Goal: Transaction & Acquisition: Purchase product/service

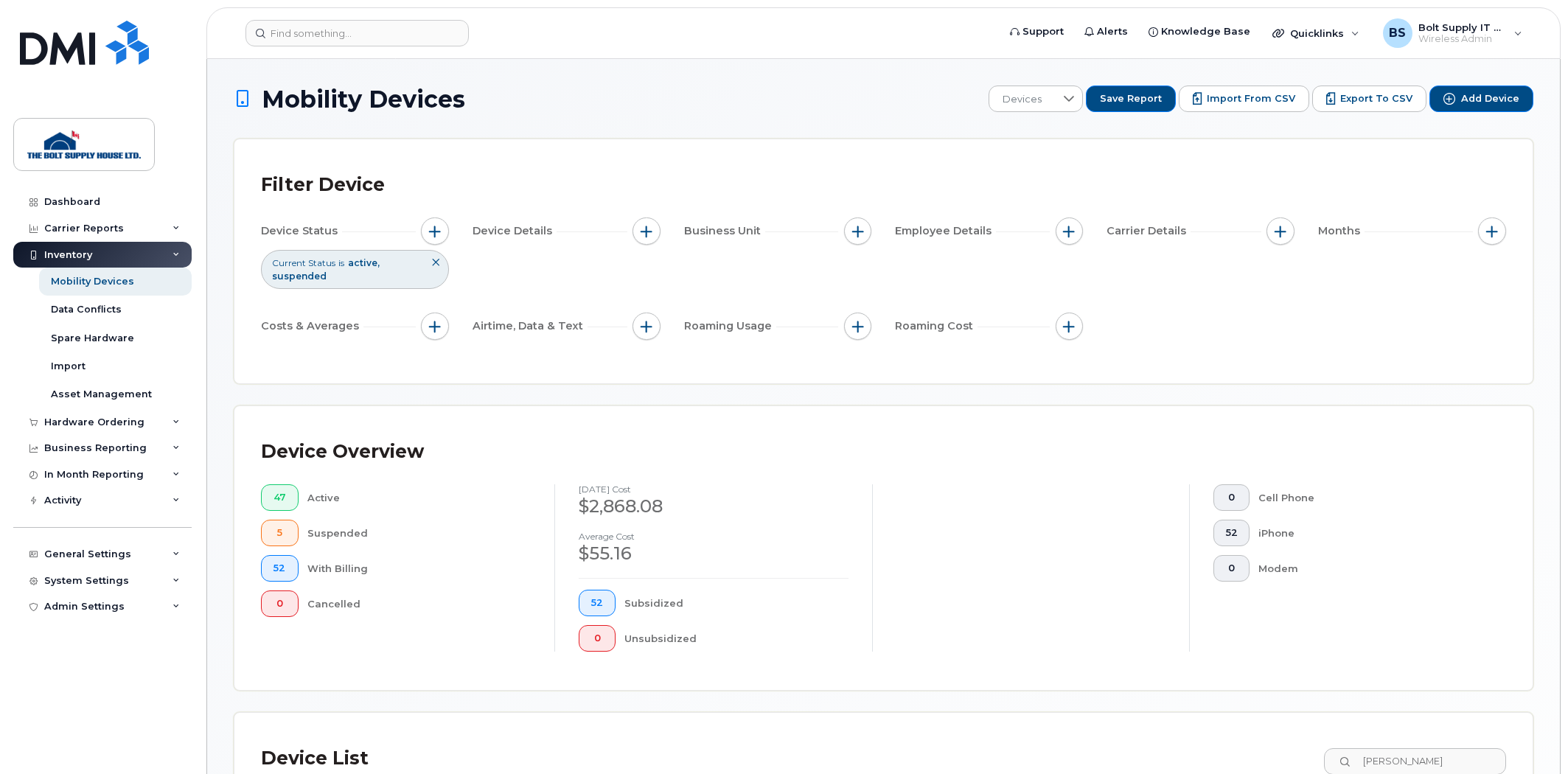
scroll to position [430, 0]
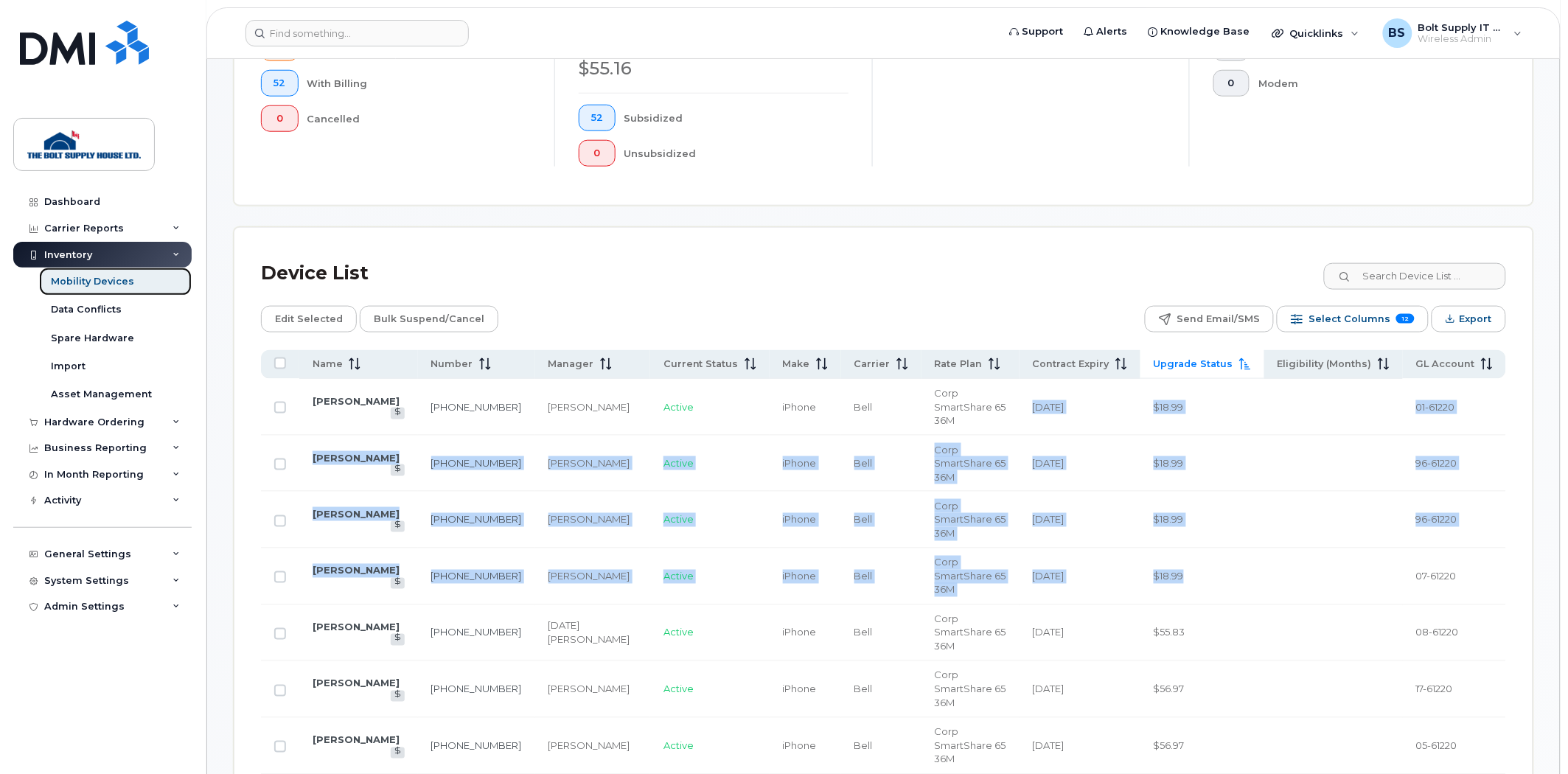
click at [101, 287] on div "Mobility Devices" at bounding box center [93, 281] width 83 height 13
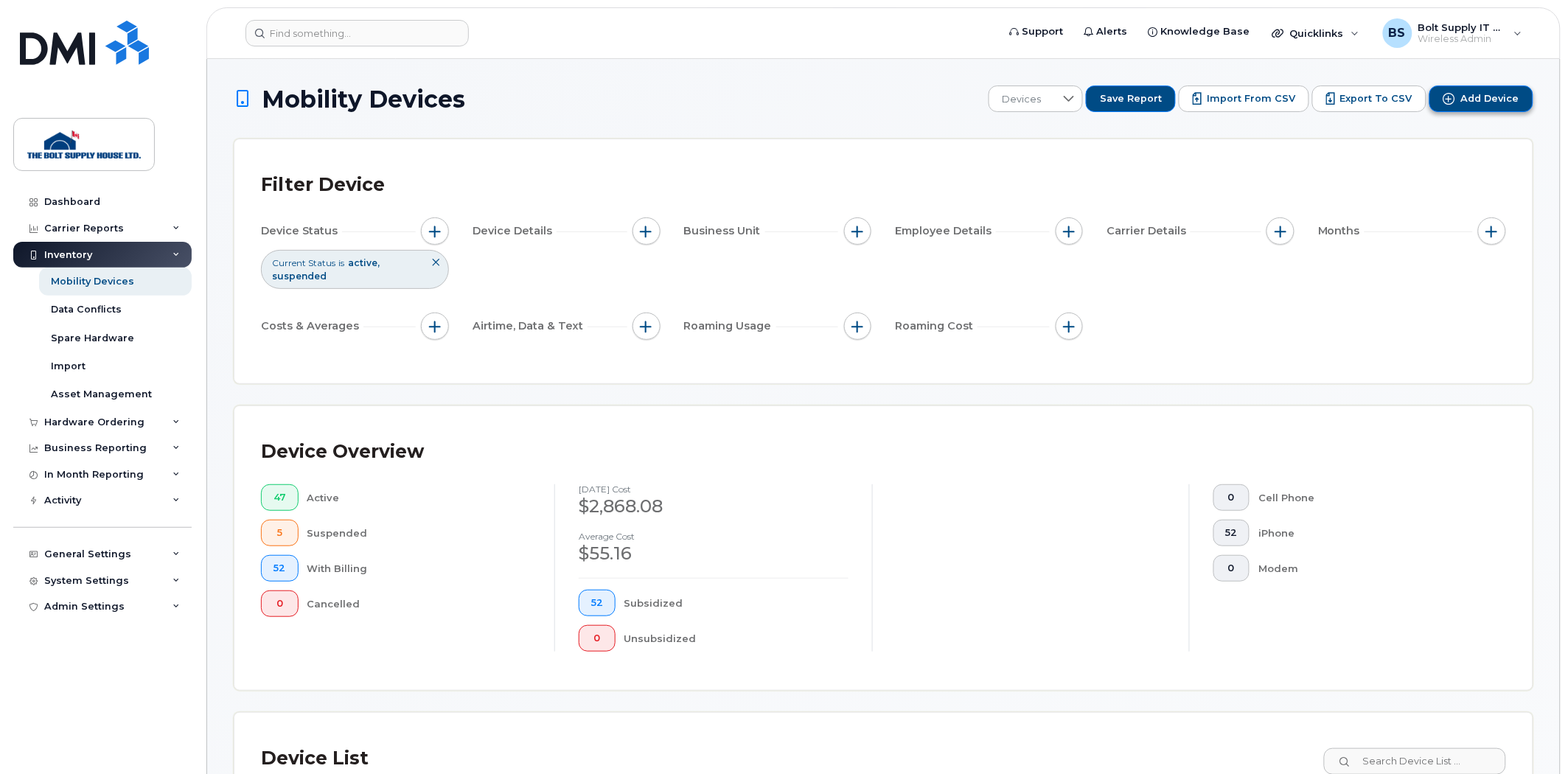
click at [1488, 104] on span "Add Device" at bounding box center [1490, 99] width 58 height 13
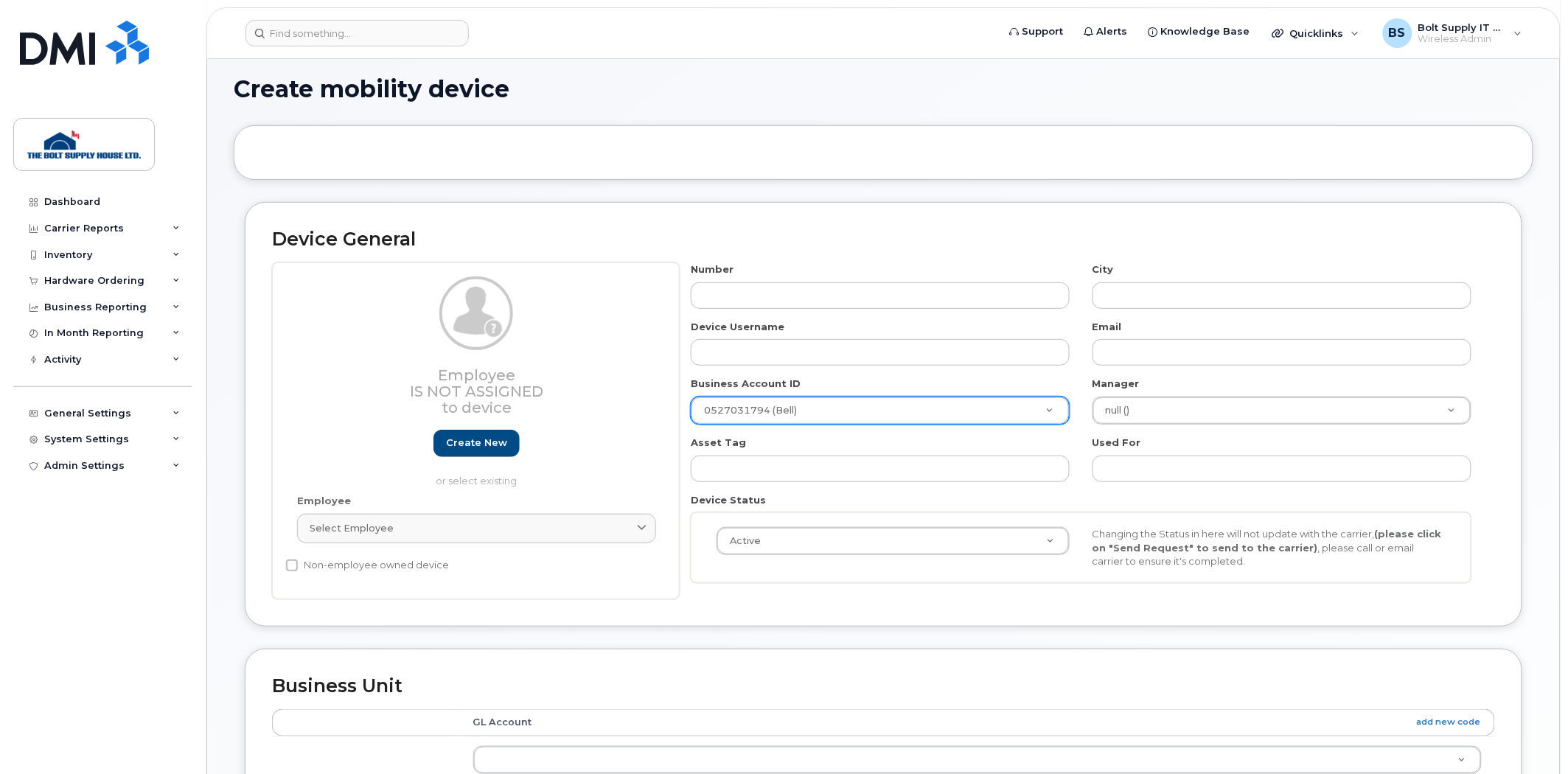
scroll to position [164, 0]
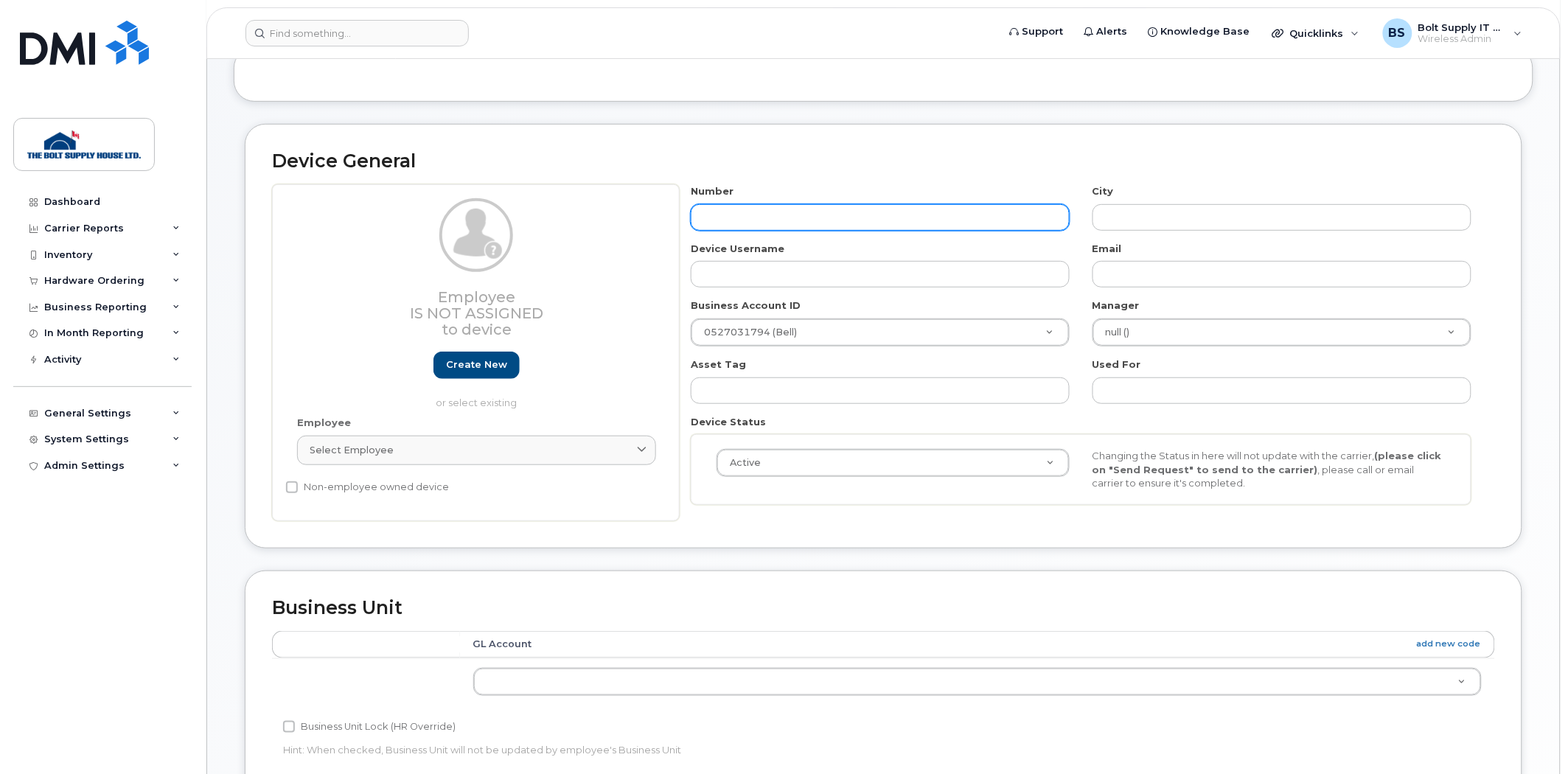
click at [913, 222] on input "text" at bounding box center [880, 218] width 379 height 26
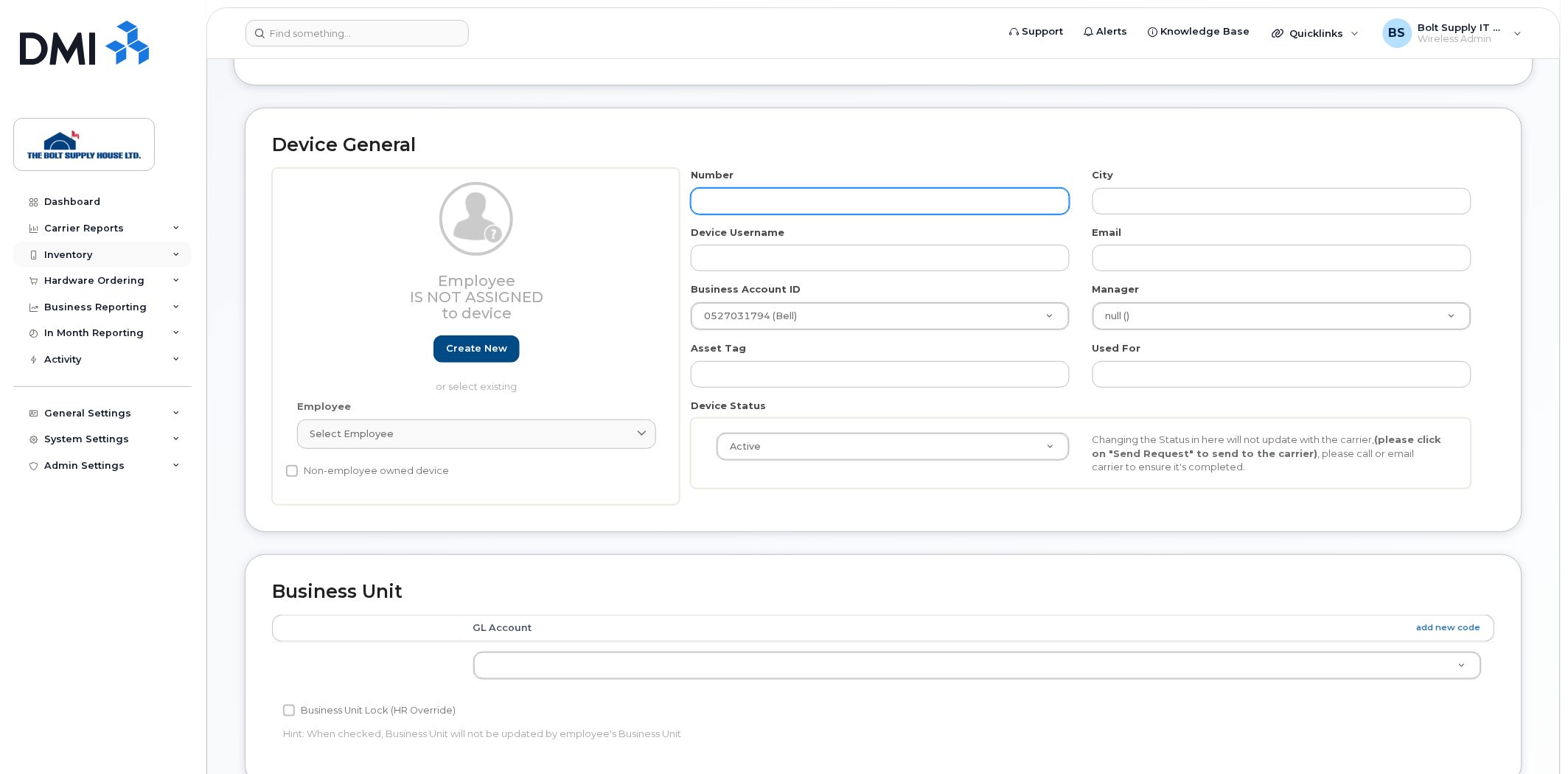
scroll to position [0, 0]
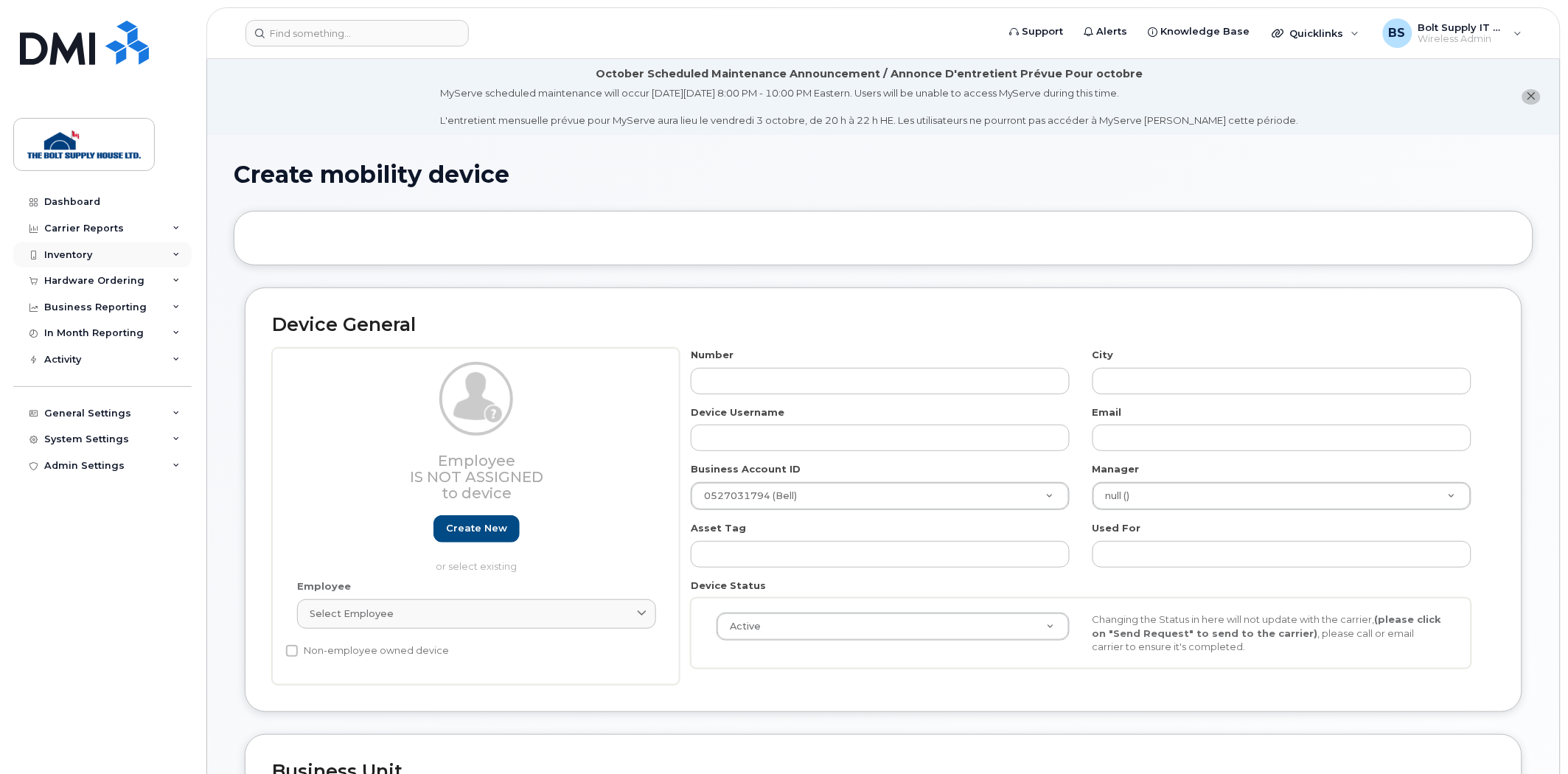
click at [82, 259] on div "Inventory" at bounding box center [68, 255] width 48 height 11
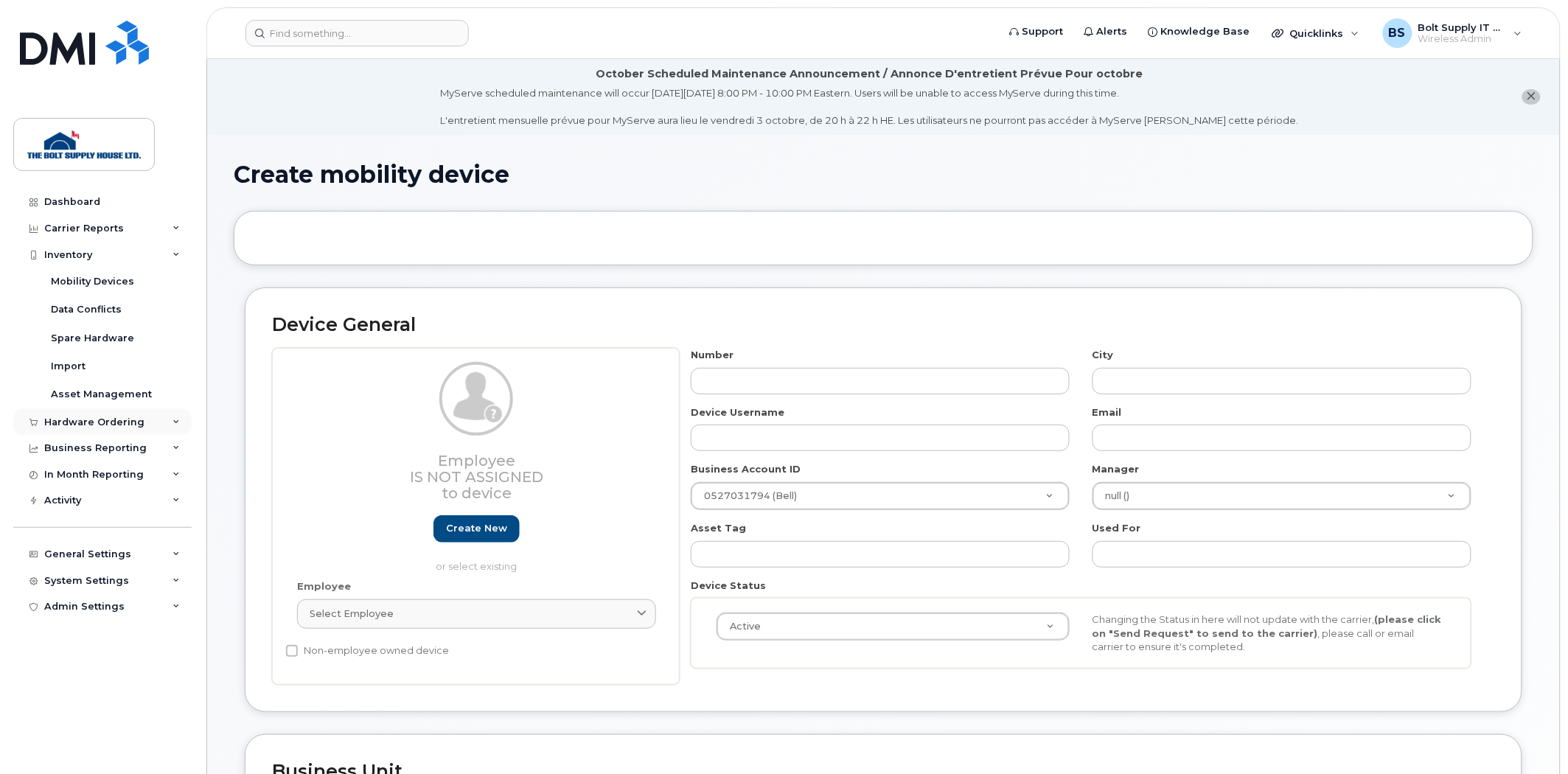
click at [106, 417] on div "Hardware Ordering" at bounding box center [94, 421] width 101 height 11
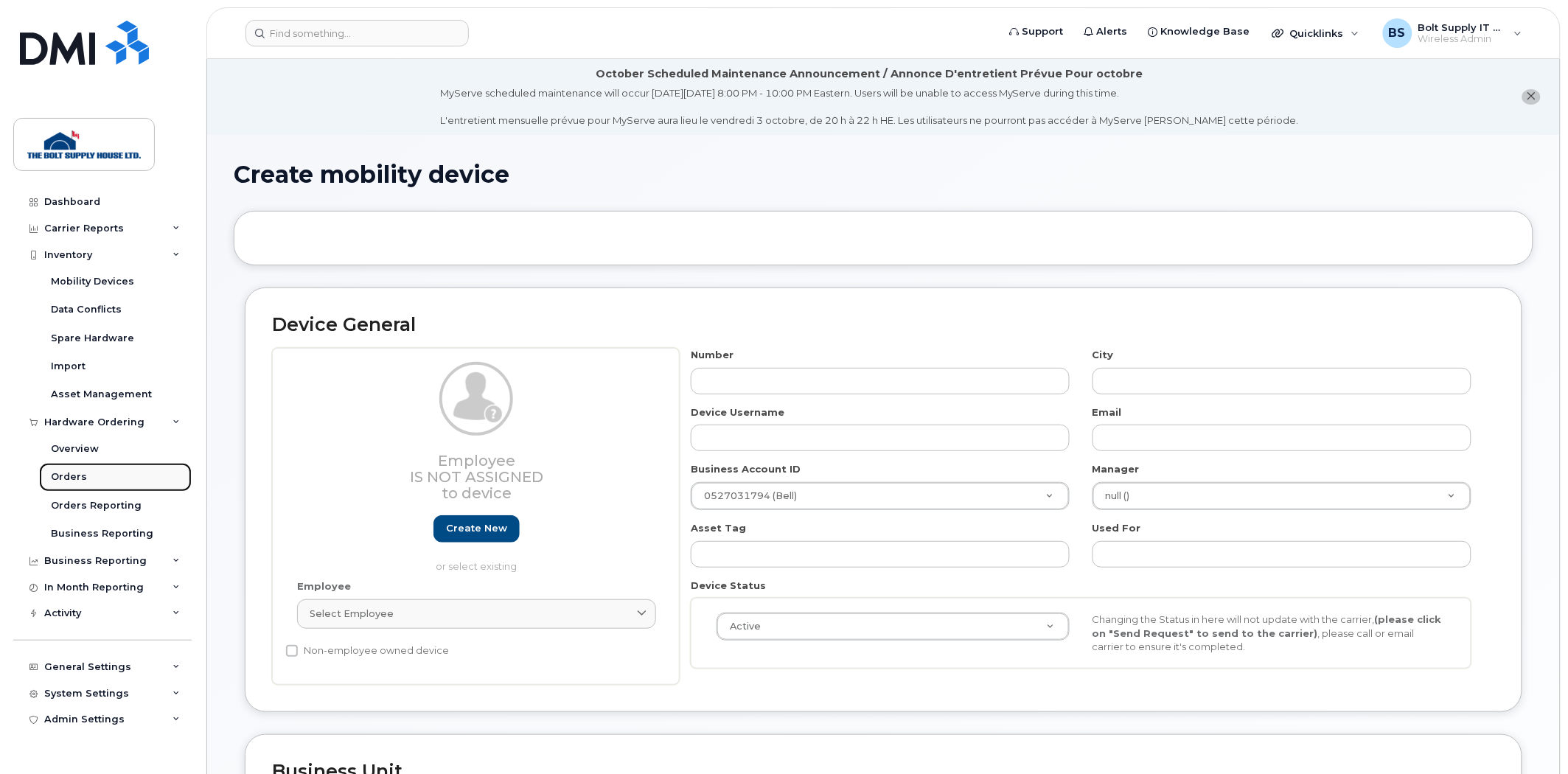
click at [83, 476] on div "Orders" at bounding box center [69, 476] width 36 height 13
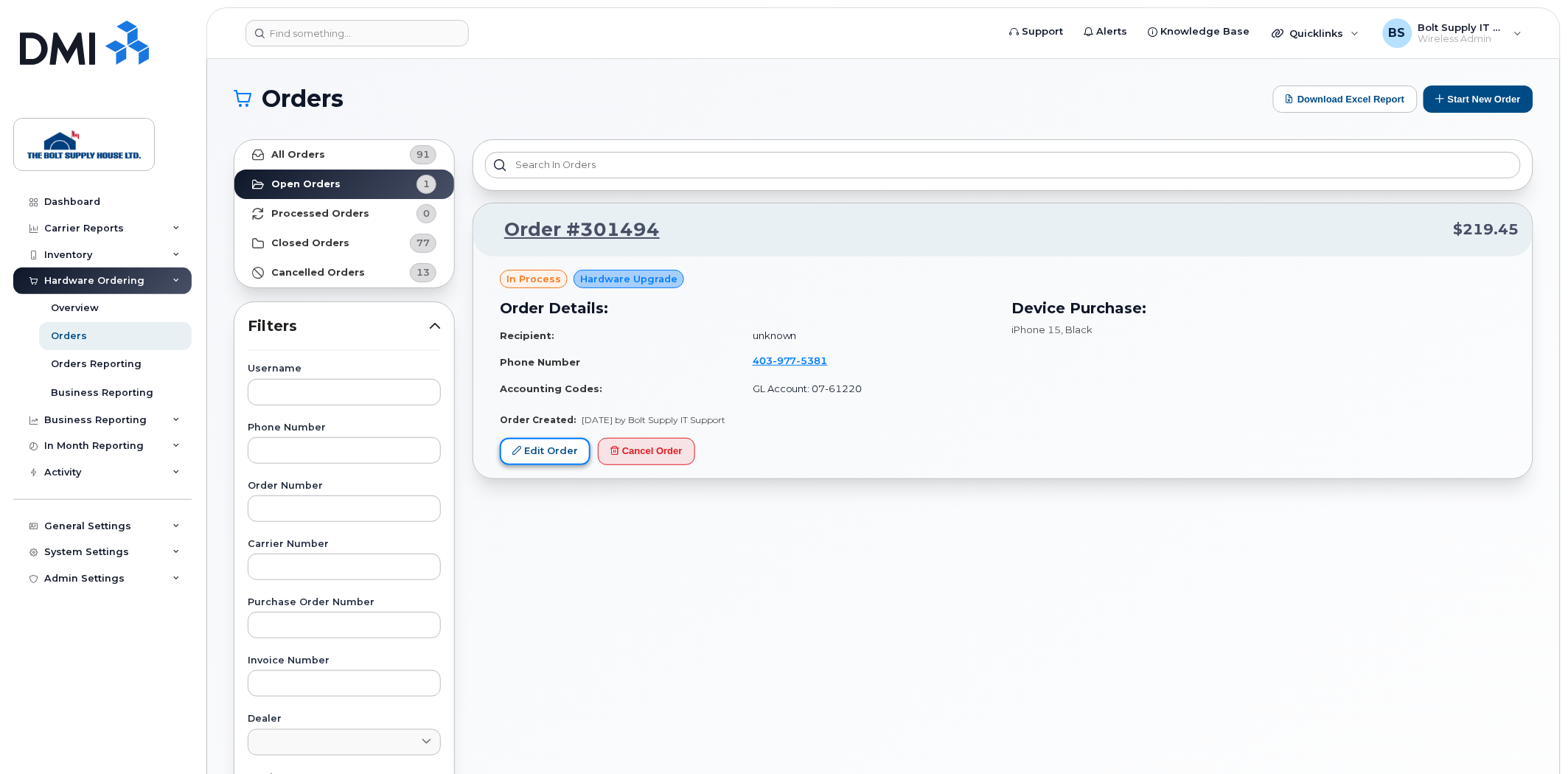
click at [550, 456] on link "Edit Order" at bounding box center [545, 451] width 91 height 27
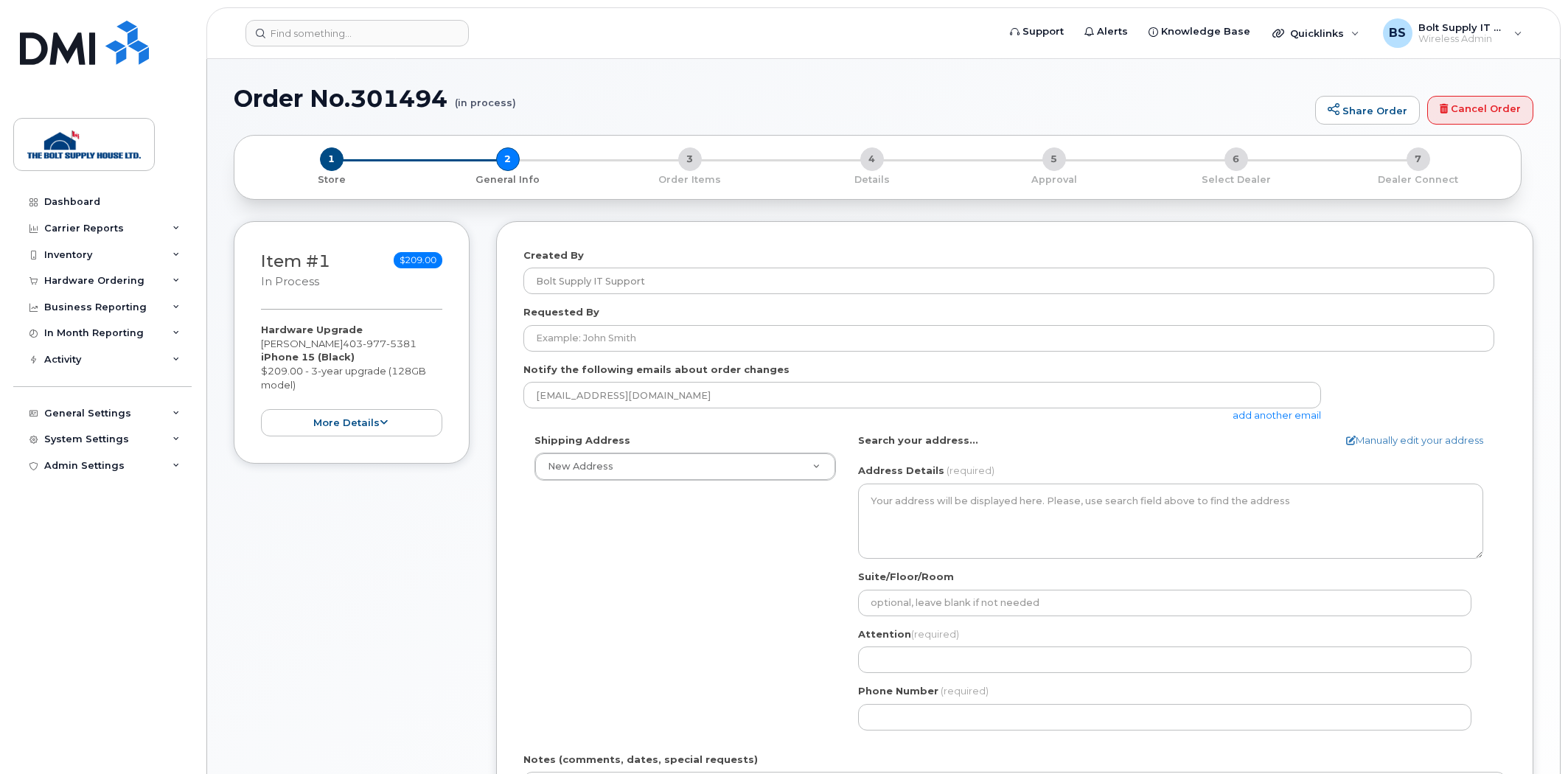
select select
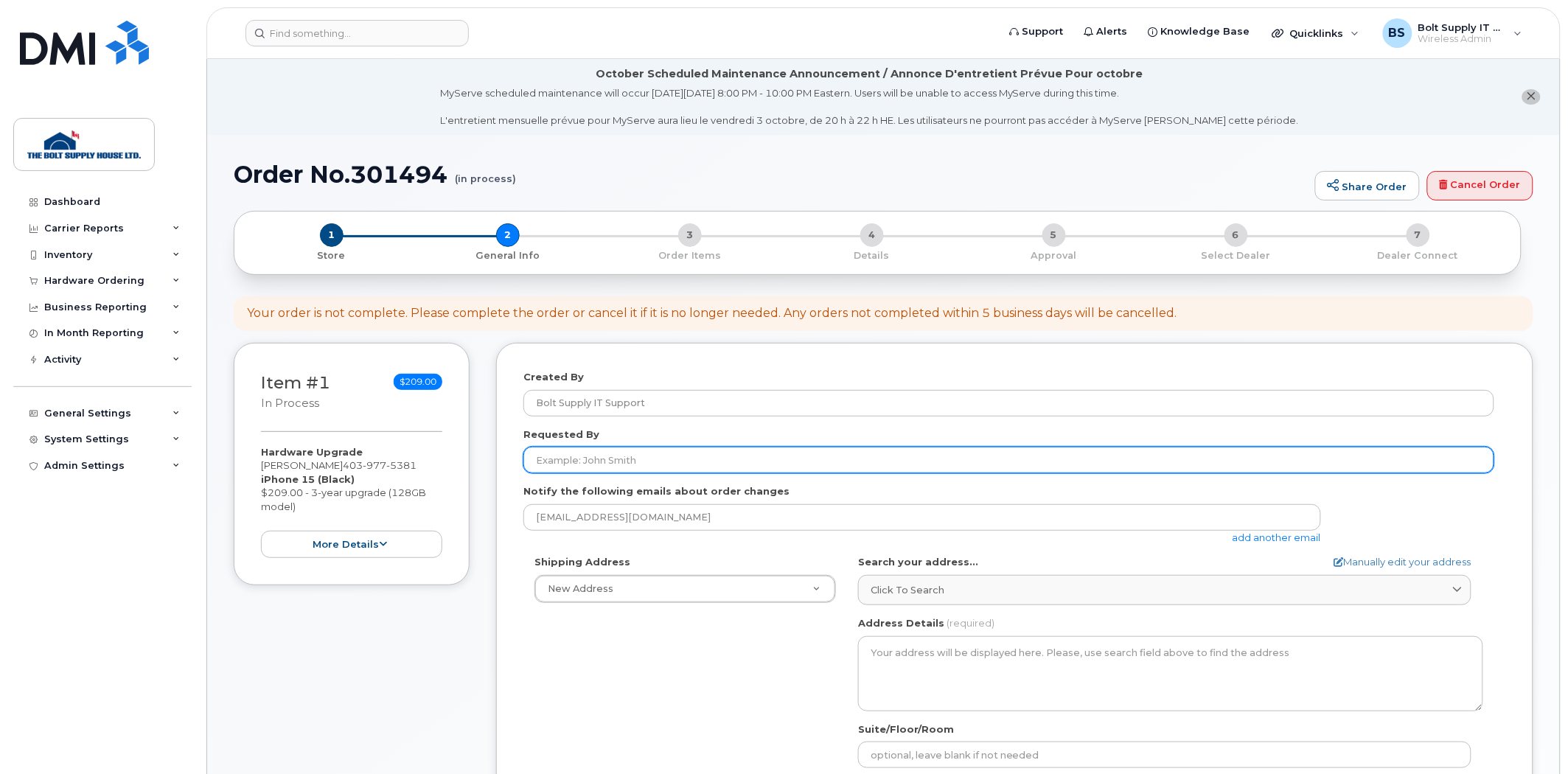
click at [625, 447] on input "Requested By" at bounding box center [1009, 460] width 971 height 26
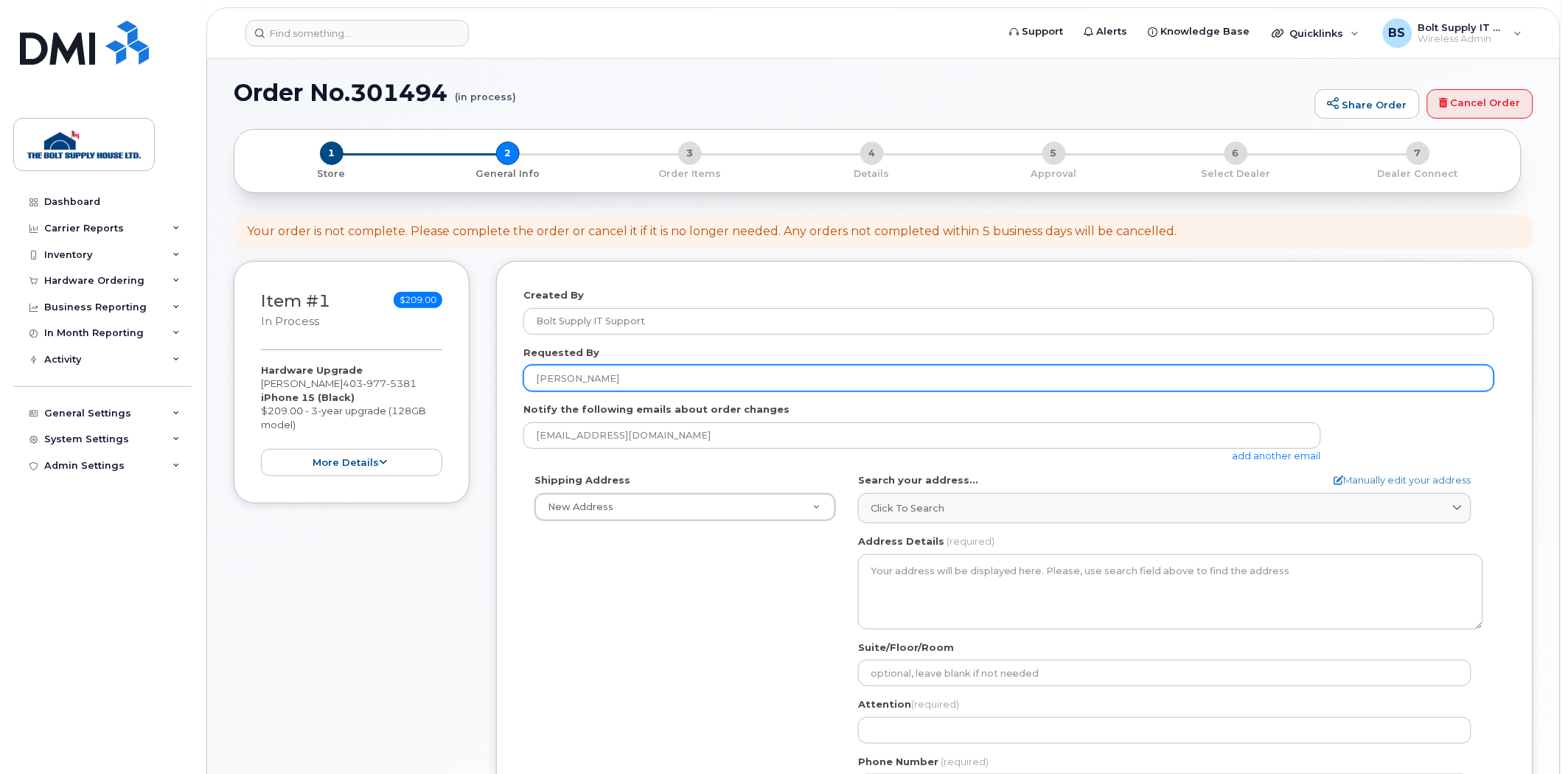
type input "Jacque Pointer"
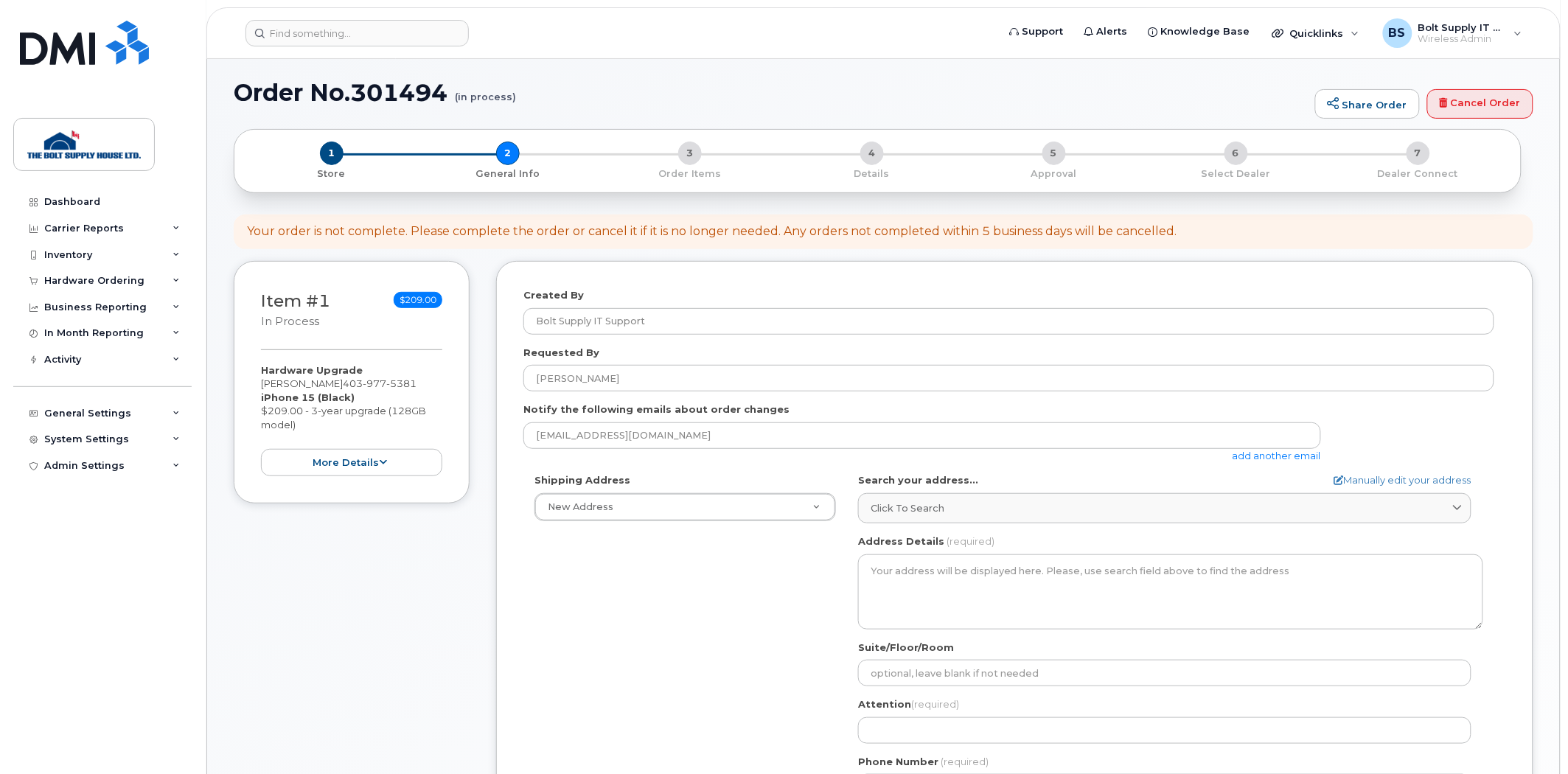
click at [579, 607] on div "Shipping Address New Address New Address Calgary Distribution Center (#9) Calga…" at bounding box center [1009, 643] width 971 height 339
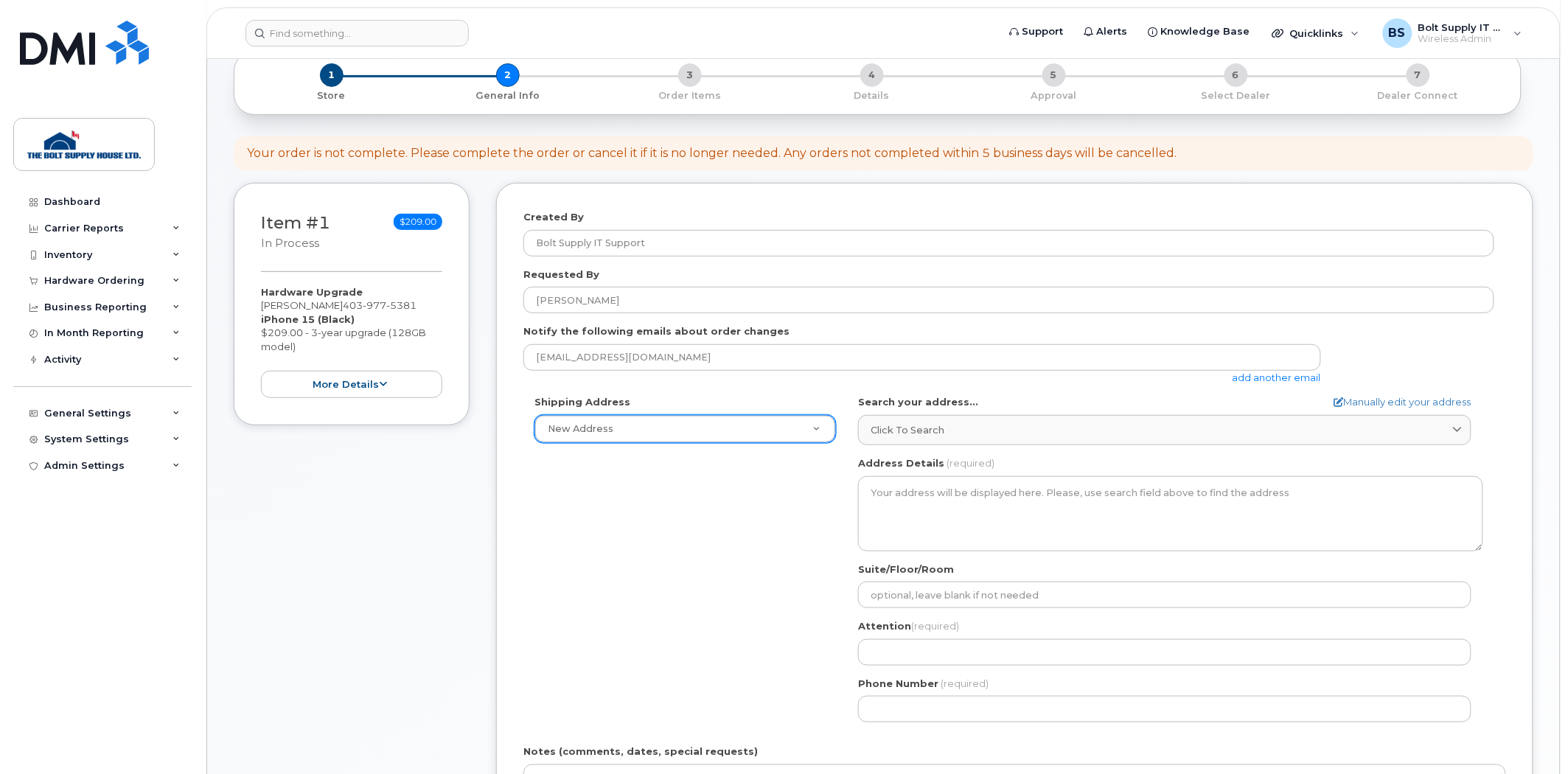
scroll to position [164, 0]
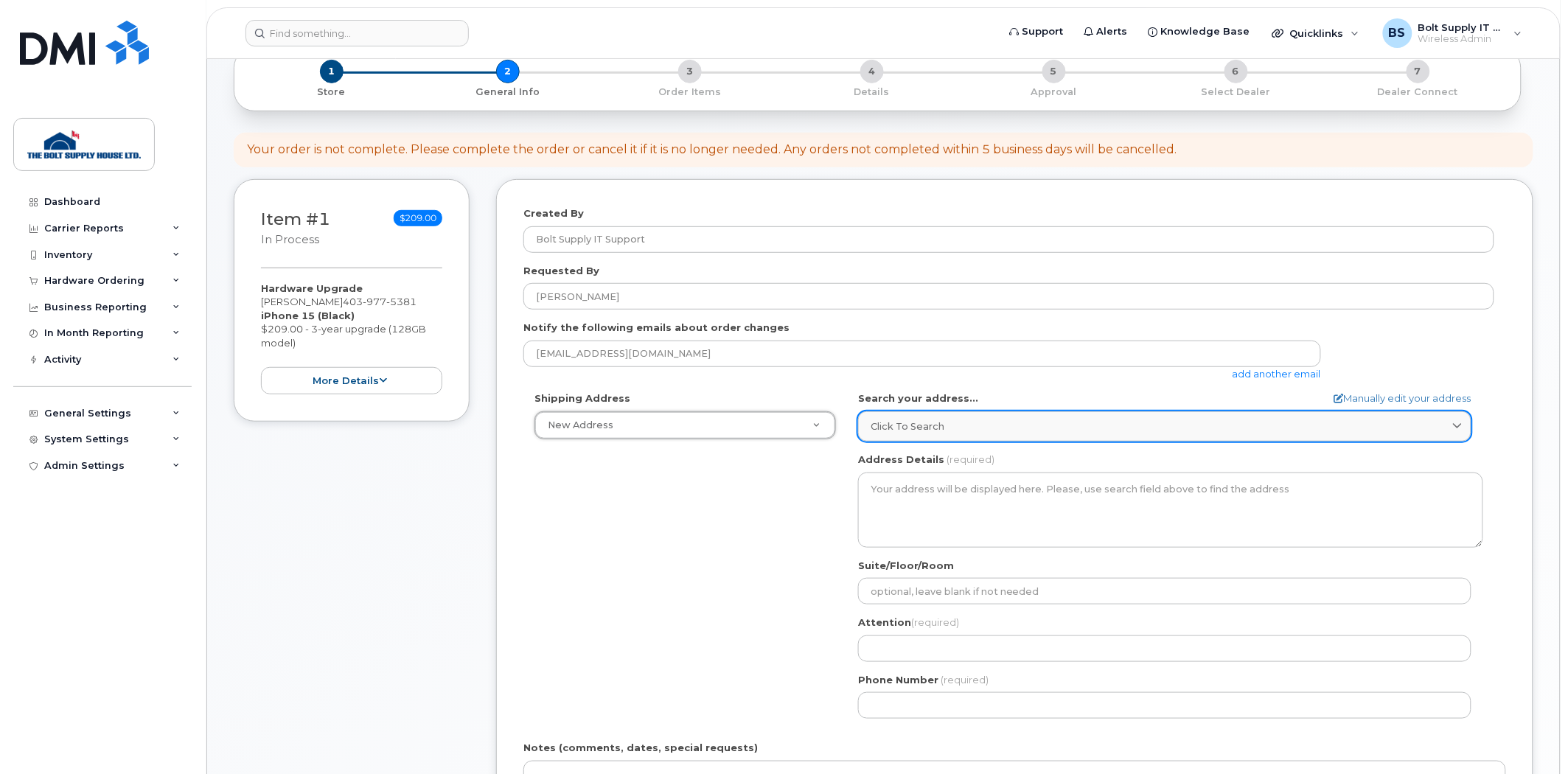
click at [897, 416] on link "Click to search" at bounding box center [1165, 426] width 614 height 30
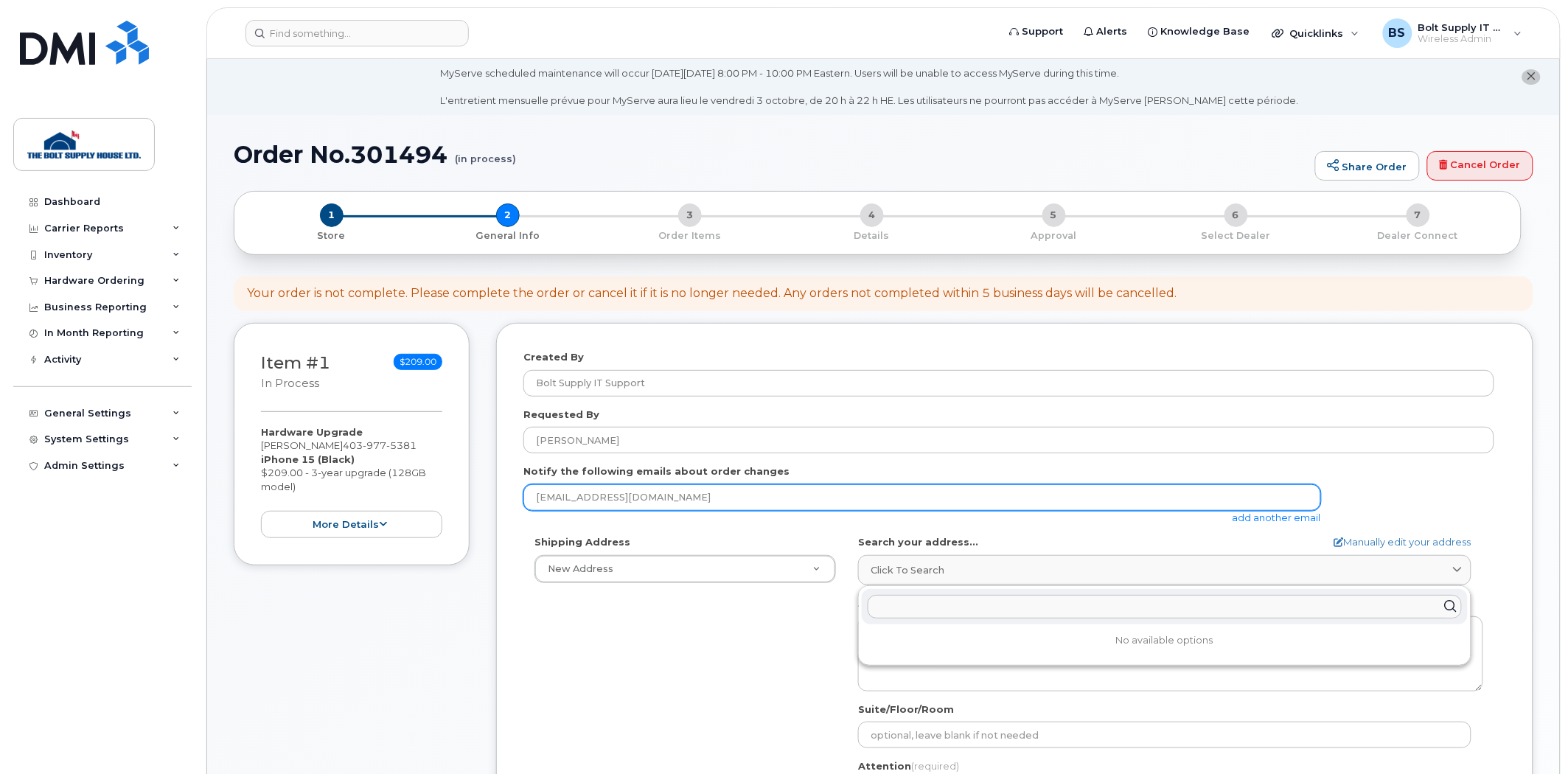
scroll to position [0, 0]
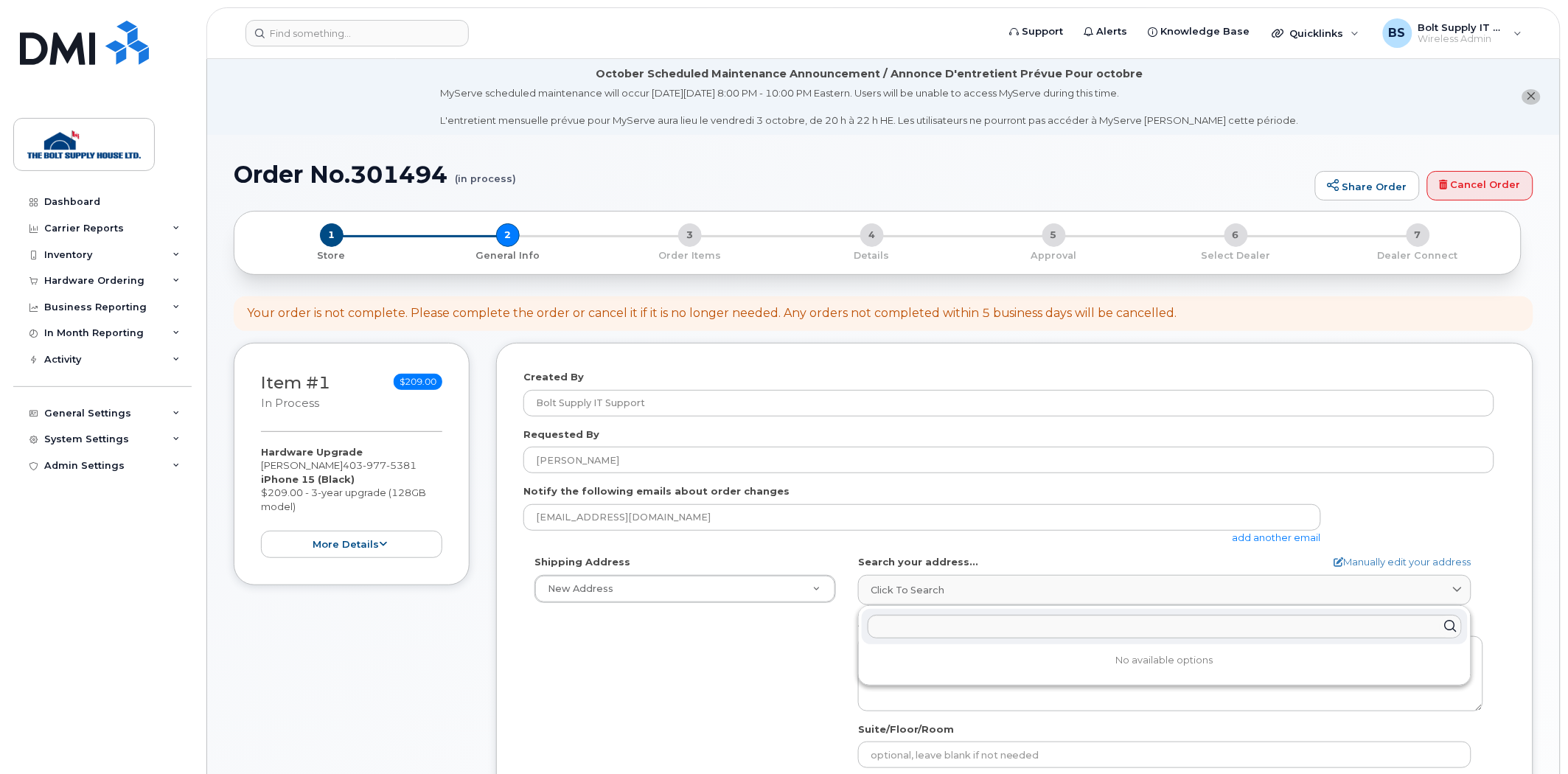
click at [765, 498] on div "Notify the following emails about order changes support@boltsupply.com add anot…" at bounding box center [1015, 514] width 982 height 60
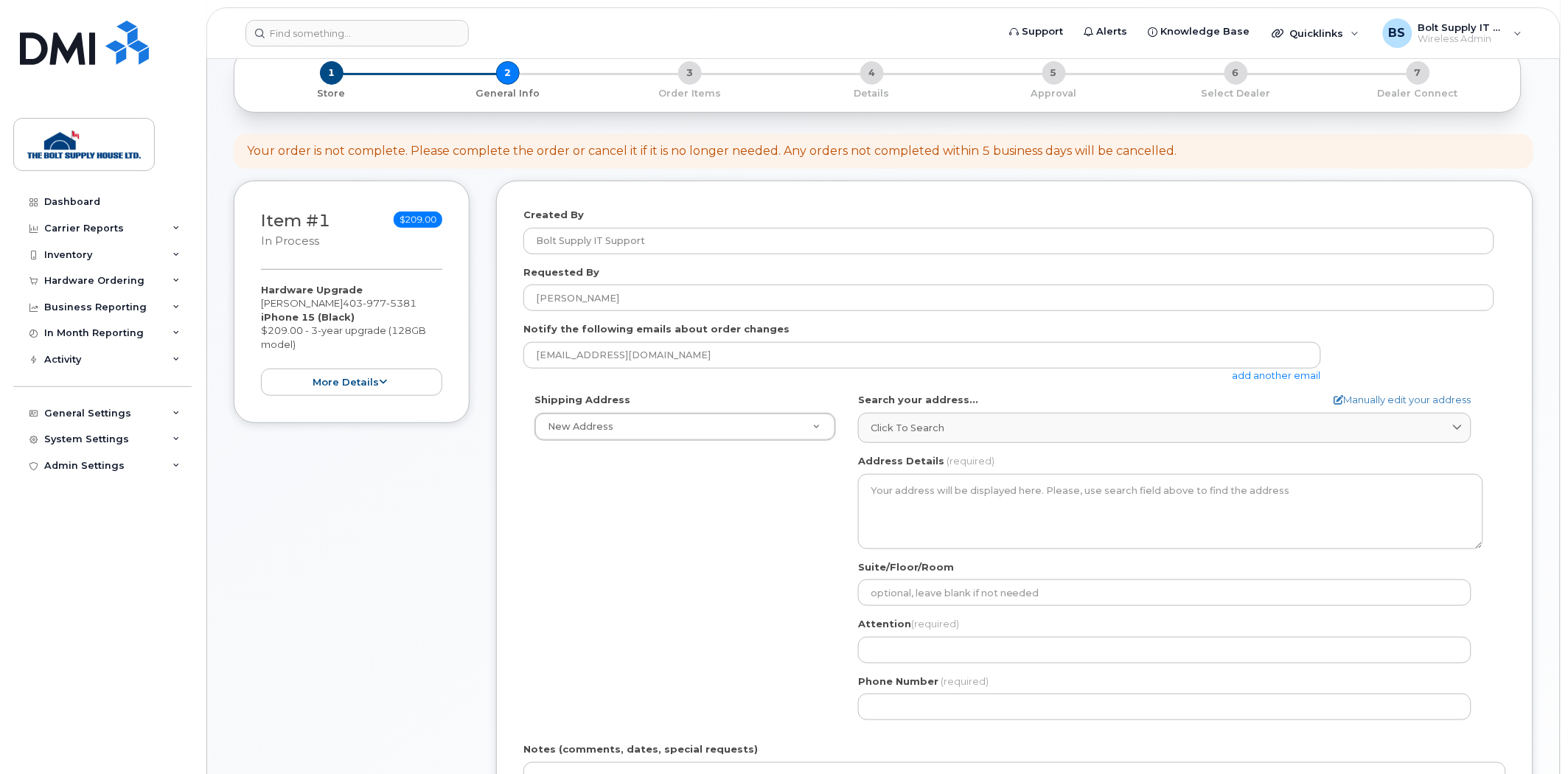
scroll to position [164, 0]
click at [703, 521] on div "Shipping Address New Address New Address Calgary Distribution Center (#9) Calga…" at bounding box center [1009, 561] width 971 height 339
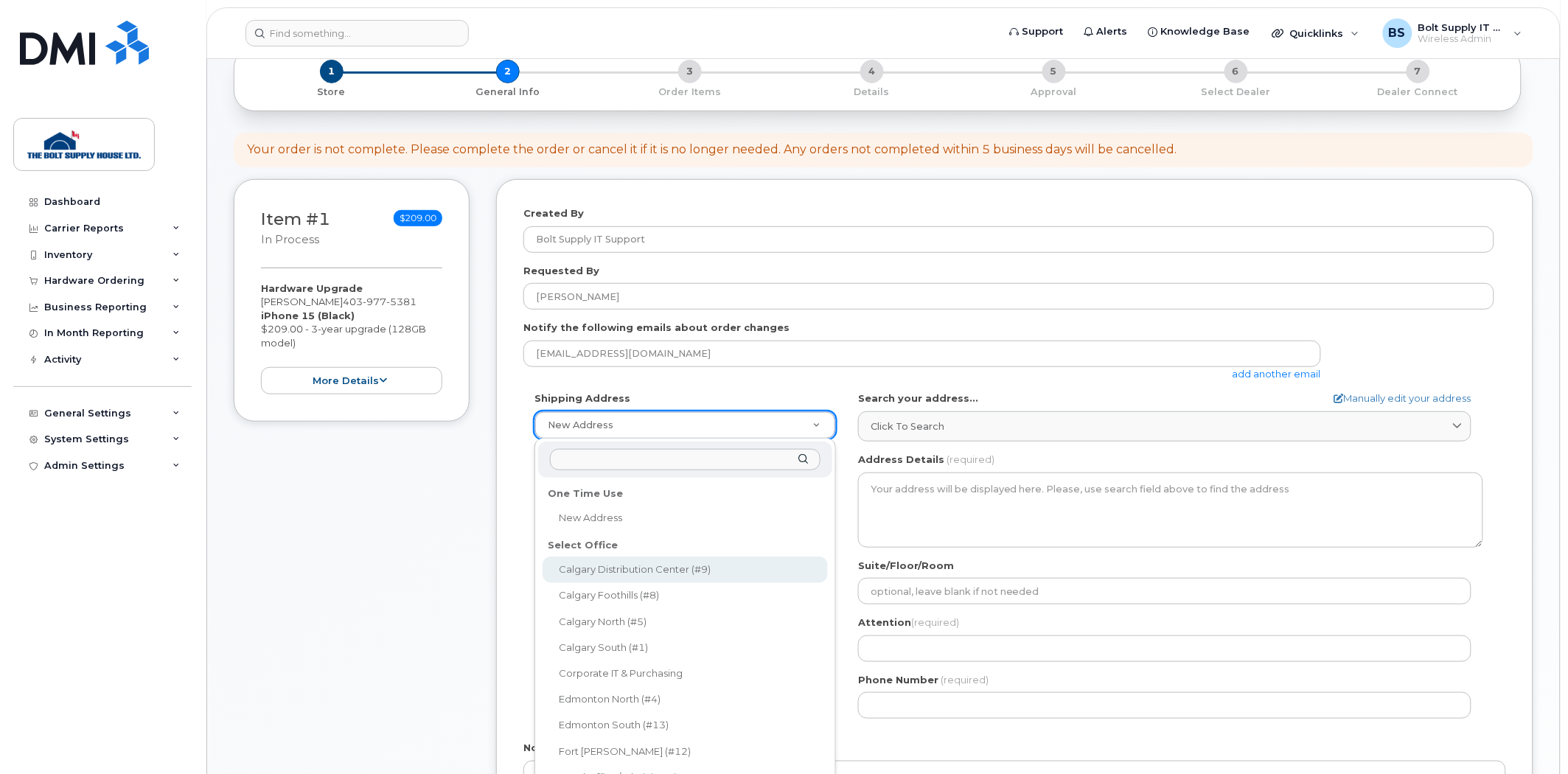
select select
type textarea "101-293029 James Jones Way ROCKY VIEW COUNTY AB T4A 0X1 CANADA Rocky View Count…"
type input "George Noyes"
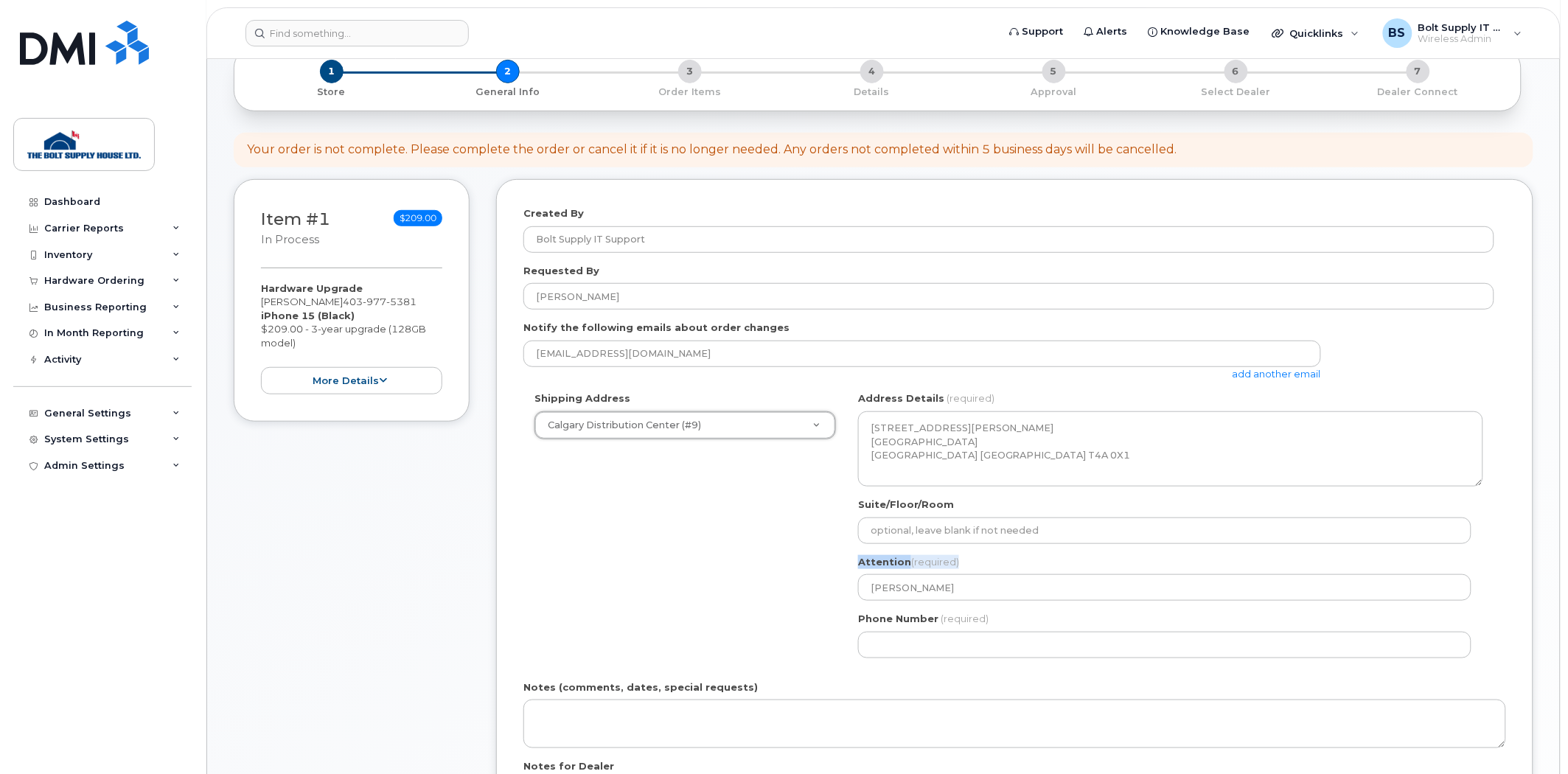
click at [726, 575] on div "Shipping Address Calgary Distribution Center (#9) New Address Calgary Distribut…" at bounding box center [1009, 530] width 971 height 277
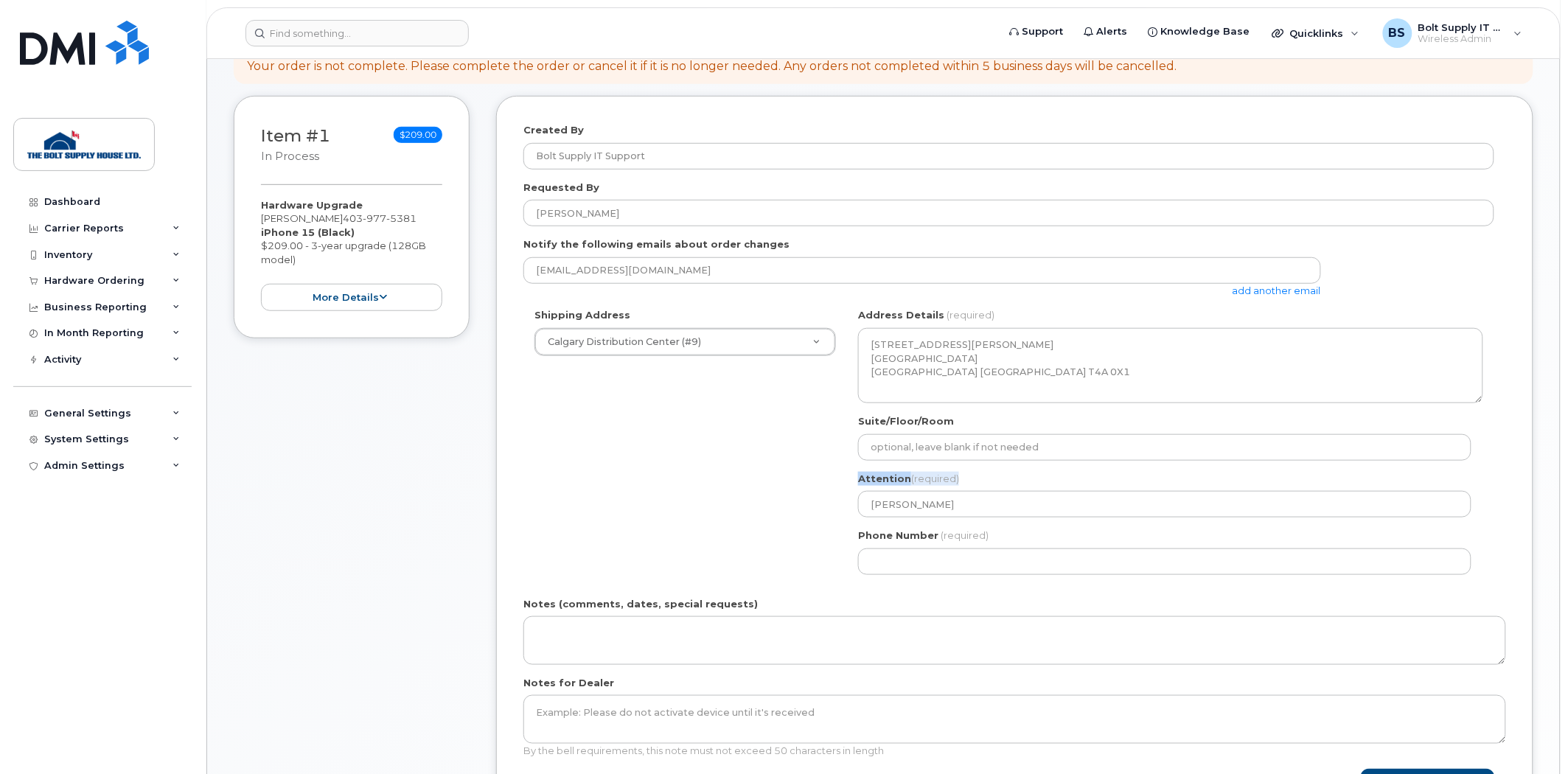
scroll to position [327, 0]
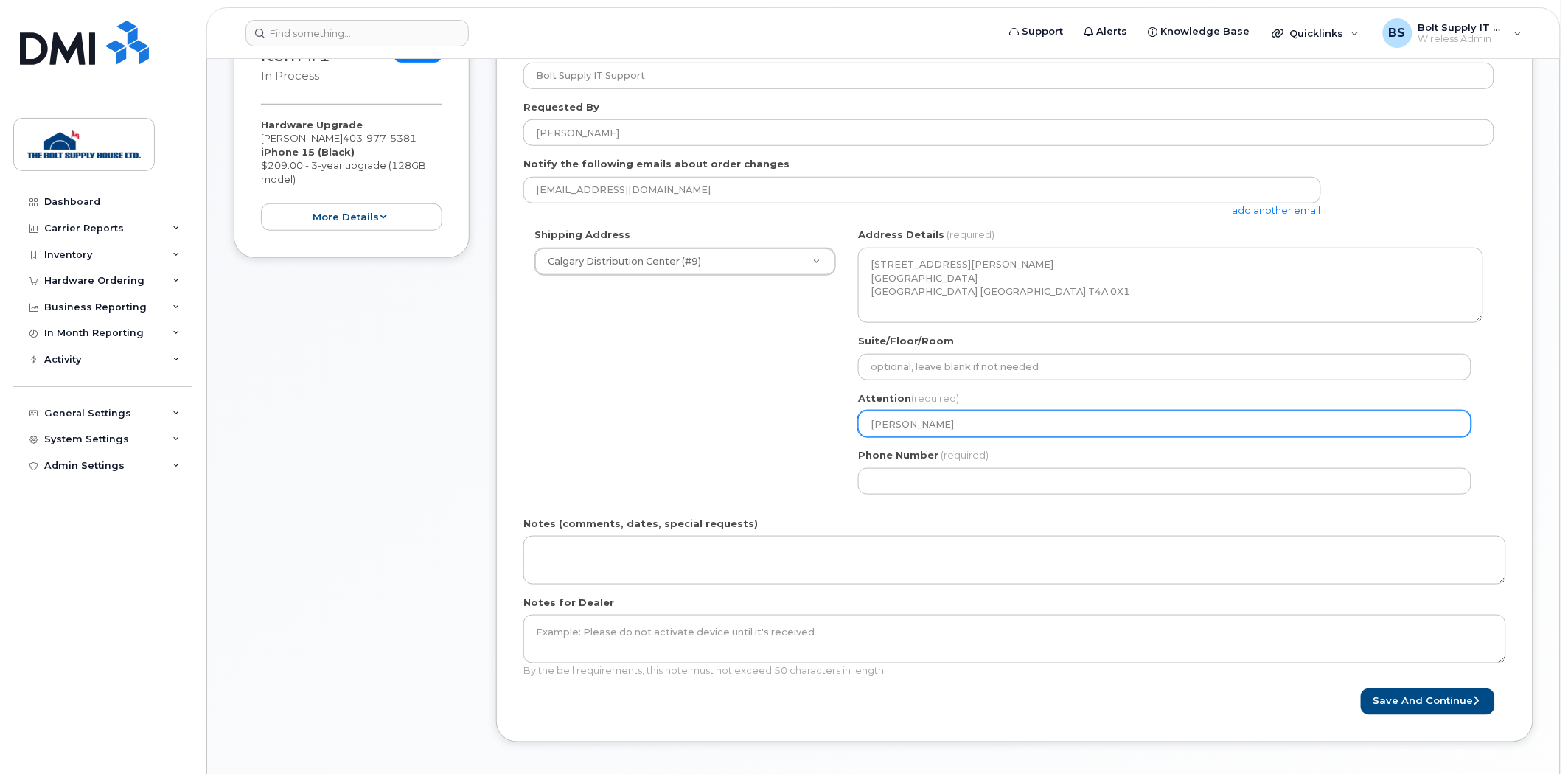
click at [946, 428] on input "George Noyes" at bounding box center [1165, 424] width 614 height 26
drag, startPoint x: 946, startPoint y: 428, endPoint x: 799, endPoint y: 428, distance: 147.0
click at [801, 428] on div "Shipping Address Calgary Distribution Center (#9) New Address Calgary Distribut…" at bounding box center [1009, 366] width 971 height 277
select select
type input "J"
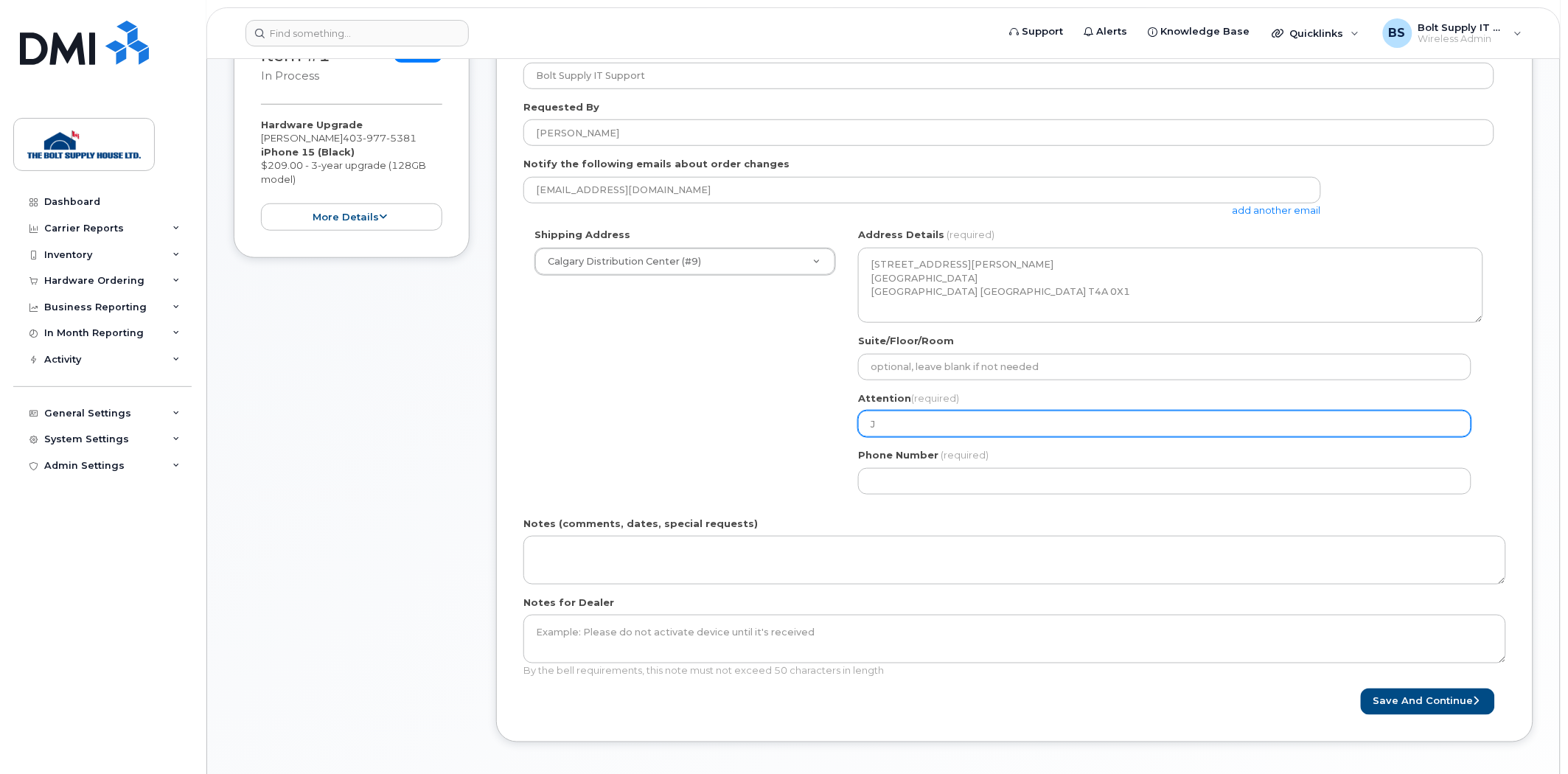
select select
type input "Ja"
select select
type input "Jac"
select select
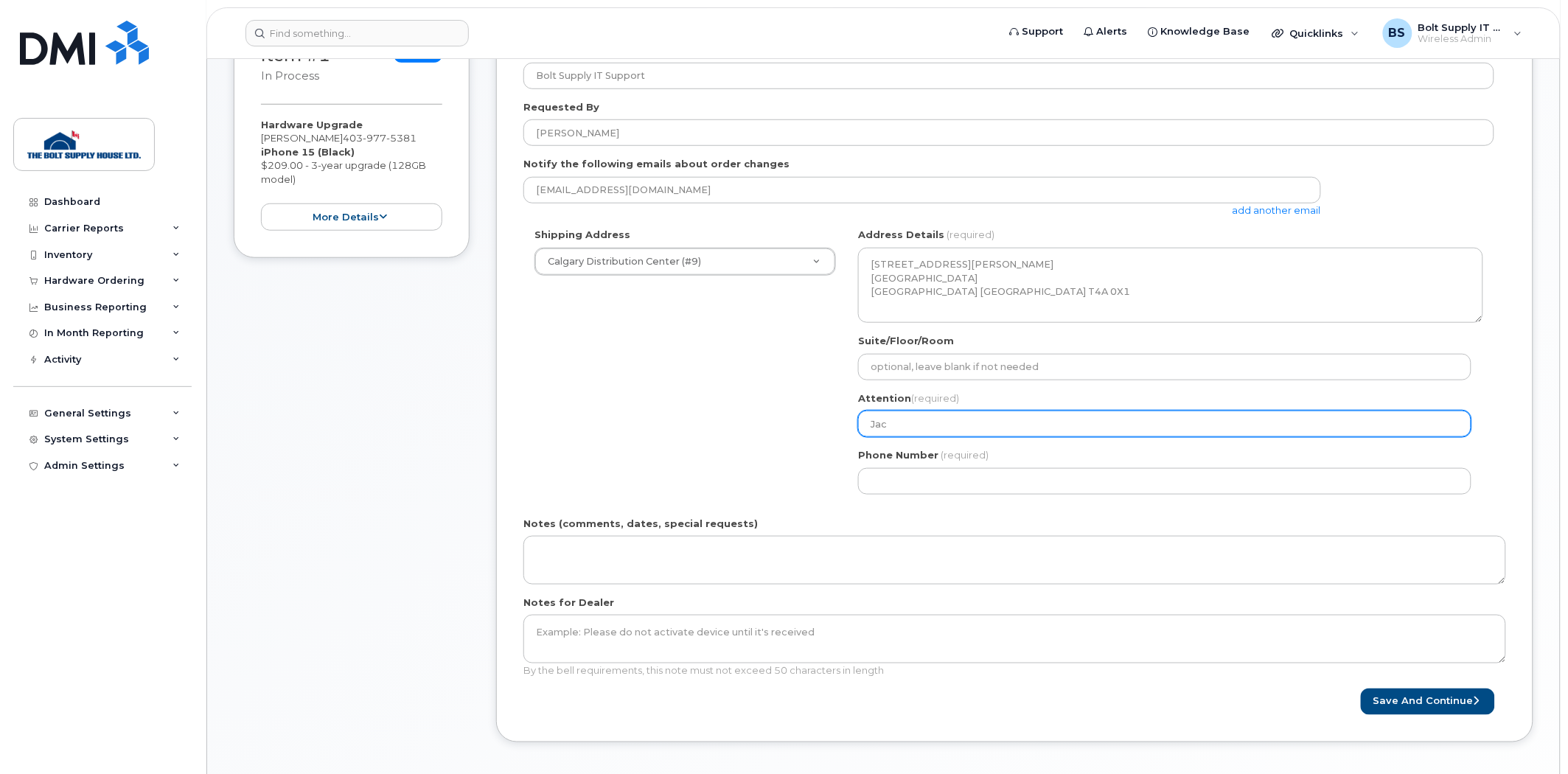
type input "Jacu"
select select
type input "Jacuq"
select select
type input "Jacuqe"
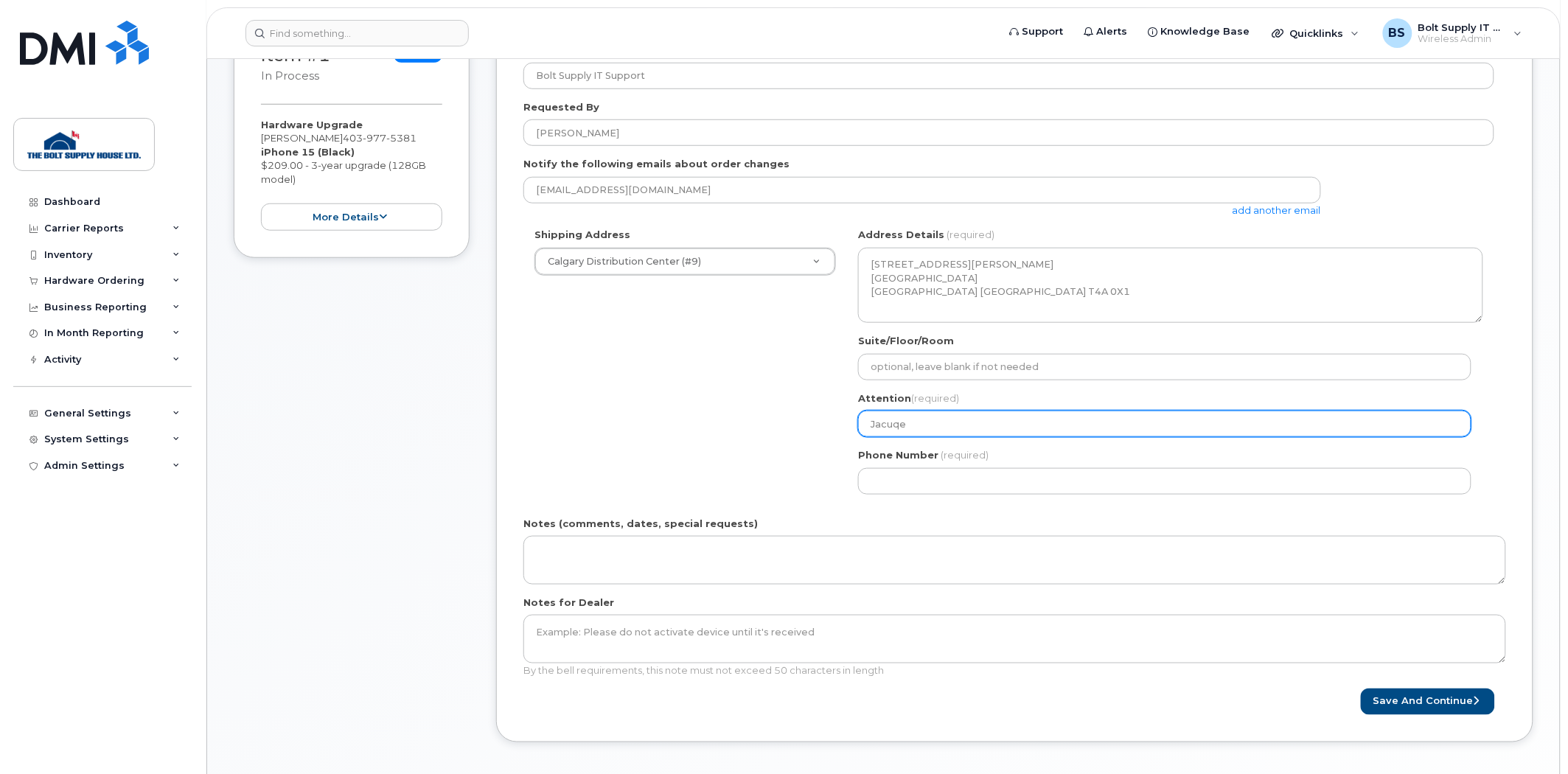
select select
type input "Jacuqe P"
select select
type input "Jacuqe Po"
select select
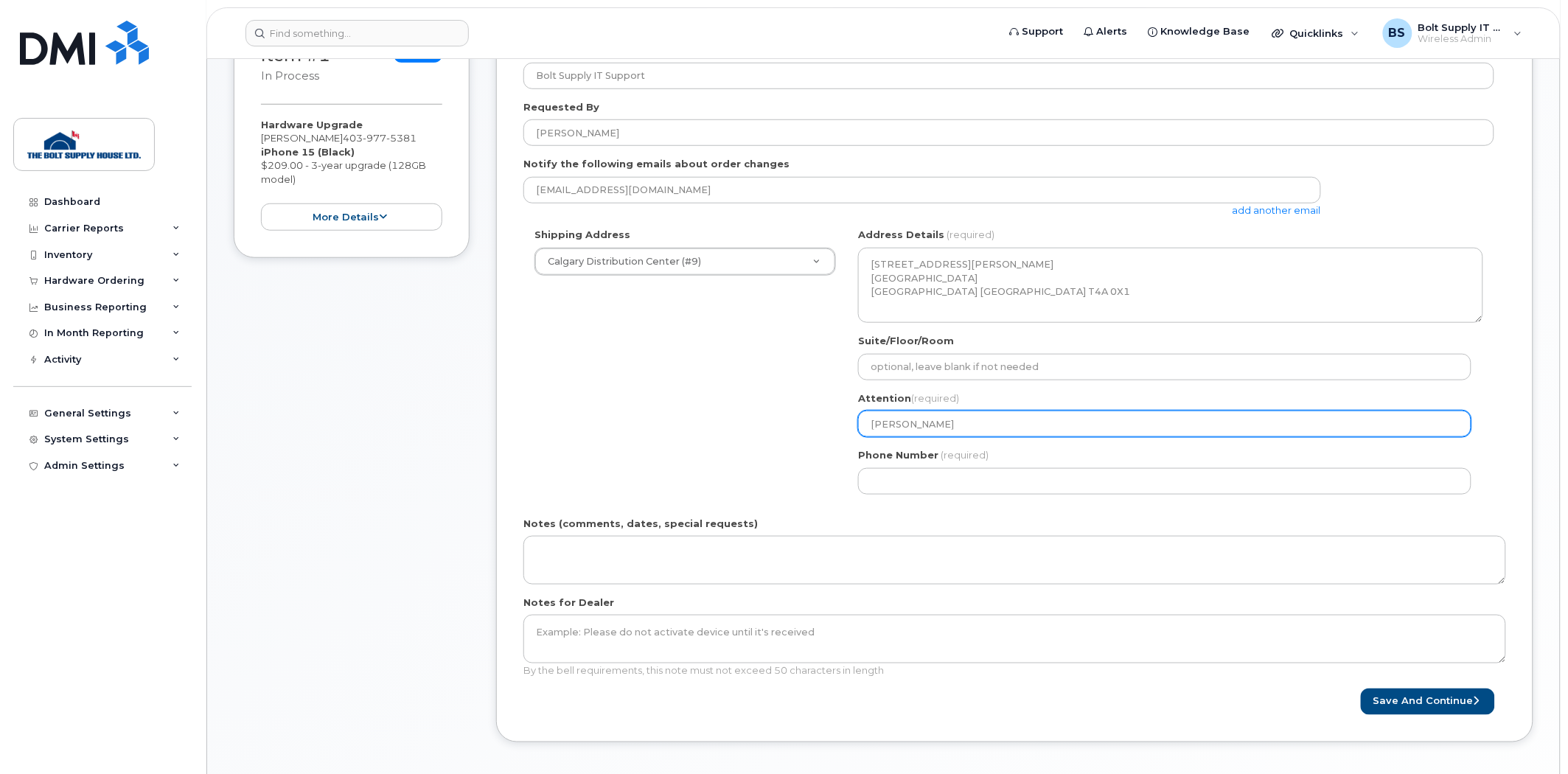
type input "Jacuqe Poi"
select select
type input "Jacuqe Po"
select select
type input "Jacuqe P"
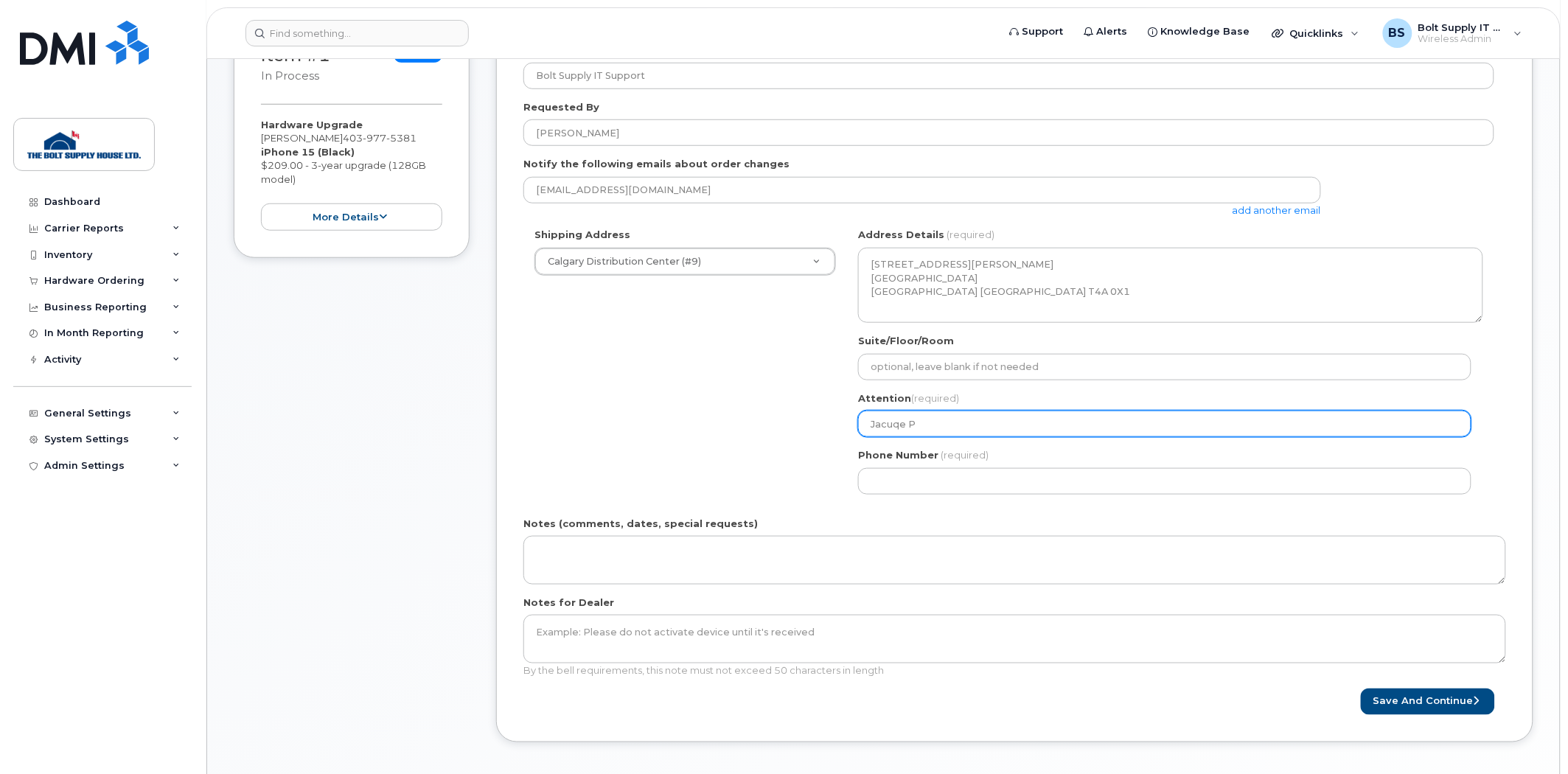
select select
type input "Jacuqe"
select select
type input "Jacuq"
select select
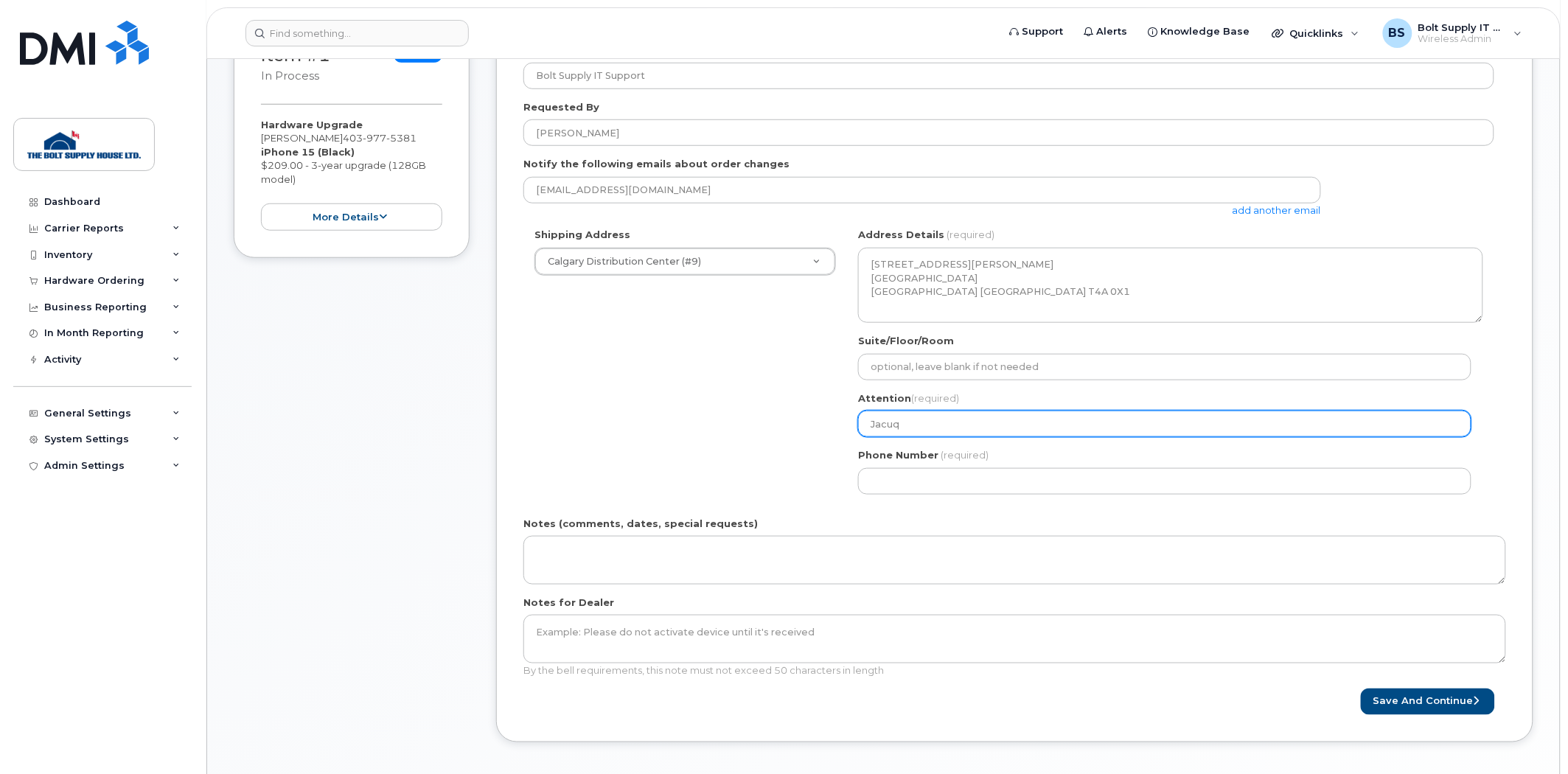
type input "Jacu"
select select
type input "Jac"
select select
type input "Jacq"
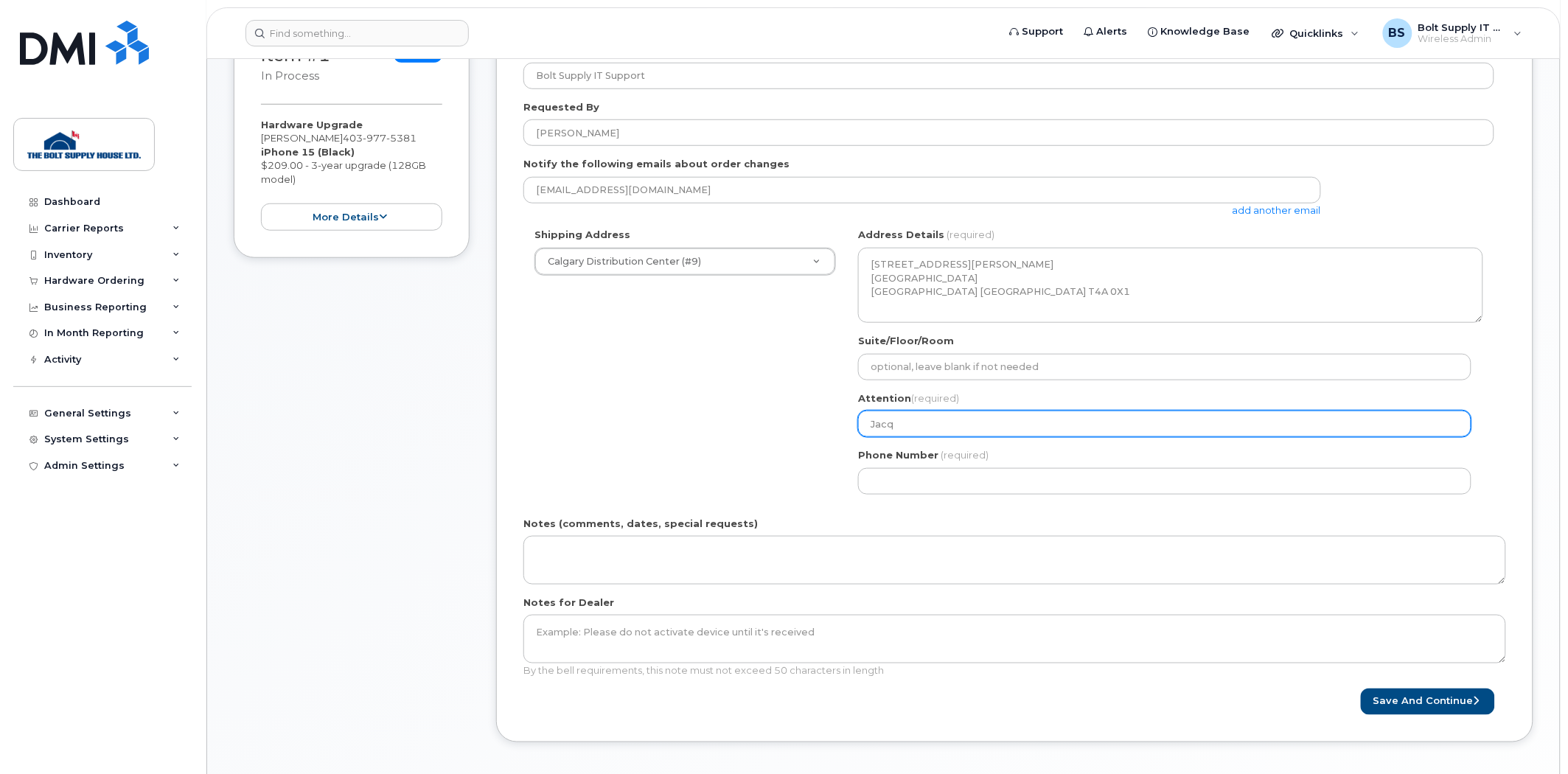
select select
type input "Jacqu"
select select
type input "Jacque"
select select
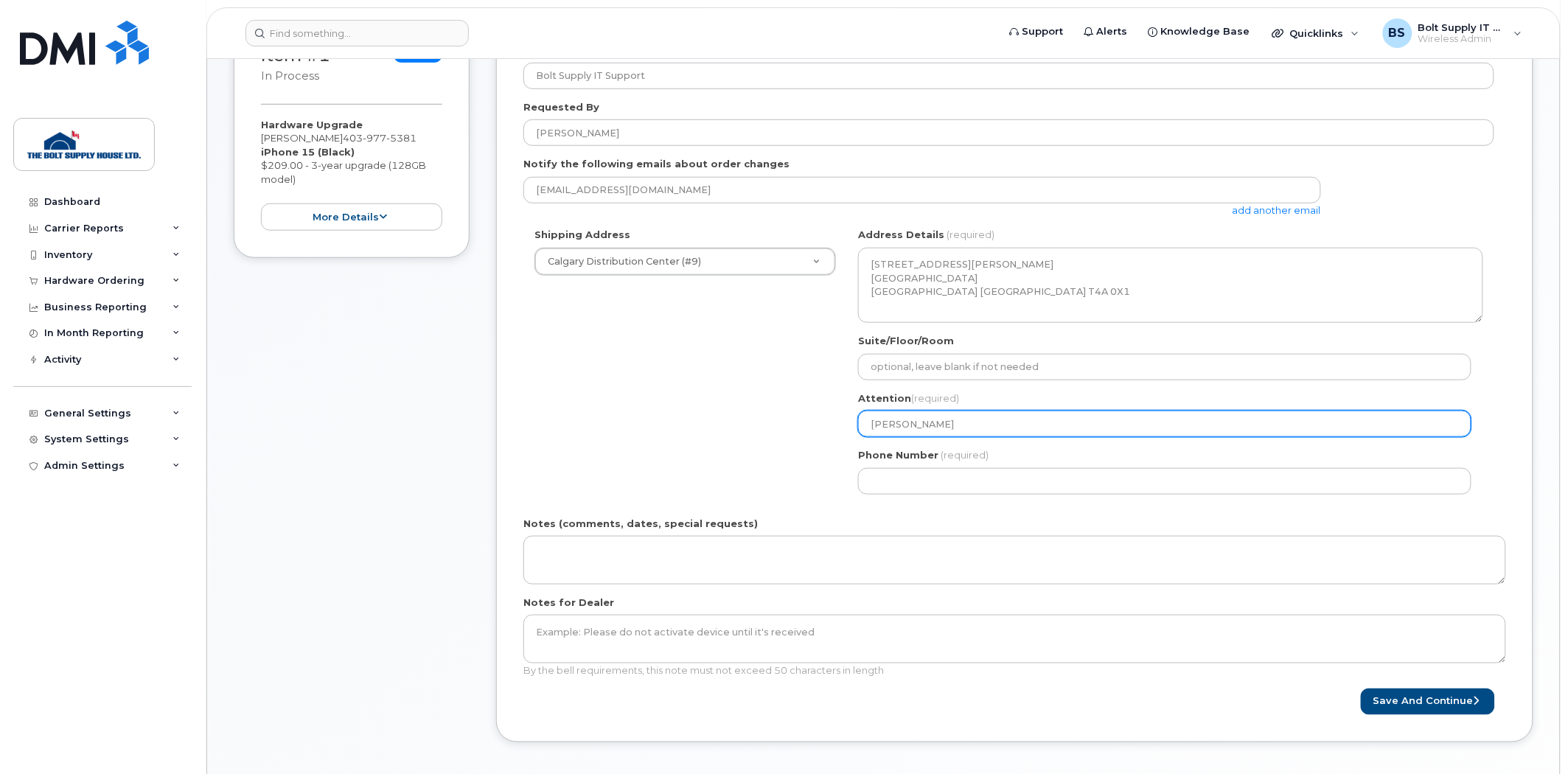
type input "Jacque P"
select select
type input "Jacque Po"
select select
type input "Jacque Poi"
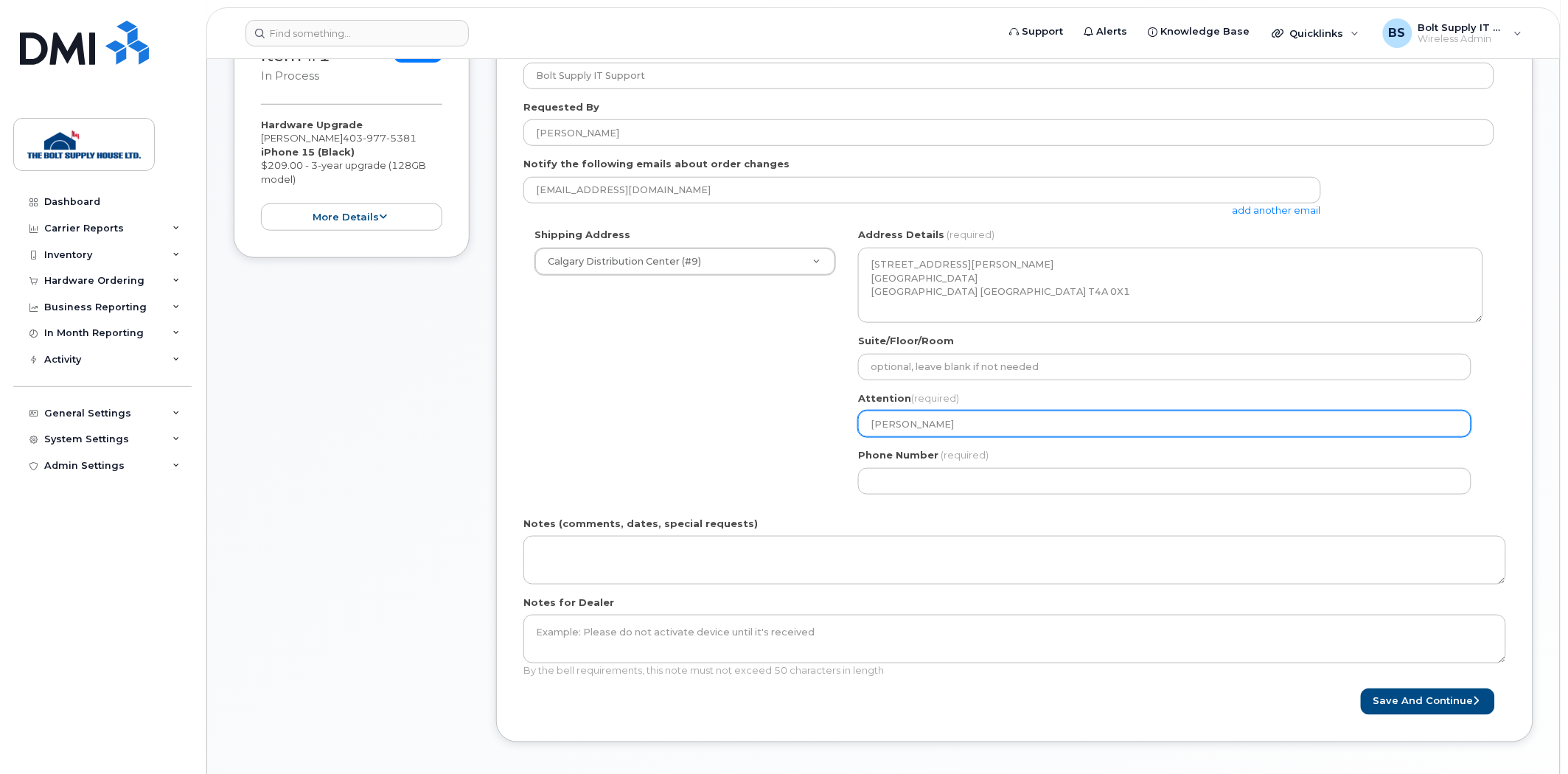
select select
type input "Jacque Point"
select select
type input "Jacque Pointe"
select select
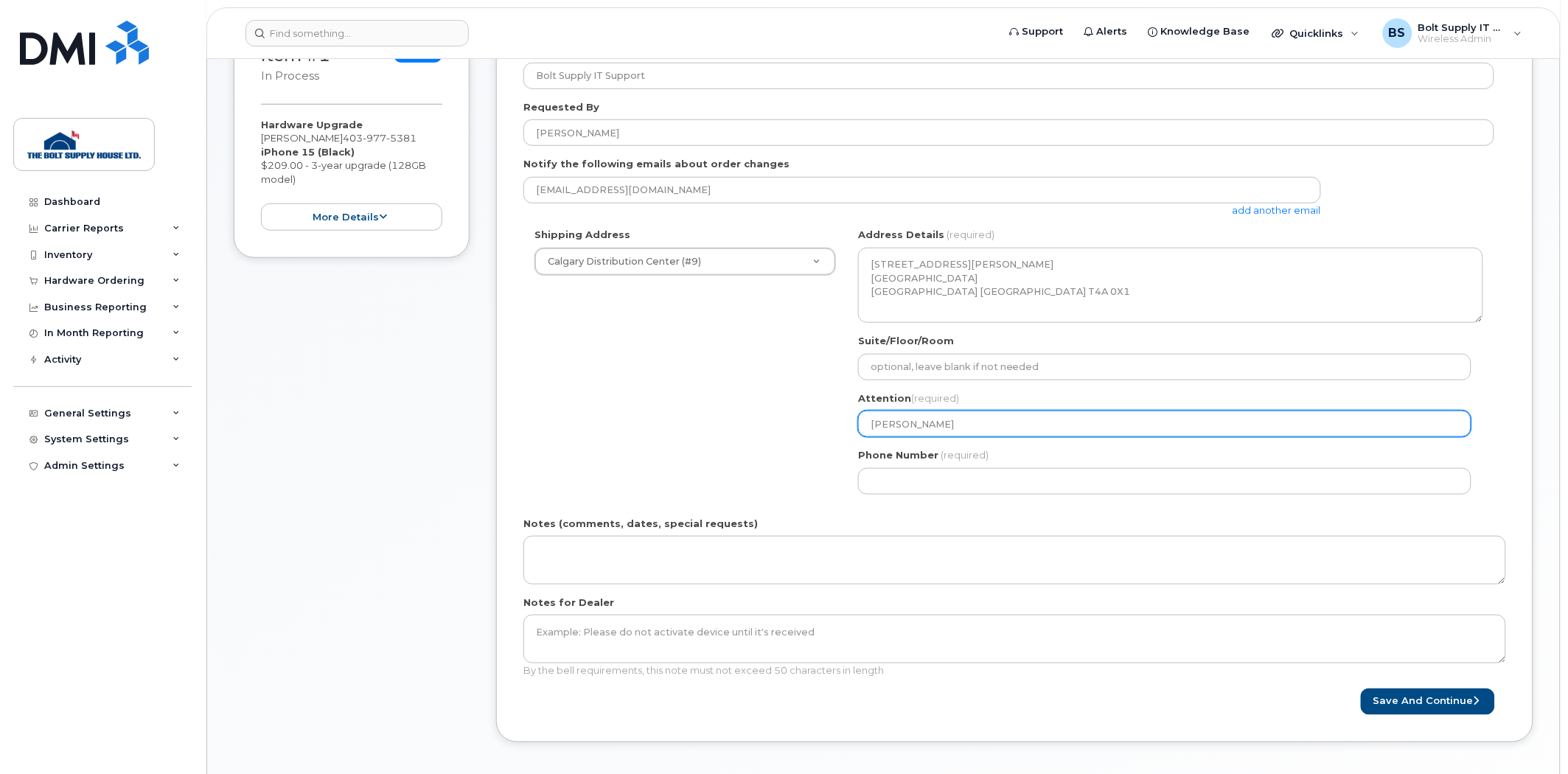
type input "[PERSON_NAME]"
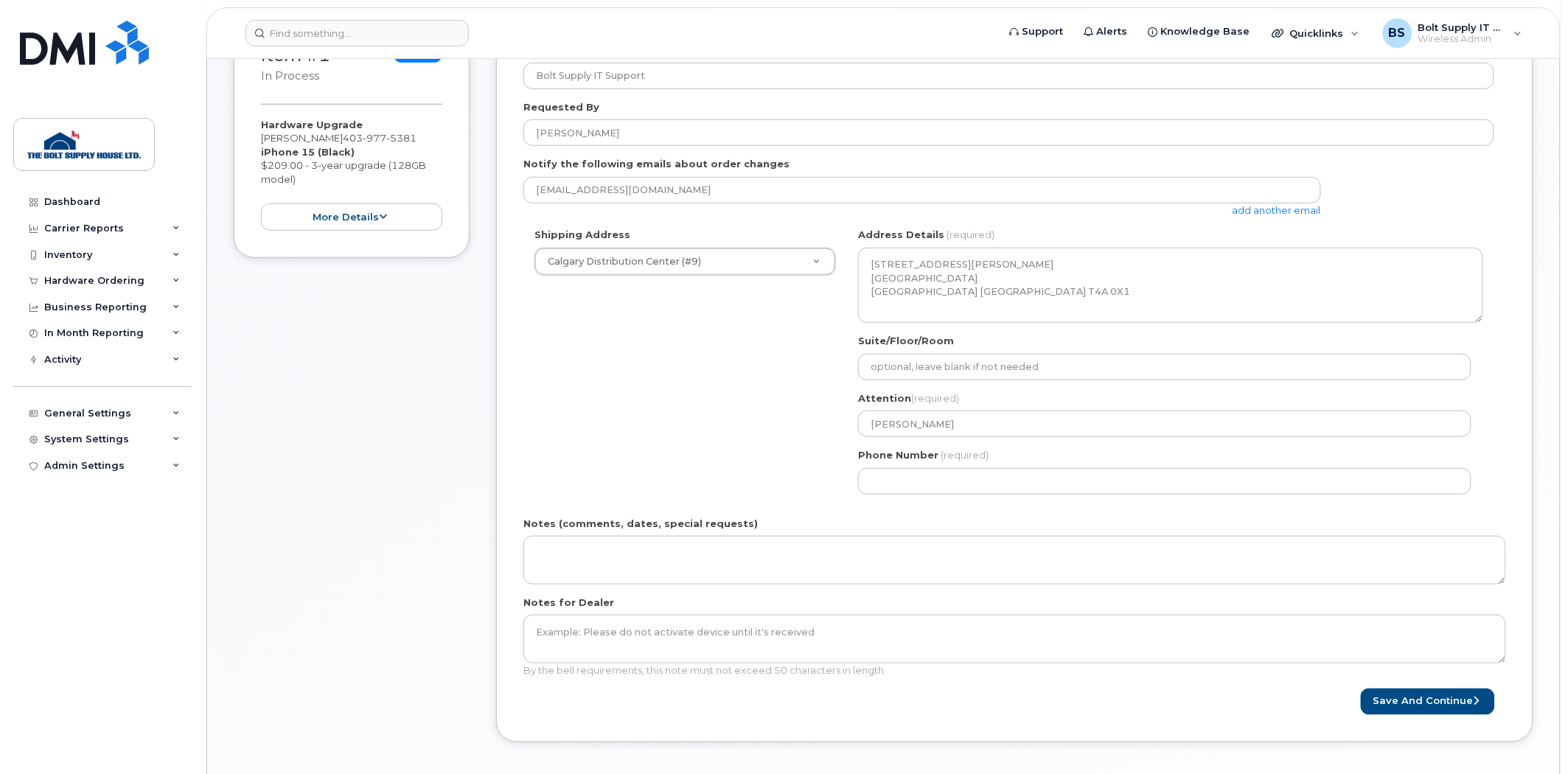
click at [915, 466] on div "Phone Number (required)" at bounding box center [1170, 471] width 625 height 47
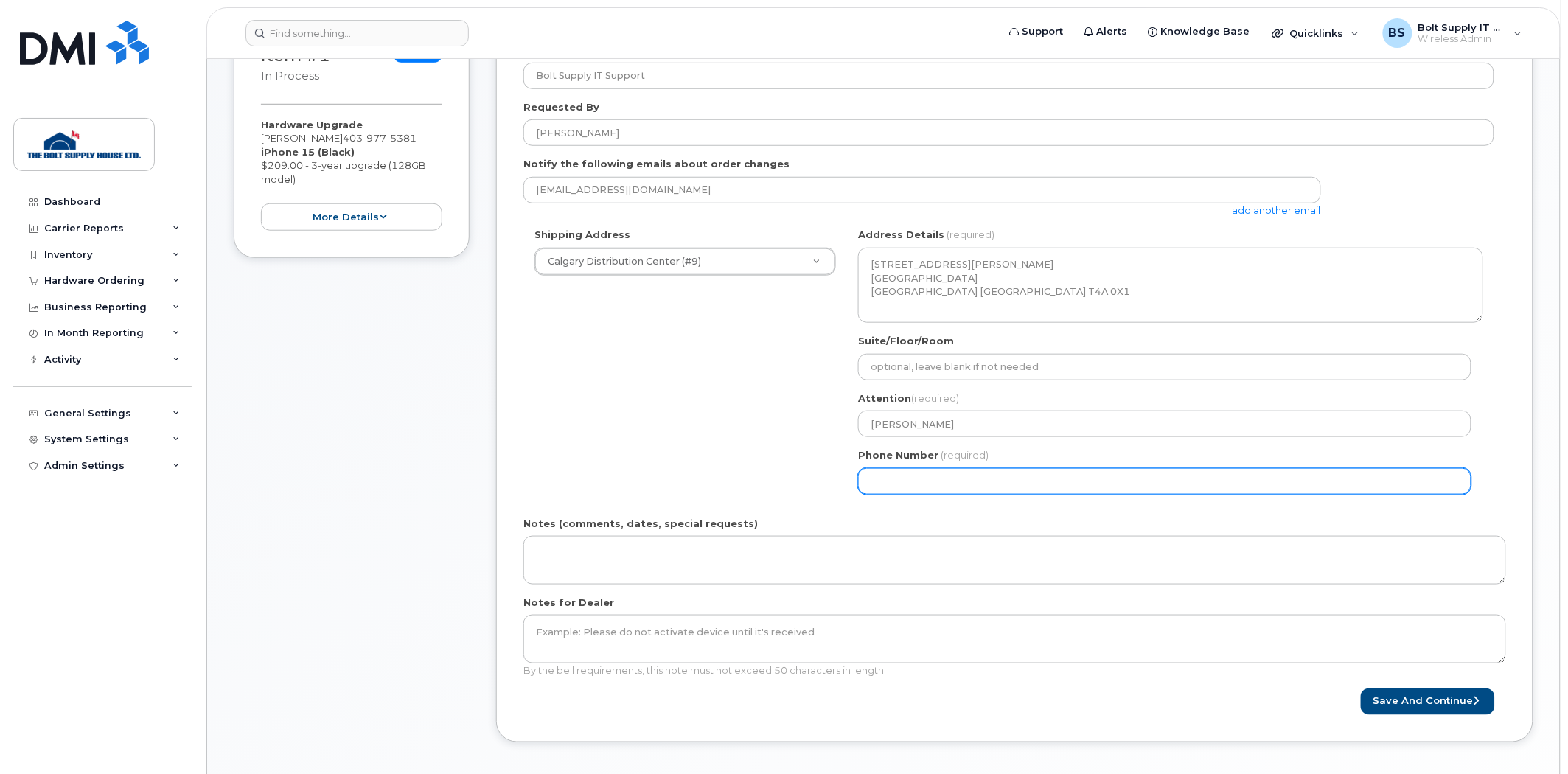
click at [915, 483] on input "Phone Number" at bounding box center [1165, 481] width 614 height 26
select select
type input "403930279"
select select
type input "4039302792"
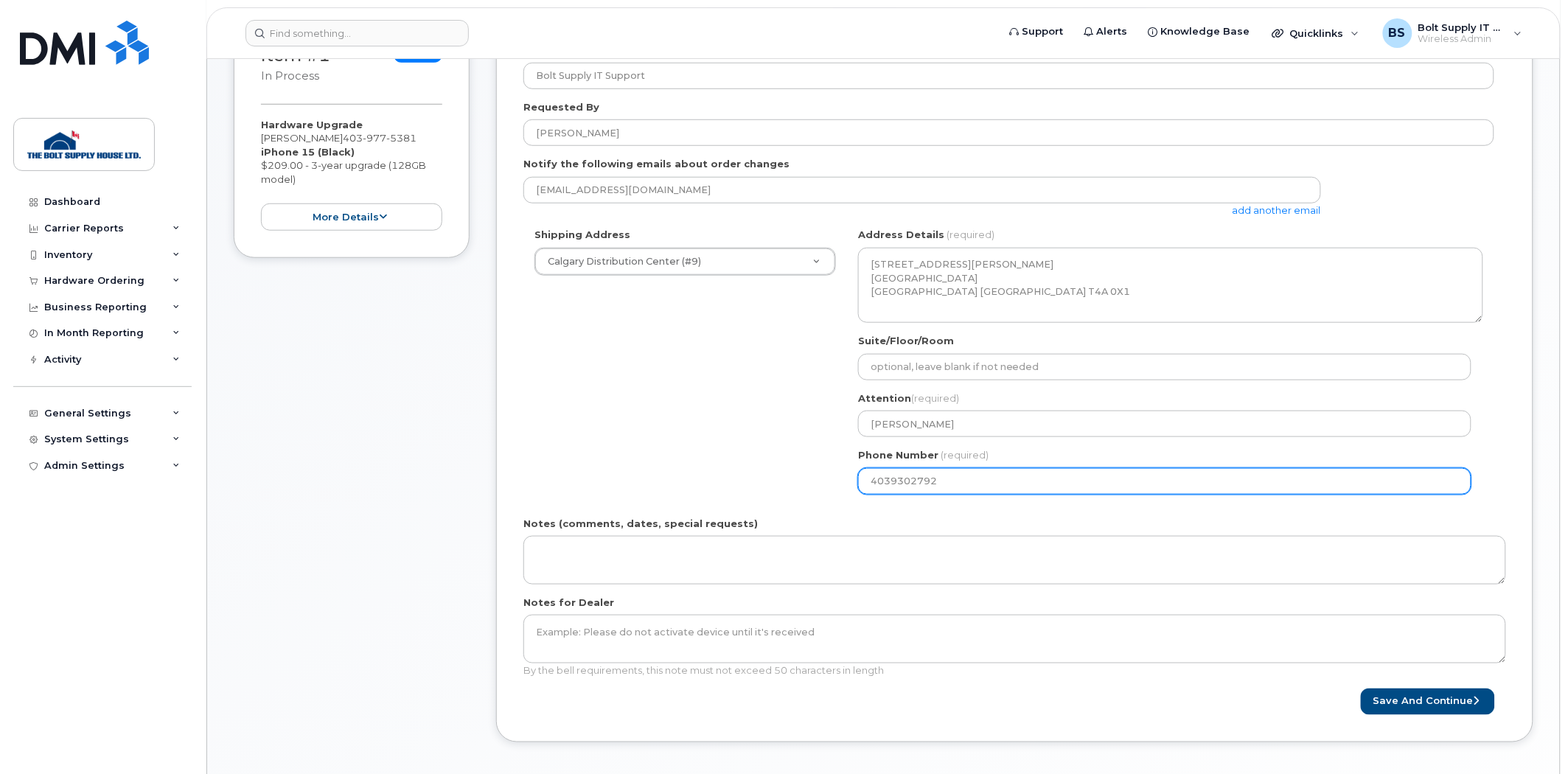
click at [569, 461] on div "Shipping Address Calgary Distribution Center (#9) New Address Calgary Distribut…" at bounding box center [1009, 366] width 971 height 277
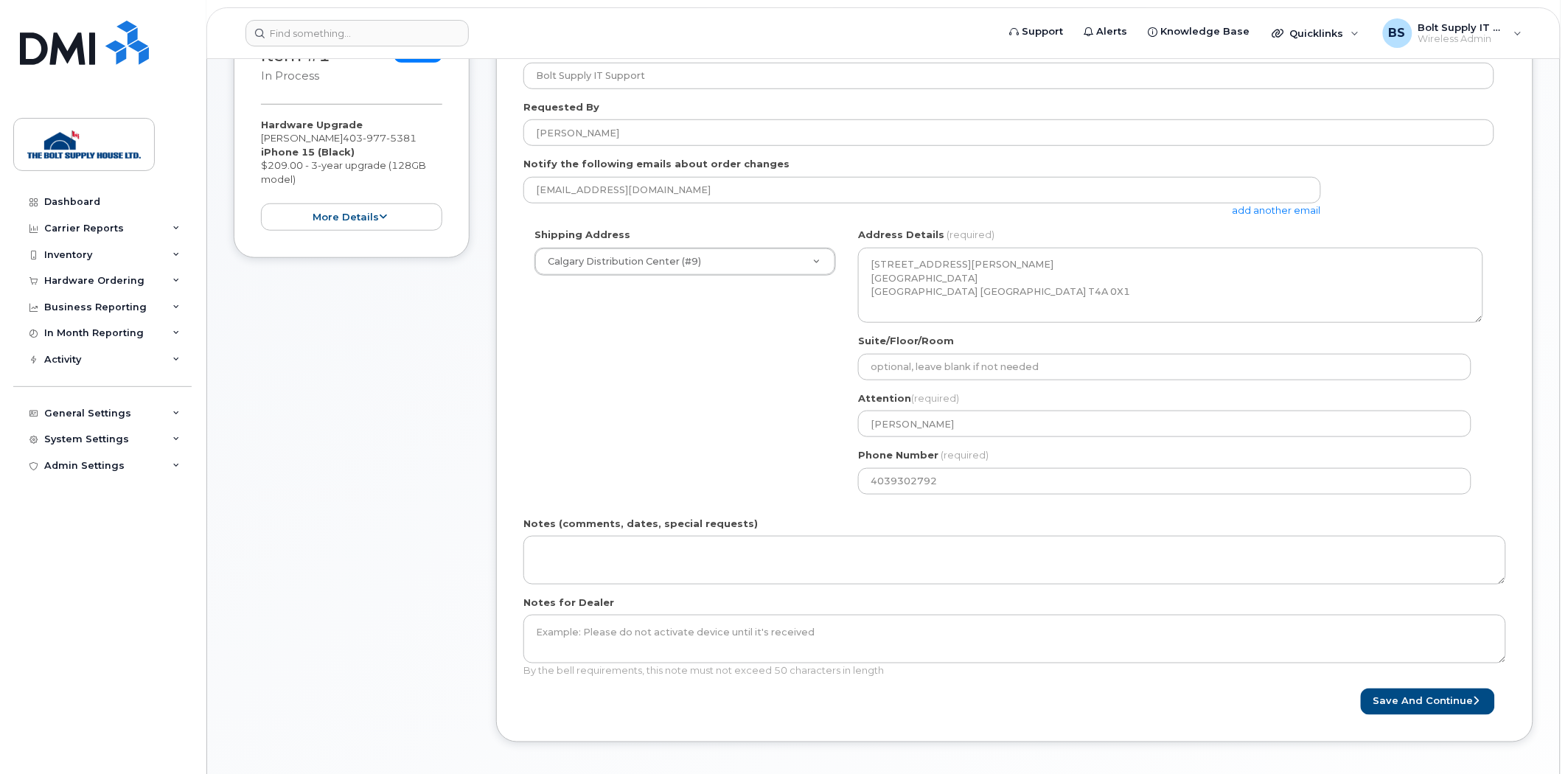
click at [1430, 683] on form "Created By Bolt Supply IT Support Requested By Jacque Pointer Notify the follow…" at bounding box center [1015, 378] width 982 height 672
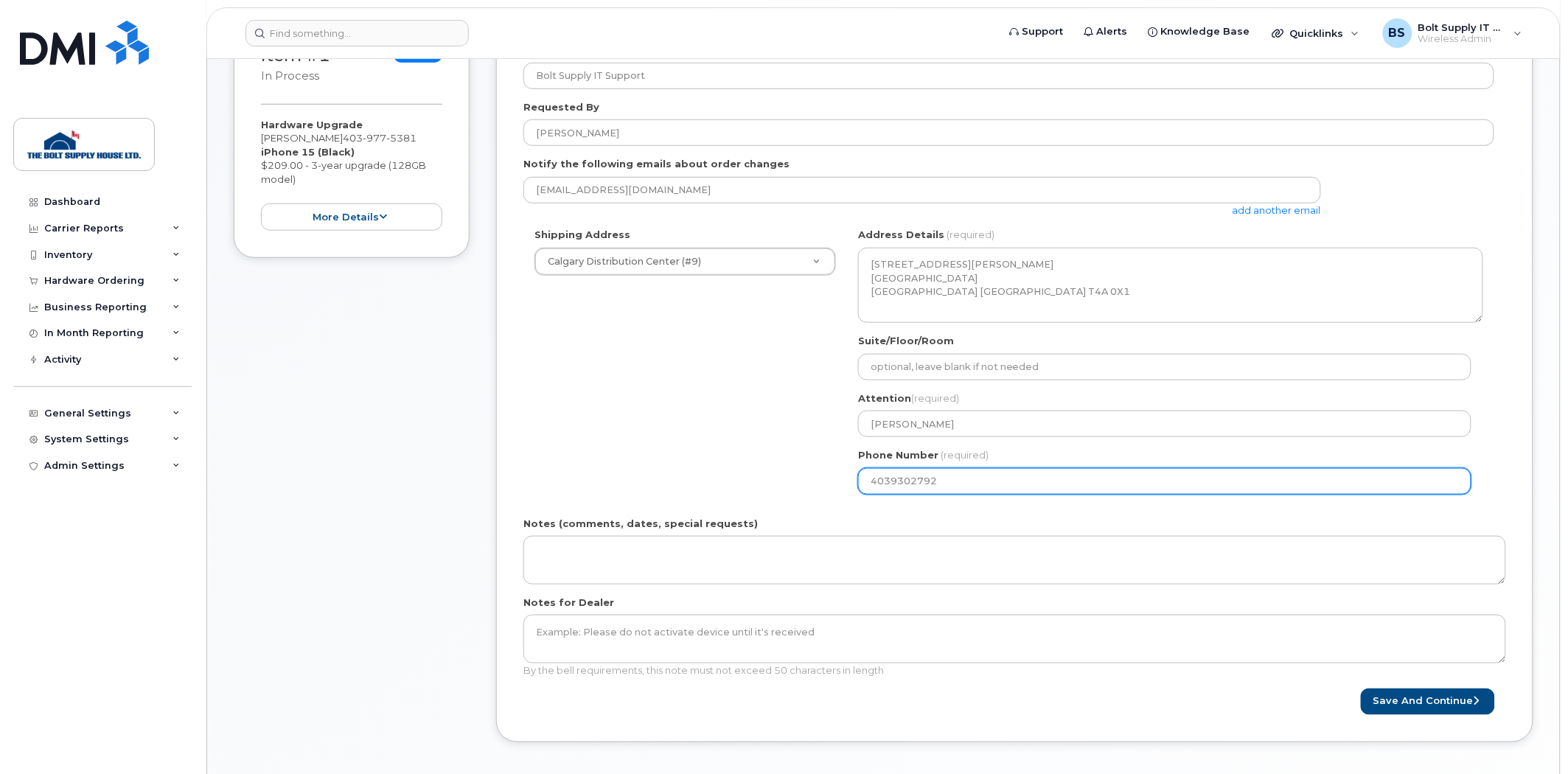
drag, startPoint x: 1014, startPoint y: 480, endPoint x: 616, endPoint y: 474, distance: 398.0
click at [616, 474] on div "Shipping Address Calgary Distribution Center (#9) New Address Calgary Distribut…" at bounding box center [1009, 366] width 971 height 277
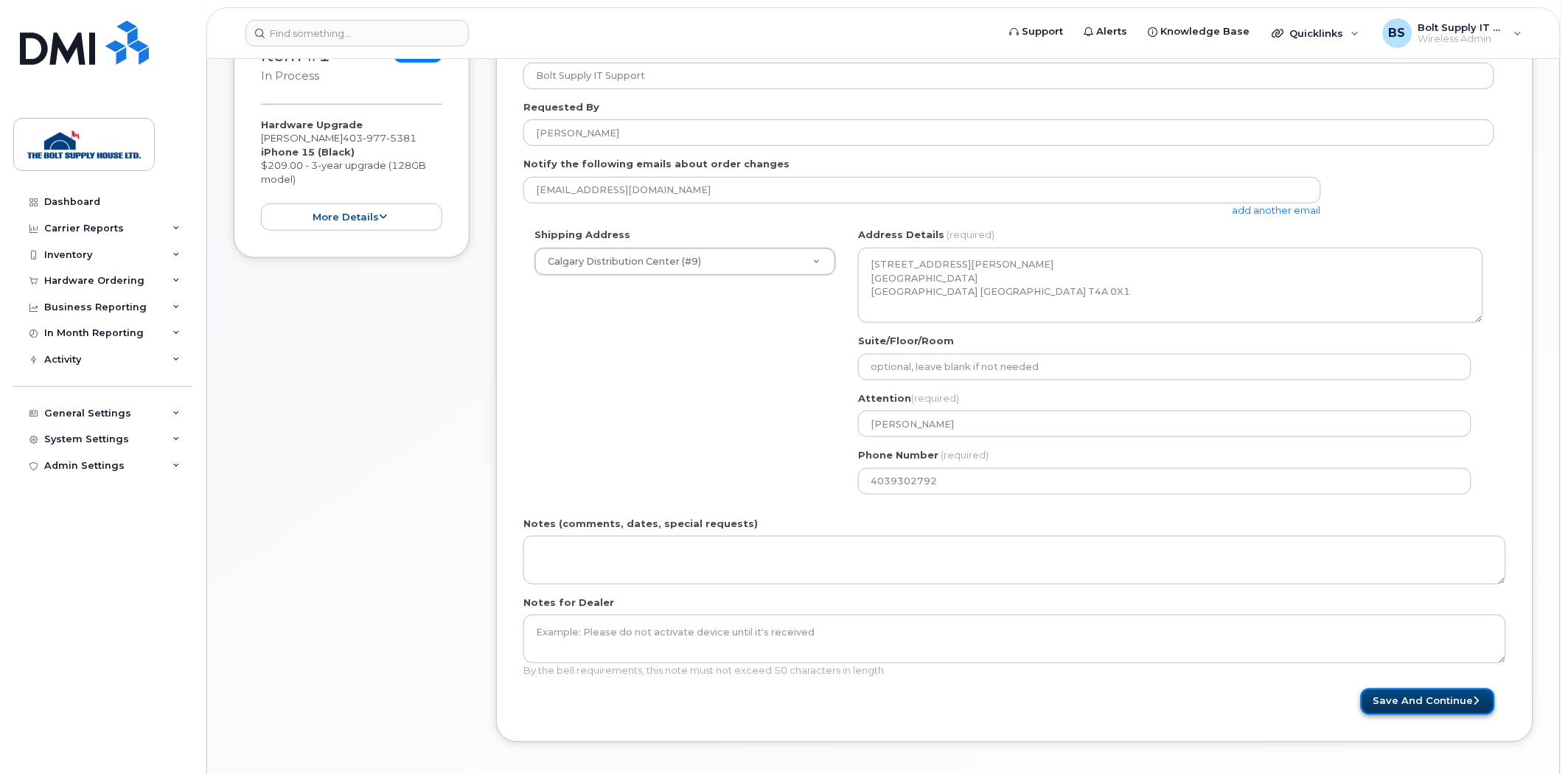
click at [1447, 711] on button "Save and Continue" at bounding box center [1428, 702] width 134 height 27
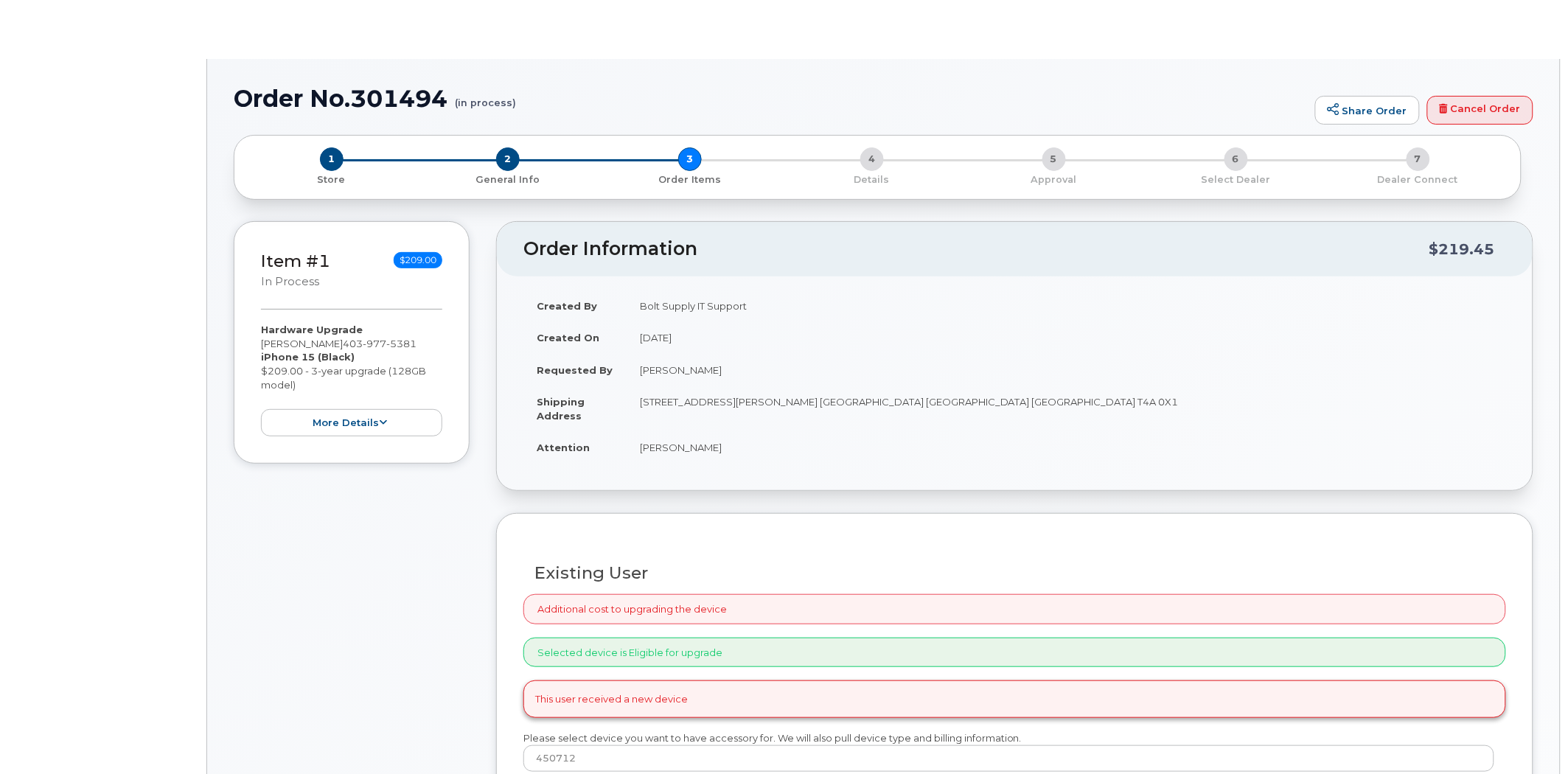
type input "[PERSON_NAME]"
select select "523533"
radio input "true"
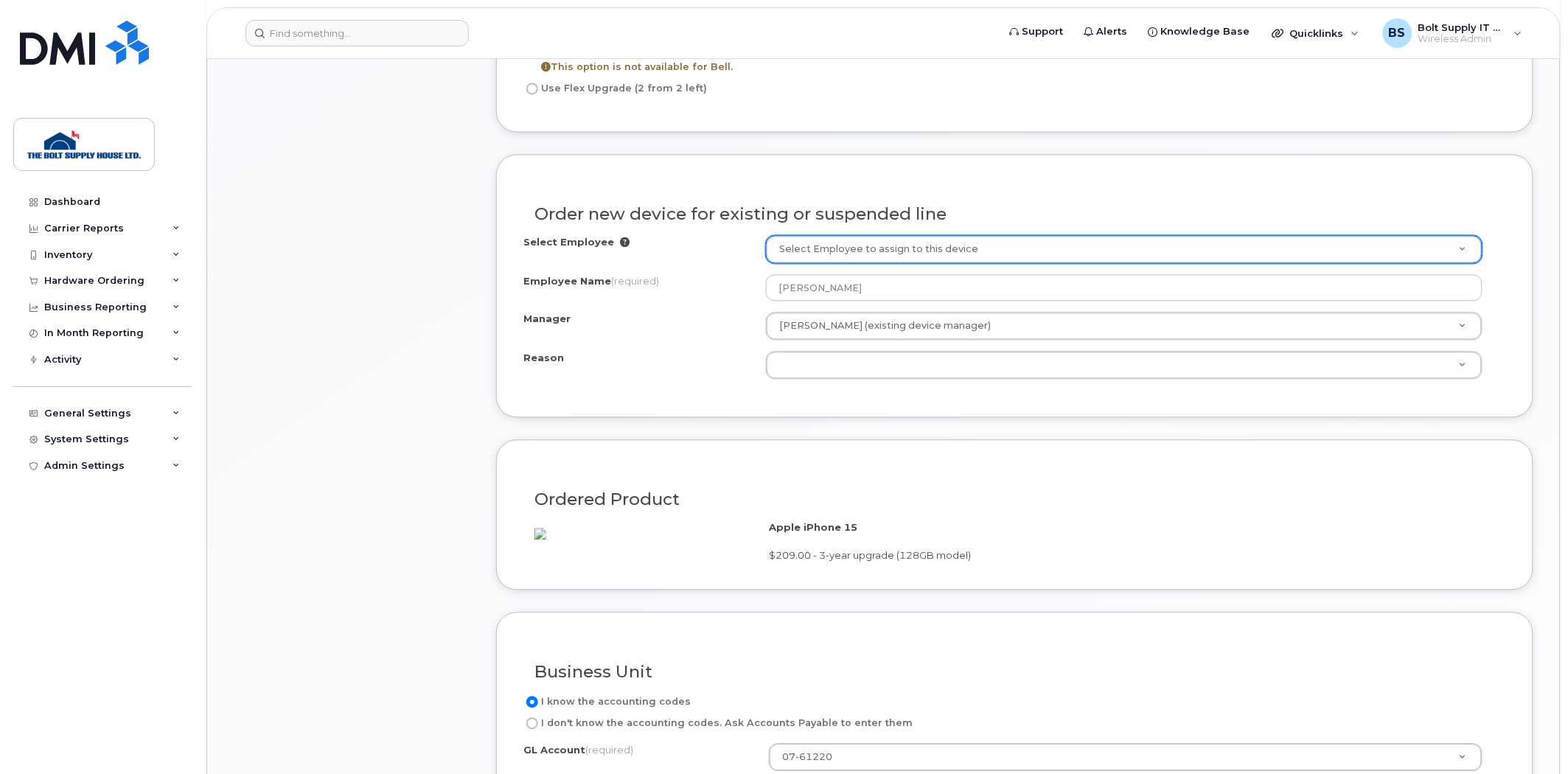
scroll to position [1064, 0]
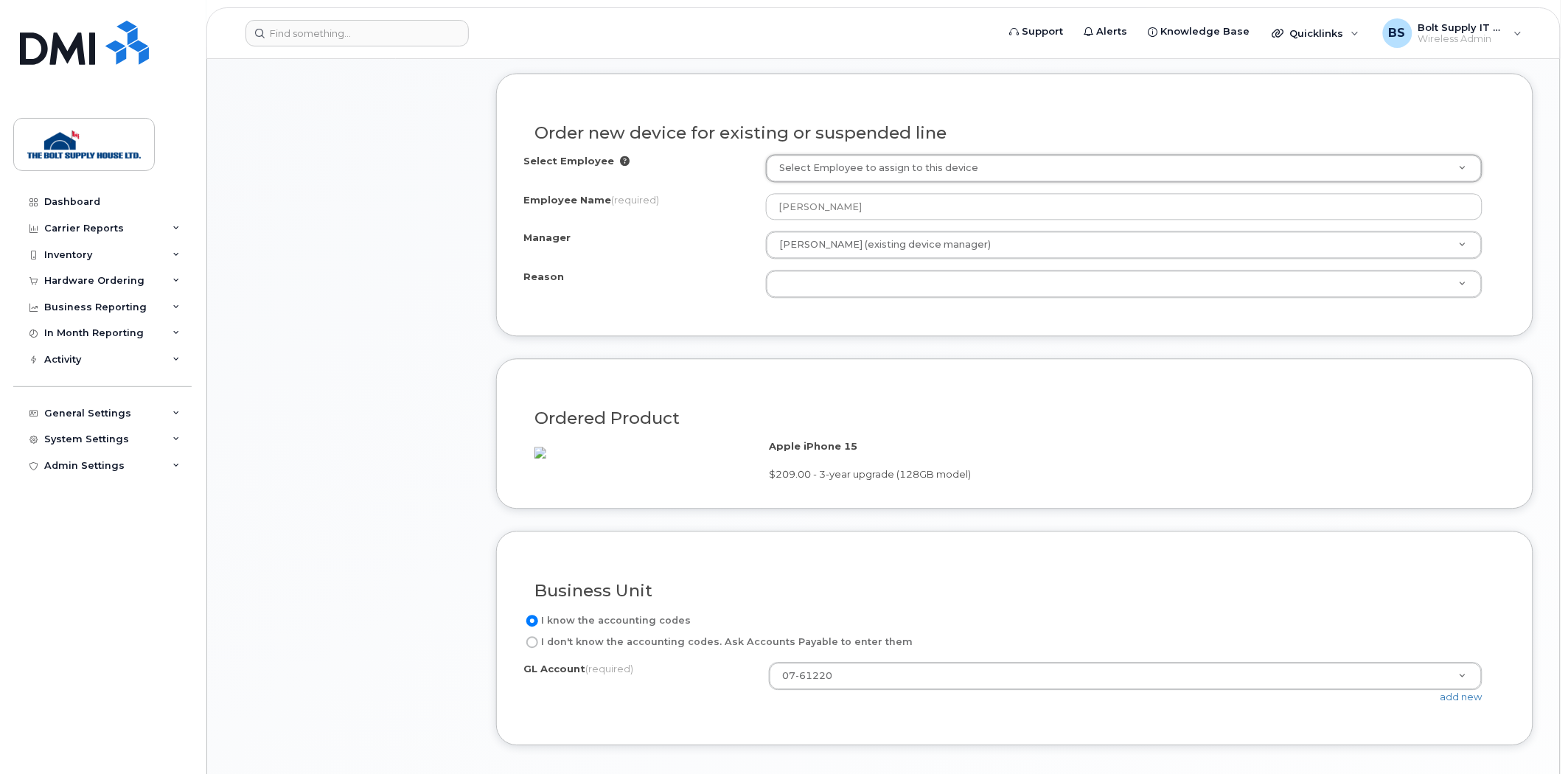
click at [765, 336] on div "Order new device for existing or suspended line Select Employee Select Employee…" at bounding box center [1015, 205] width 1037 height 263
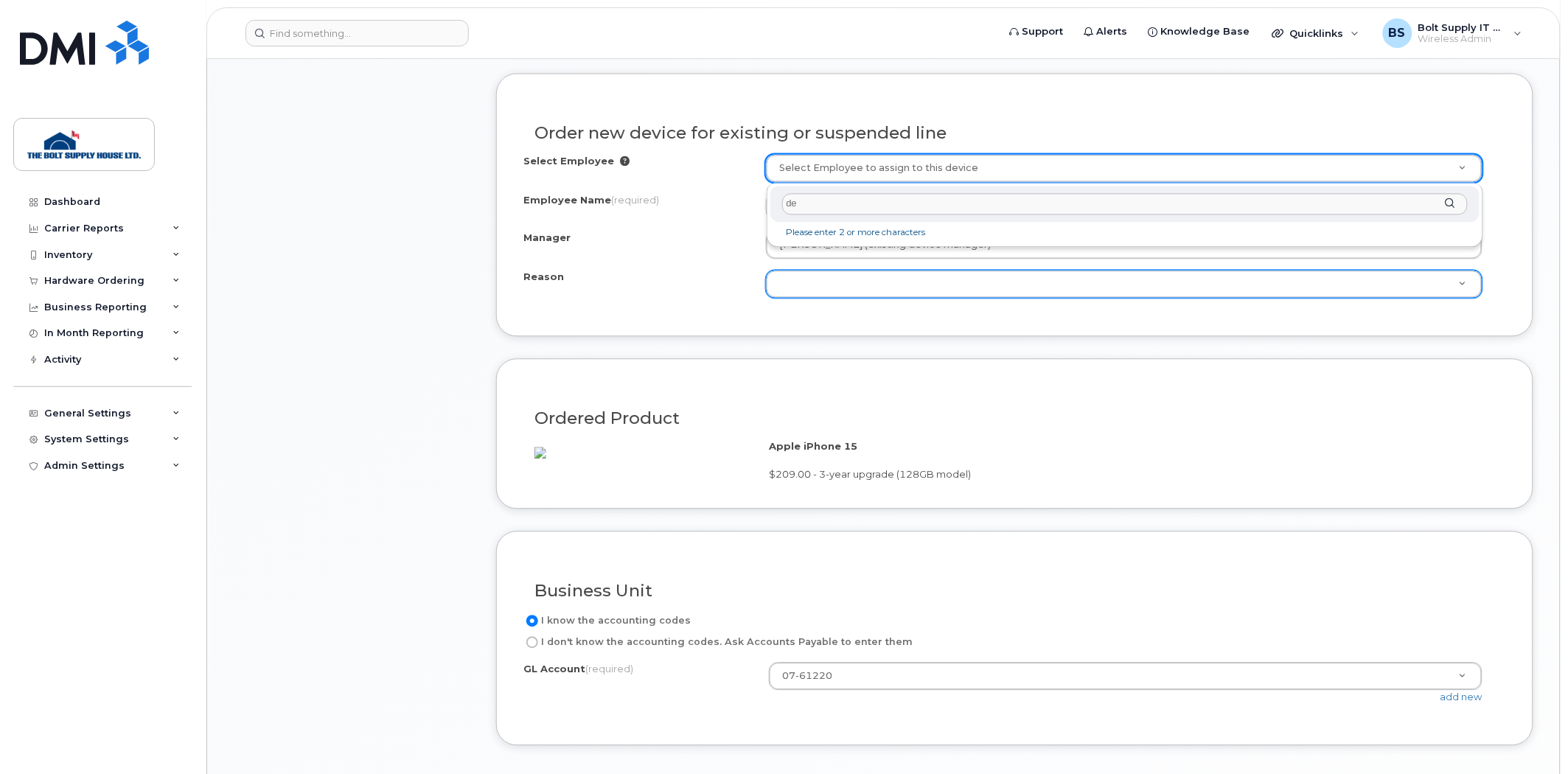
type input "dea"
drag, startPoint x: 784, startPoint y: 197, endPoint x: 762, endPoint y: 188, distance: 23.8
click at [781, 197] on div "dea" at bounding box center [1125, 204] width 709 height 36
click at [620, 164] on icon at bounding box center [624, 160] width 10 height 10
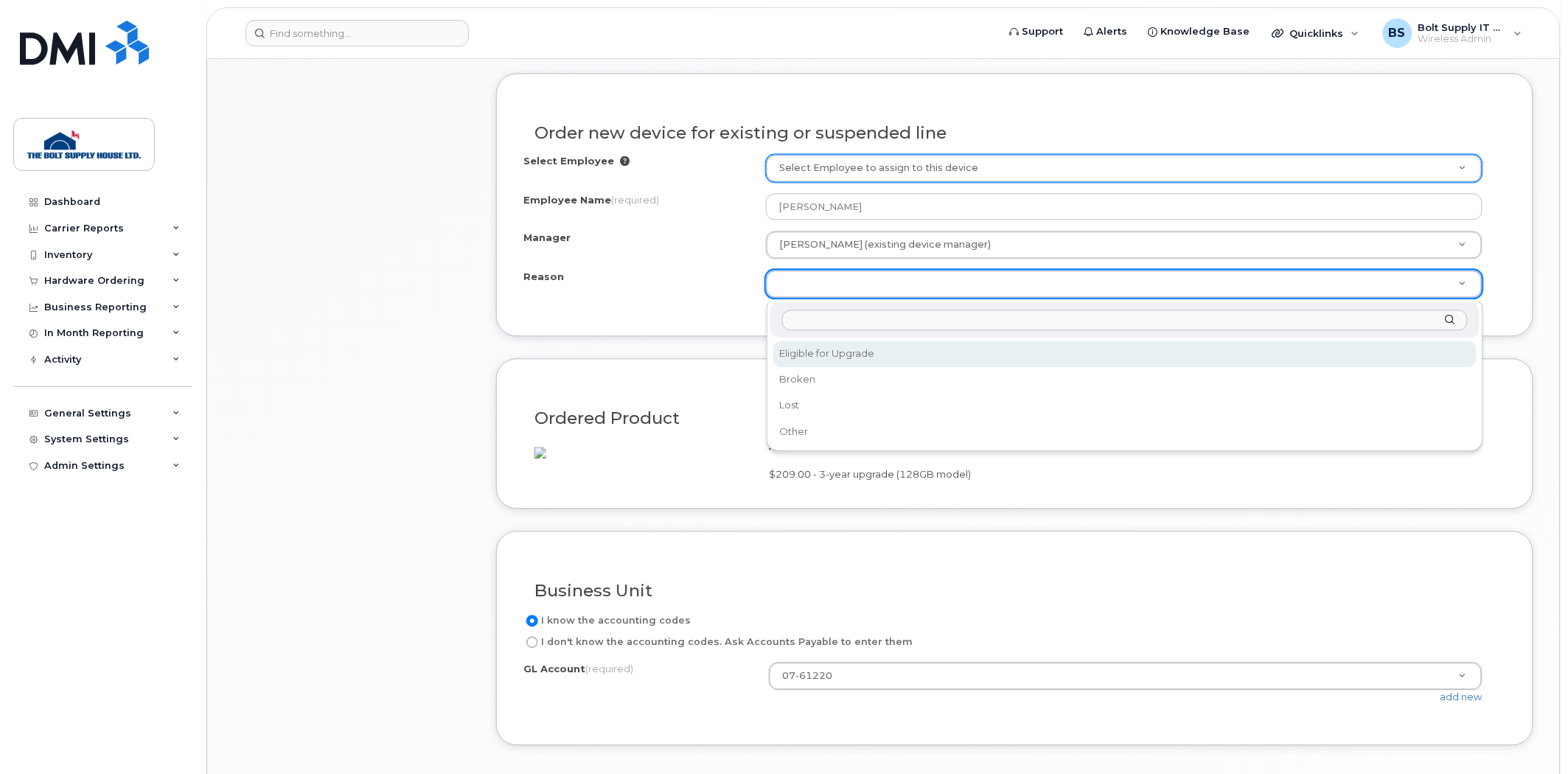
select select "eligible_for_upgrade"
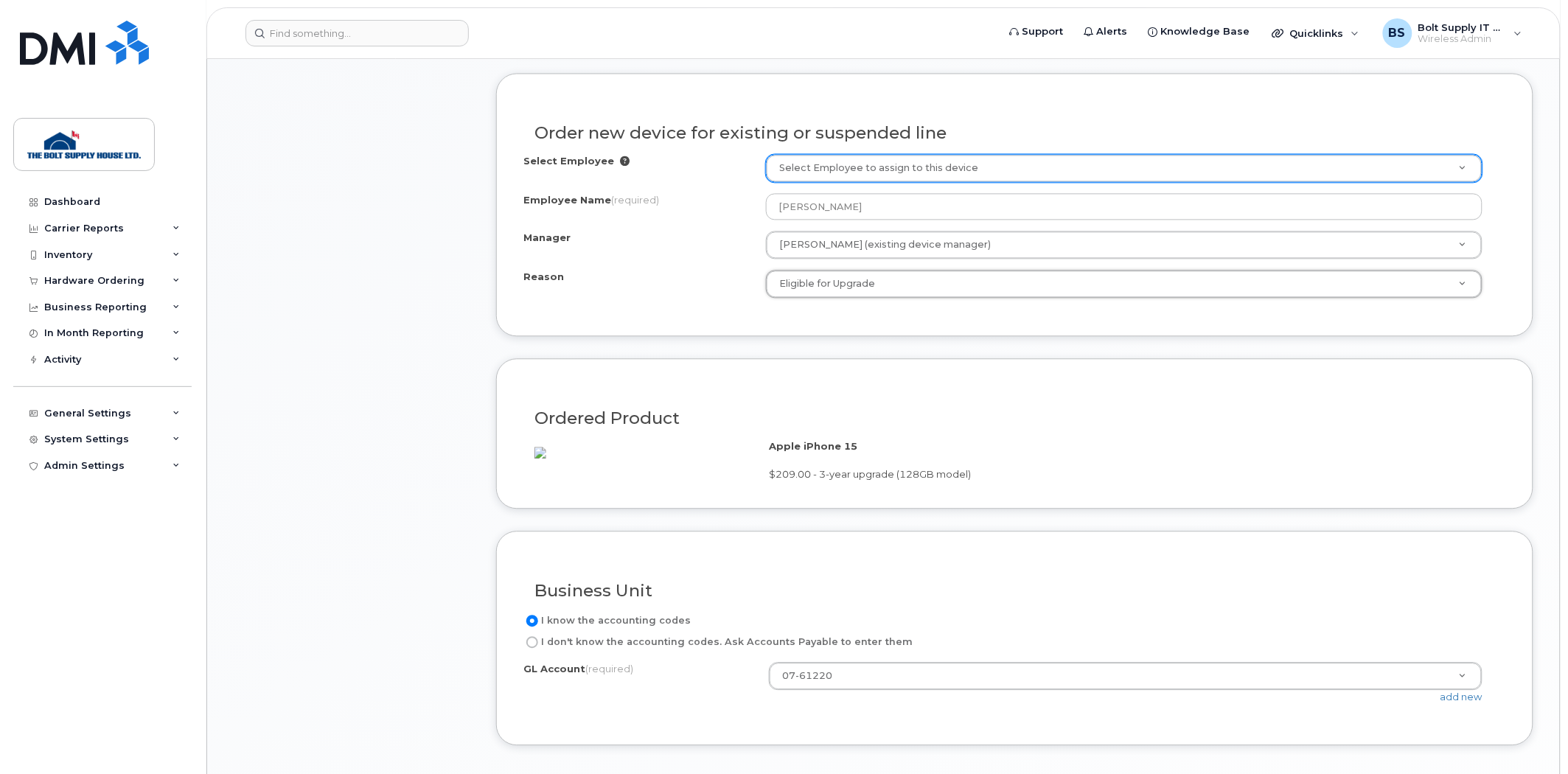
click at [843, 331] on div "Order new device for existing or suspended line Select Employee Select Employee…" at bounding box center [1015, 205] width 1037 height 263
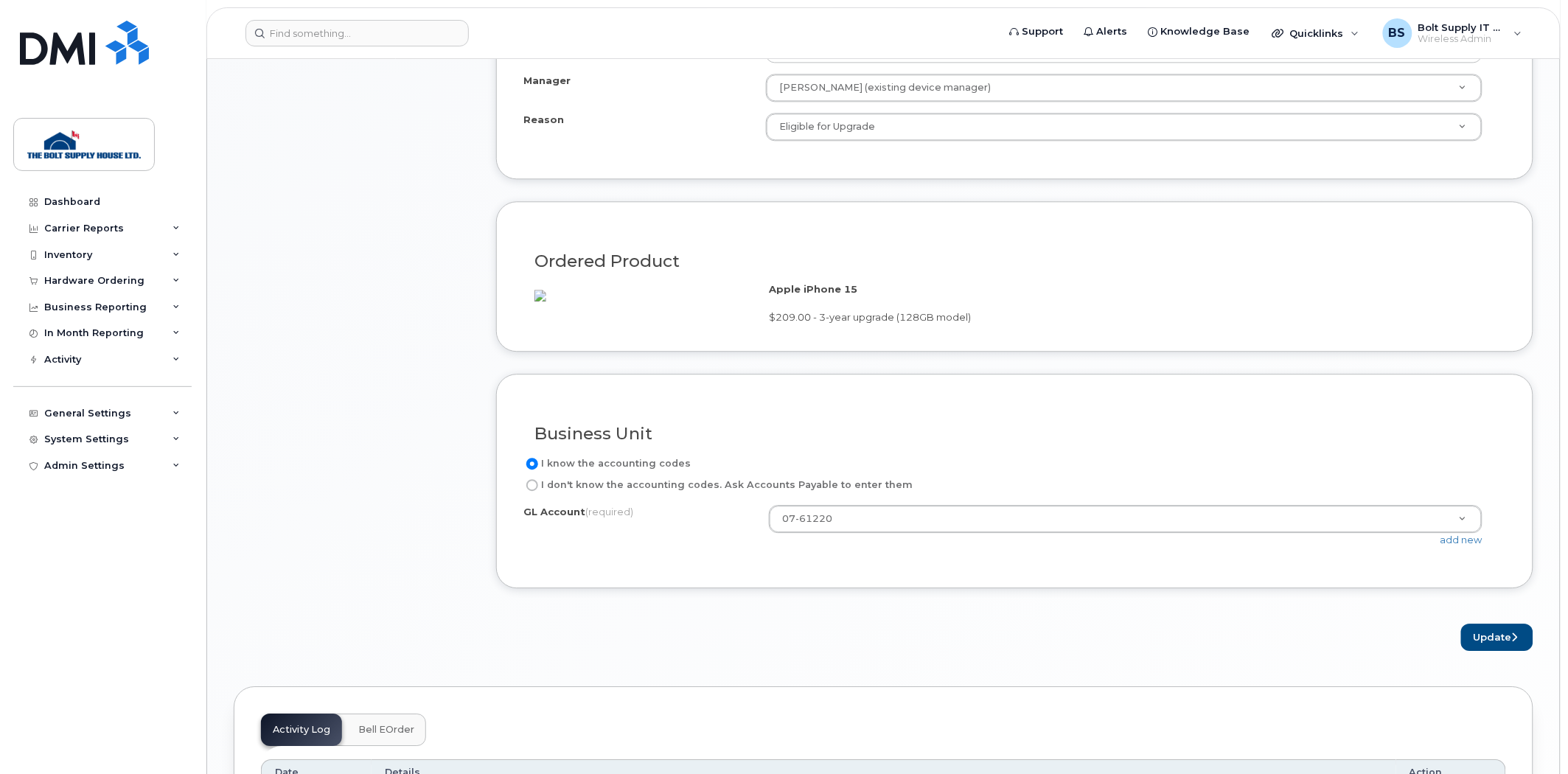
scroll to position [1310, 0]
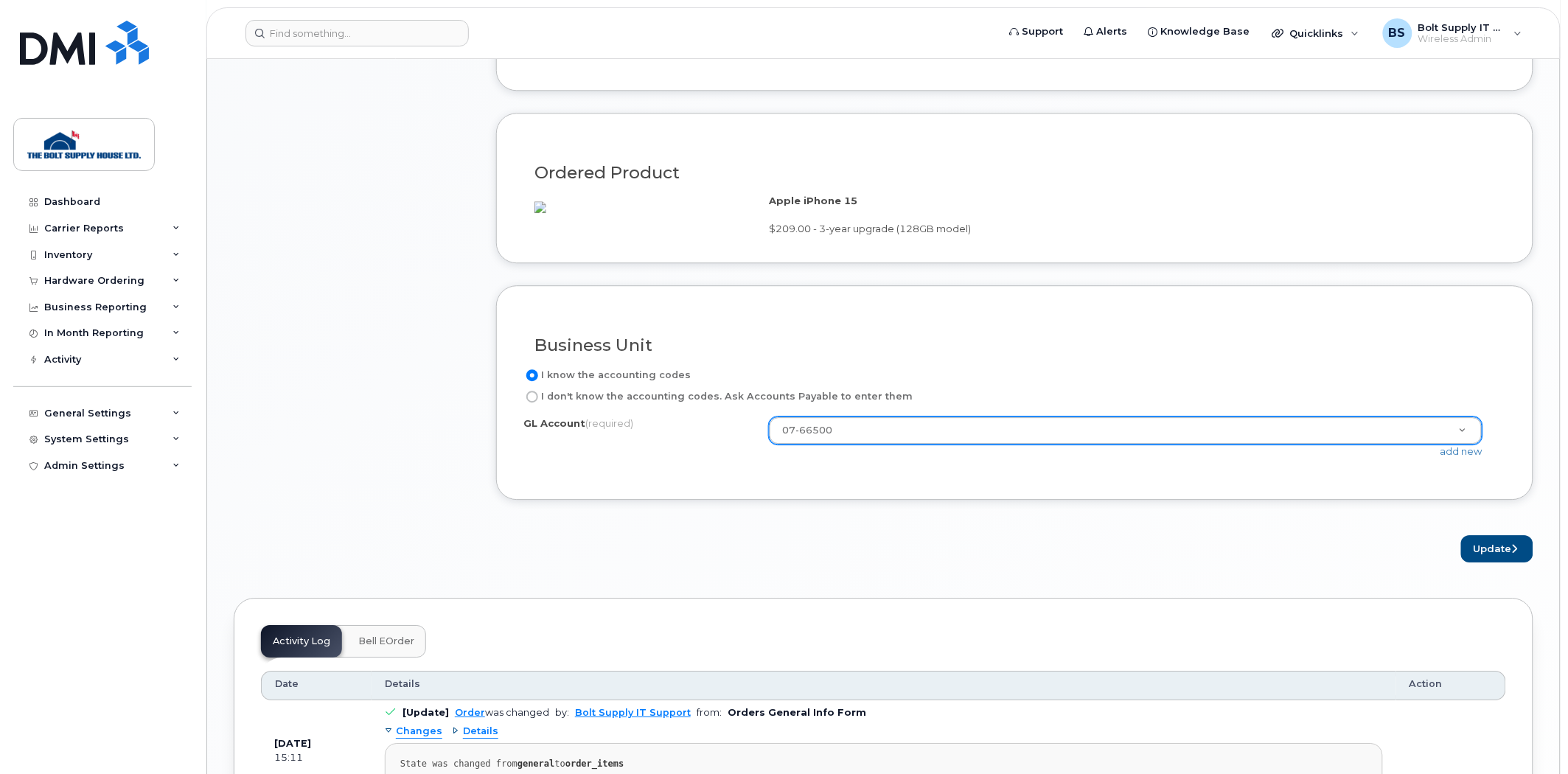
click at [964, 562] on div "Update" at bounding box center [1015, 548] width 1037 height 27
click at [1480, 562] on button "Update" at bounding box center [1497, 548] width 72 height 27
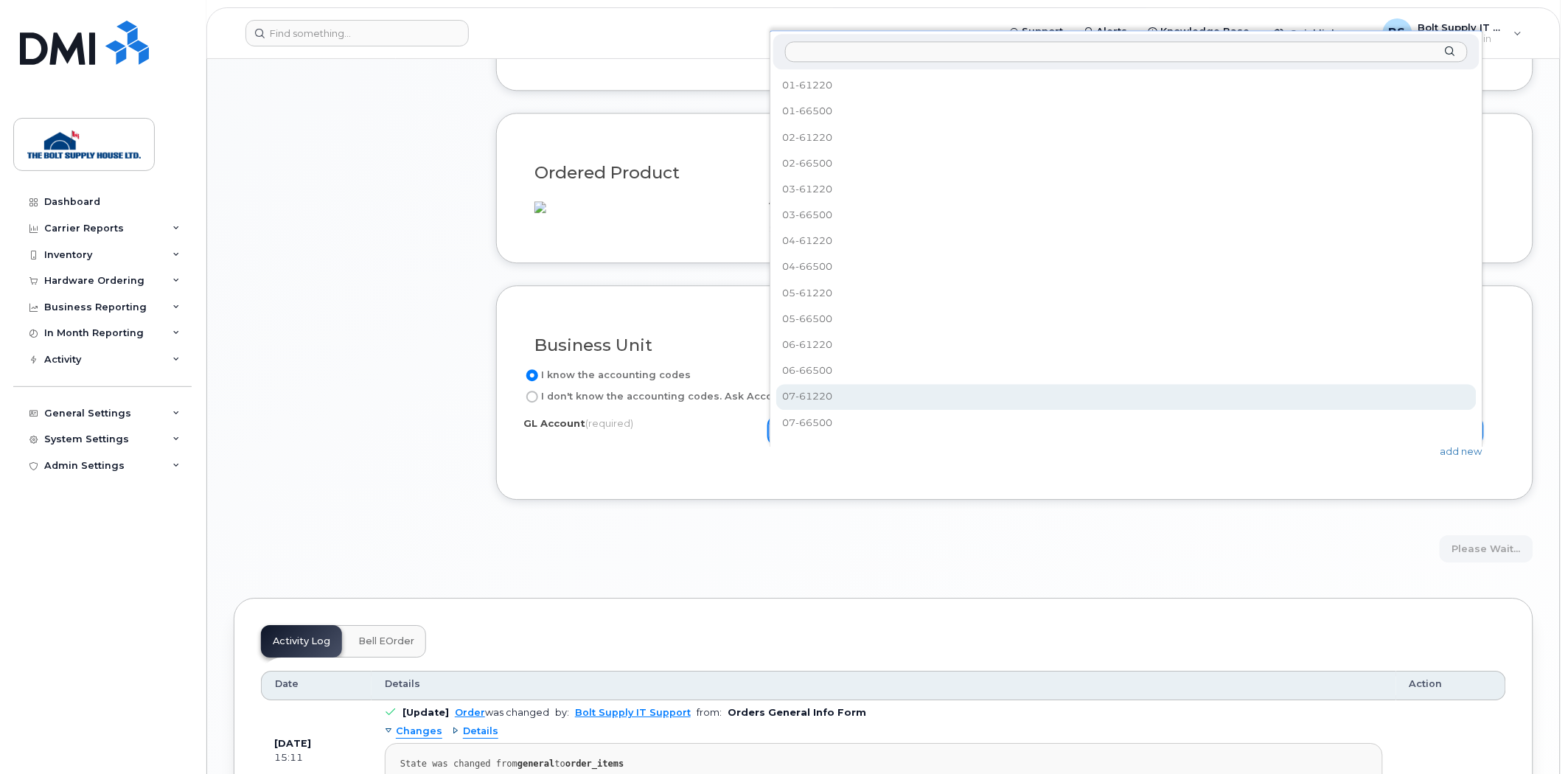
select select "07-61220"
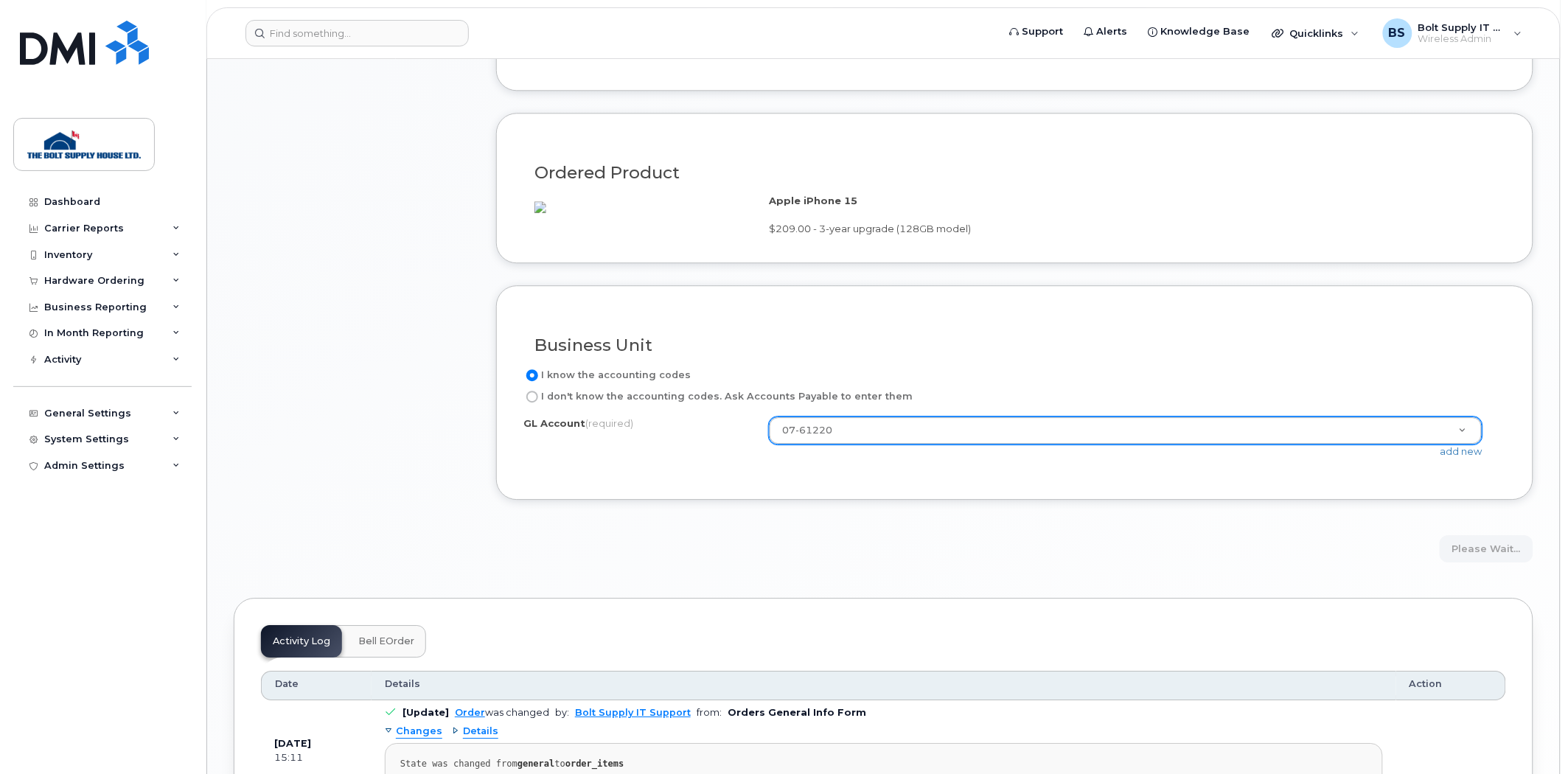
click at [1276, 562] on div "Please wait..." at bounding box center [1015, 548] width 1037 height 27
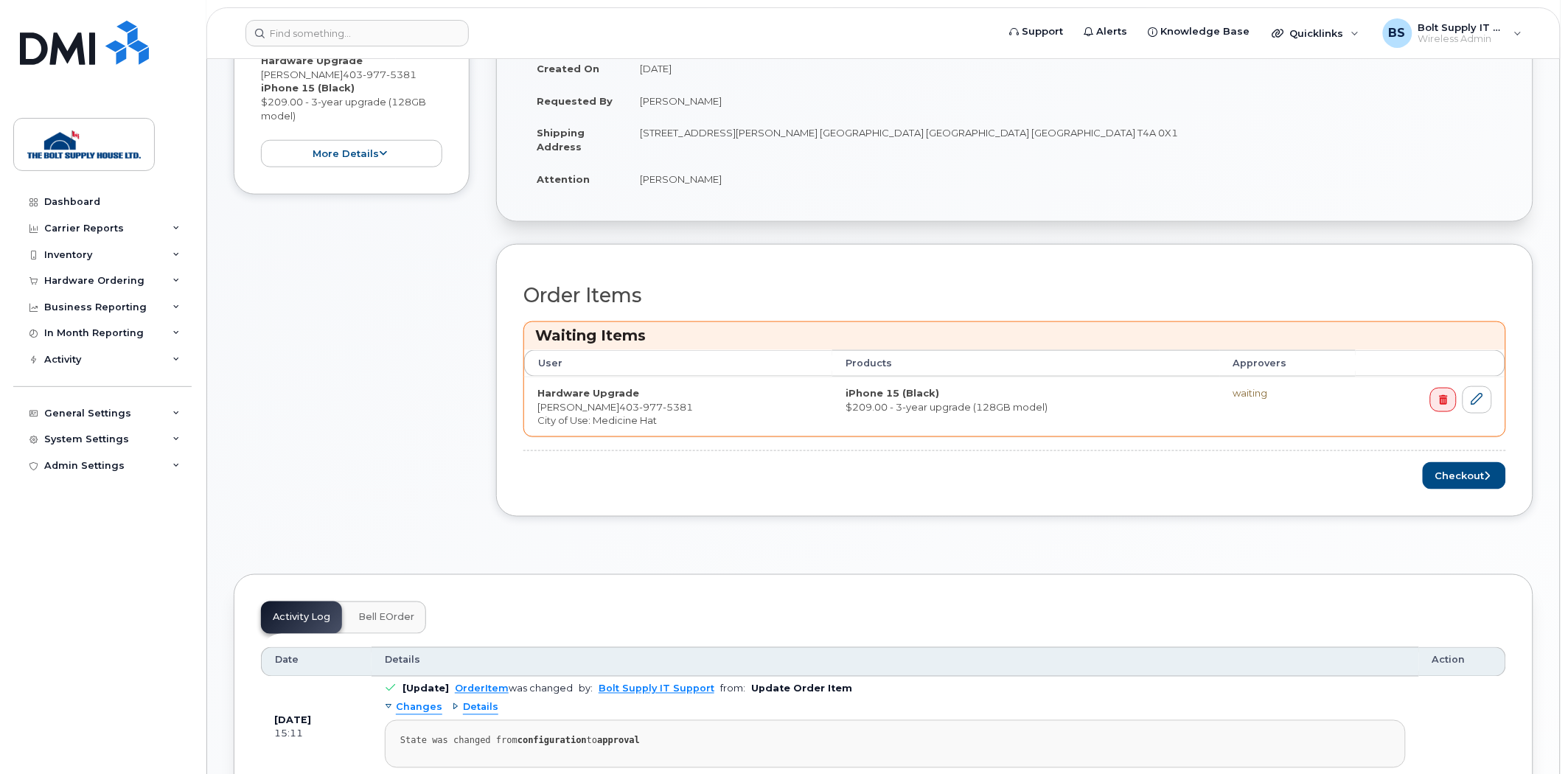
scroll to position [325, 0]
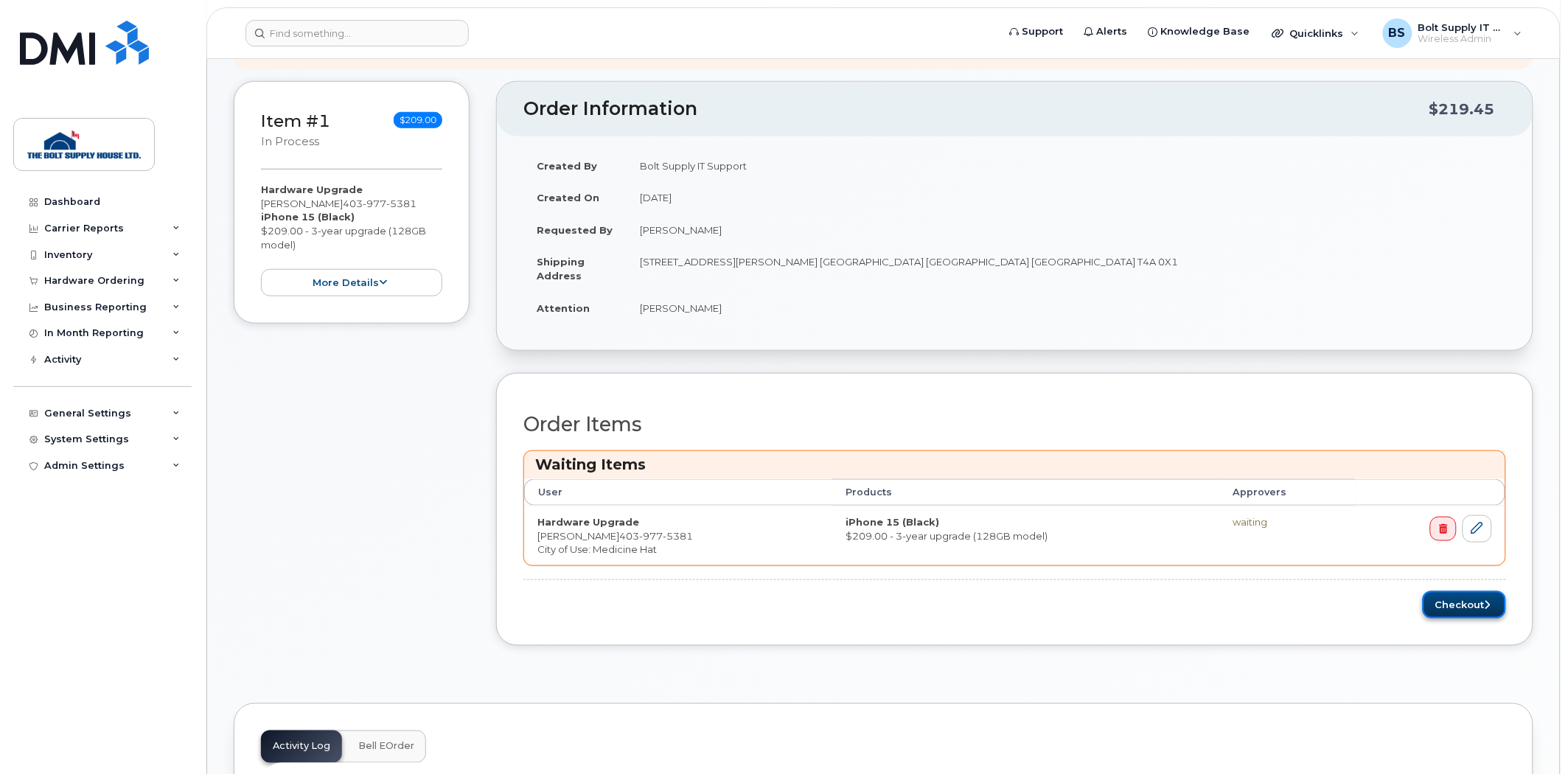
click at [1449, 612] on button "Checkout" at bounding box center [1464, 604] width 83 height 27
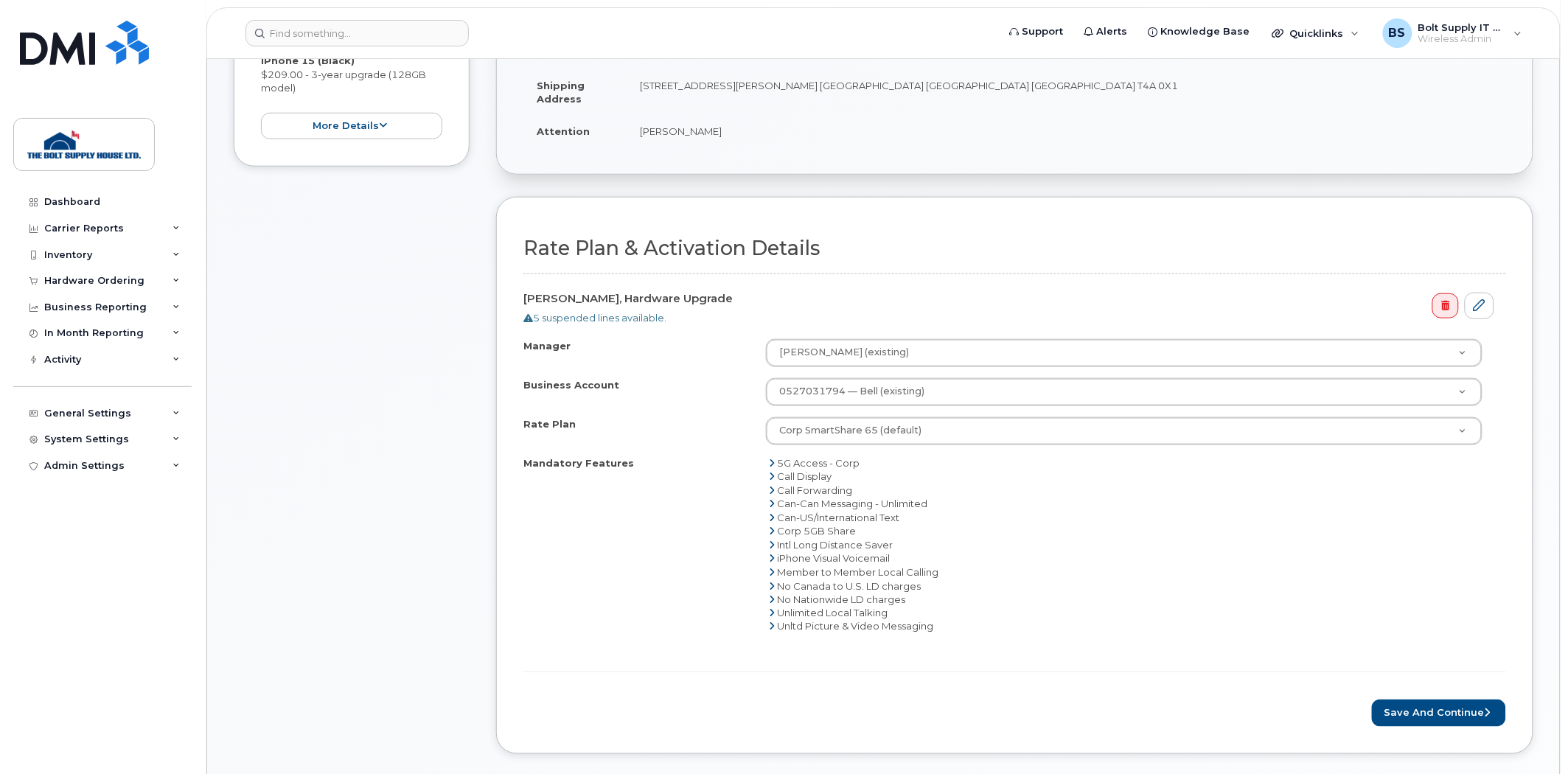
scroll to position [491, 0]
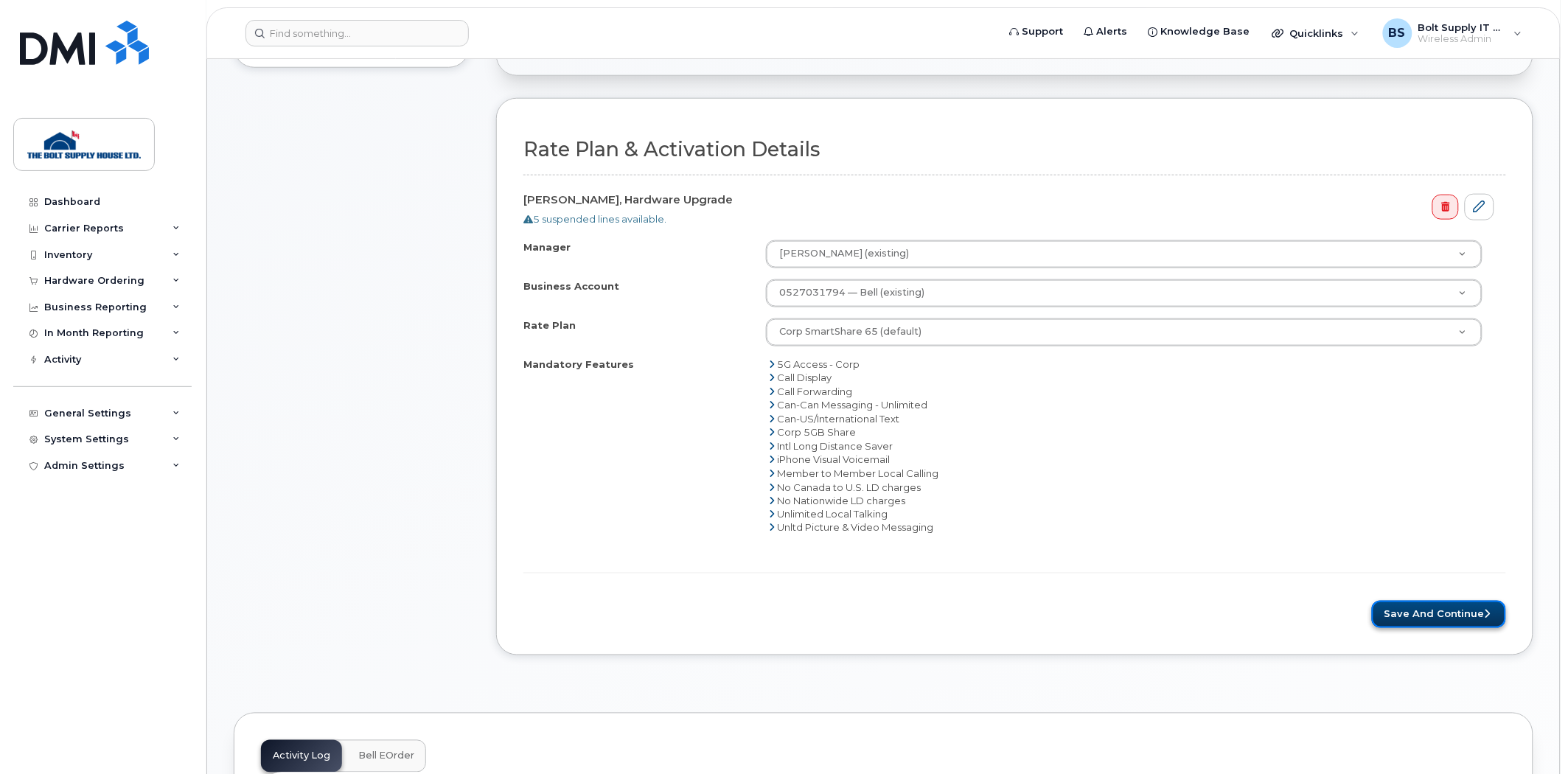
click at [1422, 619] on button "Save and Continue" at bounding box center [1439, 614] width 134 height 27
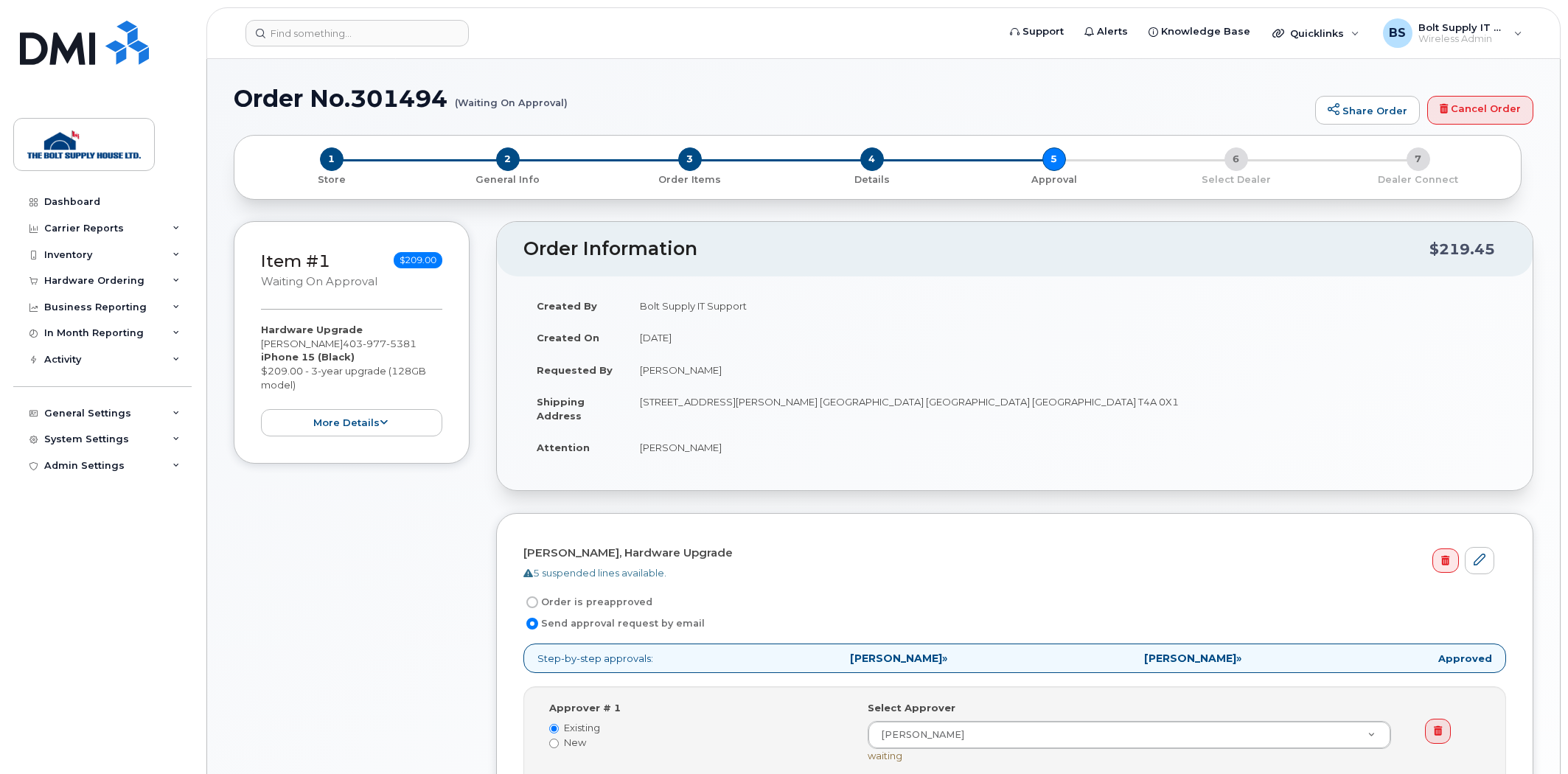
select select
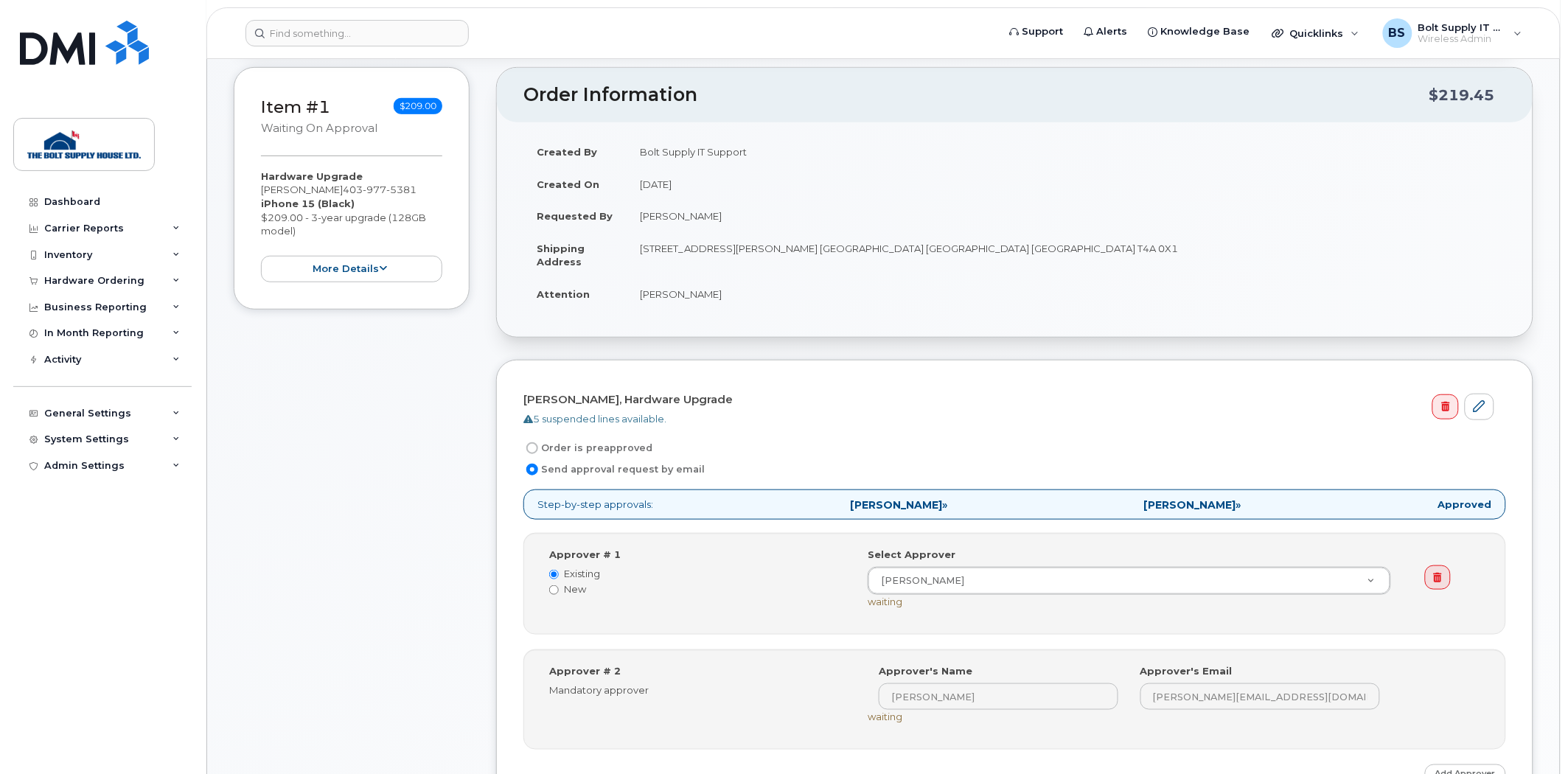
scroll to position [245, 0]
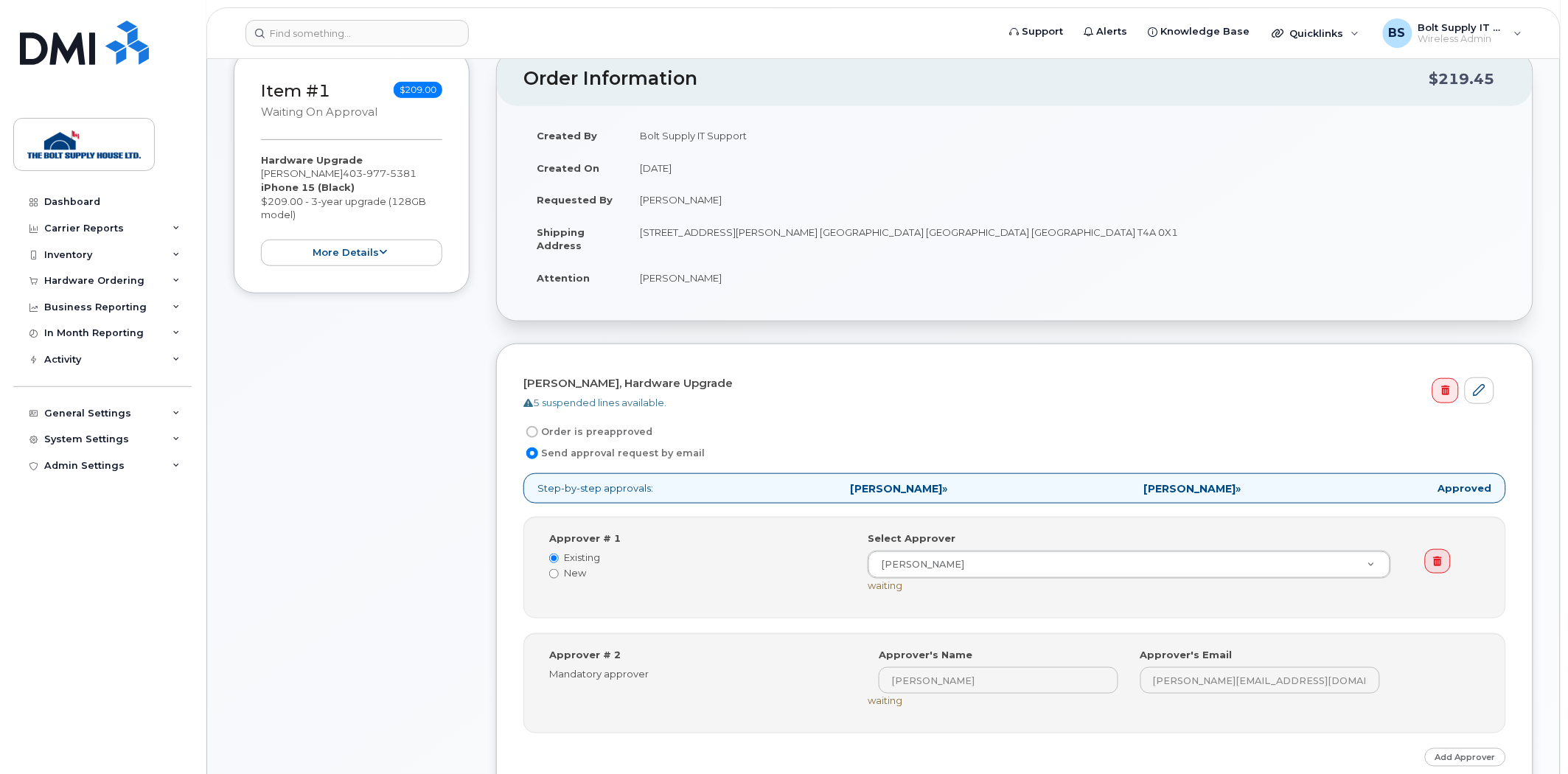
click at [595, 438] on label "Order is preapproved" at bounding box center [588, 432] width 129 height 18
click at [538, 438] on input "Order is preapproved" at bounding box center [532, 431] width 11 height 11
radio input "true"
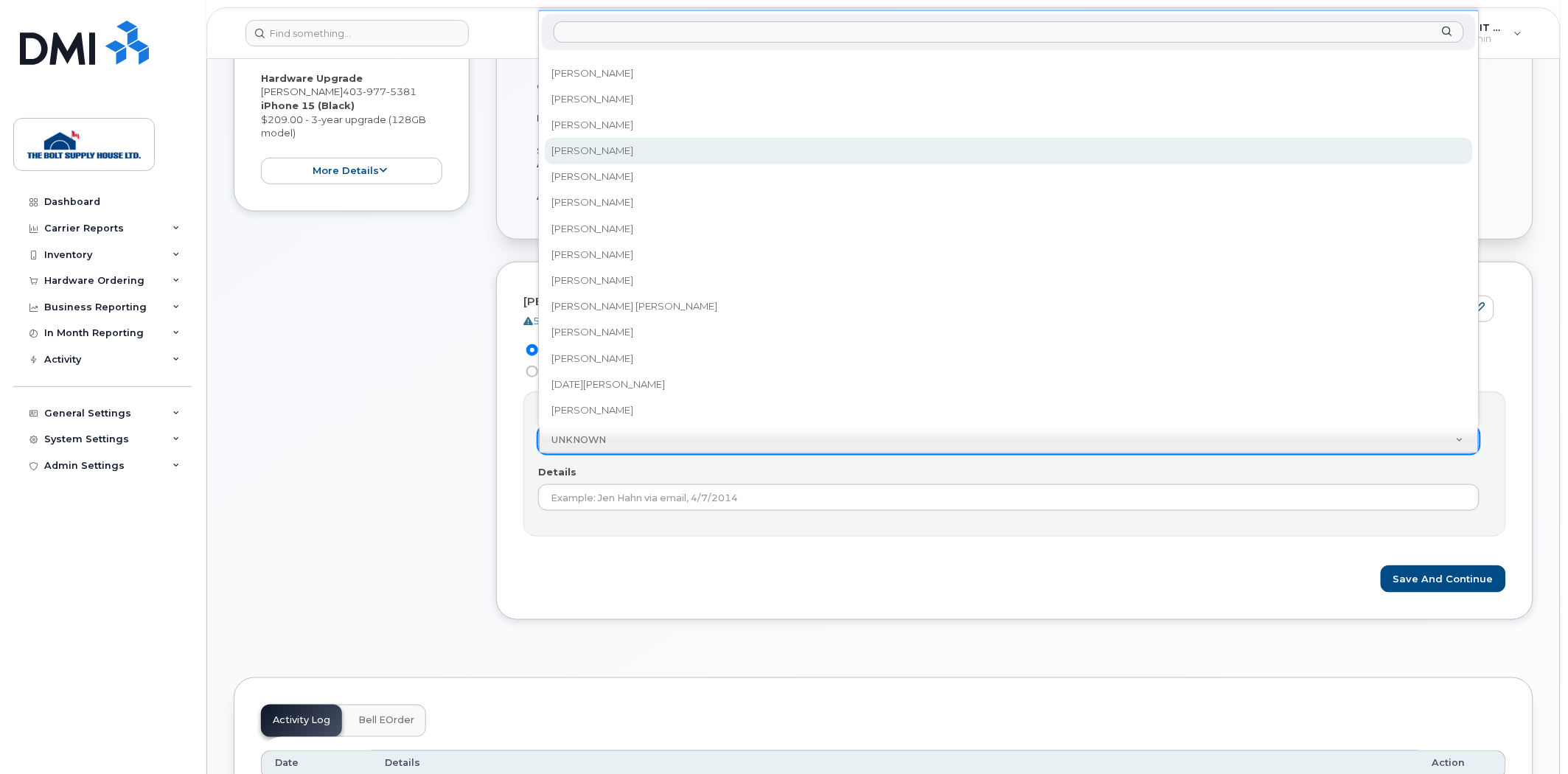
scroll to position [164, 0]
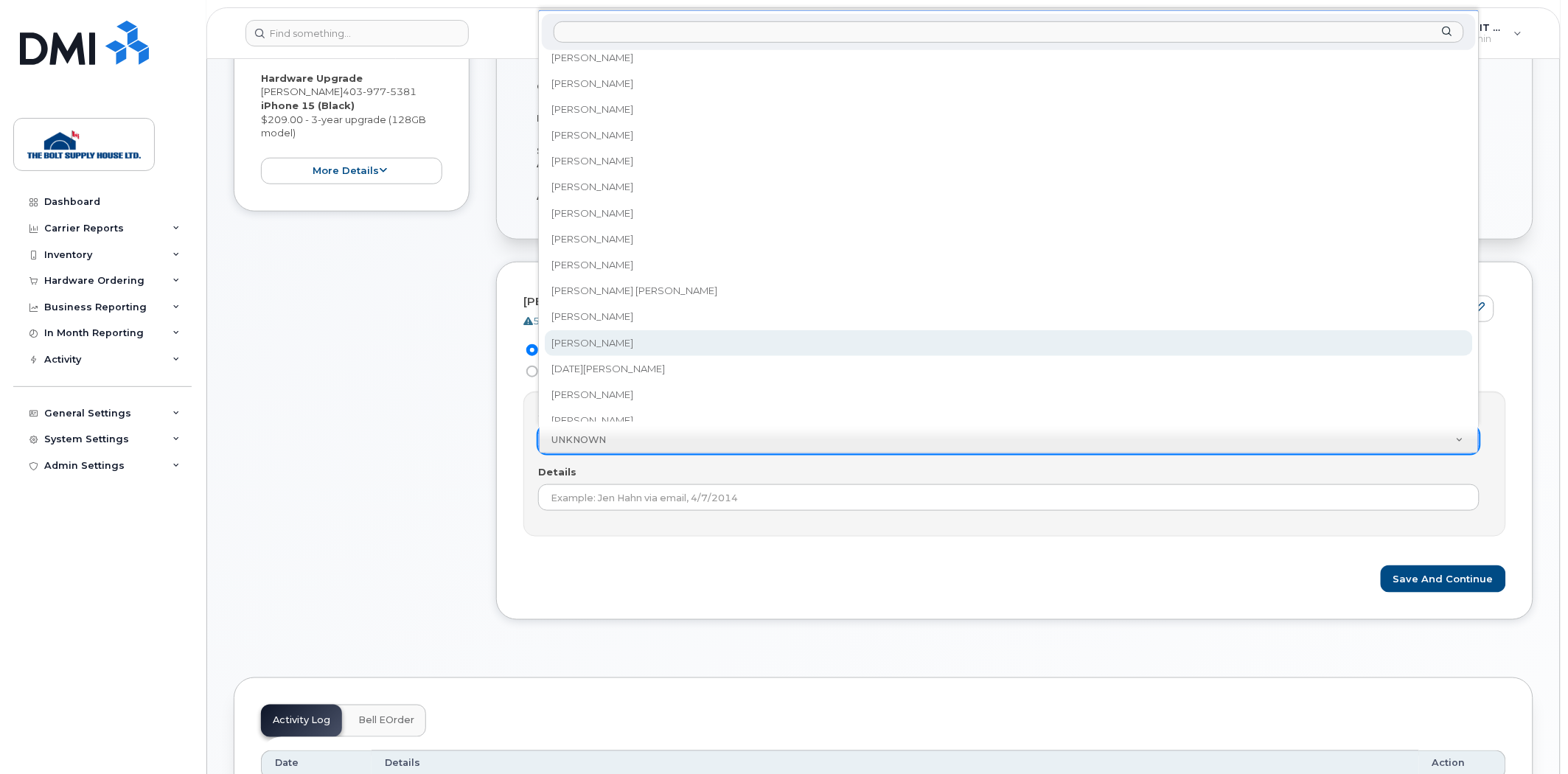
select select "881022"
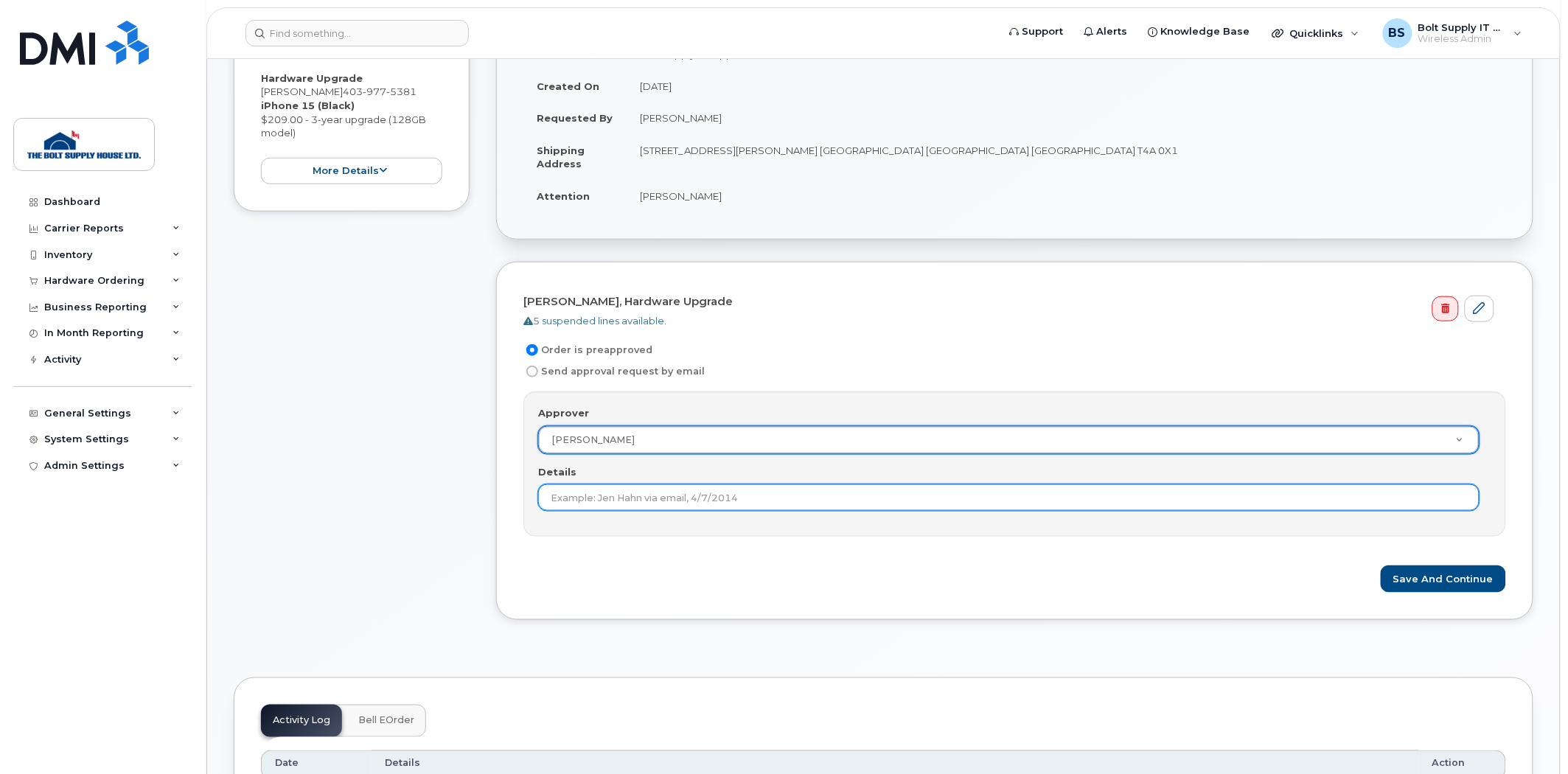
click at [631, 491] on input "Details" at bounding box center [1009, 497] width 942 height 26
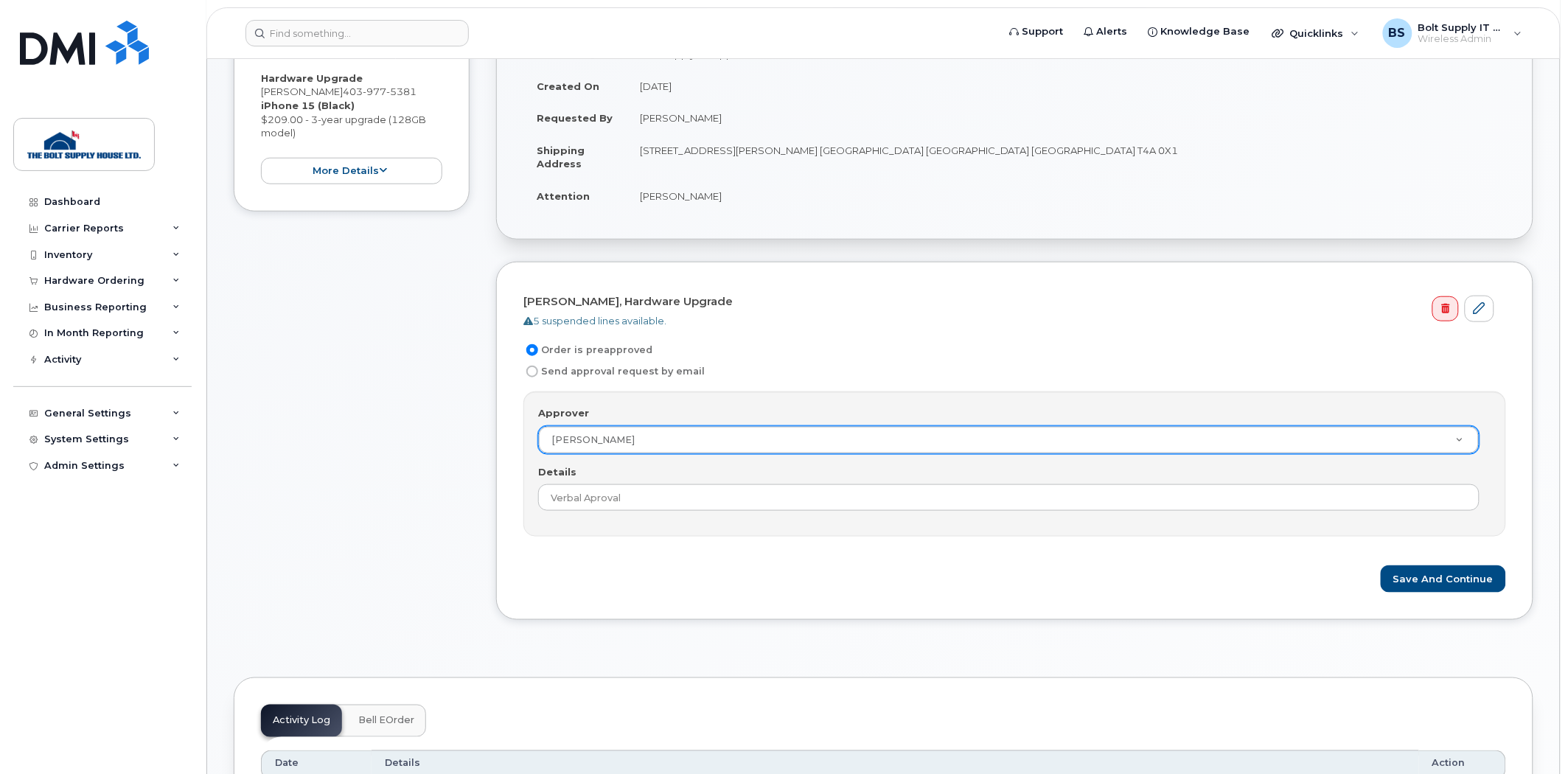
click at [646, 528] on div "Approver Mary Loucks Approver UNKNOWN Becky Herford Bolt Supply Support Brett D…" at bounding box center [1015, 464] width 982 height 145
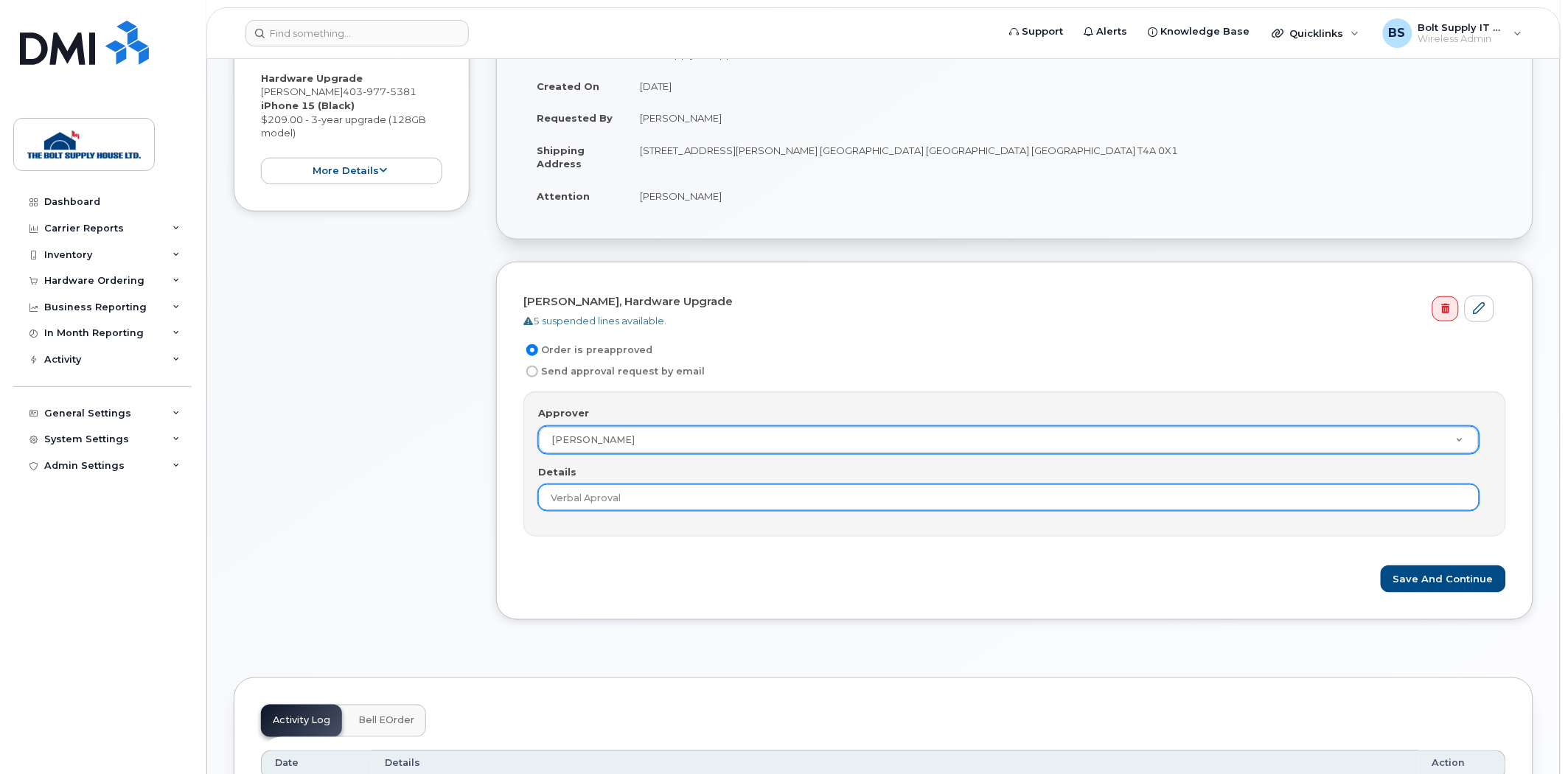
click at [593, 505] on input "Verbal Aproval" at bounding box center [1009, 497] width 942 height 26
type input "Verbal Approval"
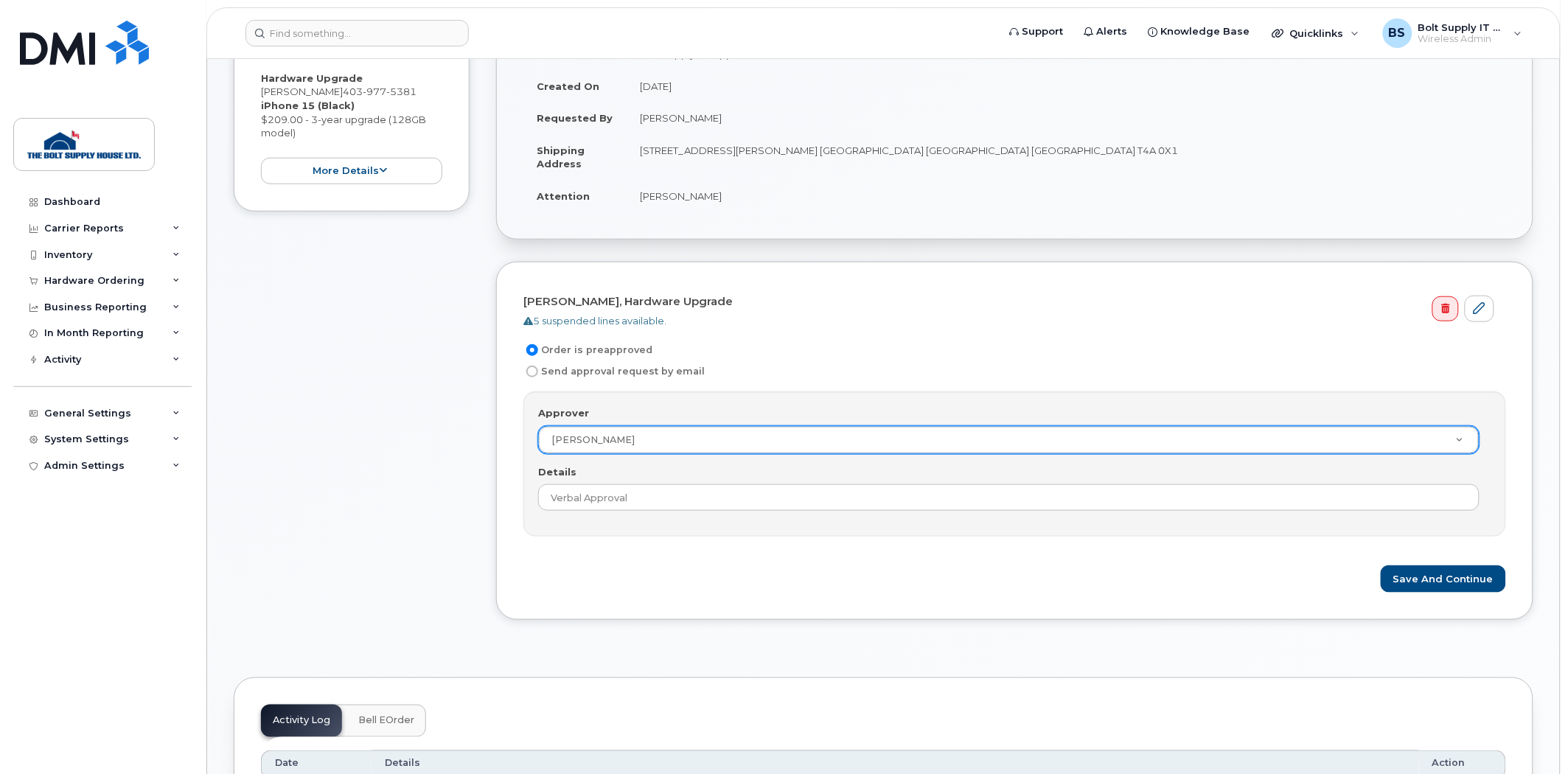
click at [758, 602] on div "Dean Lanz, Hardware Upgrade 5 suspended lines available. Order is preapproved S…" at bounding box center [1015, 441] width 1037 height 358
click at [1424, 569] on button "Save and Continue" at bounding box center [1444, 578] width 125 height 27
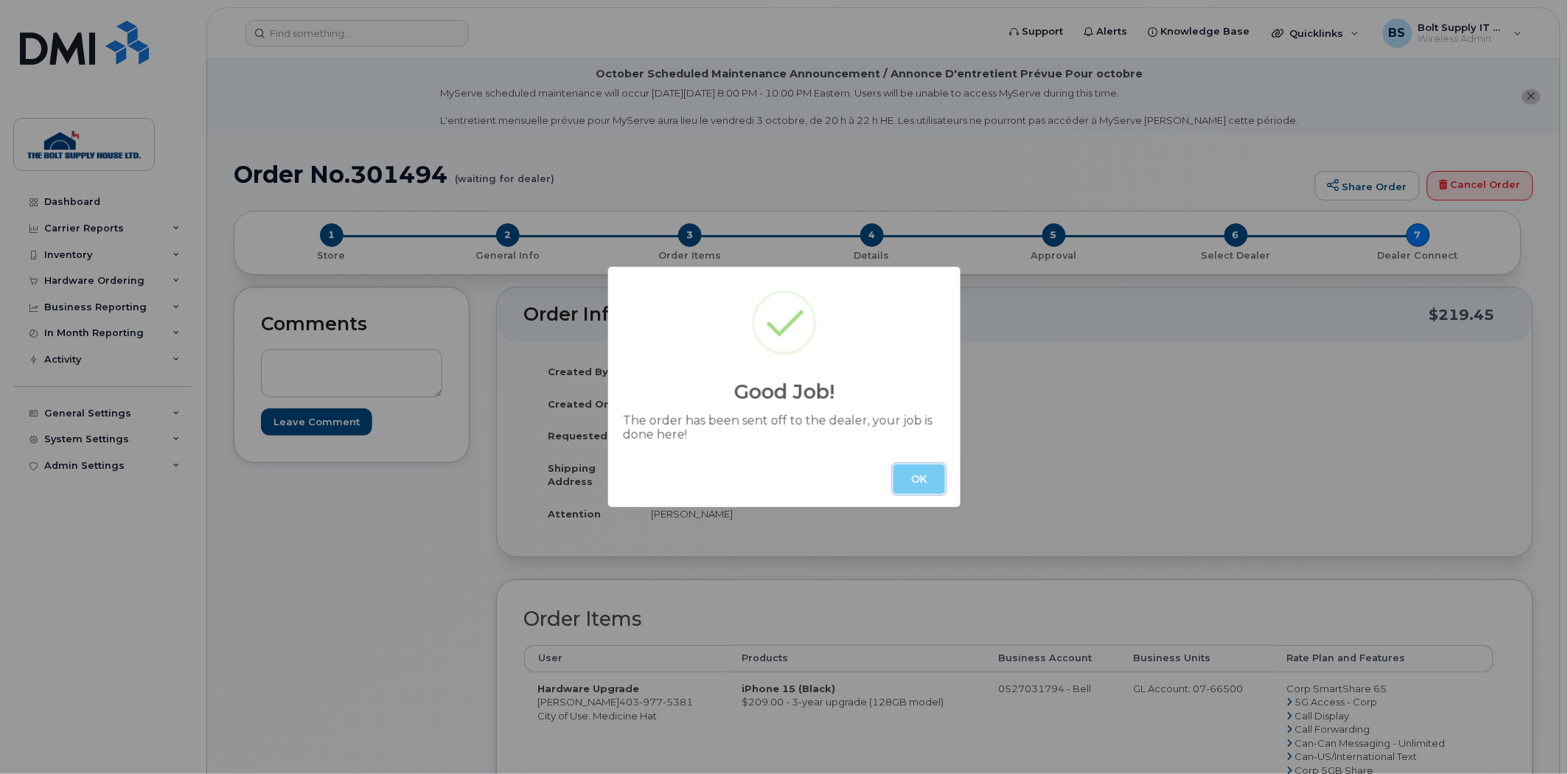
click at [933, 476] on button "OK" at bounding box center [919, 479] width 52 height 29
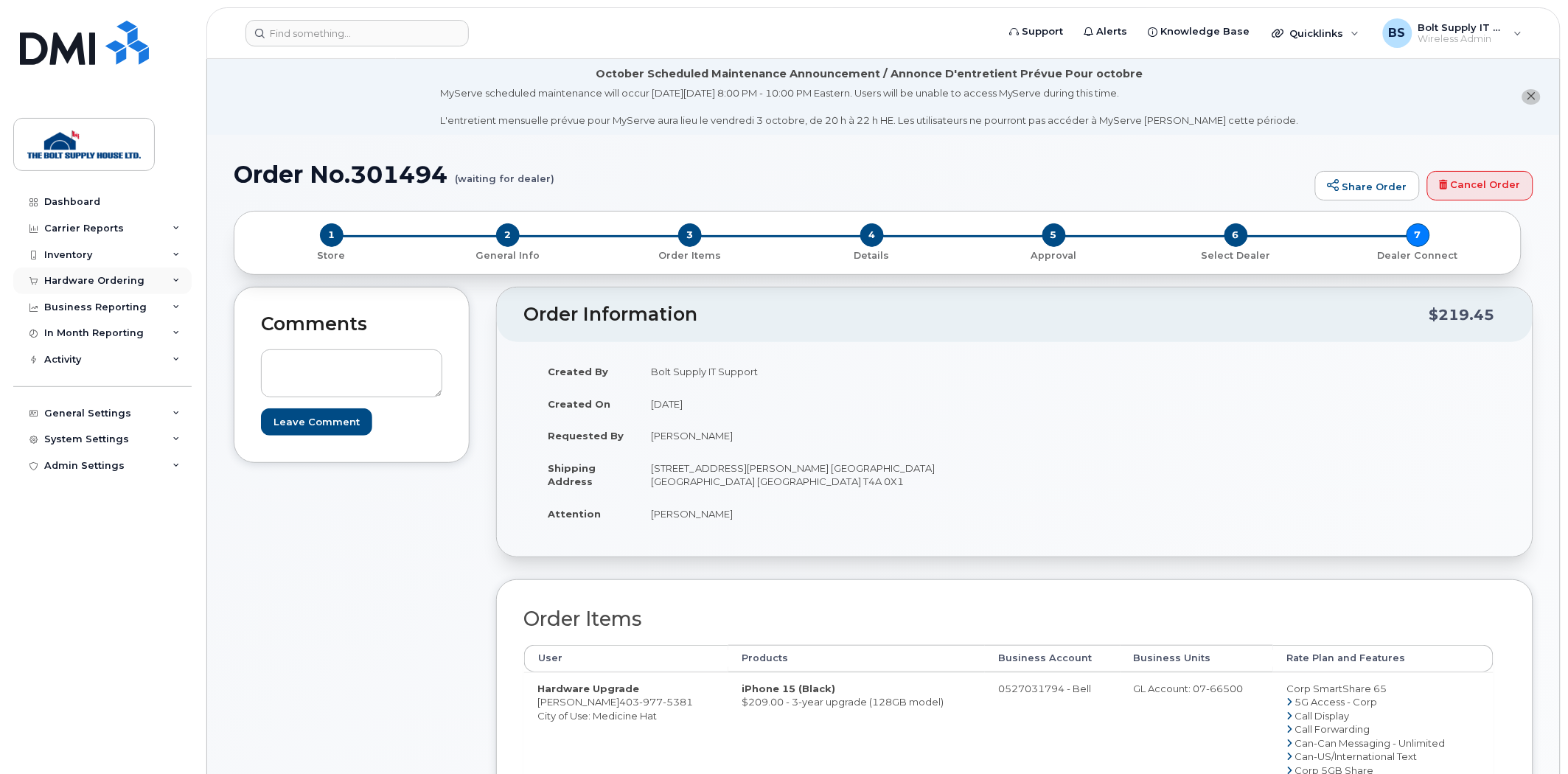
click at [135, 280] on div "Hardware Ordering" at bounding box center [94, 280] width 101 height 11
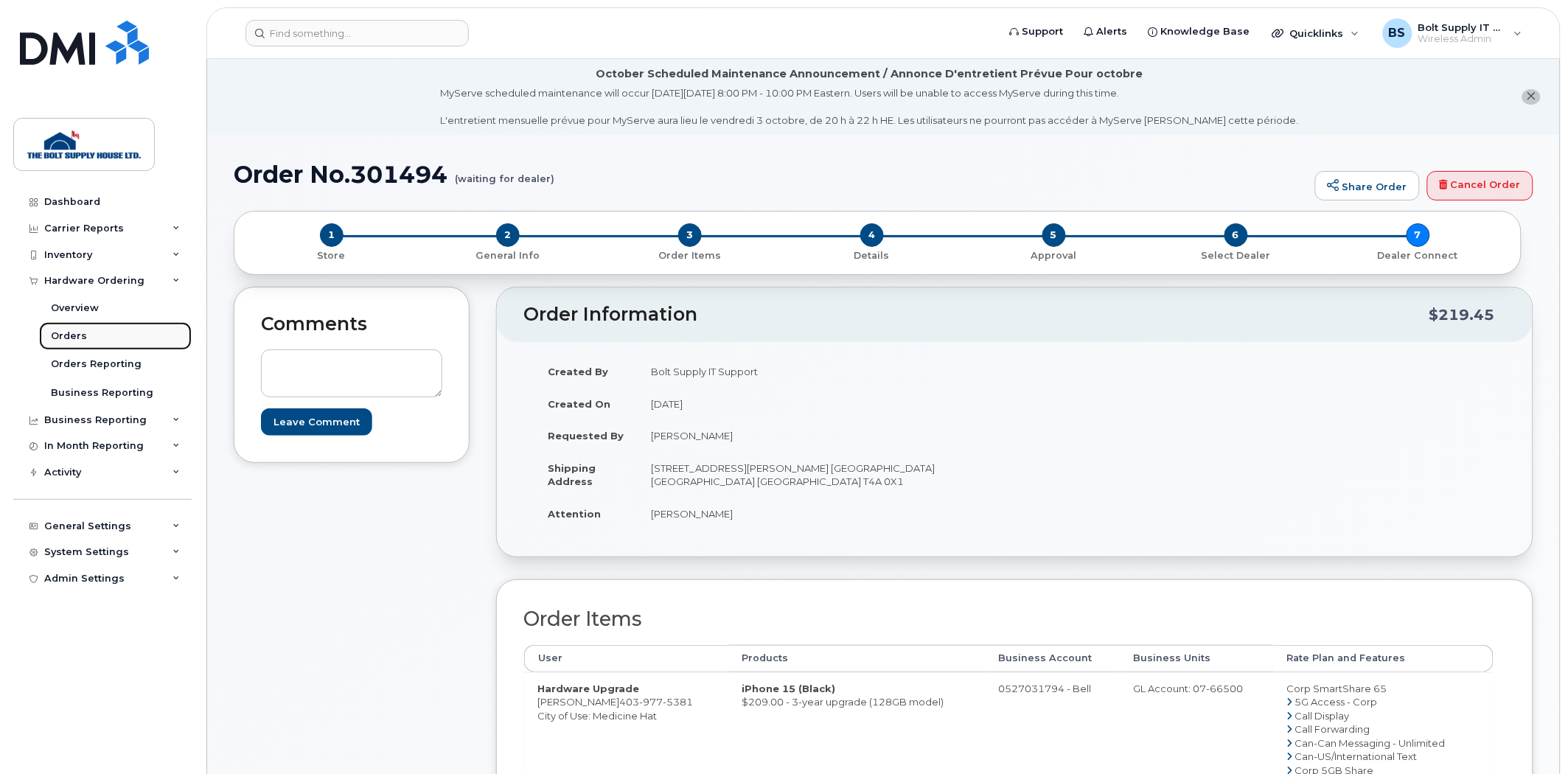
click at [140, 331] on link "Orders" at bounding box center [115, 336] width 153 height 28
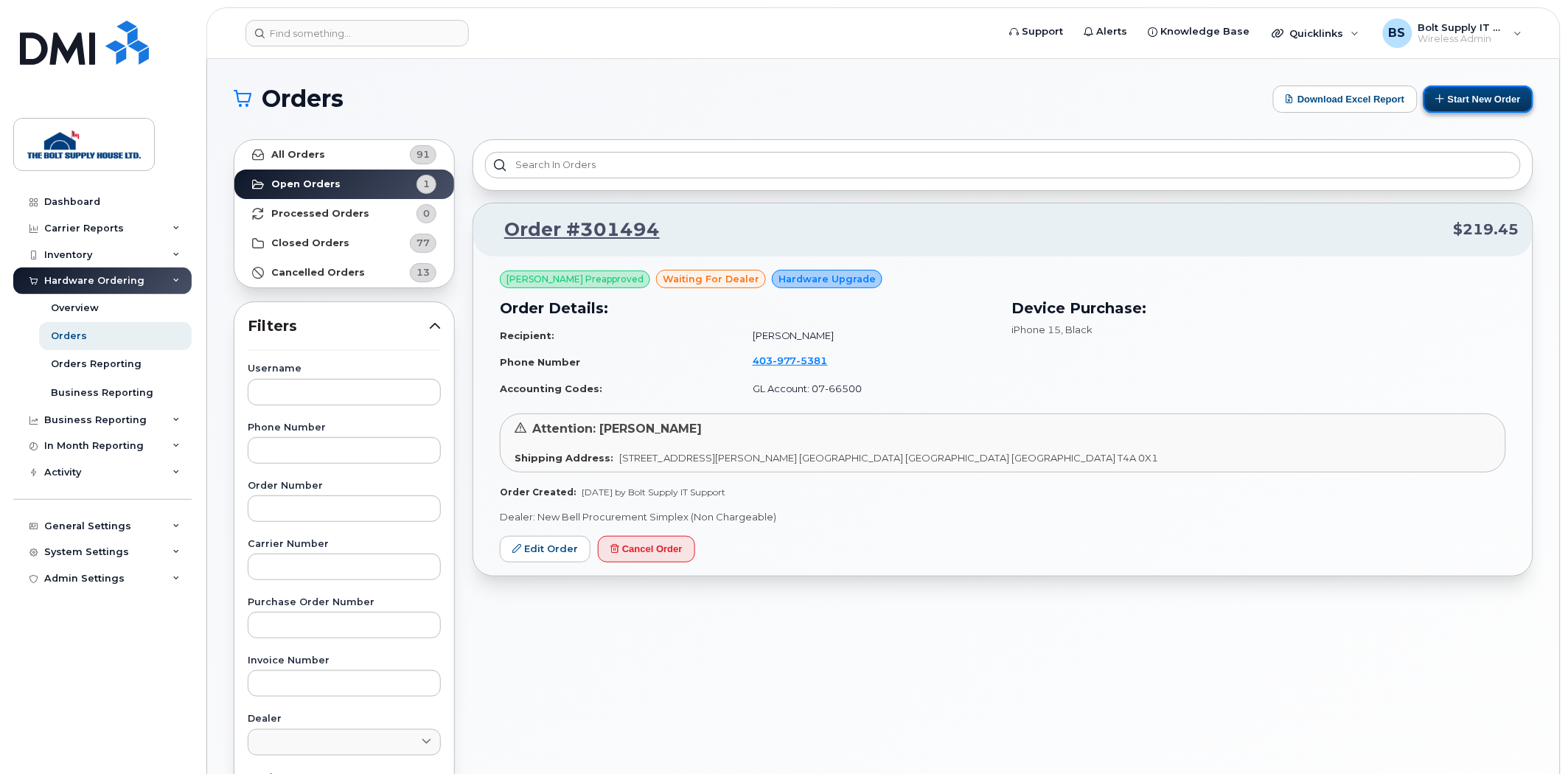
click at [1505, 104] on button "Start New Order" at bounding box center [1478, 99] width 110 height 27
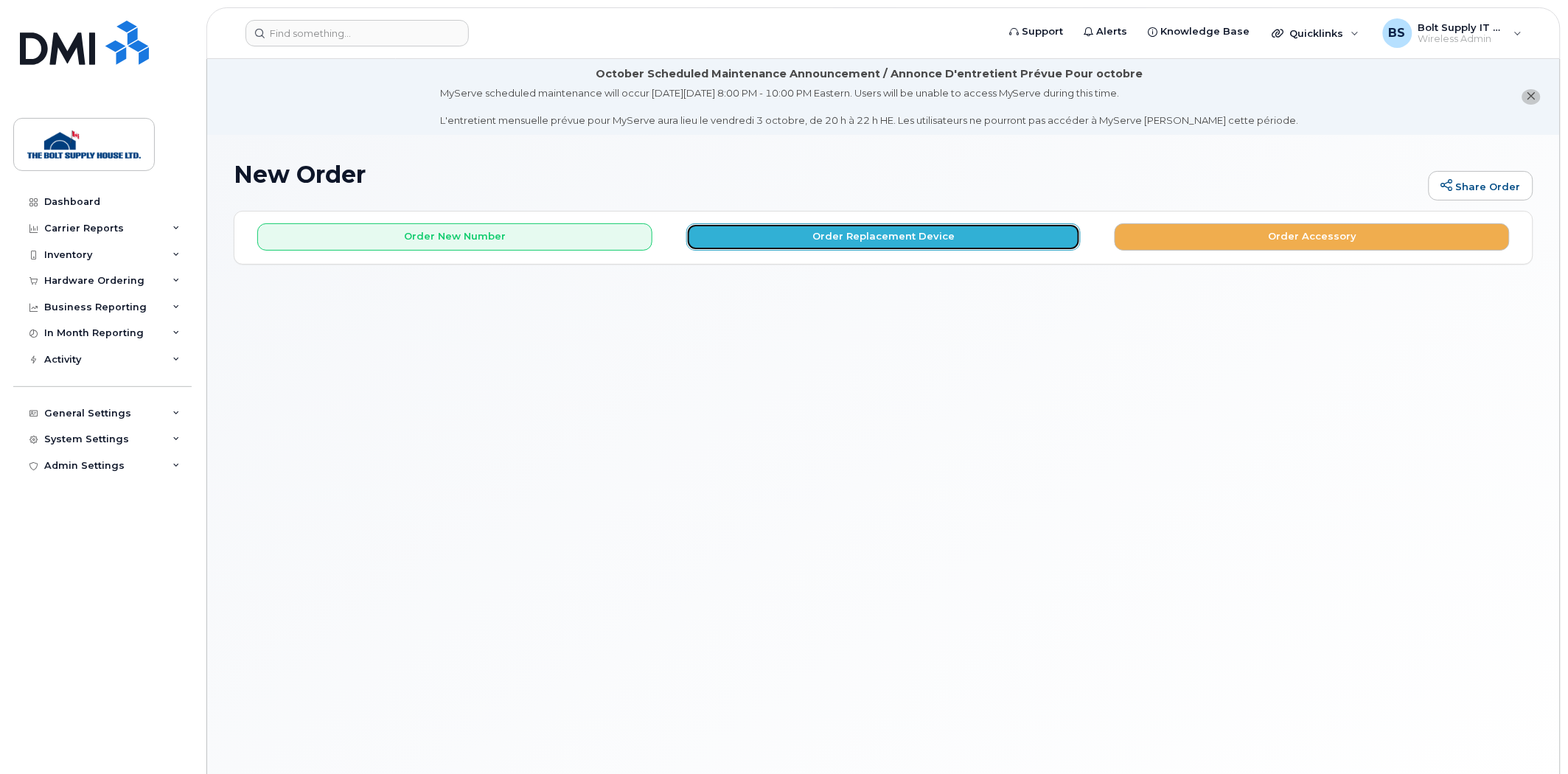
click at [776, 234] on button "Order Replacement Device" at bounding box center [884, 236] width 395 height 27
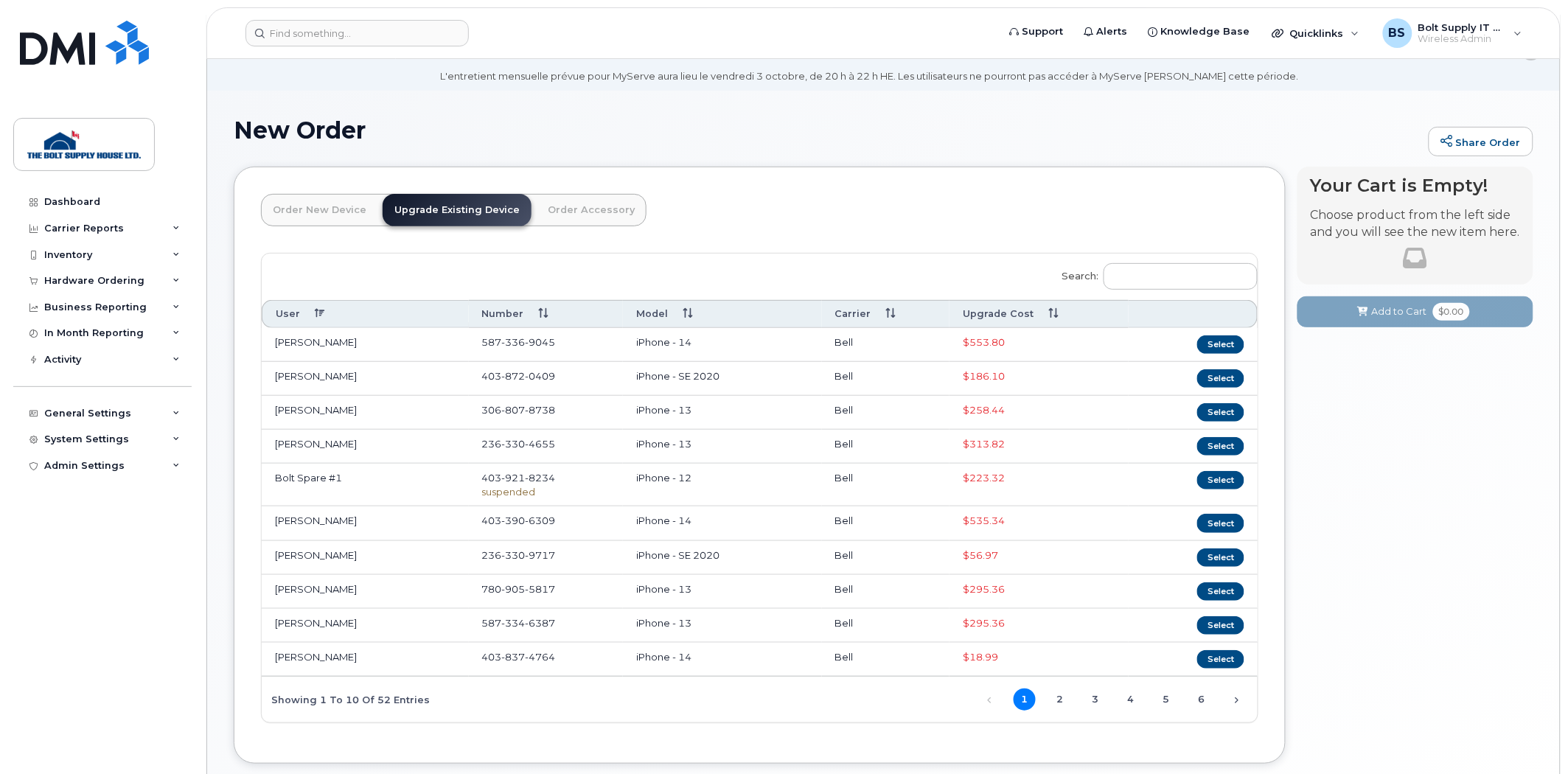
scroll to position [133, 0]
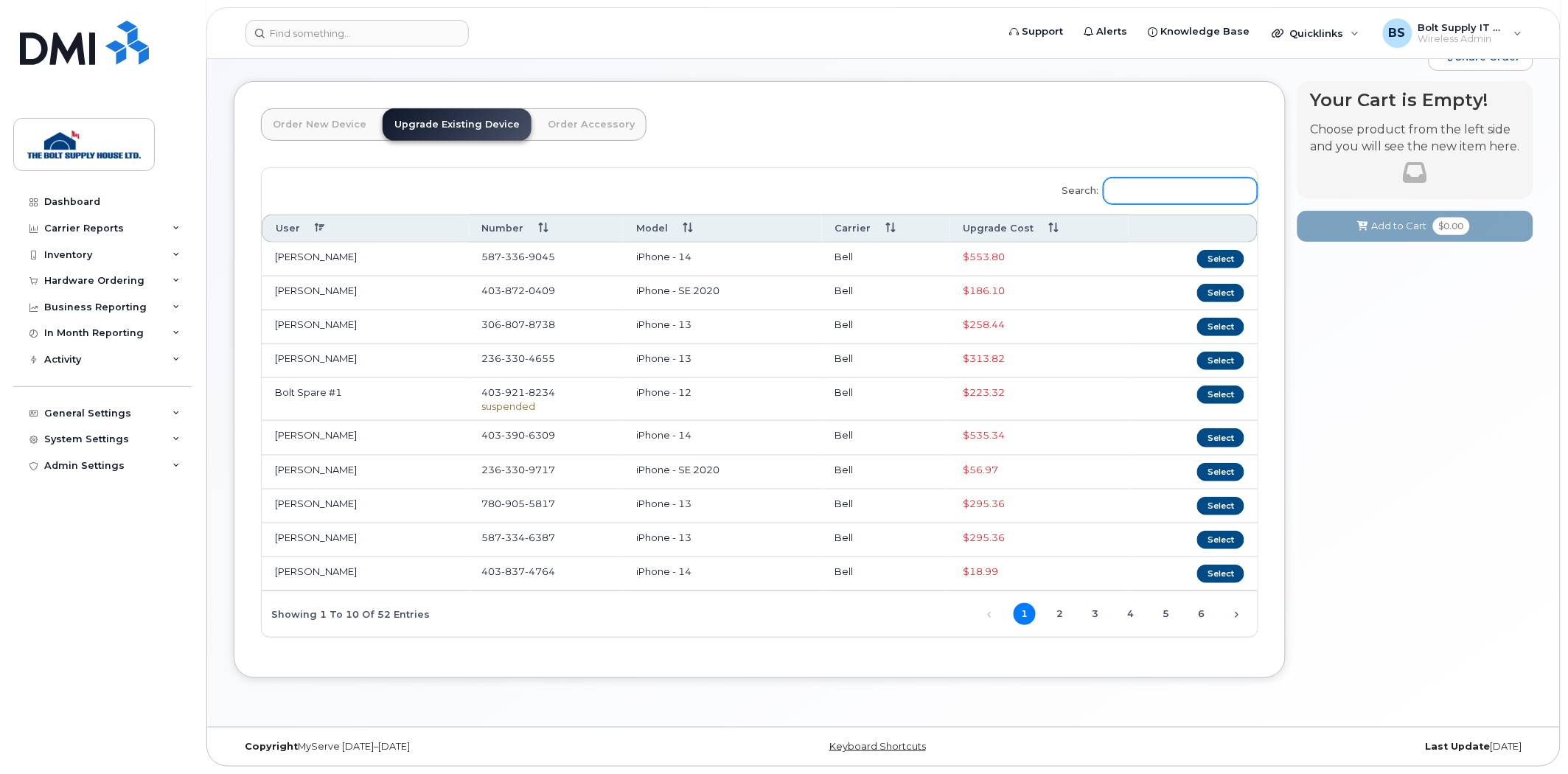
click at [1122, 191] on input "Search:" at bounding box center [1180, 190] width 154 height 26
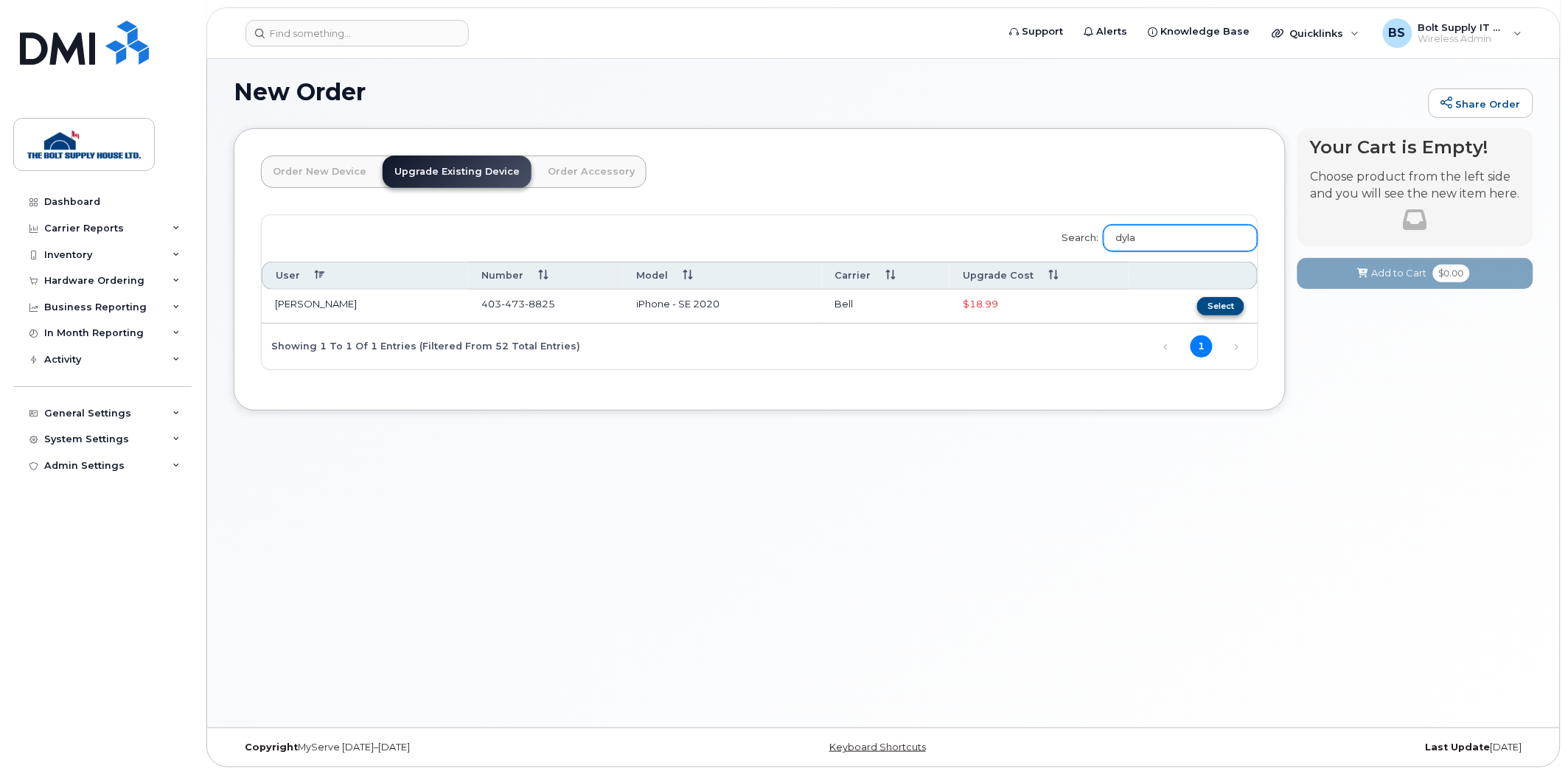
type input "dyla"
click at [1237, 306] on button "Select" at bounding box center [1221, 306] width 48 height 19
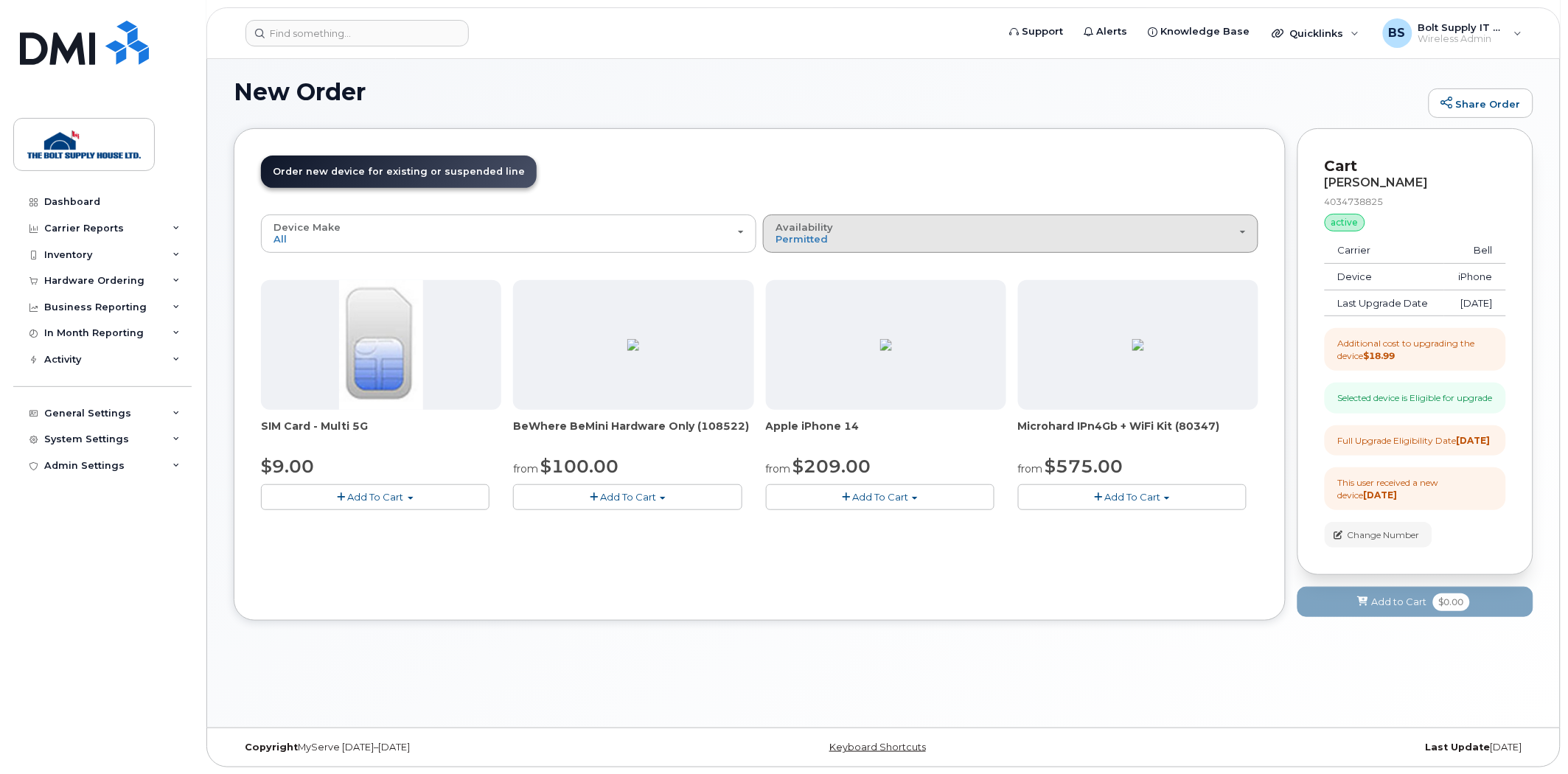
click at [897, 218] on button "Availability Permitted All" at bounding box center [1011, 233] width 496 height 38
click at [796, 290] on label "All" at bounding box center [781, 292] width 31 height 18
click at [0, 0] on input "All" at bounding box center [0, 0] width 0 height 0
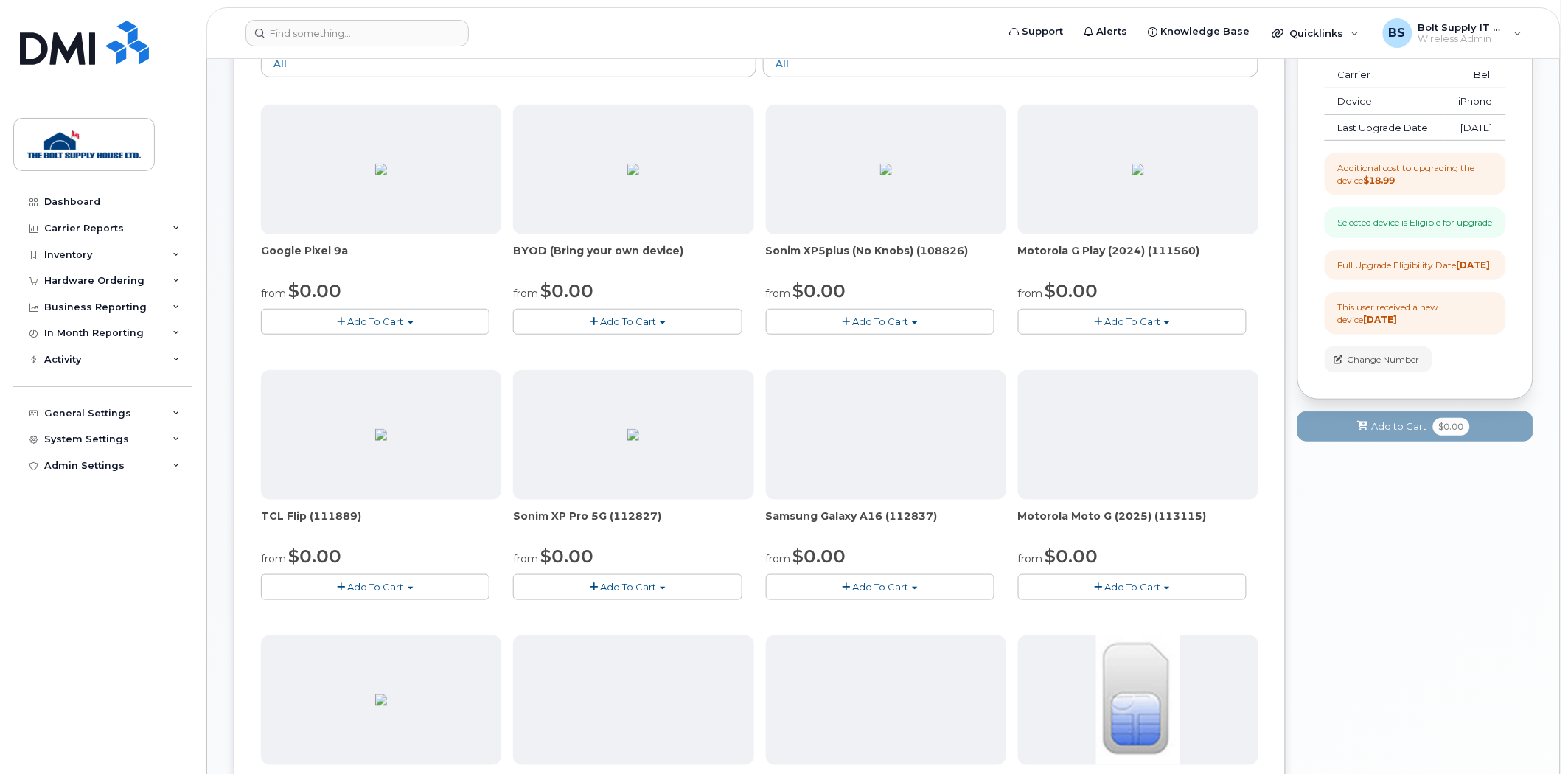
scroll to position [0, 0]
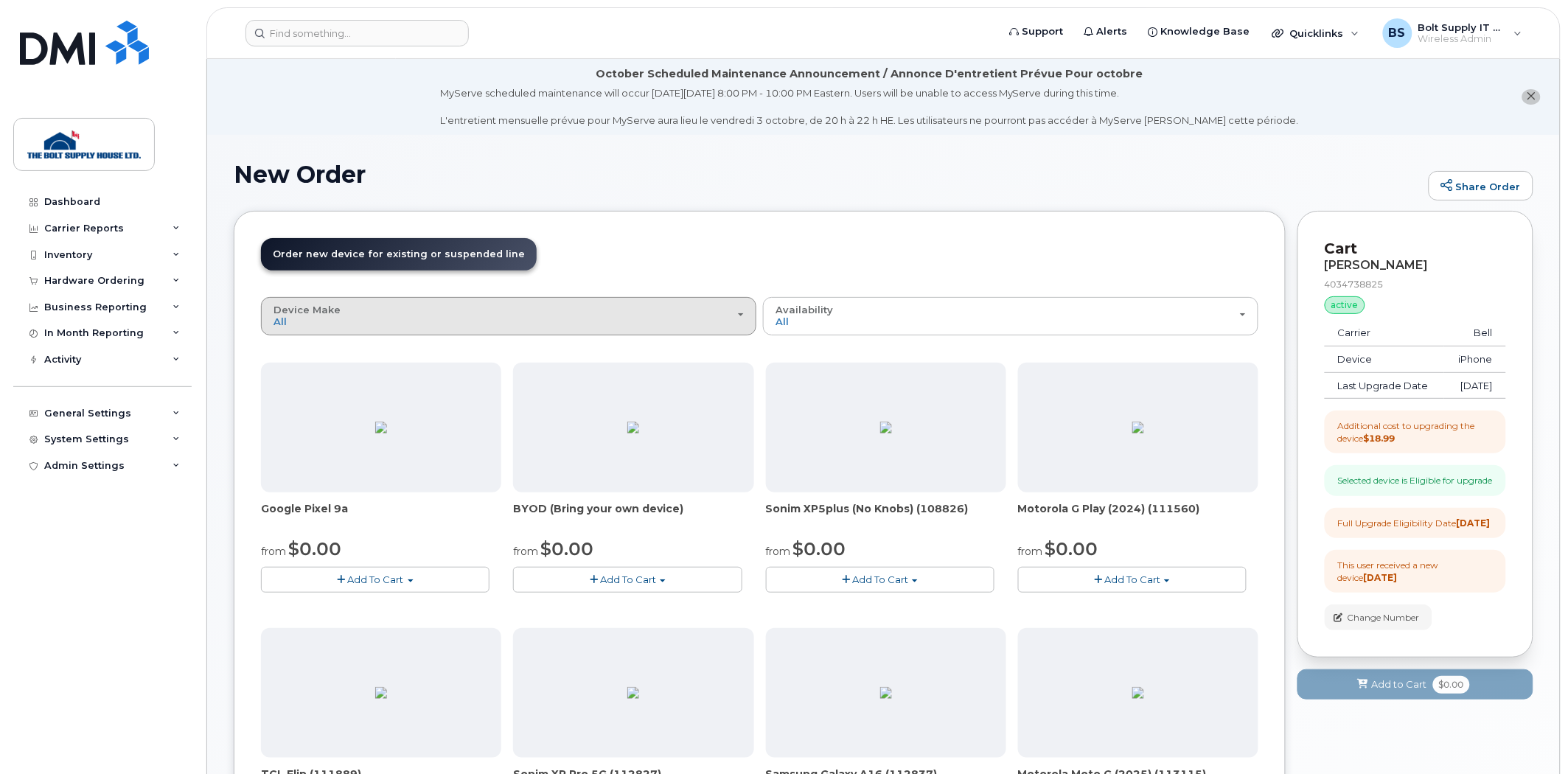
click at [439, 301] on button "Device Make All Aircard Android Cell Phone iPhone Modem" at bounding box center [509, 316] width 496 height 38
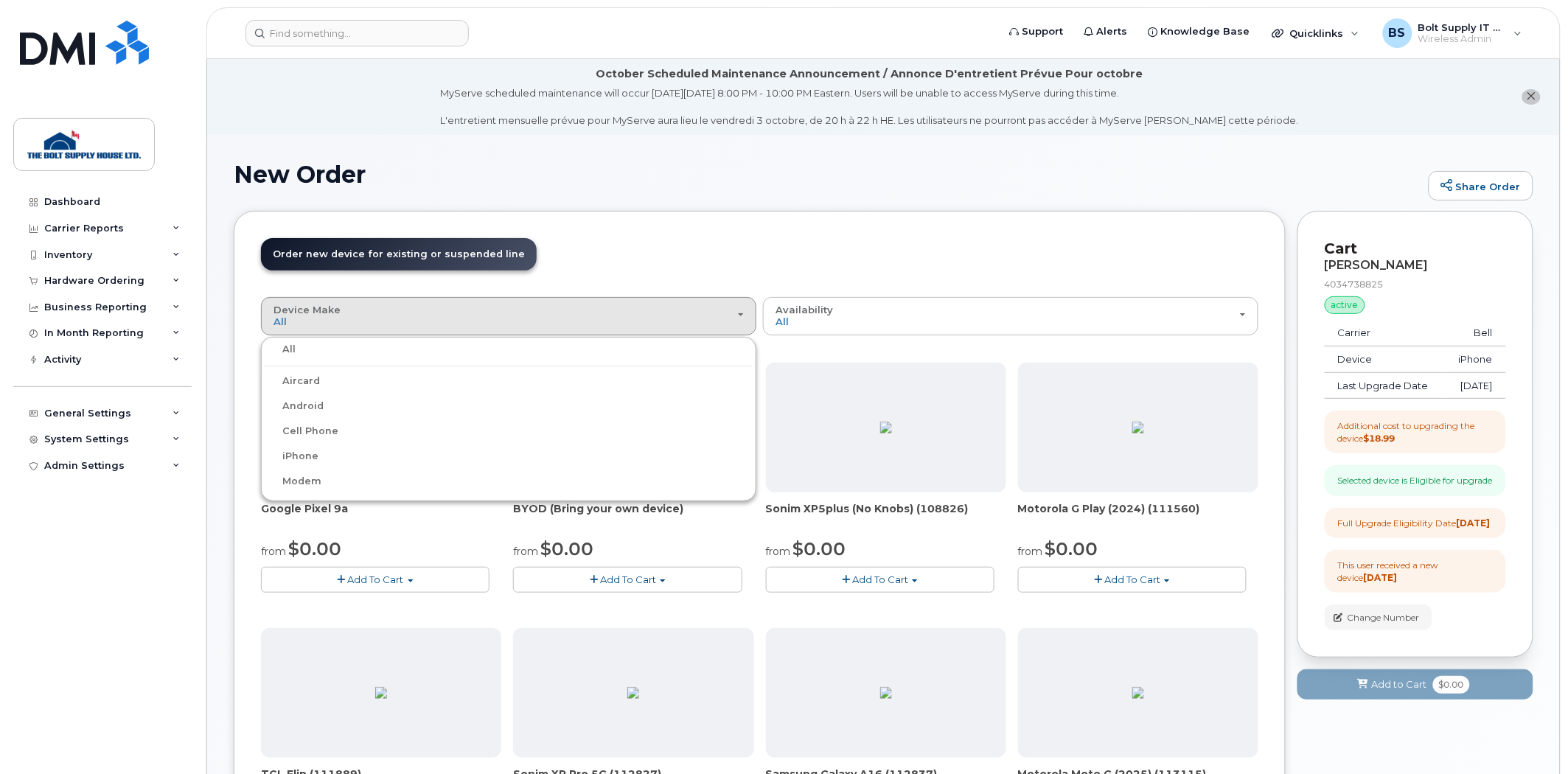
click at [303, 459] on label "iPhone" at bounding box center [291, 456] width 54 height 18
click at [0, 0] on input "iPhone" at bounding box center [0, 0] width 0 height 0
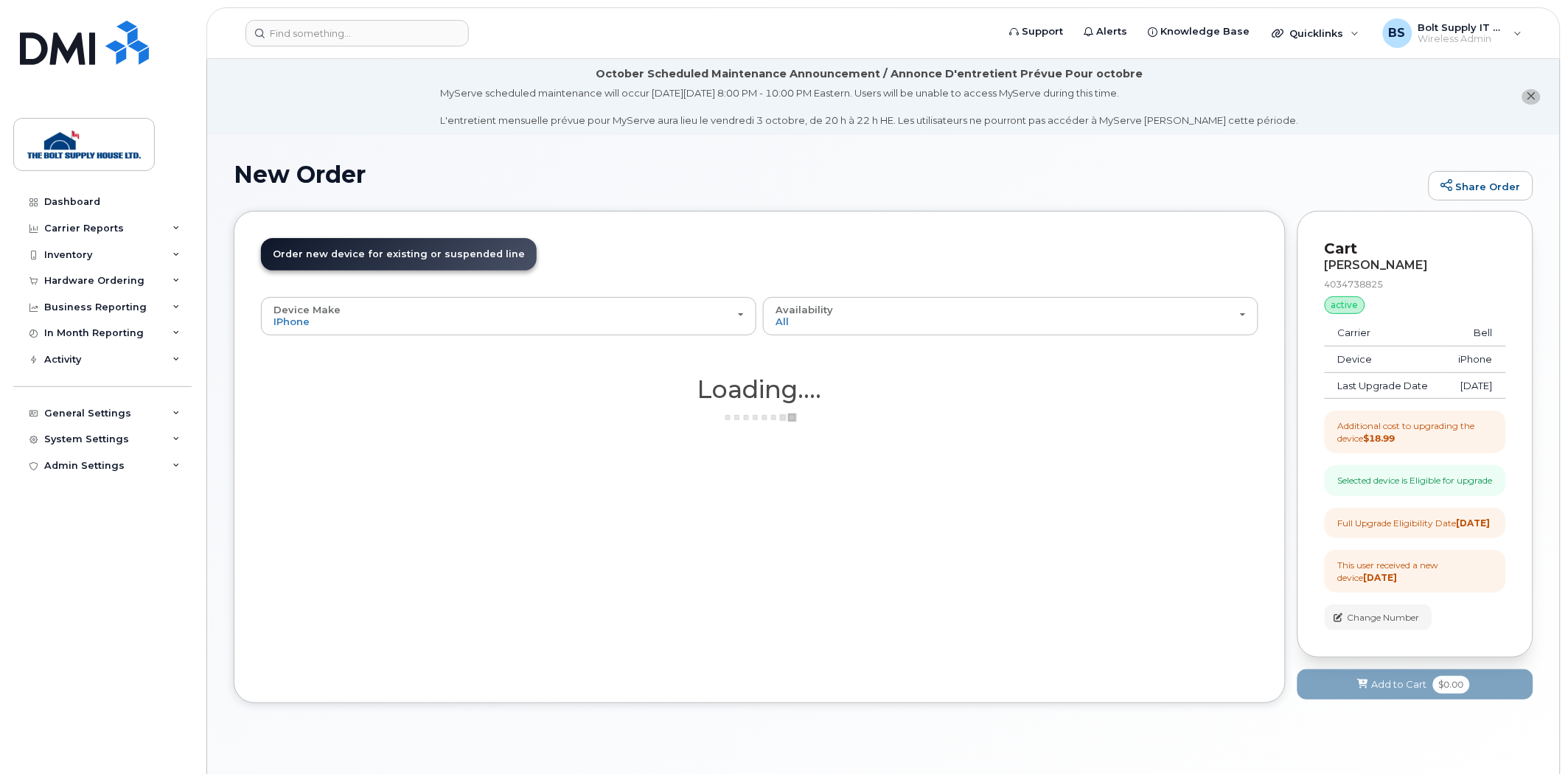
click at [724, 226] on div "Order New Device Upgrade Existing Device Order Accessory Order new device and n…" at bounding box center [759, 457] width 1052 height 492
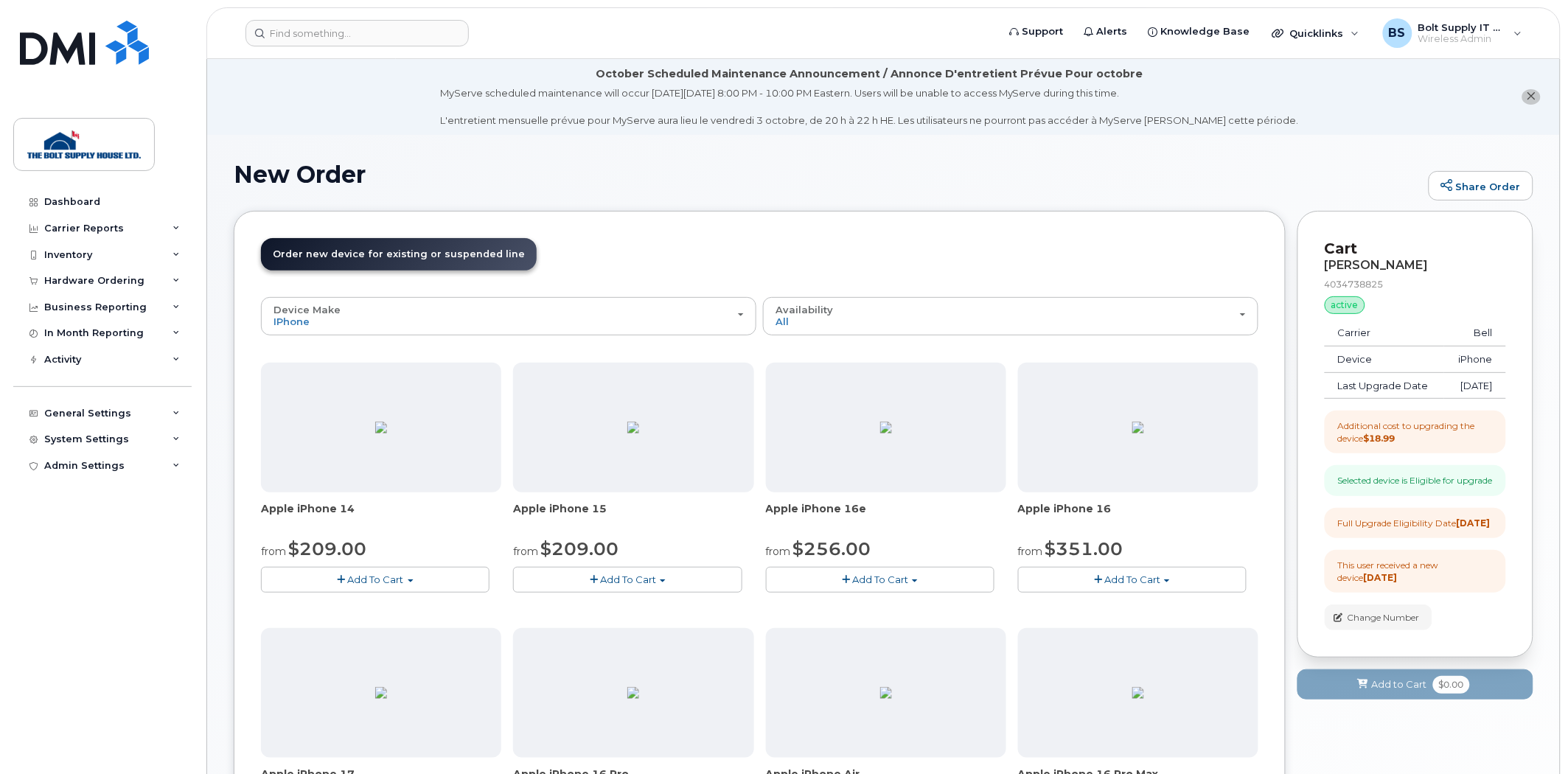
click at [659, 578] on button "Add To Cart" at bounding box center [627, 579] width 228 height 26
click at [619, 660] on link "$209.00 - 3-year upgrade (128GB model)" at bounding box center [638, 661] width 244 height 19
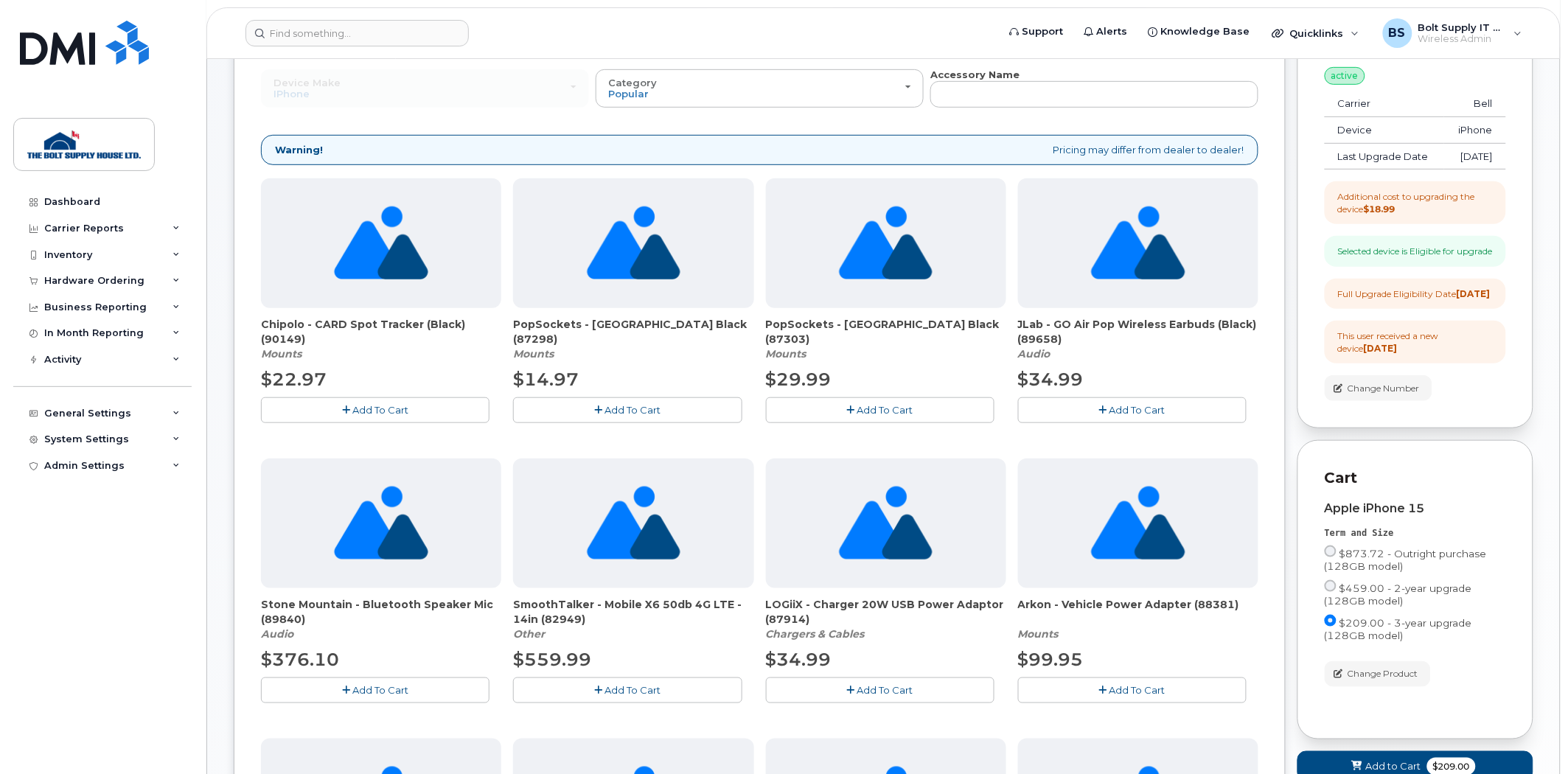
scroll to position [409, 0]
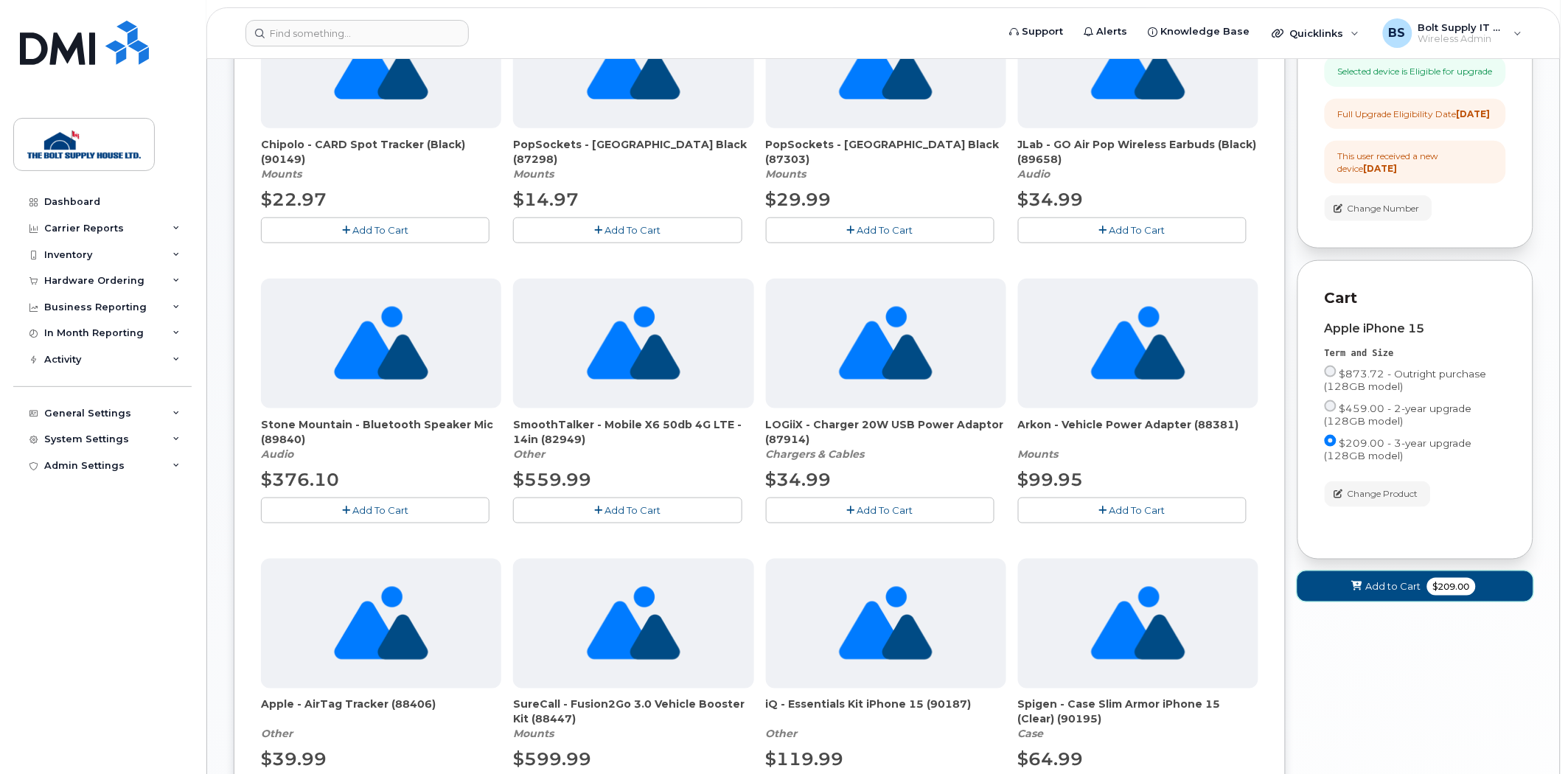
click at [1420, 593] on span "Add to Cart" at bounding box center [1393, 586] width 56 height 14
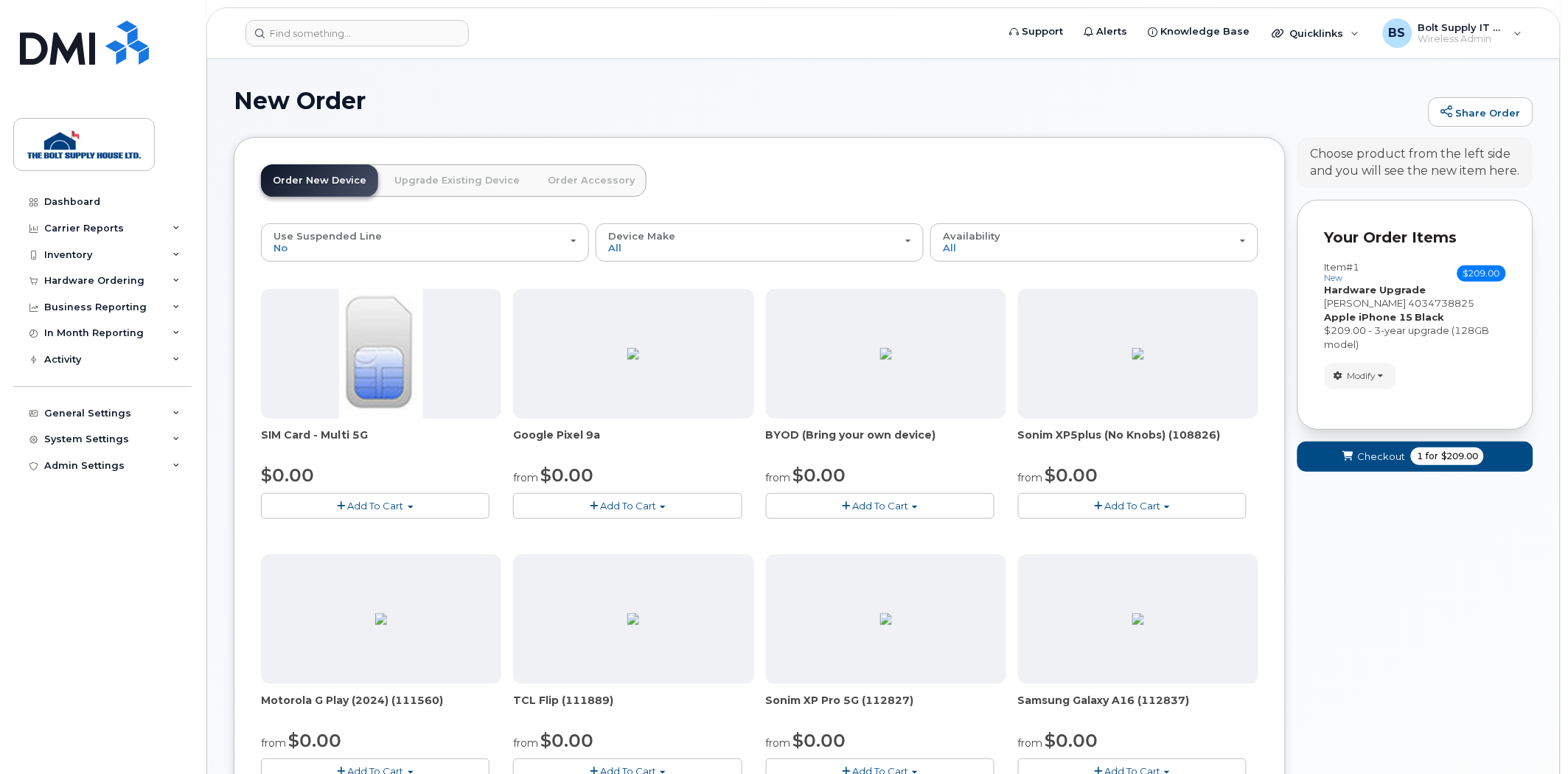
scroll to position [0, 0]
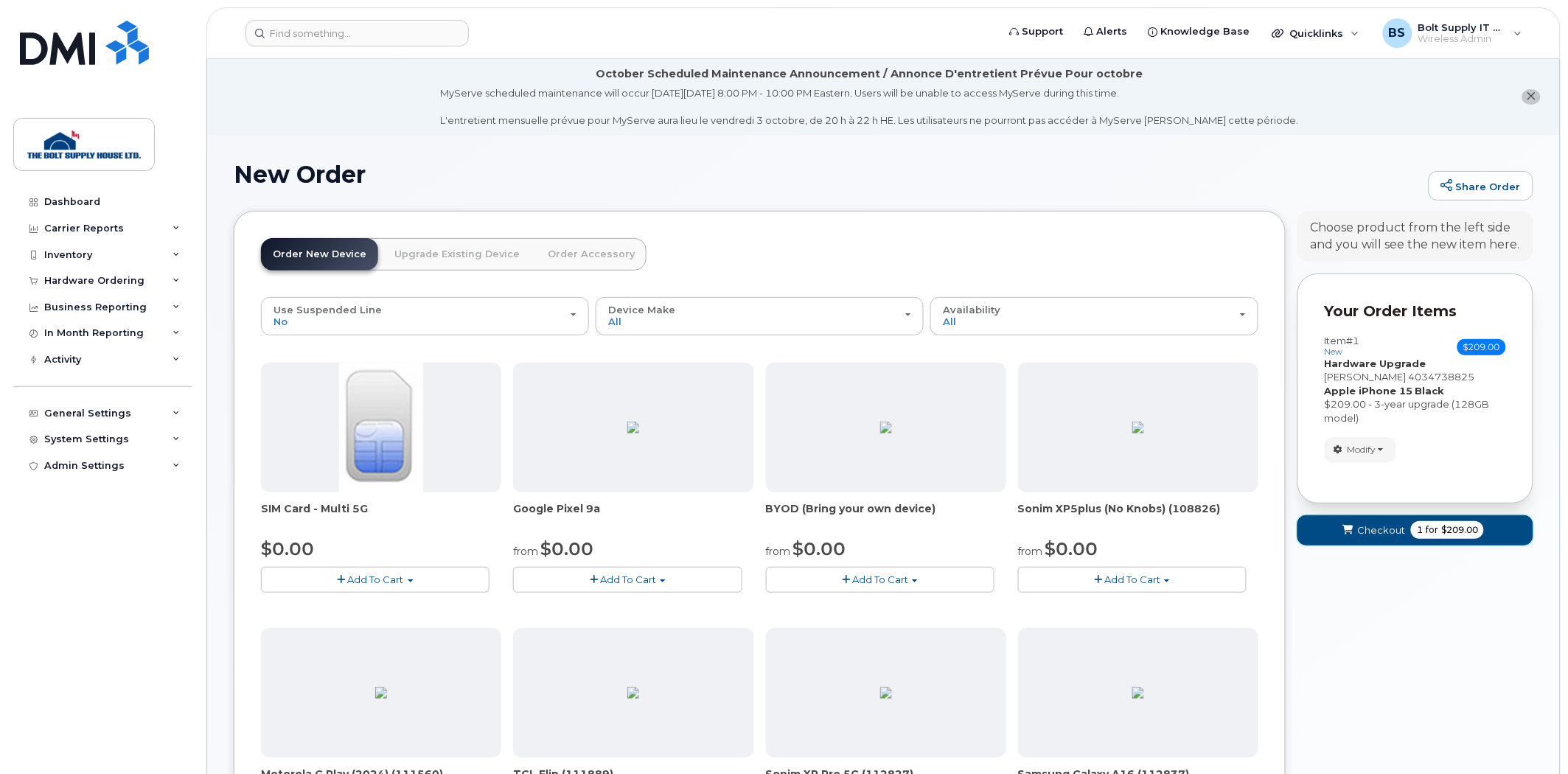
click at [1462, 535] on span "$209.00" at bounding box center [1460, 530] width 37 height 13
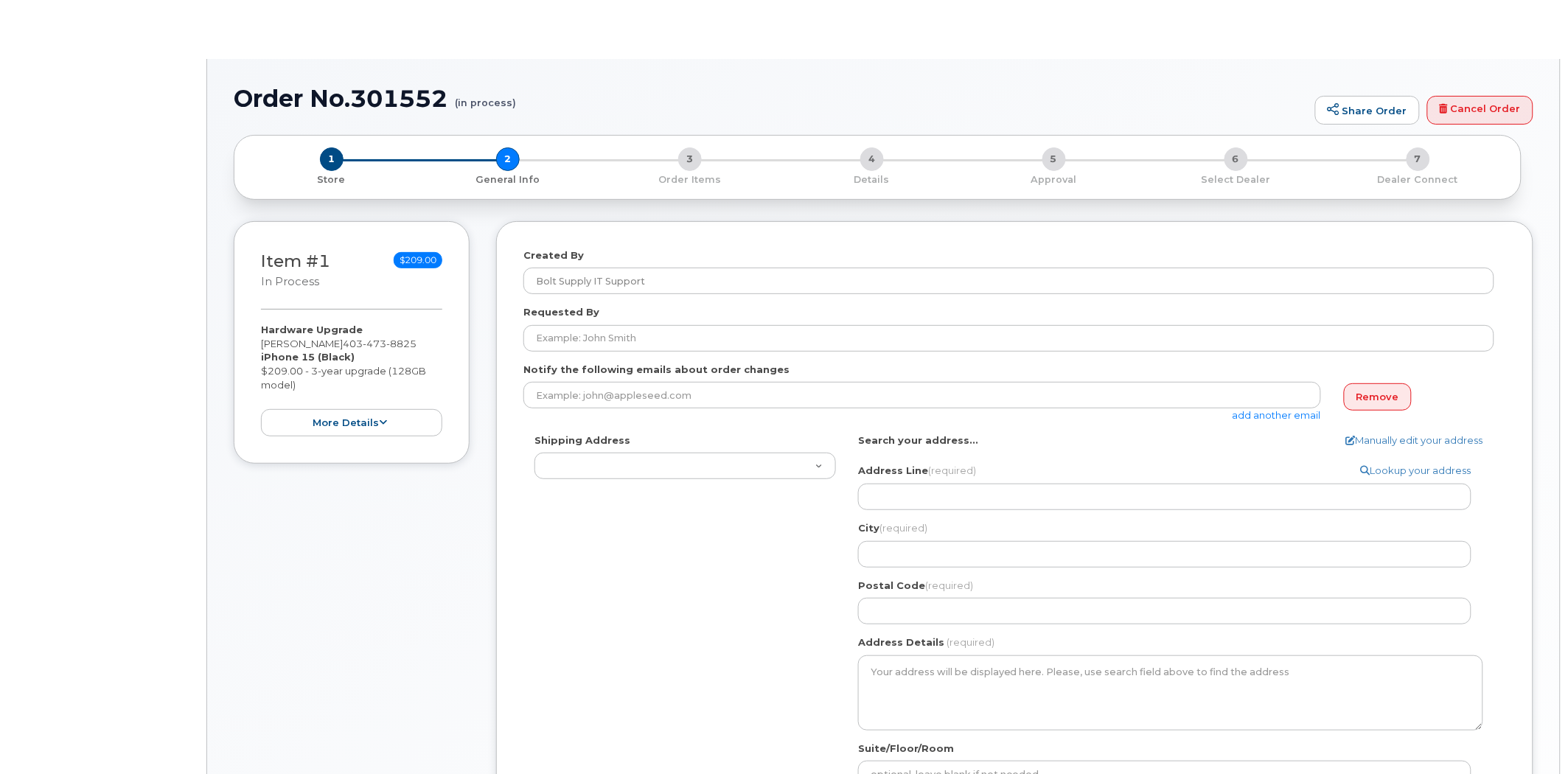
select select
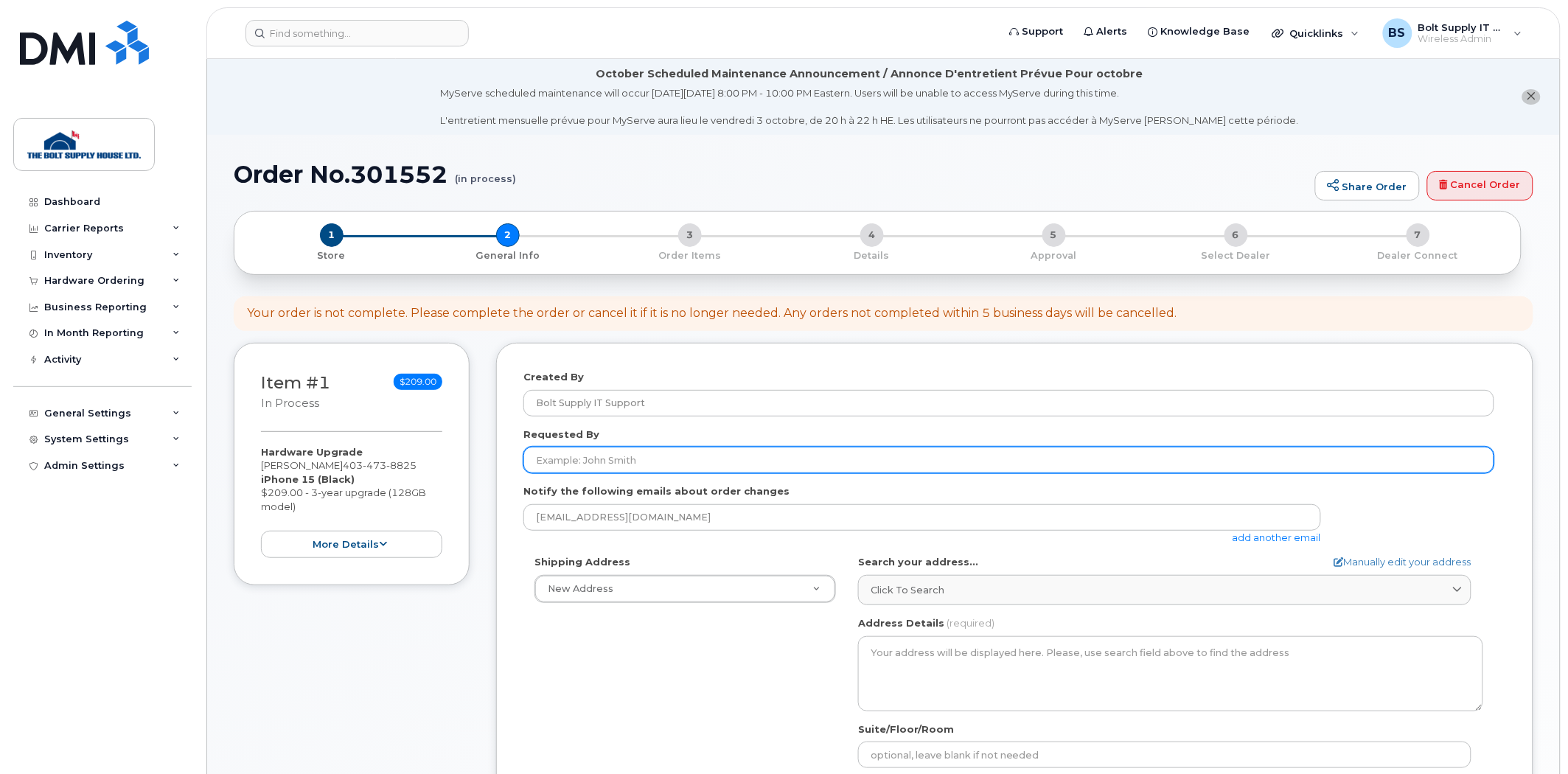
click at [565, 455] on input "Requested By" at bounding box center [1009, 460] width 971 height 26
type input "[PERSON_NAME]"
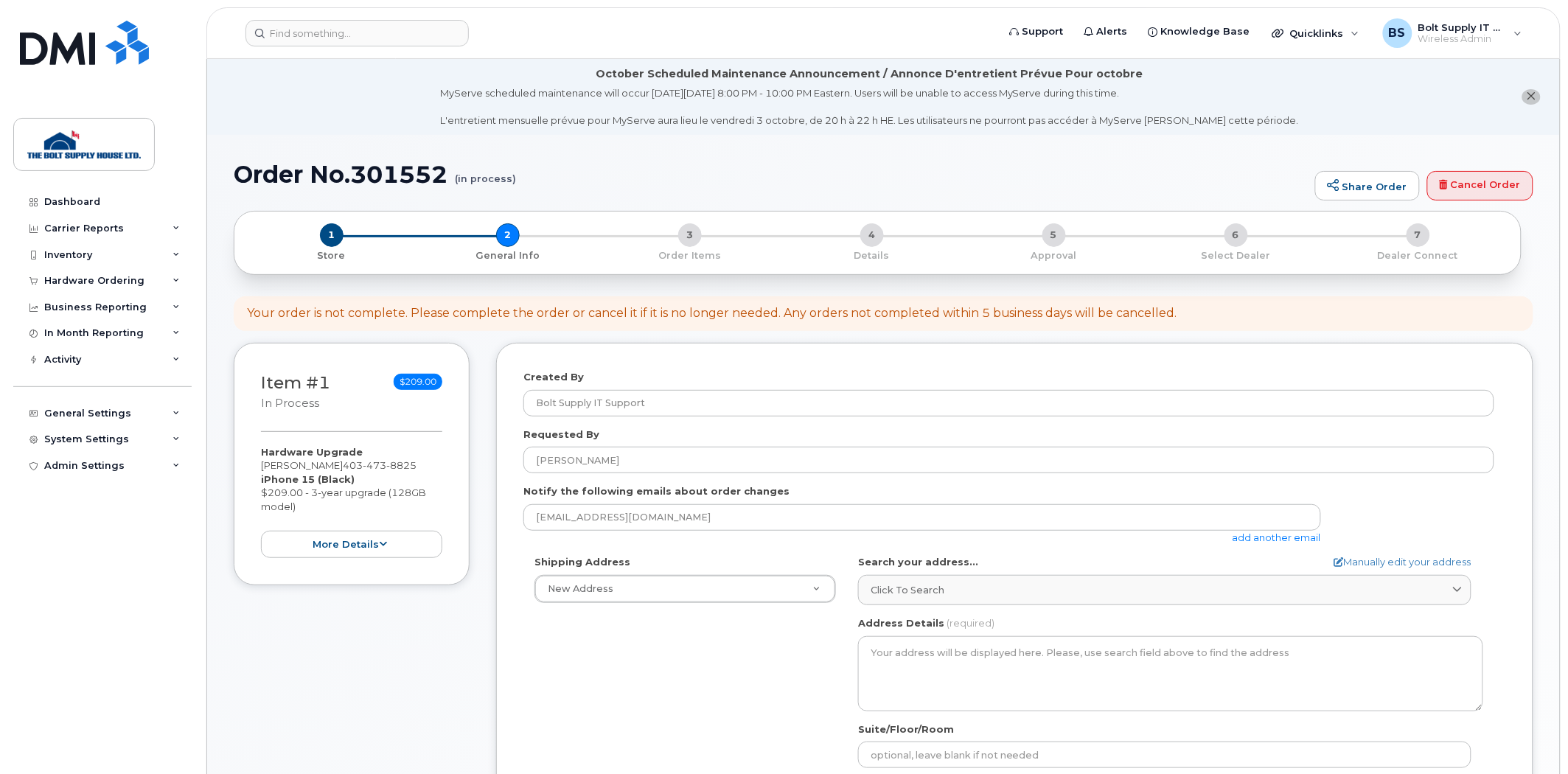
click at [701, 353] on div "Created By Bolt Supply IT Support Requested By Jacque Pointer Notify the follow…" at bounding box center [1015, 737] width 1037 height 788
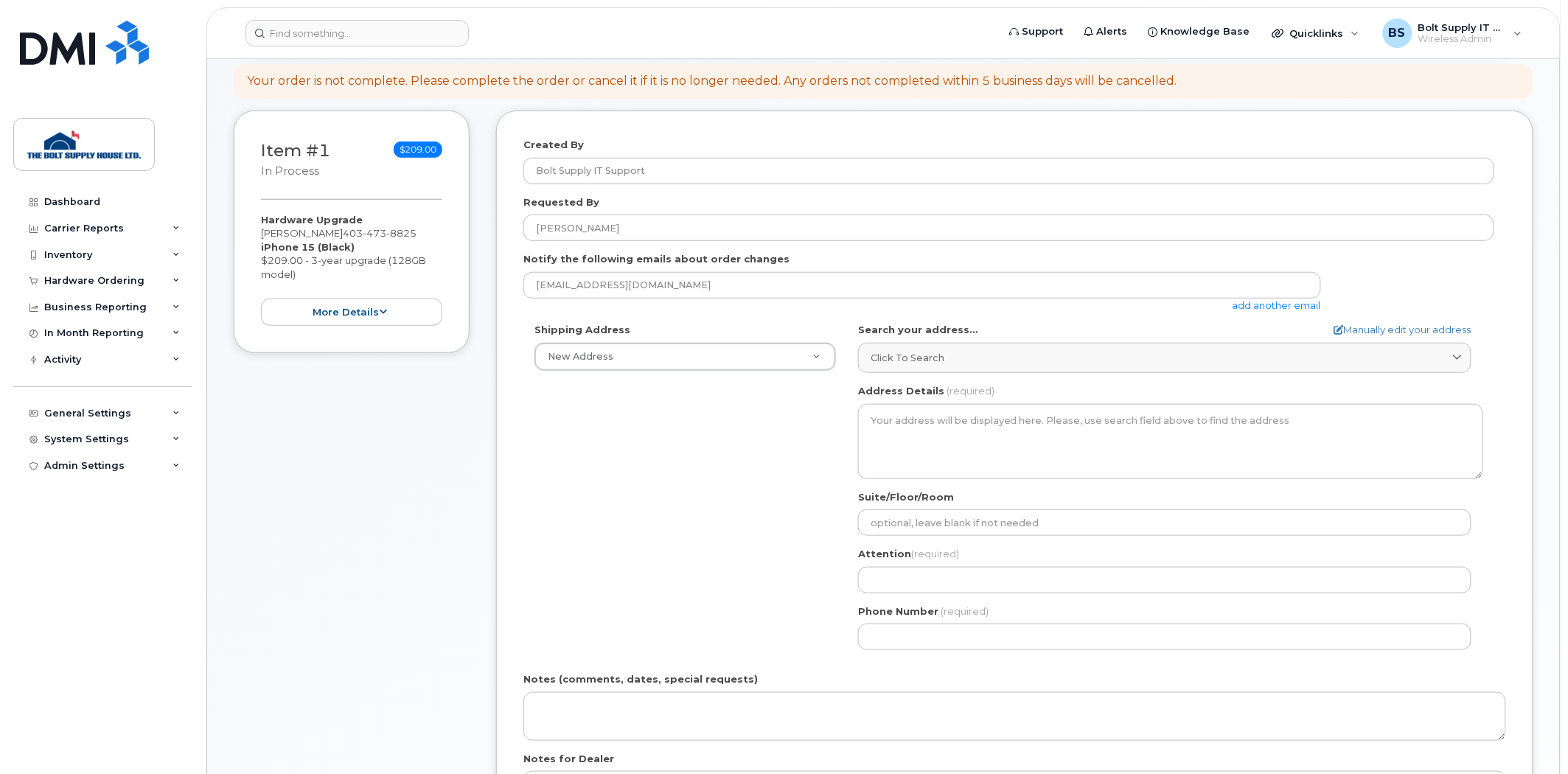
scroll to position [327, 0]
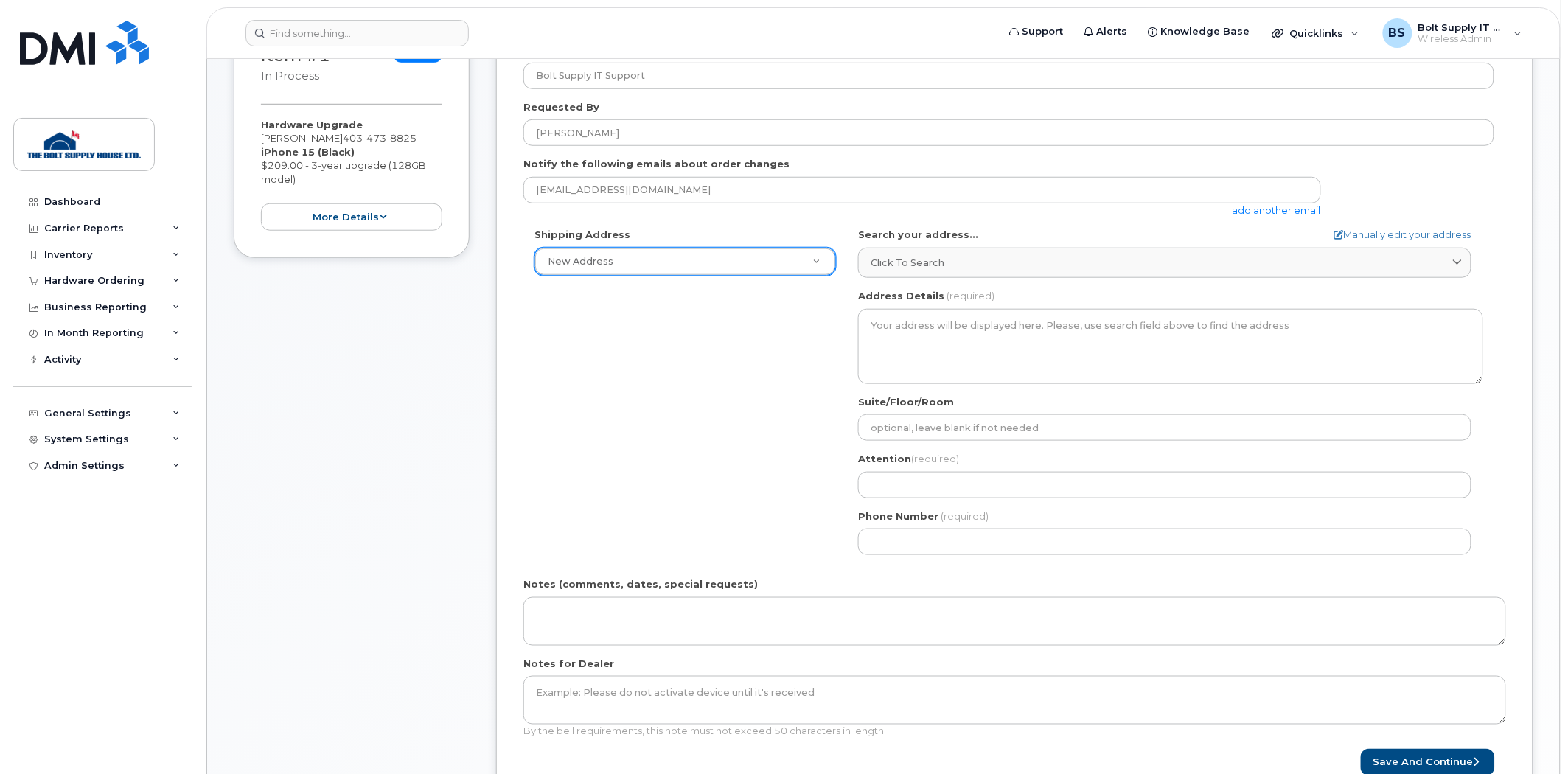
drag, startPoint x: 775, startPoint y: 281, endPoint x: 750, endPoint y: 262, distance: 31.4
click at [775, 281] on div "Shipping Address New Address New Address Calgary Distribution Center (#9) Calga…" at bounding box center [1009, 397] width 971 height 339
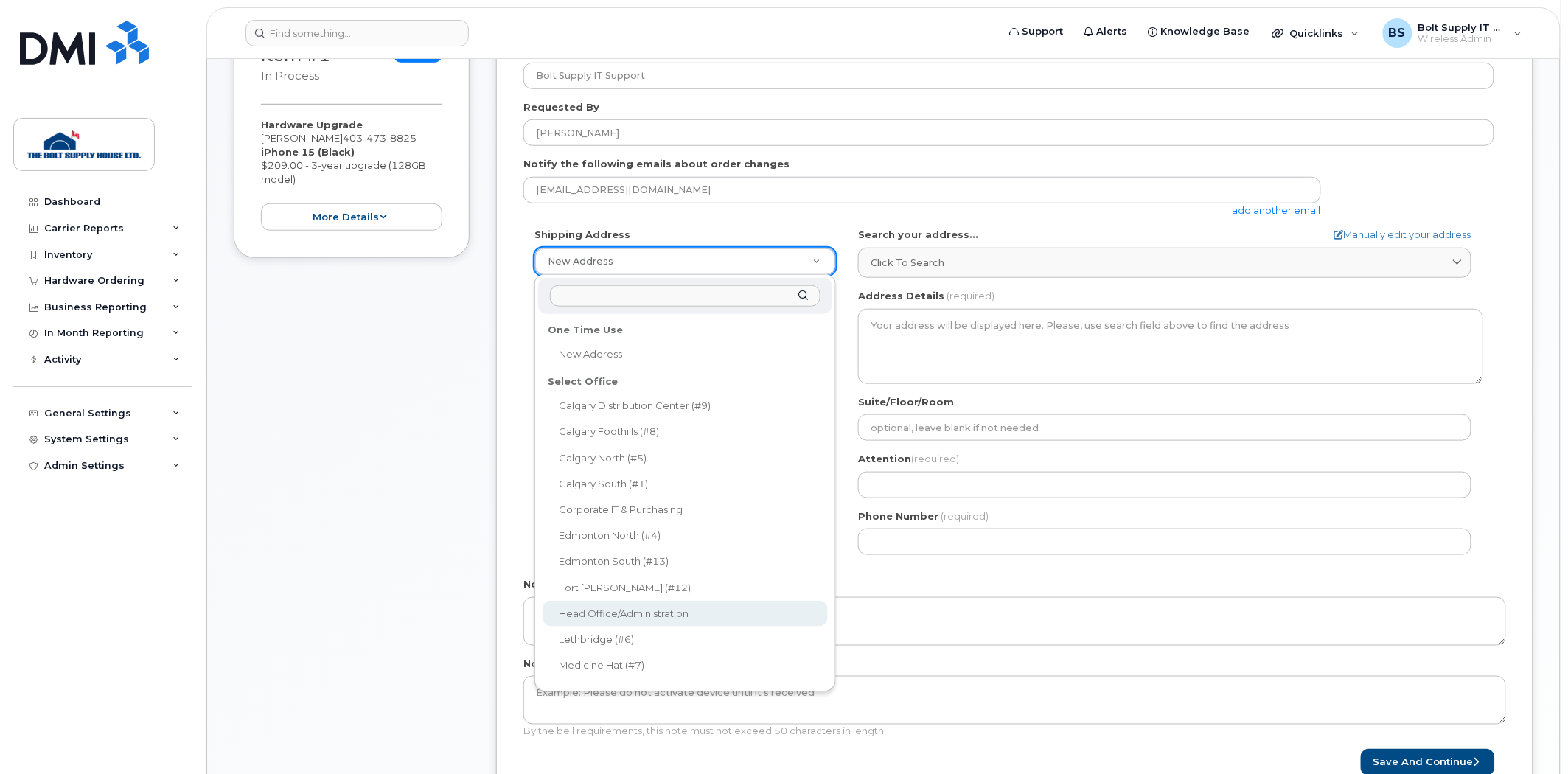
select select
type textarea "101-293029 James Jones Way ROCKY VIEW COUNTY AB T4A 0X1 CANADA Rocky View Count…"
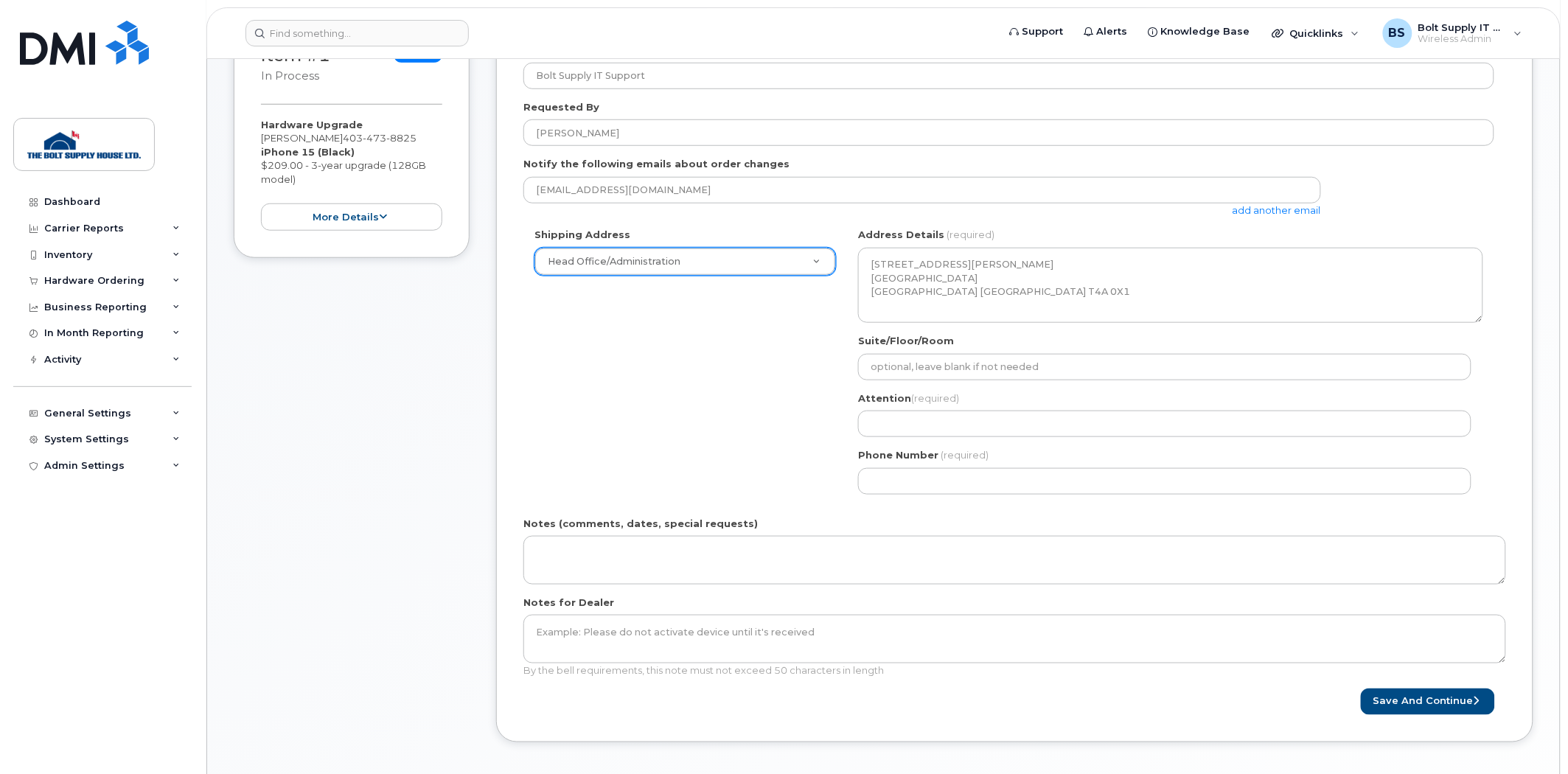
click at [704, 383] on div "Shipping Address Head Office/Administration New Address Calgary Distribution Ce…" at bounding box center [1009, 366] width 971 height 277
click at [716, 275] on div "Head Office/Administration" at bounding box center [685, 262] width 302 height 28
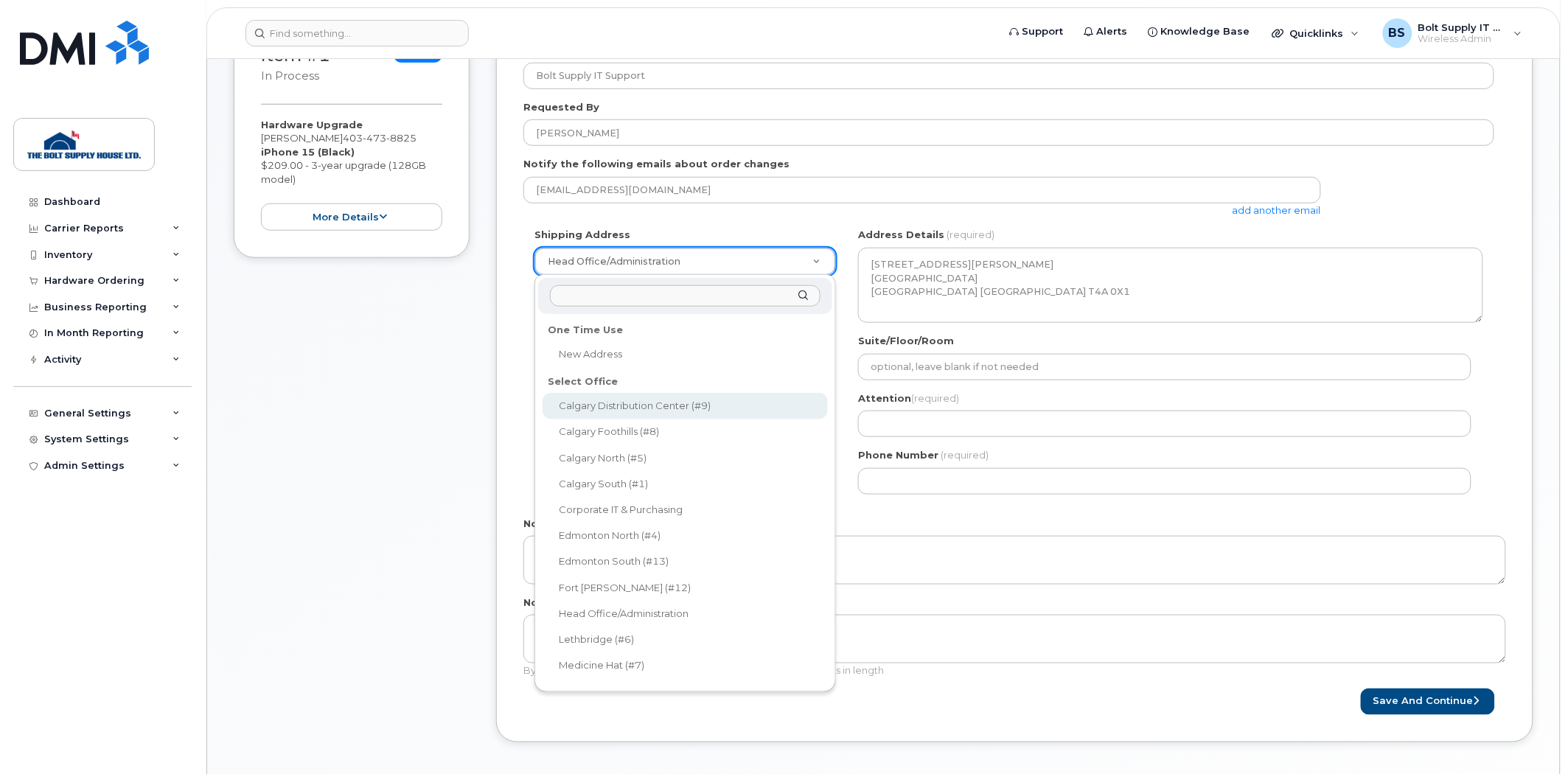
select select
type input "George Noyes"
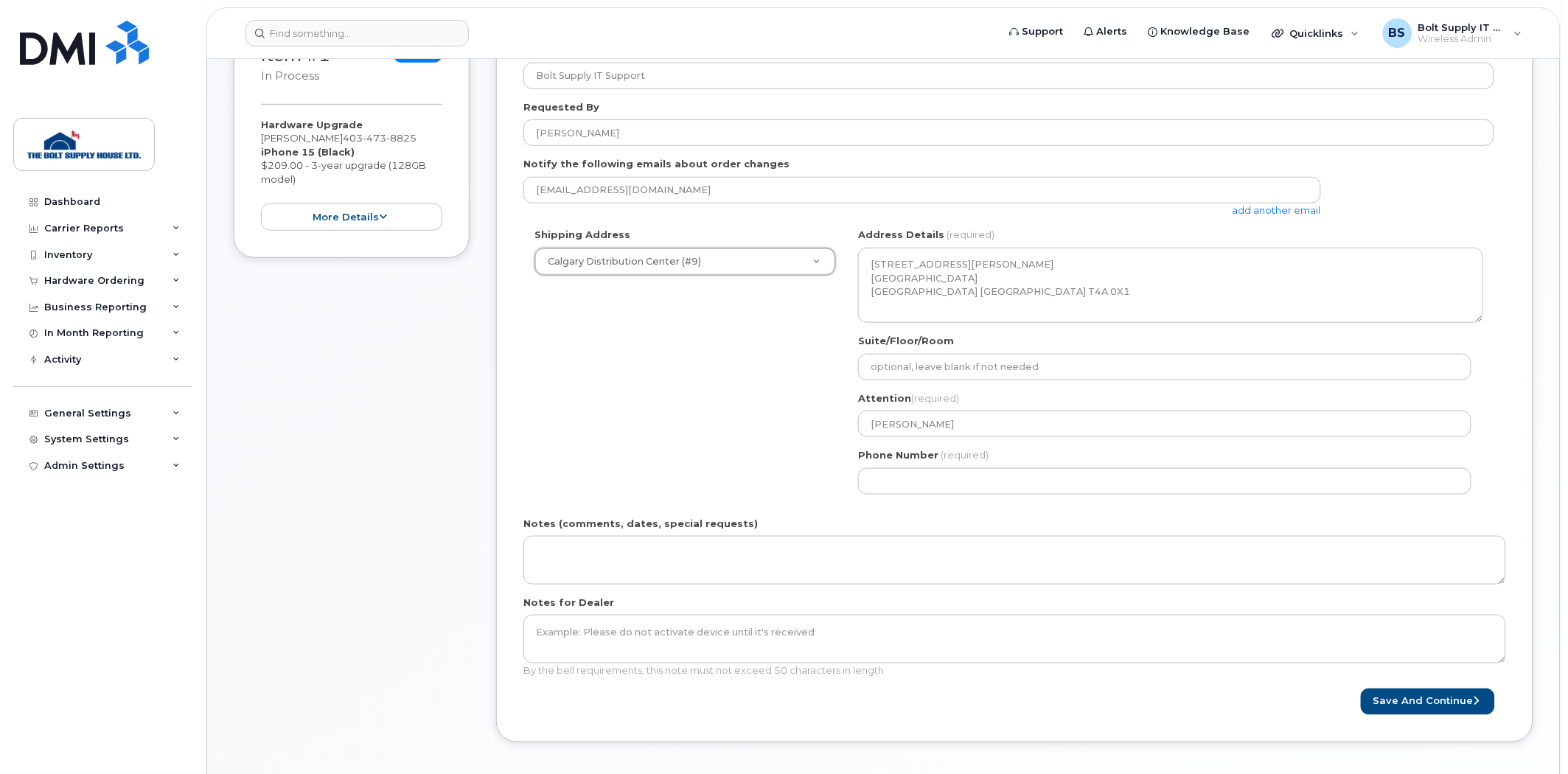
click at [706, 281] on div "Shipping Address Calgary Distribution Center (#9) New Address Calgary Distribut…" at bounding box center [1009, 366] width 971 height 277
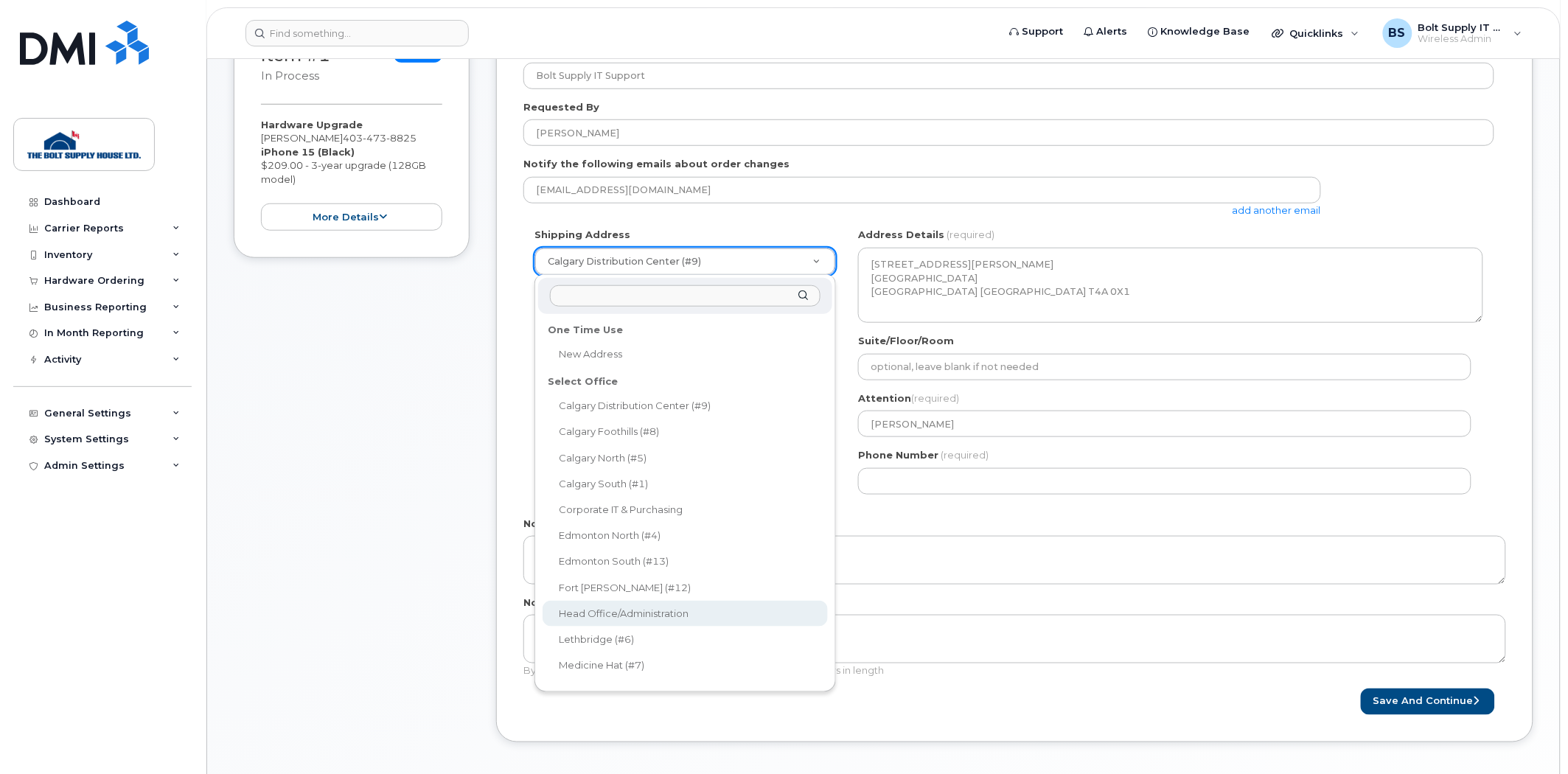
select select
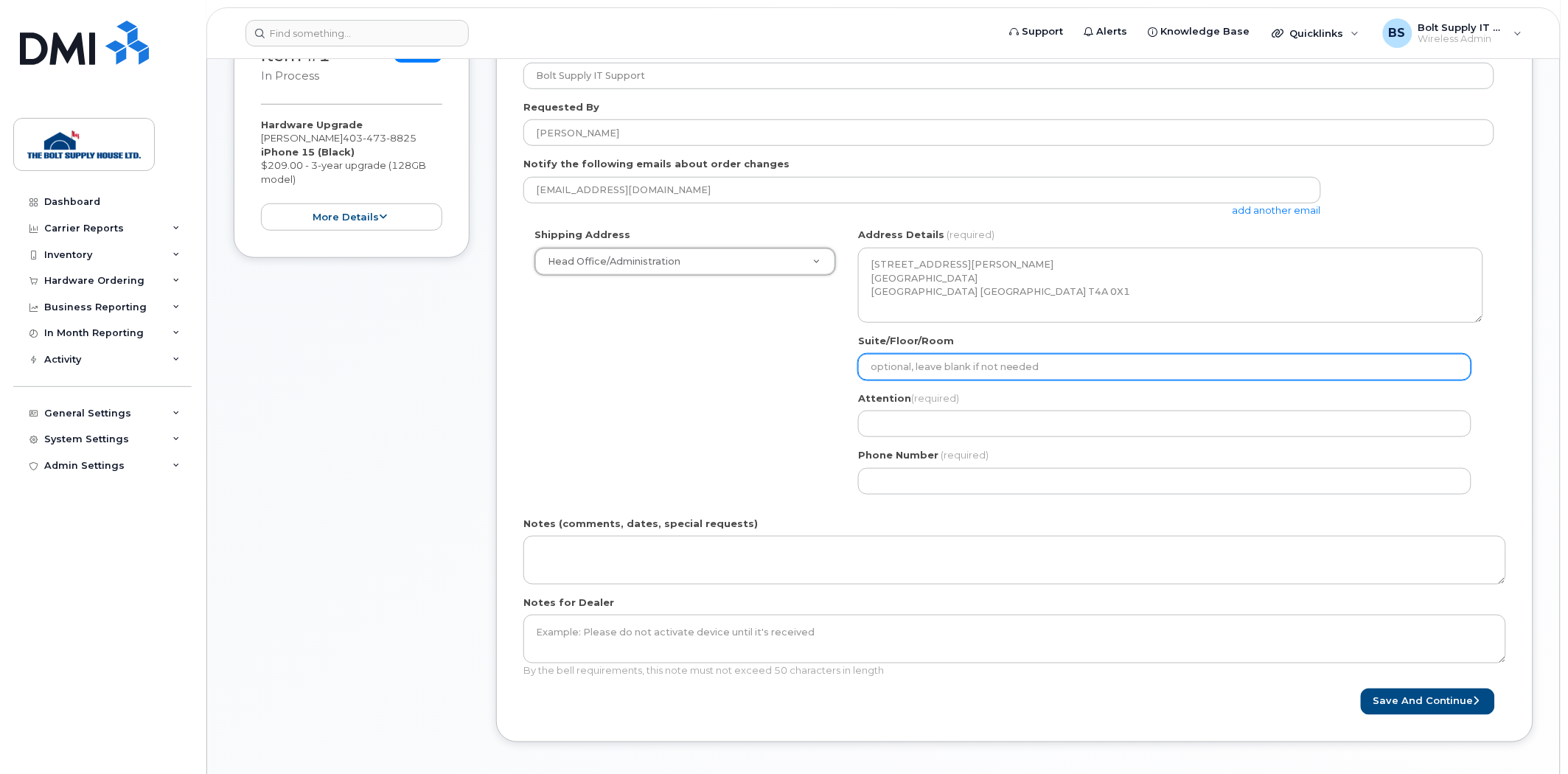
click at [957, 360] on input "Suite/Floor/Room" at bounding box center [1165, 367] width 614 height 26
select select
type input "J"
select select
type input "Ja"
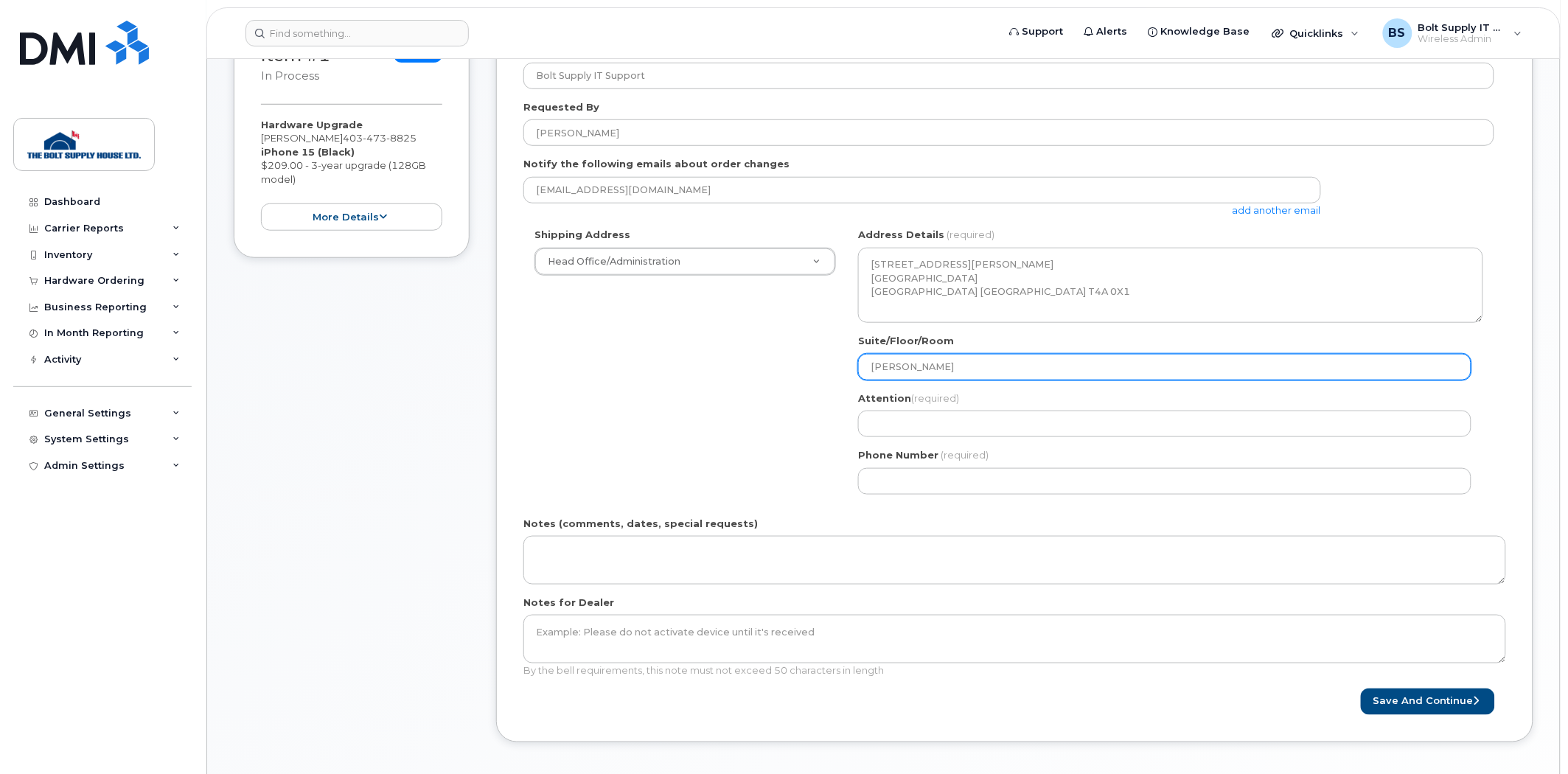
select select
type input "Jac"
select select
type input "Jacq"
select select
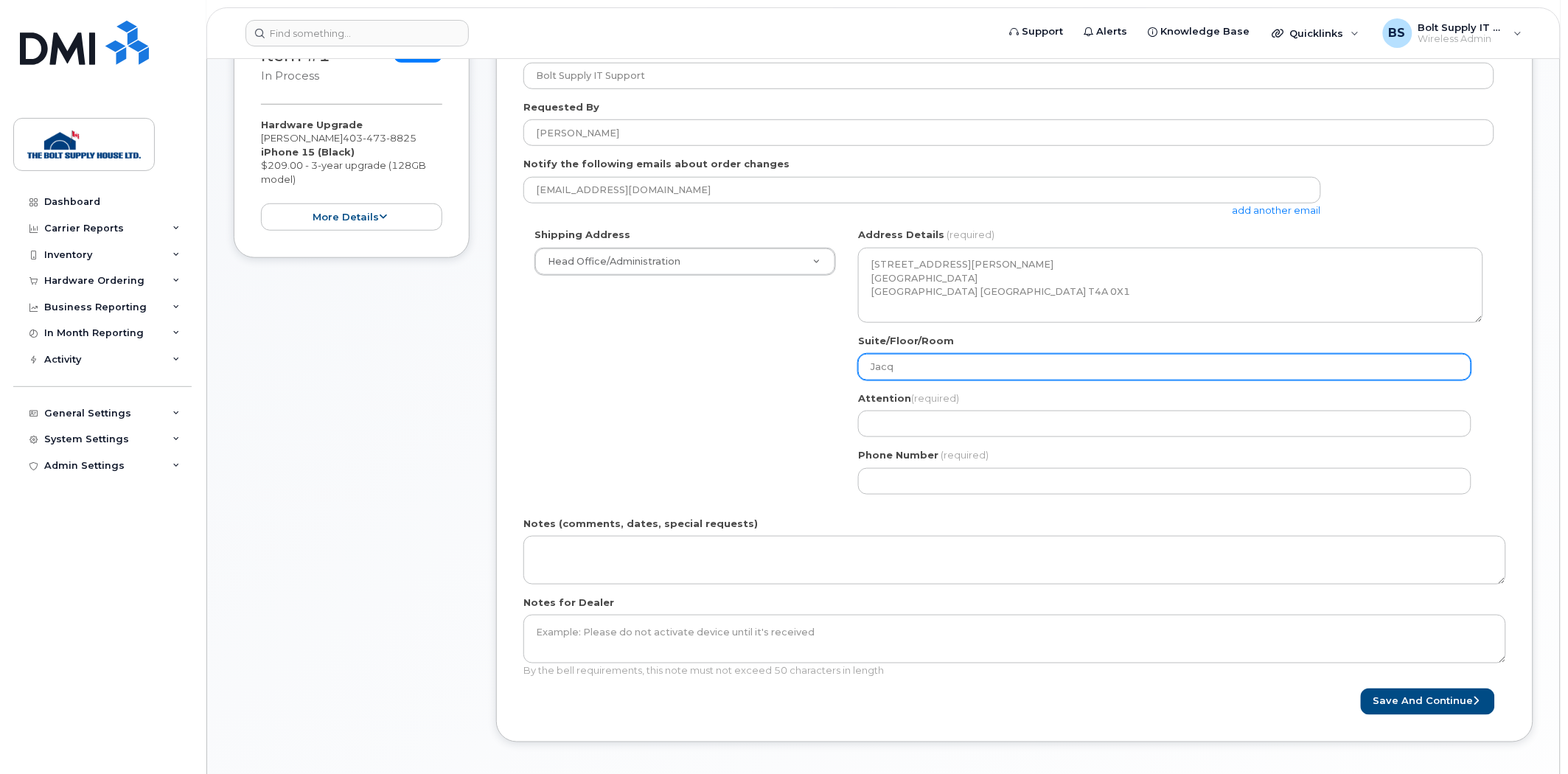
type input "Jacqu"
select select
type input "Jacque"
select select
type input "Jacqu"
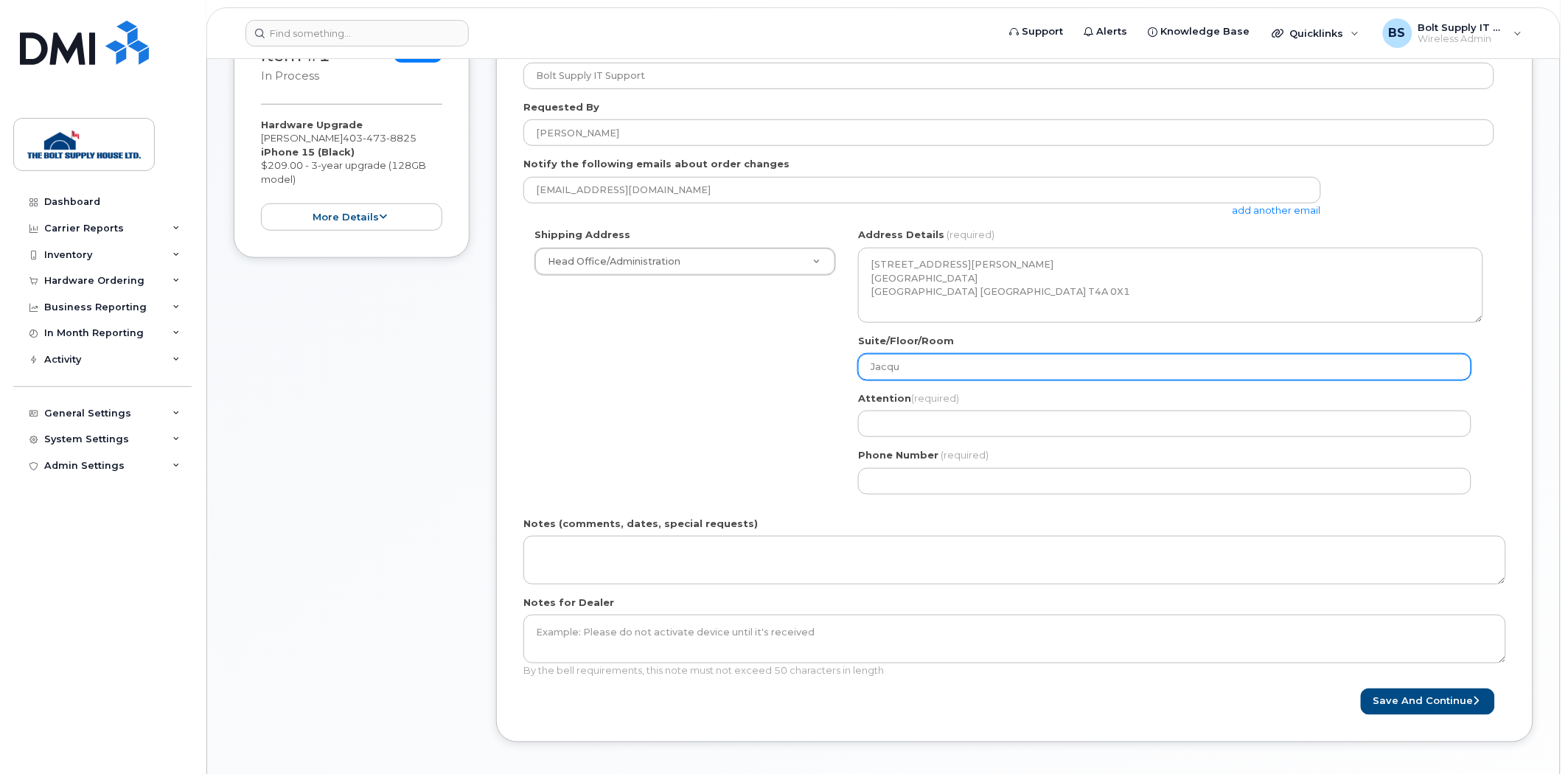
select select
type input "Jacq"
select select
type input "Jac"
select select
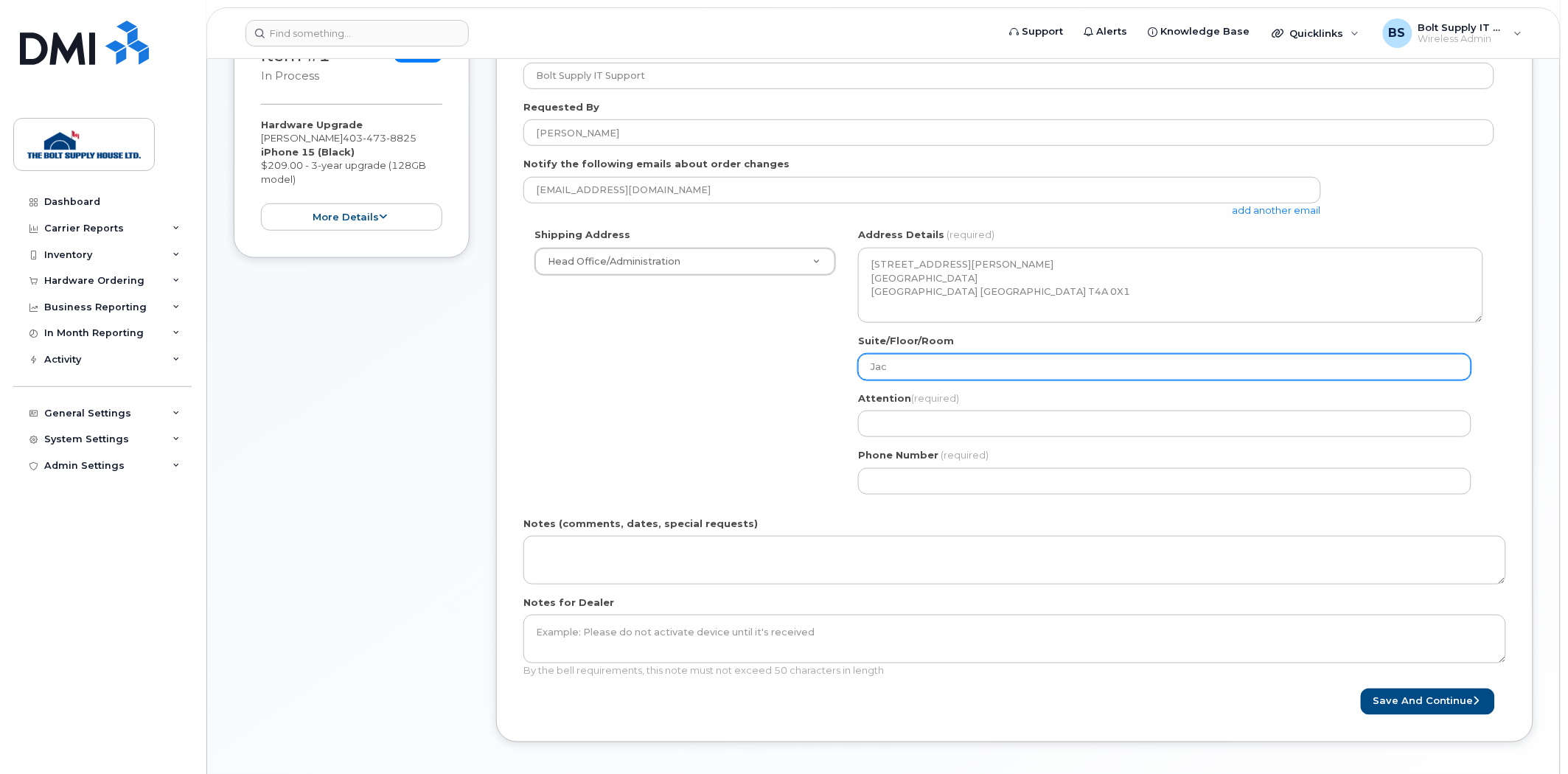
type input "Ja"
select select
type input "J"
select select
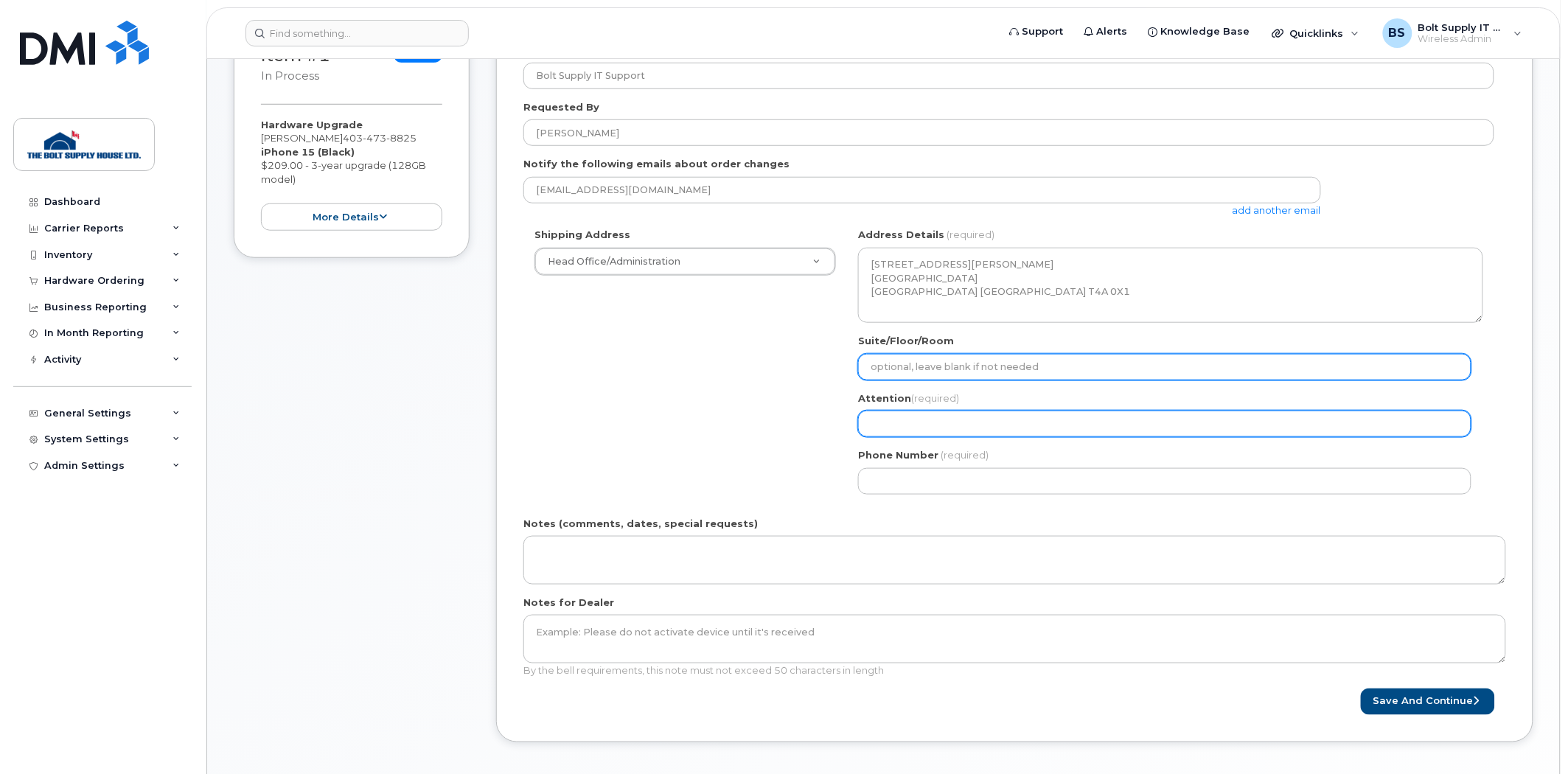
select select
type input "J"
select select
type input "Ja"
select select
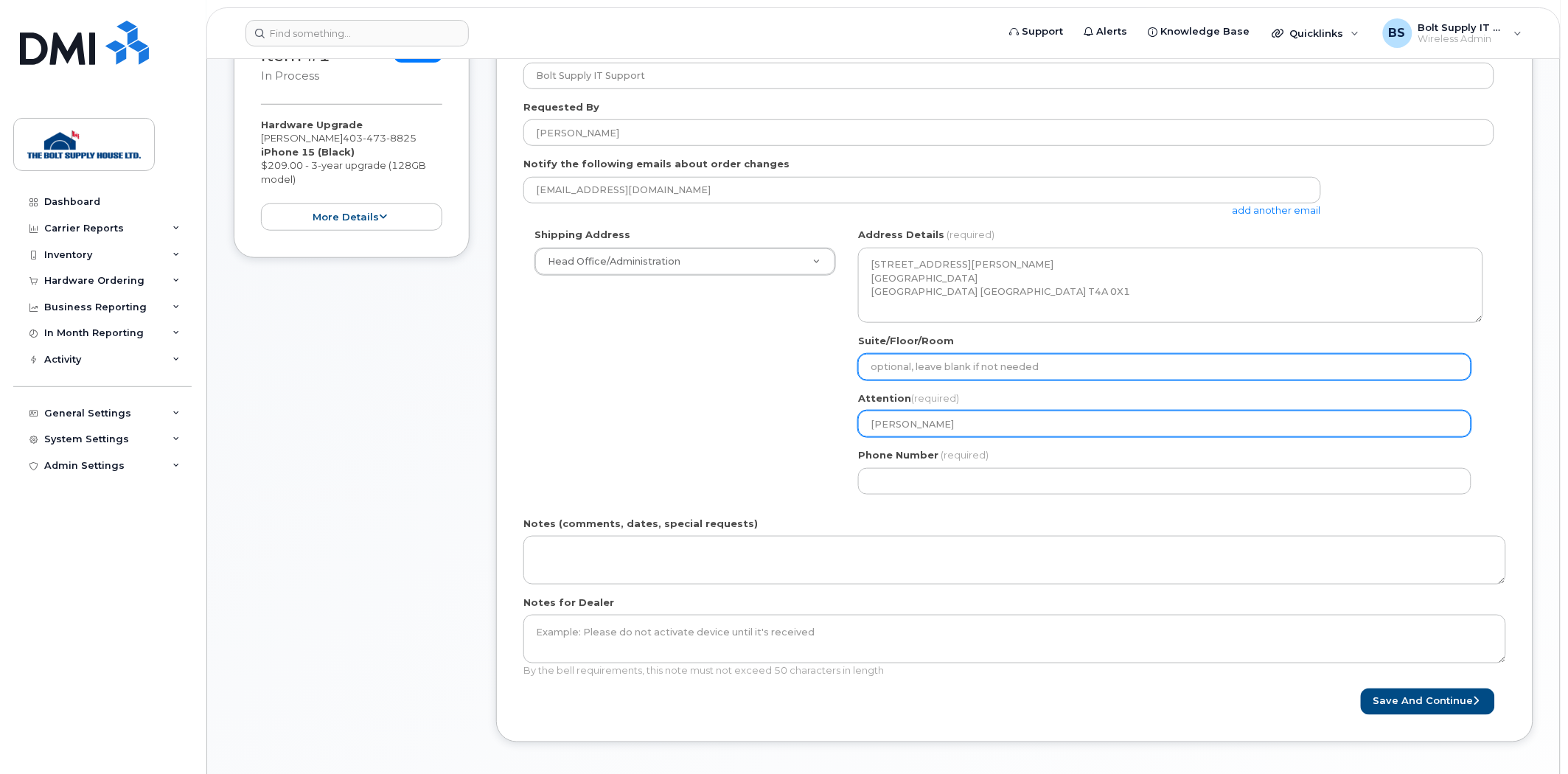
type input "Jaq"
select select
type input "Ja"
select select
type input "Jac"
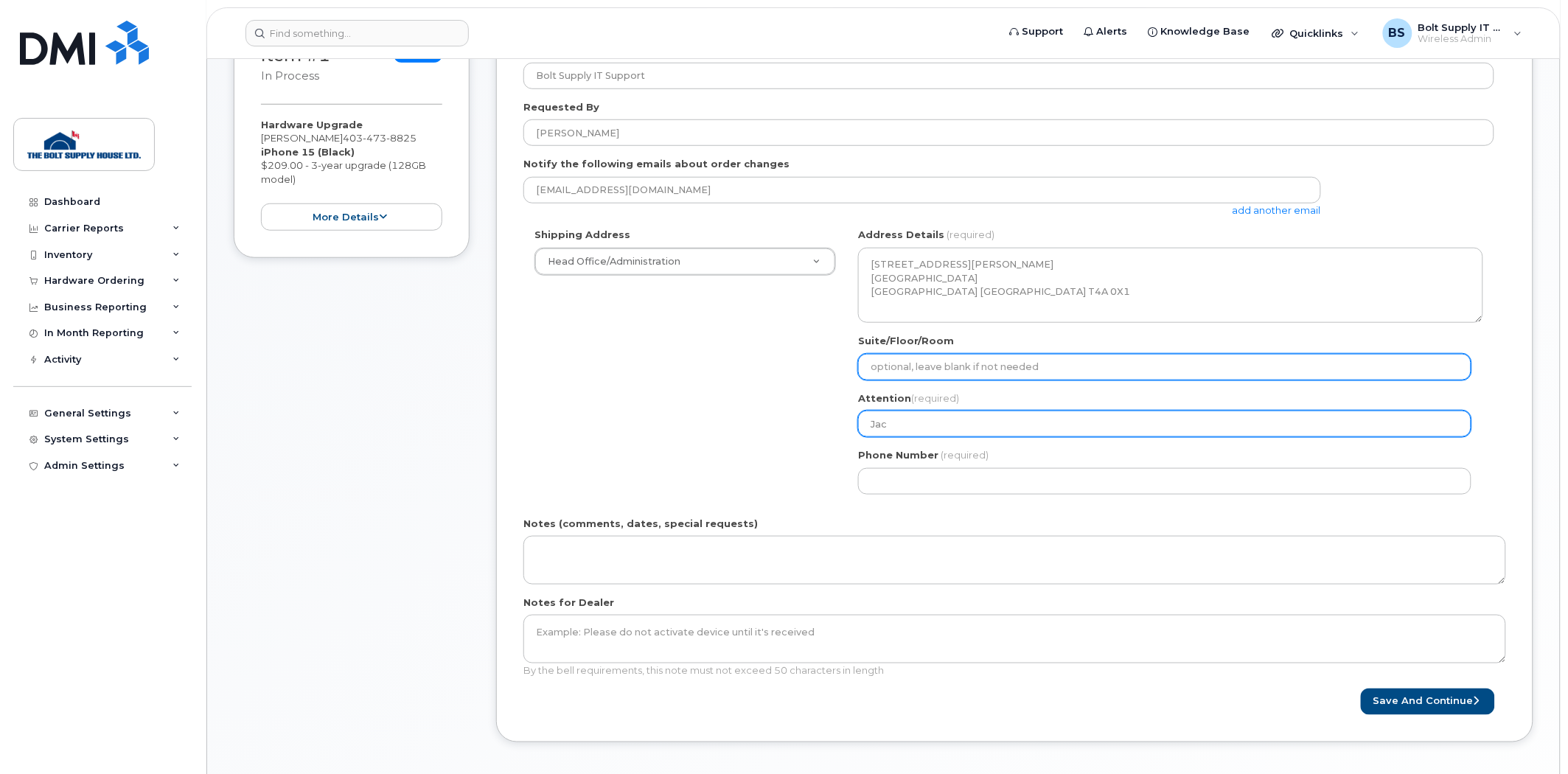
select select
type input "Jacq"
select select
type input "Jacqu"
select select
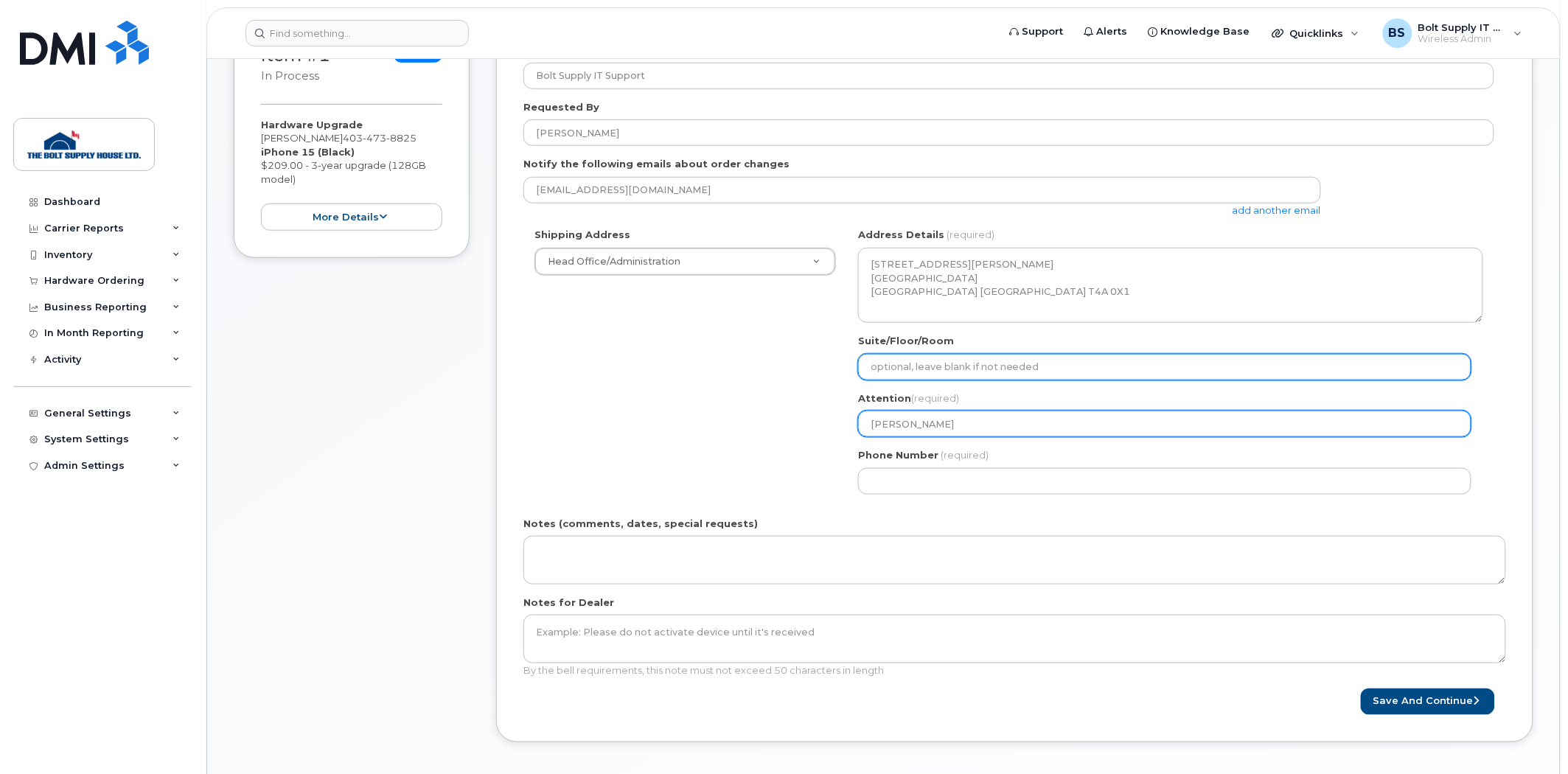
type input "Jacque"
select select
type input "Jacque P"
select select
type input "Jacque Po"
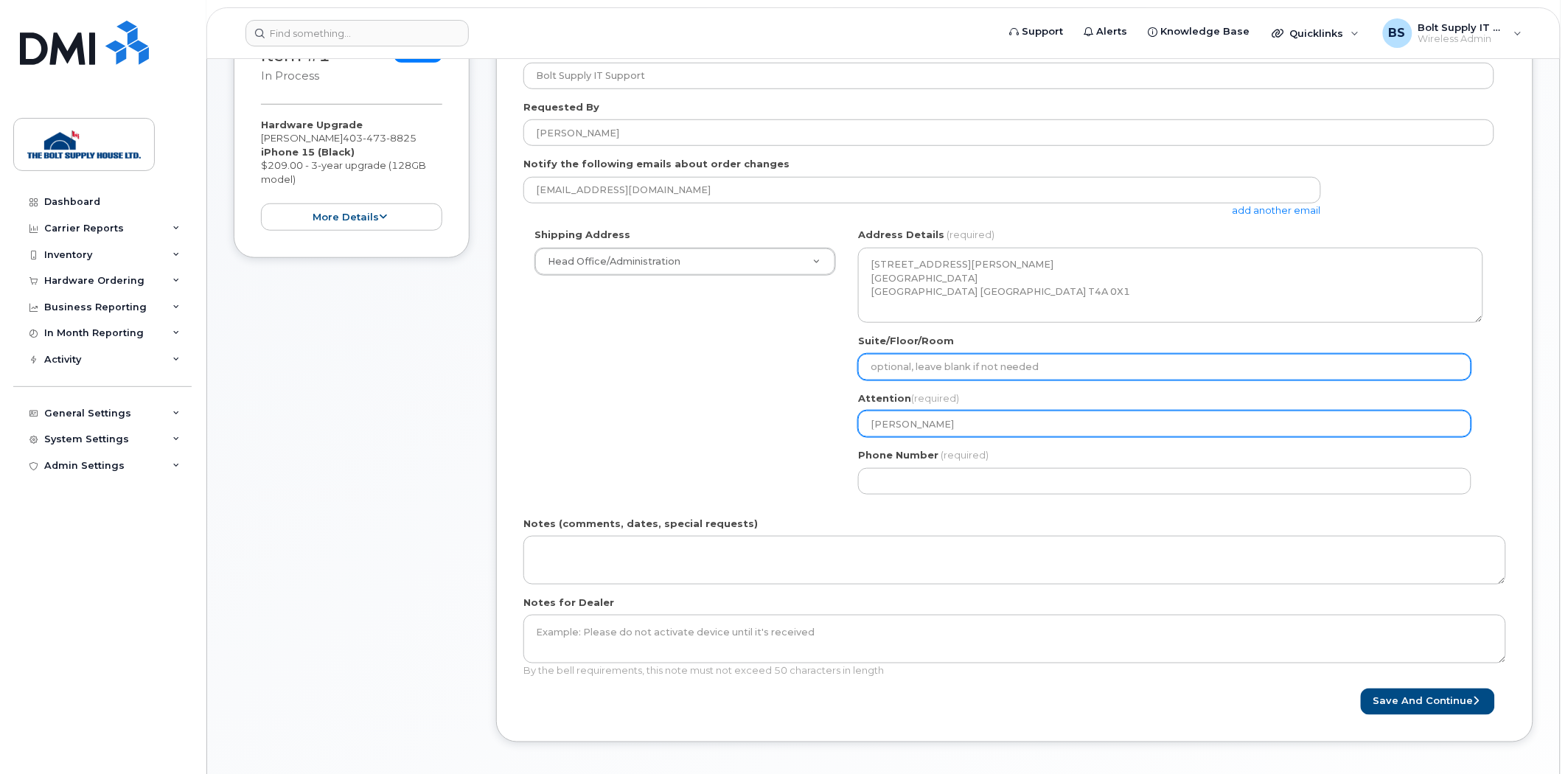
select select
type input "Jacque Poi"
select select
type input "Jacque Poin"
select select
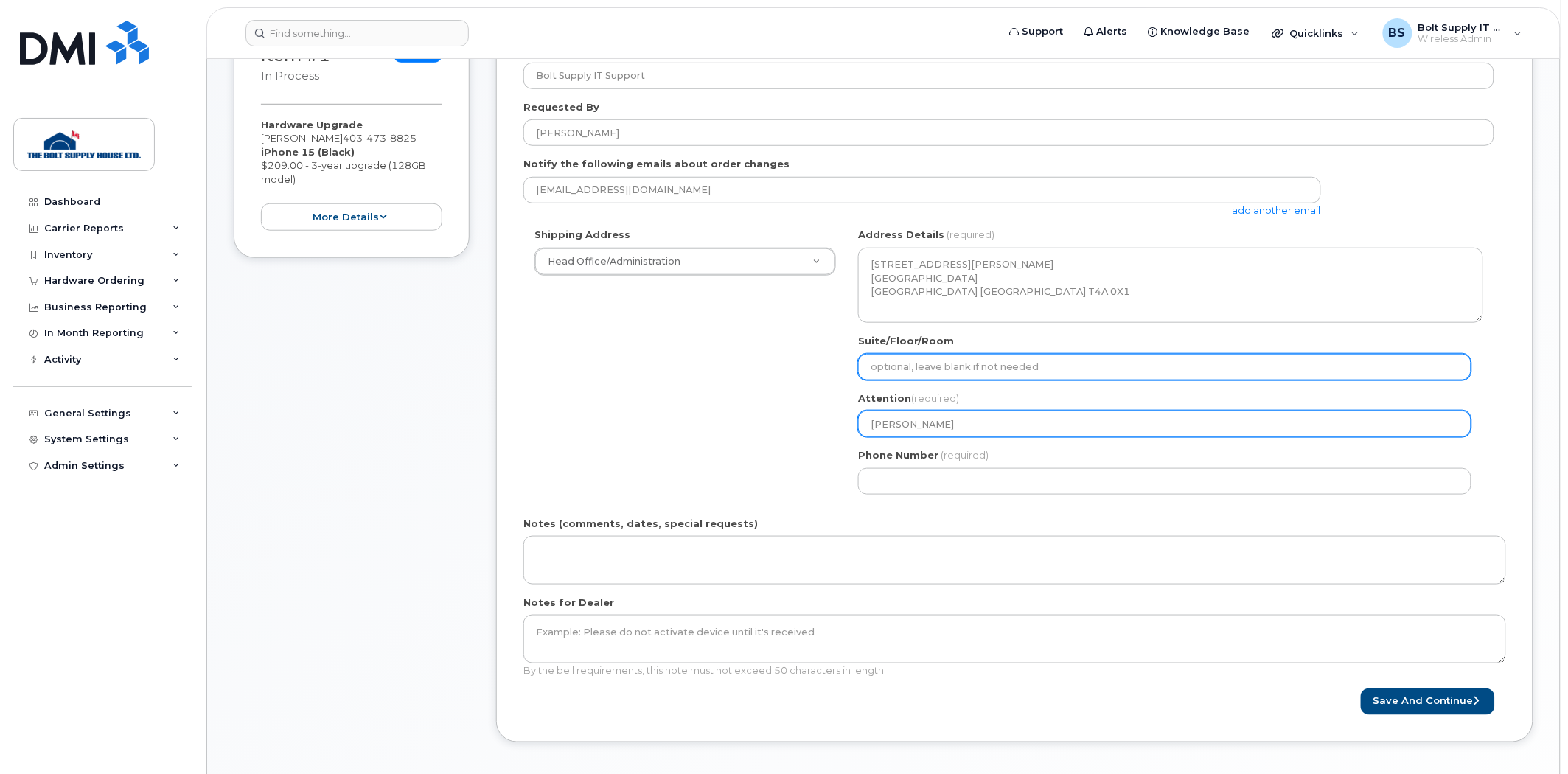
type input "Jacque Point"
select select
type input "Jacque Pointe"
select select
type input "Jacque Pointer"
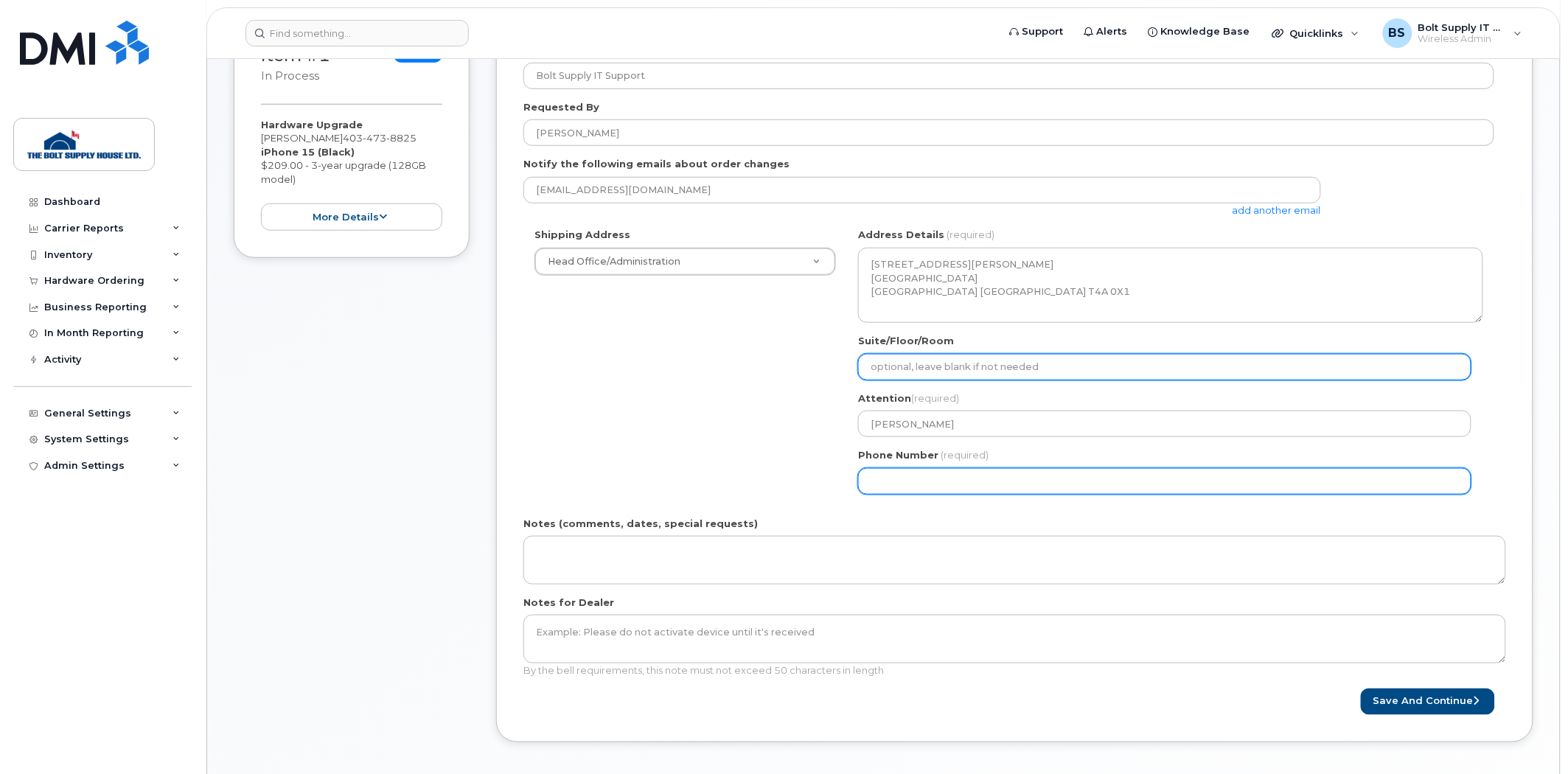
paste input "4039302792"
select select
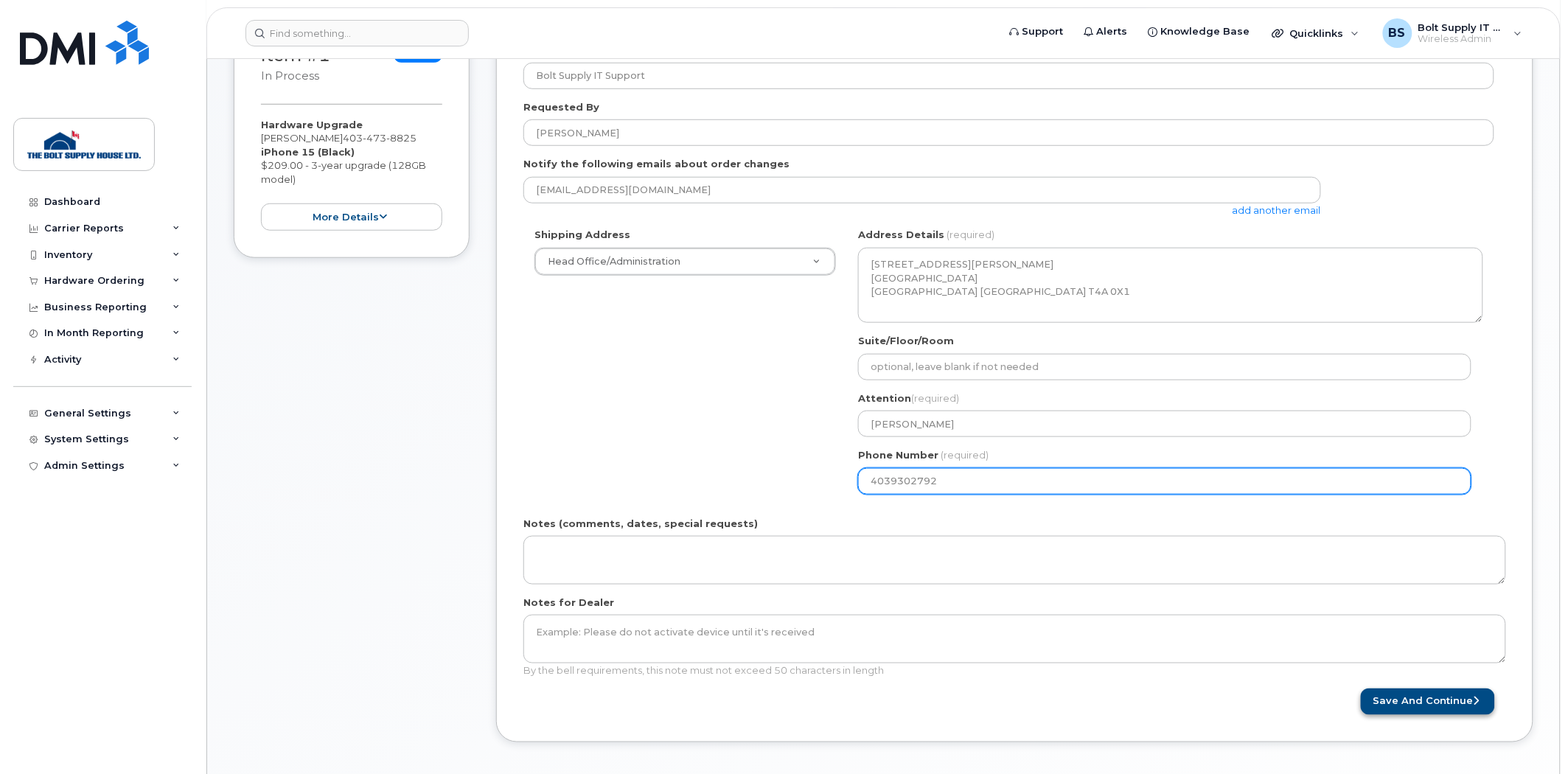
type input "4039302792"
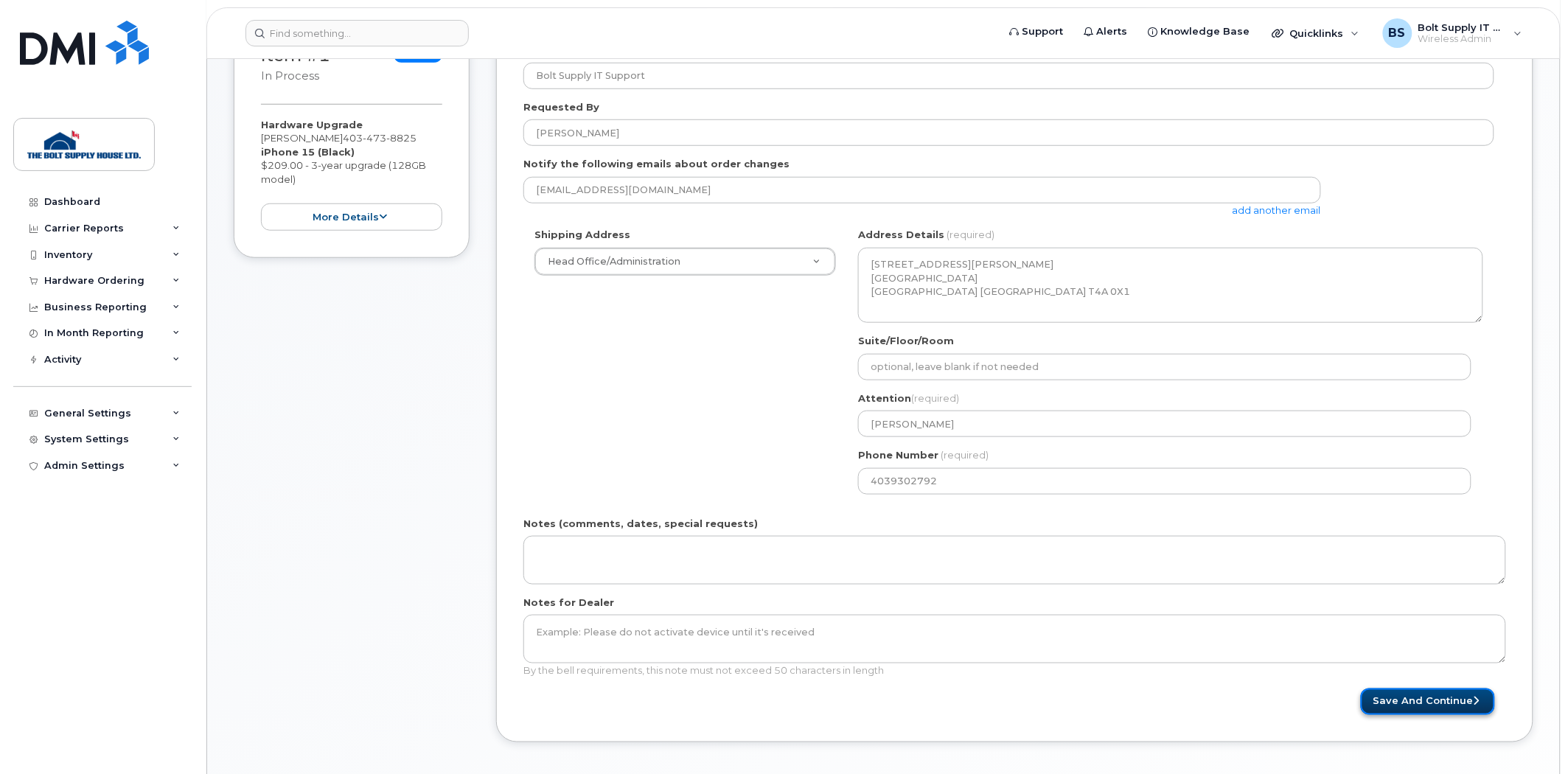
click at [1405, 695] on button "Save and Continue" at bounding box center [1428, 702] width 134 height 27
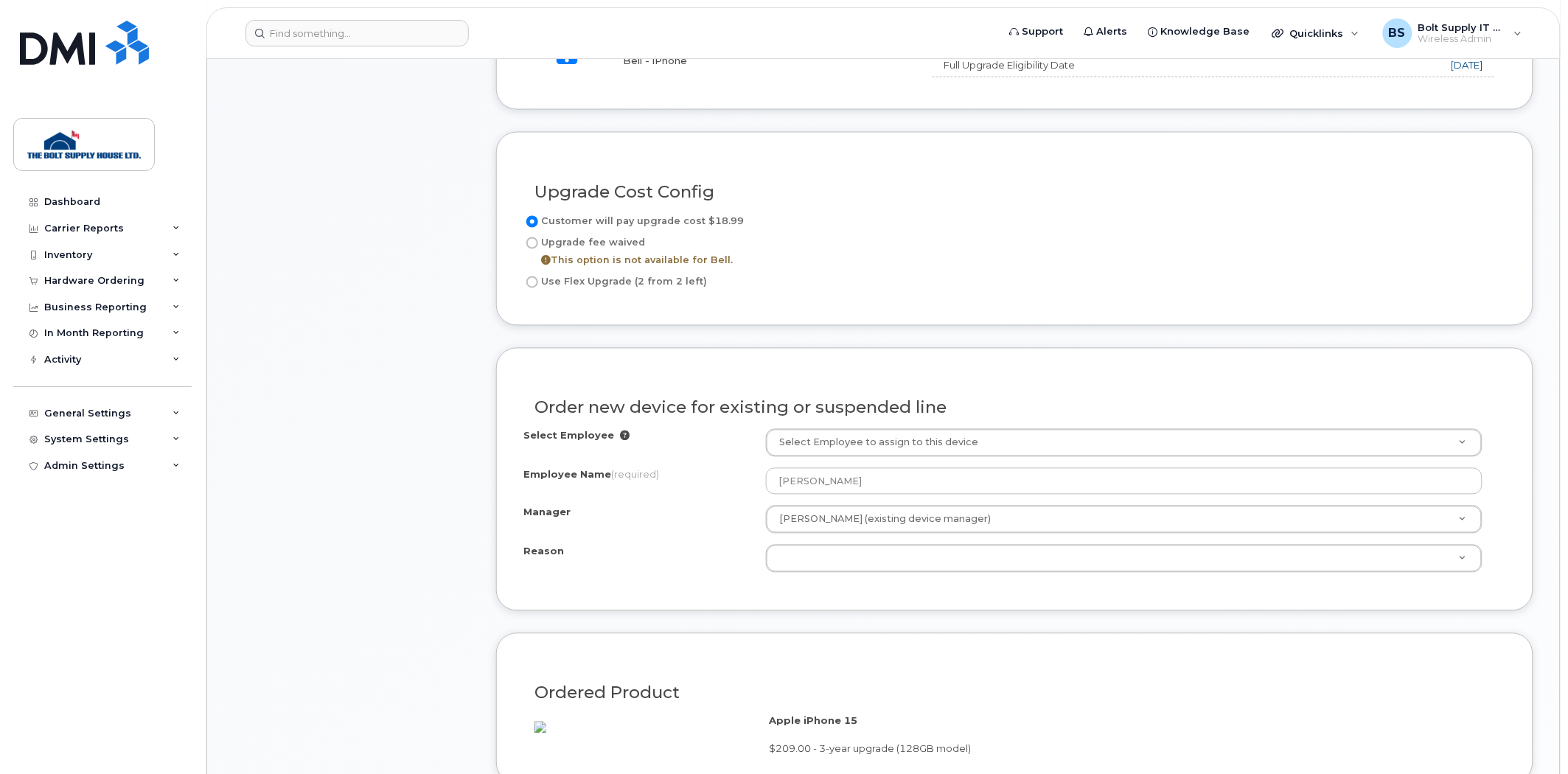
scroll to position [819, 0]
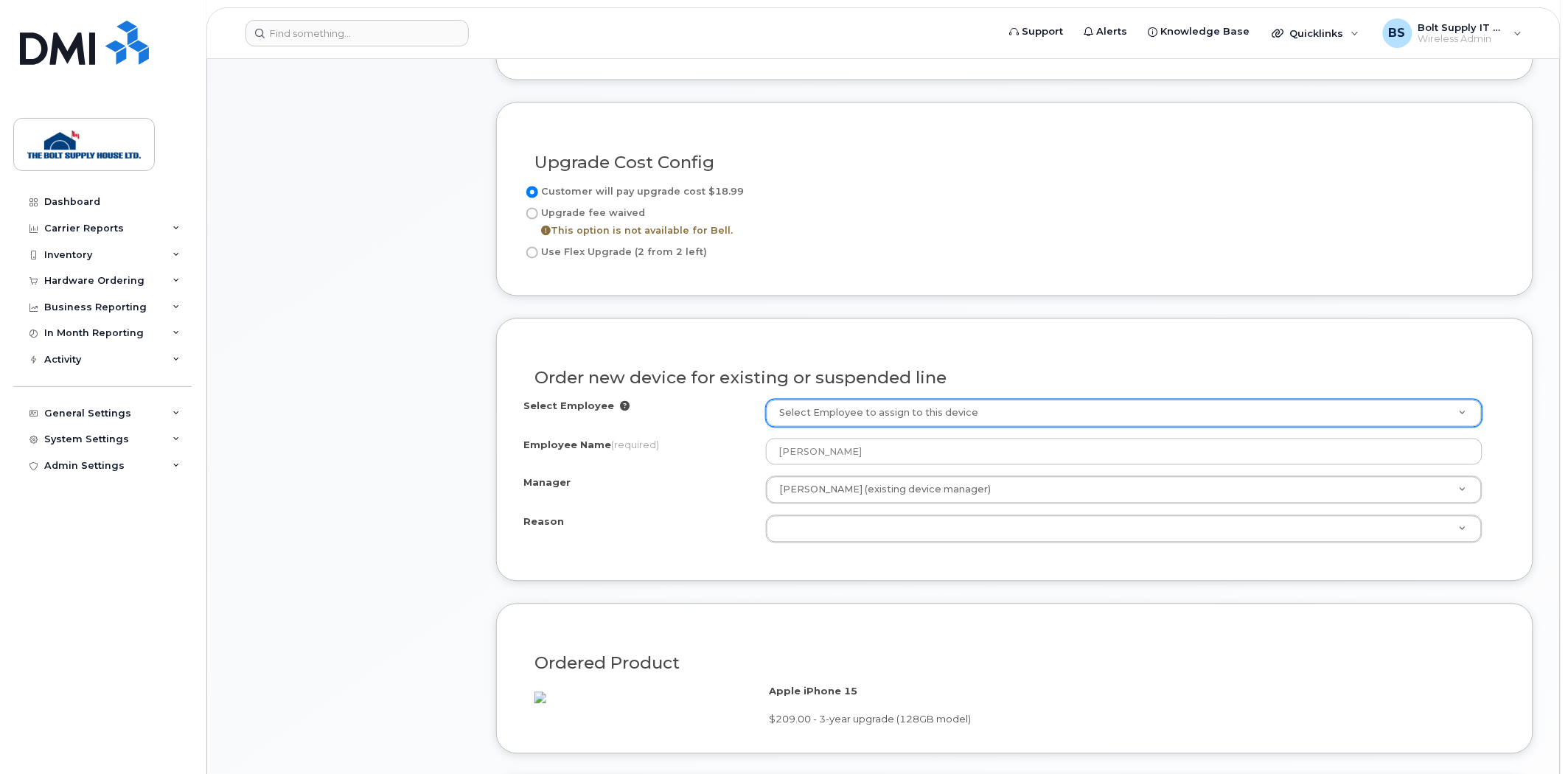
click at [649, 558] on div "Order new device for existing or suspended line Select Employee Select Employee…" at bounding box center [1015, 450] width 1037 height 263
click at [882, 371] on h3 "Order new device for existing or suspended line" at bounding box center [1014, 378] width 960 height 19
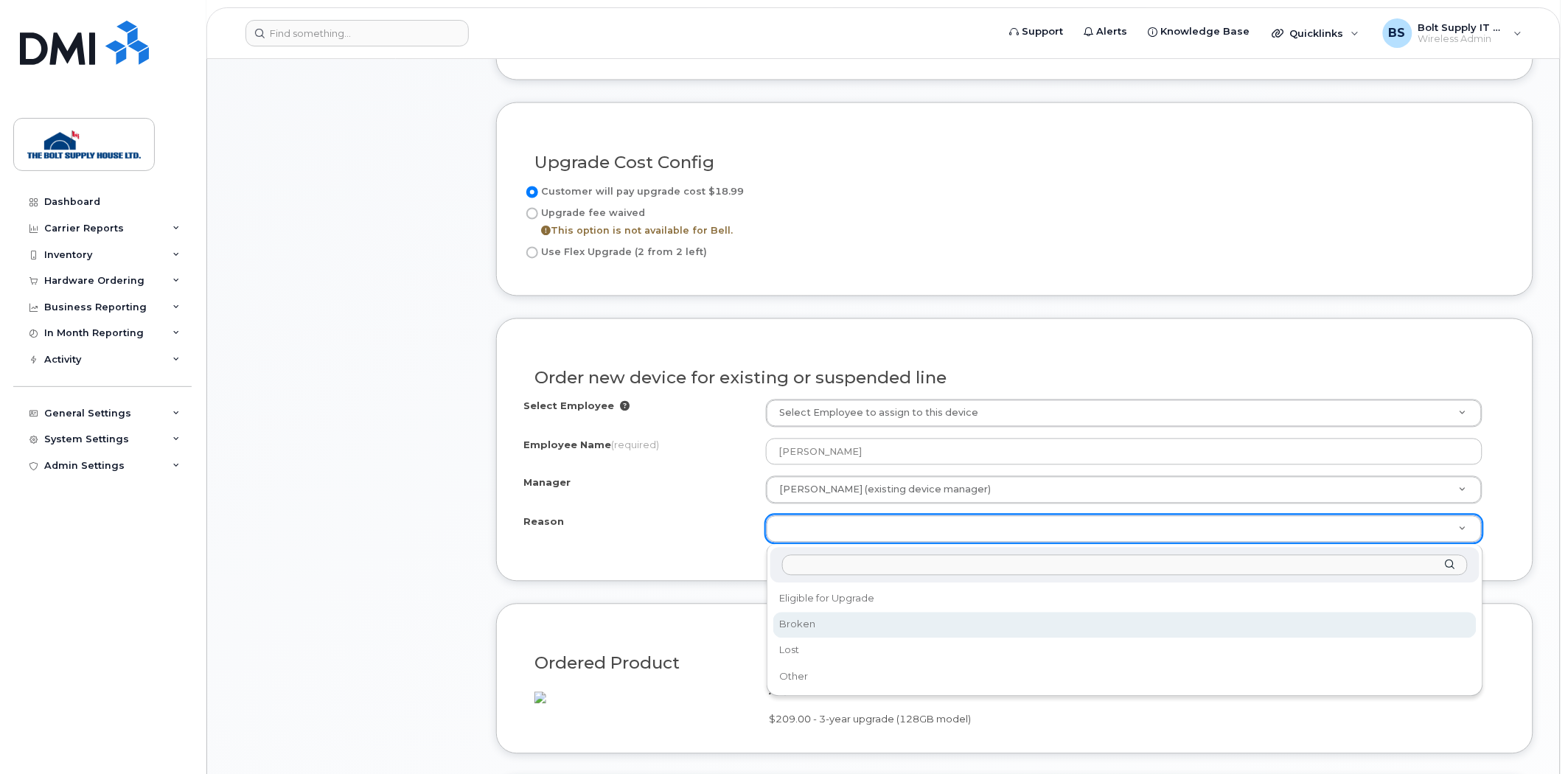
select select "eligible_for_upgrade"
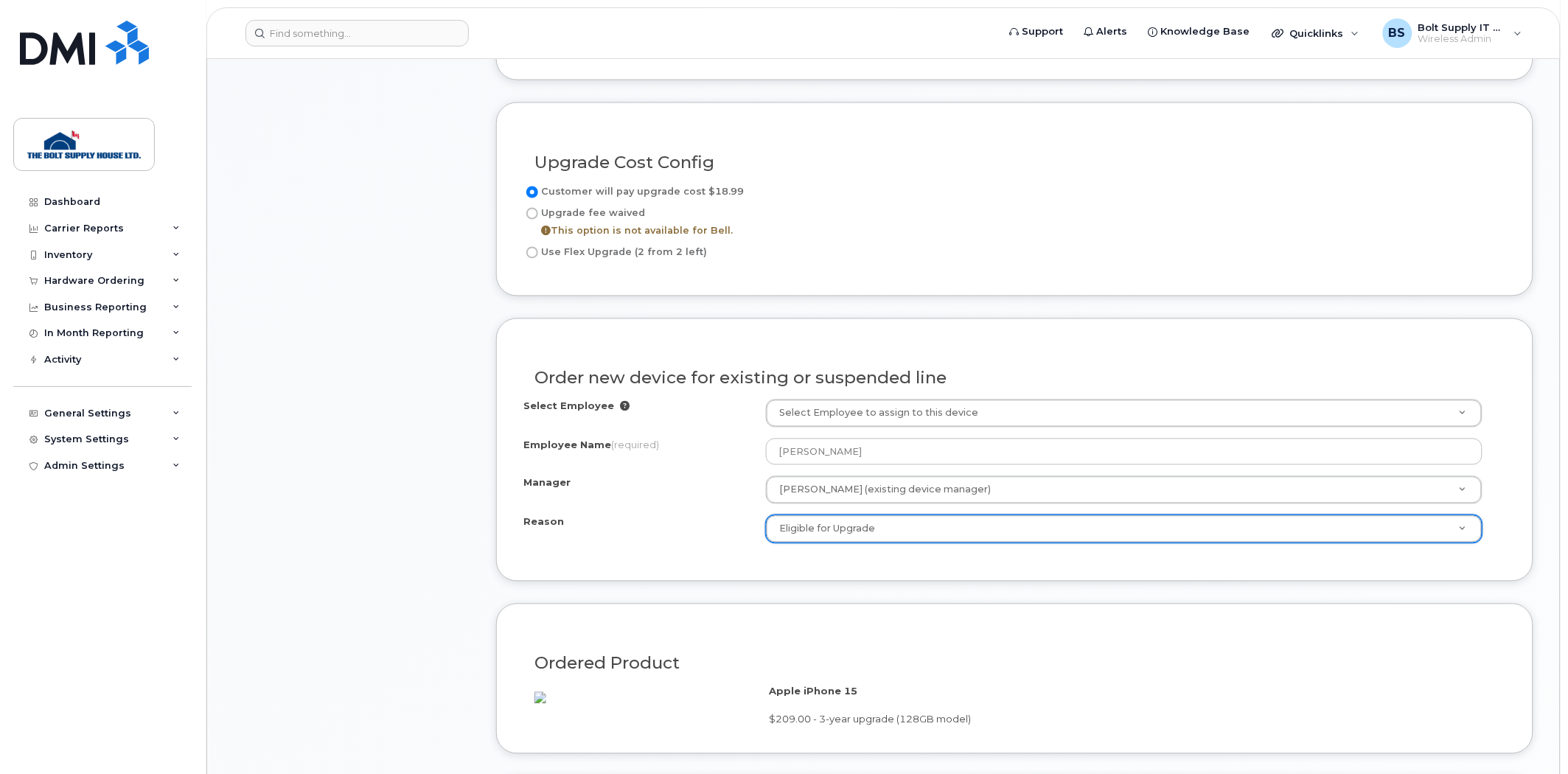
click at [758, 558] on div "Order new device for existing or suspended line Select Employee Select Employee…" at bounding box center [1015, 450] width 1037 height 263
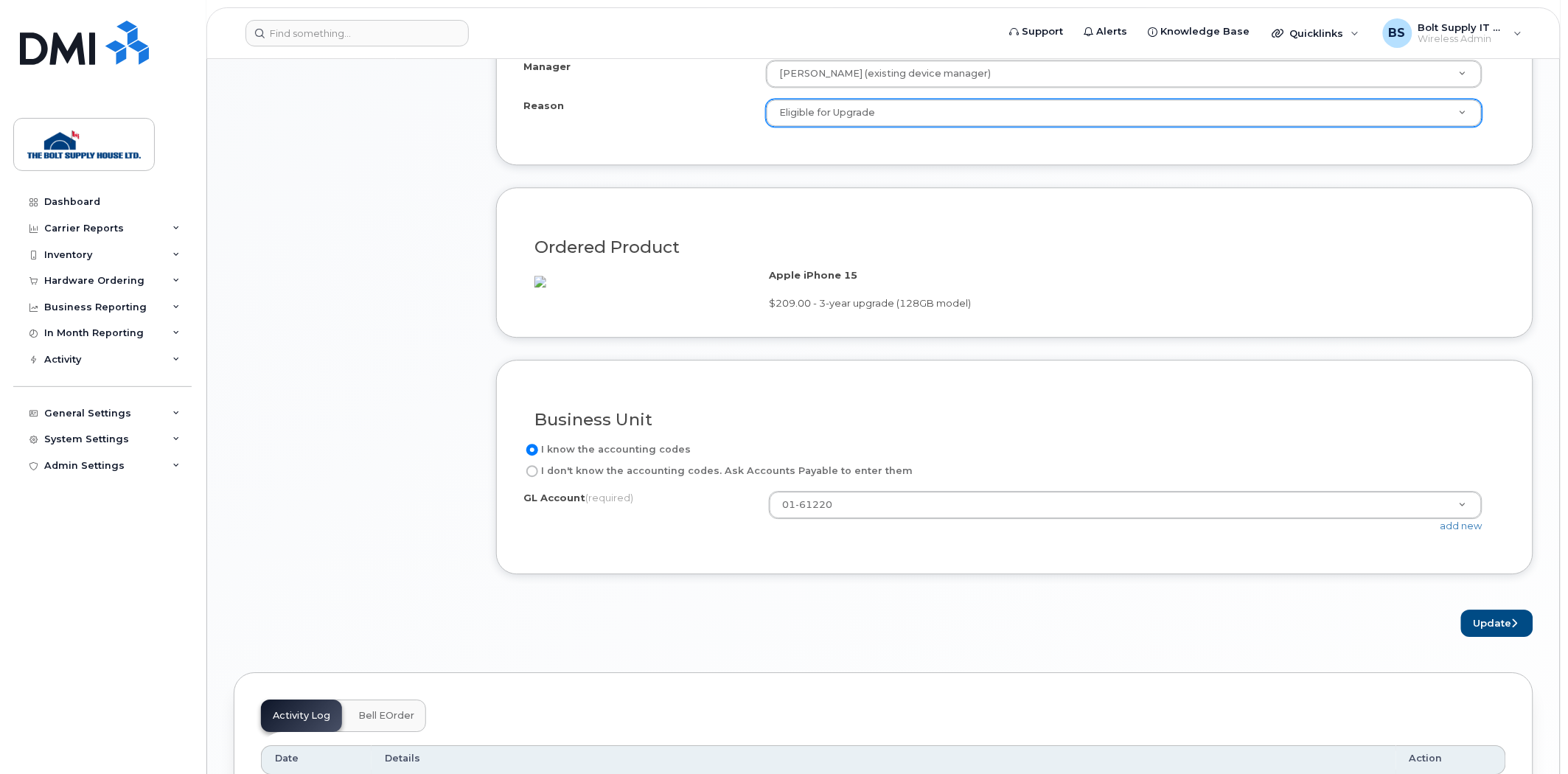
scroll to position [1391, 0]
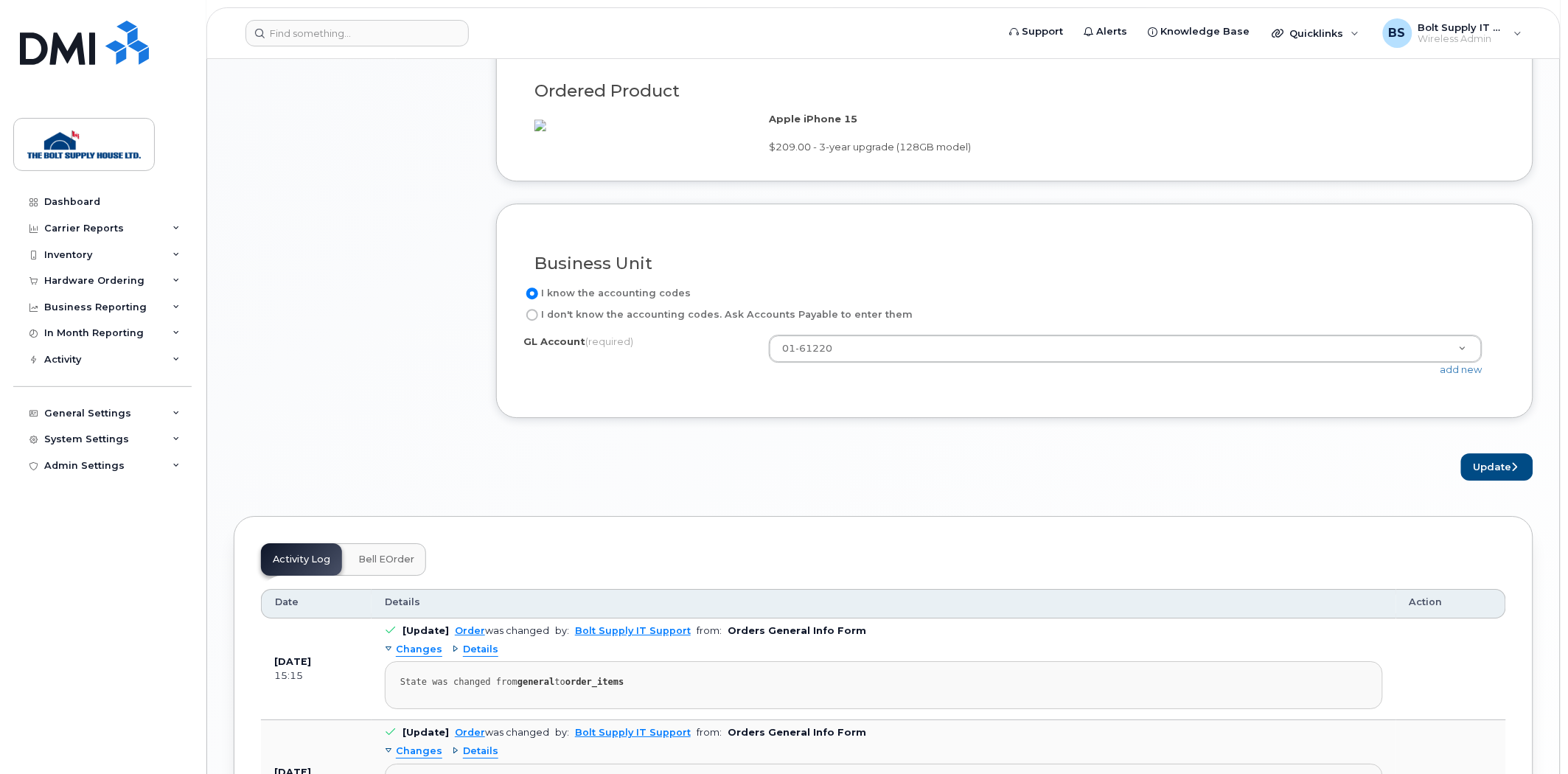
click at [1070, 361] on div "I know the accounting codes I don't know the accounting codes. Ask Accounts Pay…" at bounding box center [1015, 338] width 982 height 106
click at [1071, 362] on div "I know the accounting codes I don't know the accounting codes. Ask Accounts Pay…" at bounding box center [1015, 338] width 982 height 106
click at [1481, 480] on button "Update" at bounding box center [1497, 466] width 72 height 27
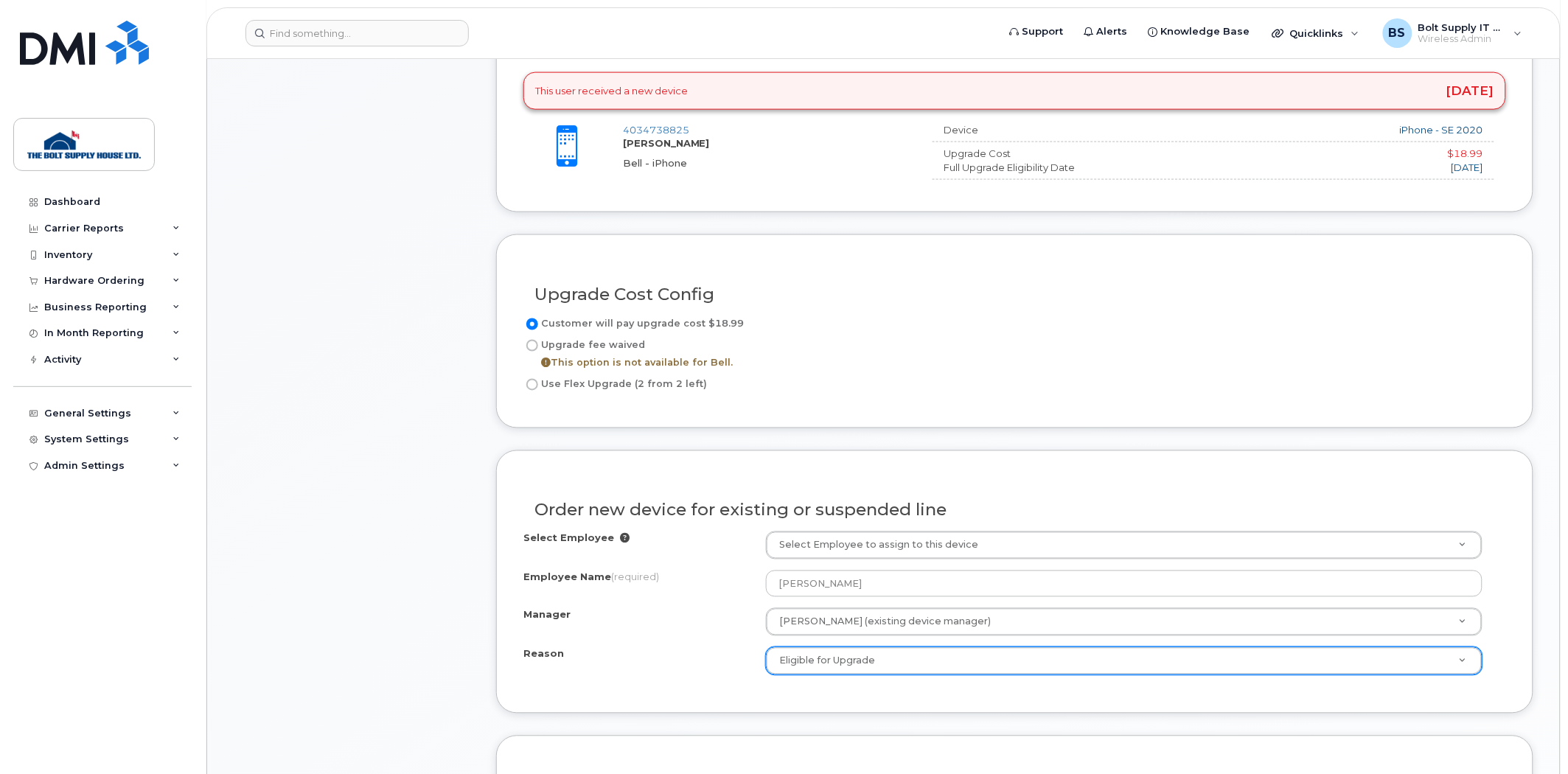
scroll to position [491, 0]
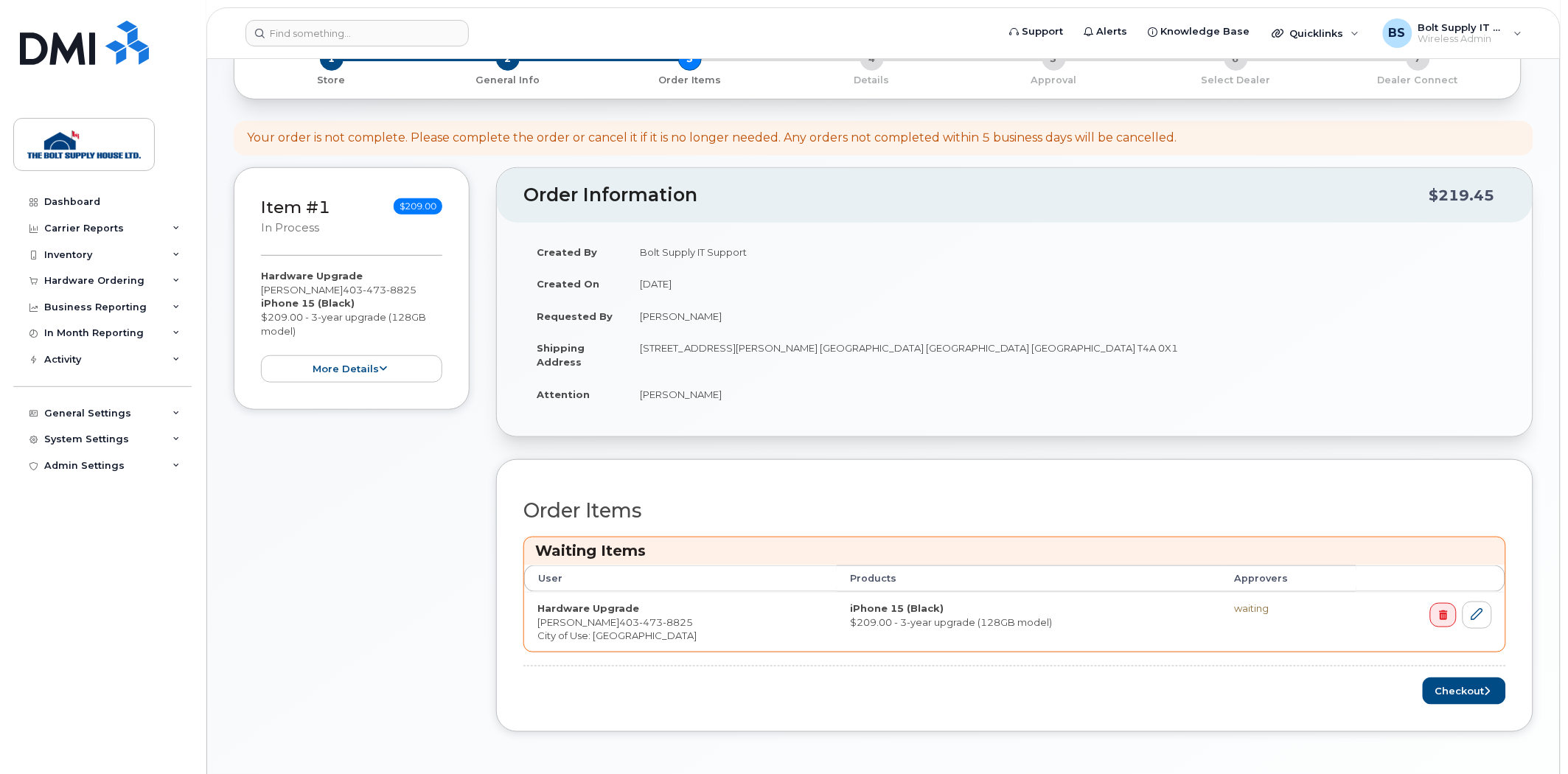
scroll to position [327, 0]
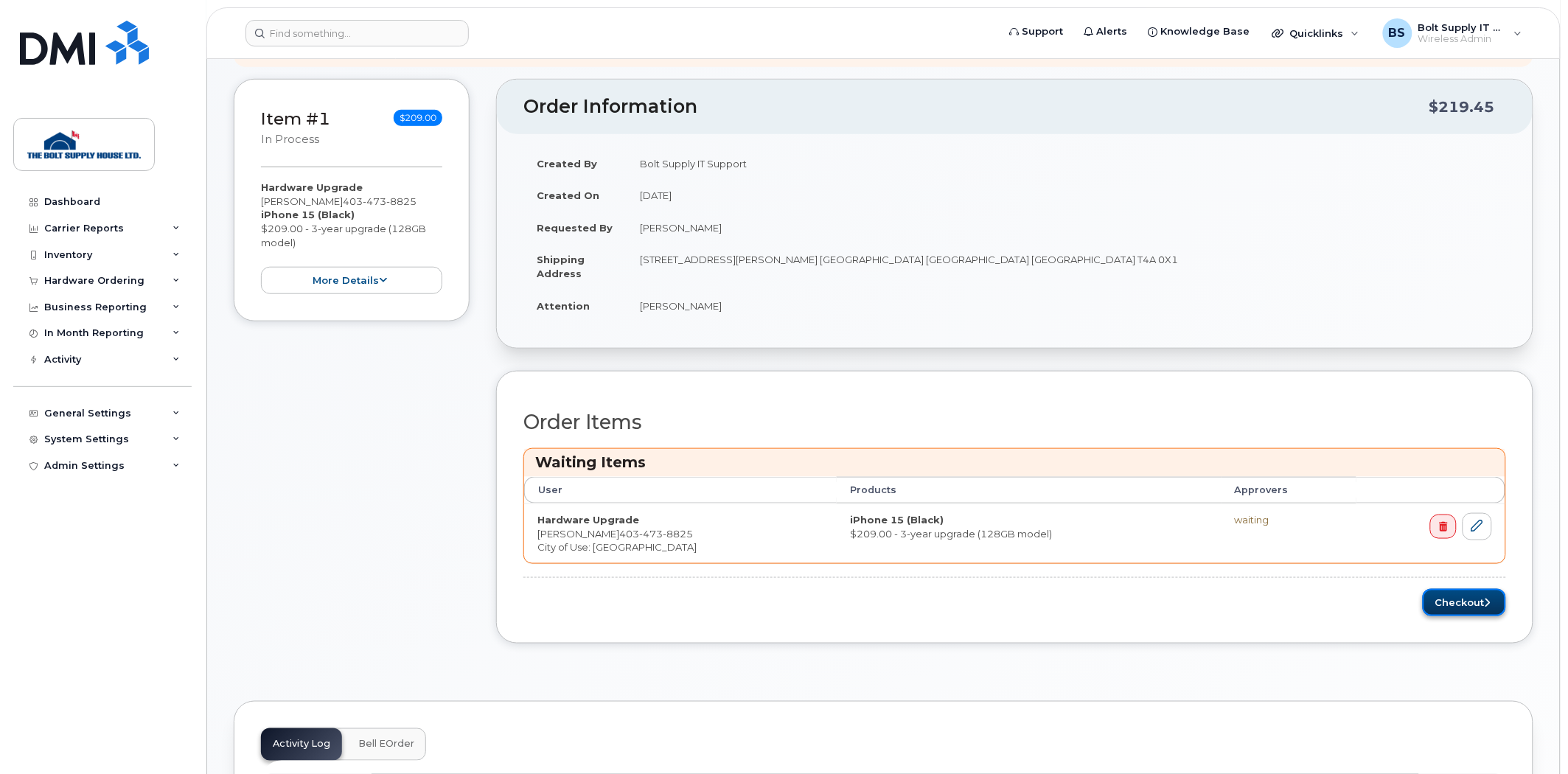
click at [1441, 601] on button "Checkout" at bounding box center [1464, 602] width 83 height 27
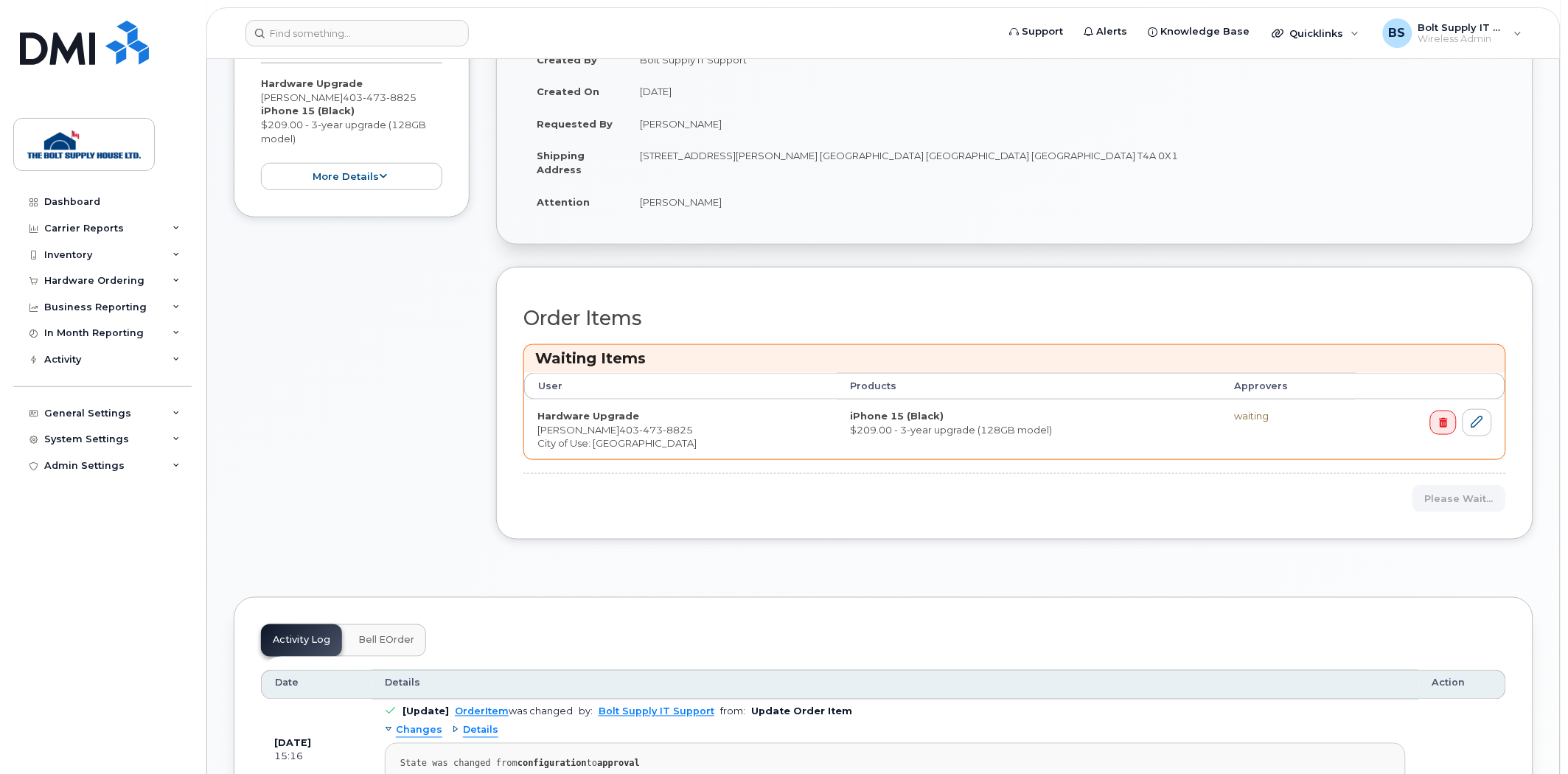
scroll to position [614, 0]
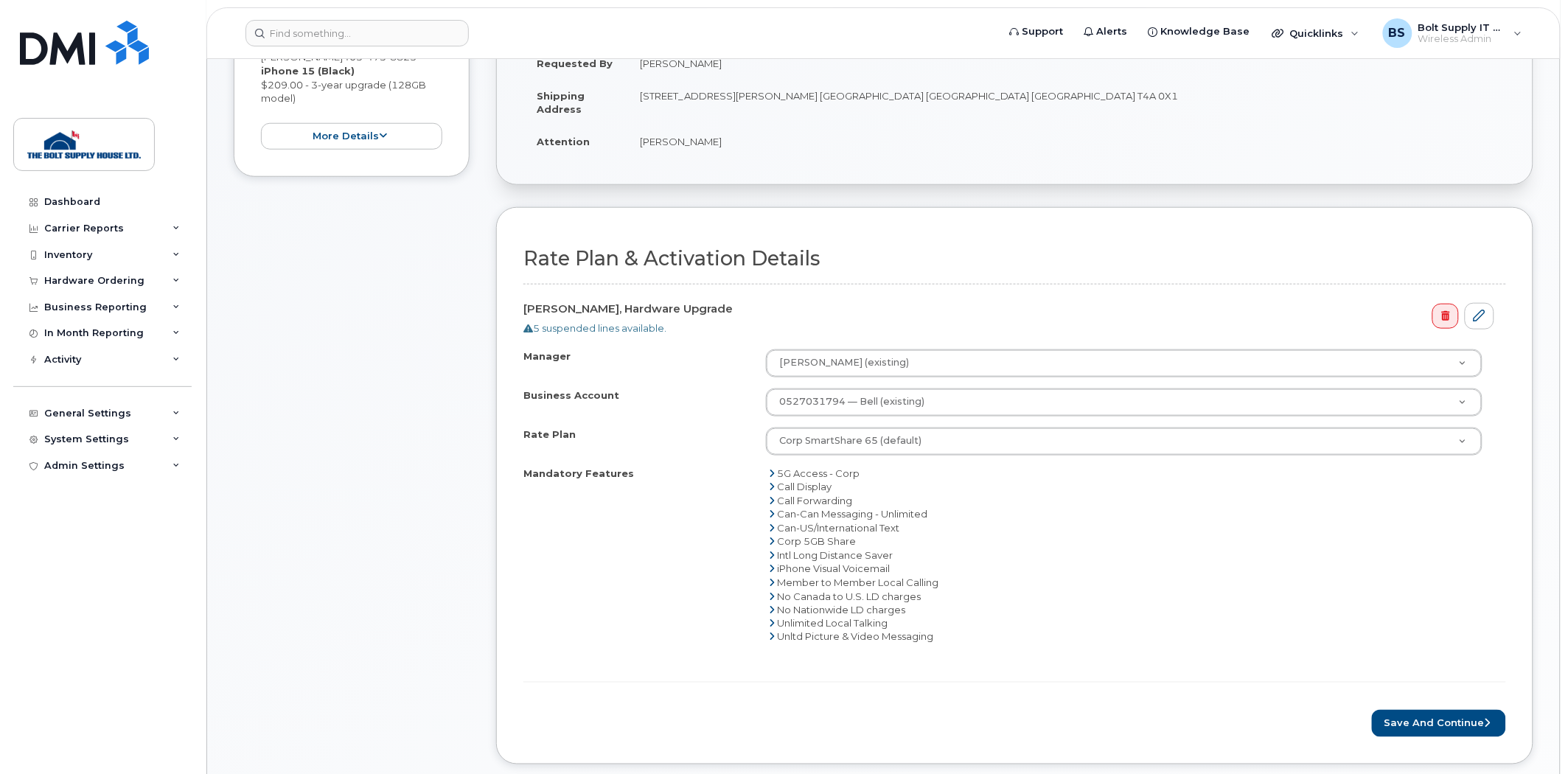
scroll to position [409, 0]
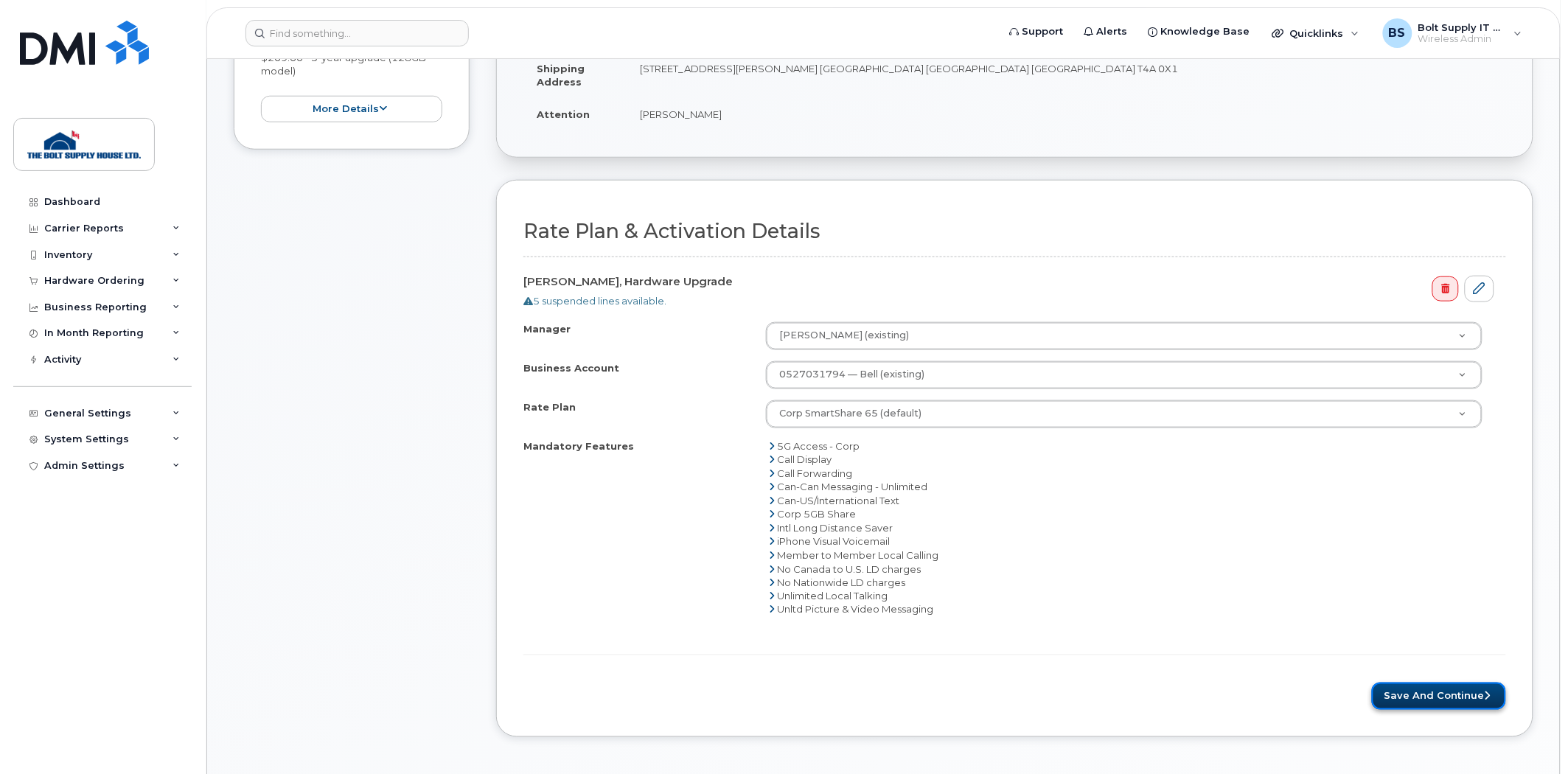
click at [1432, 710] on button "Save and Continue" at bounding box center [1439, 696] width 134 height 27
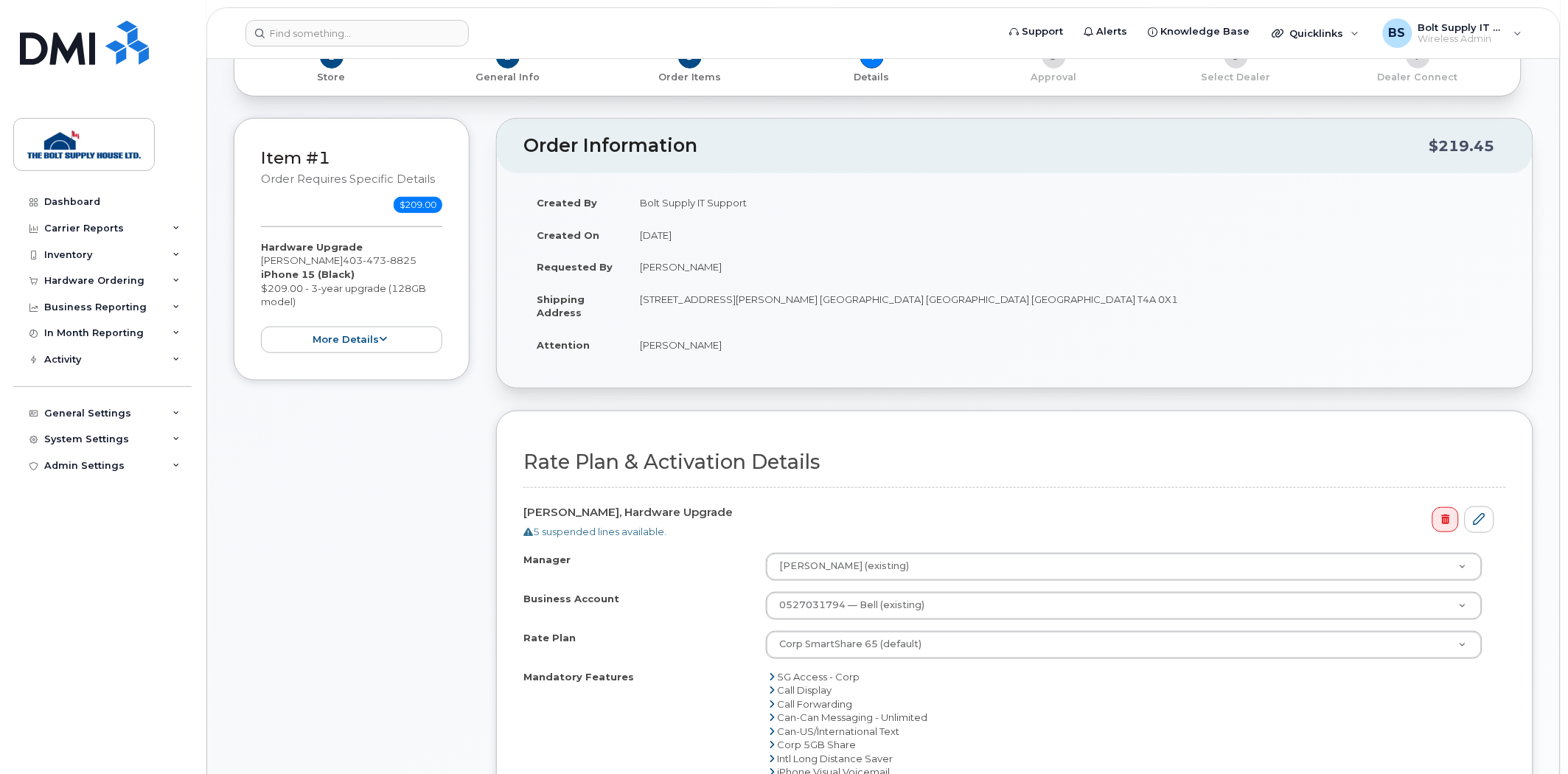
scroll to position [82, 0]
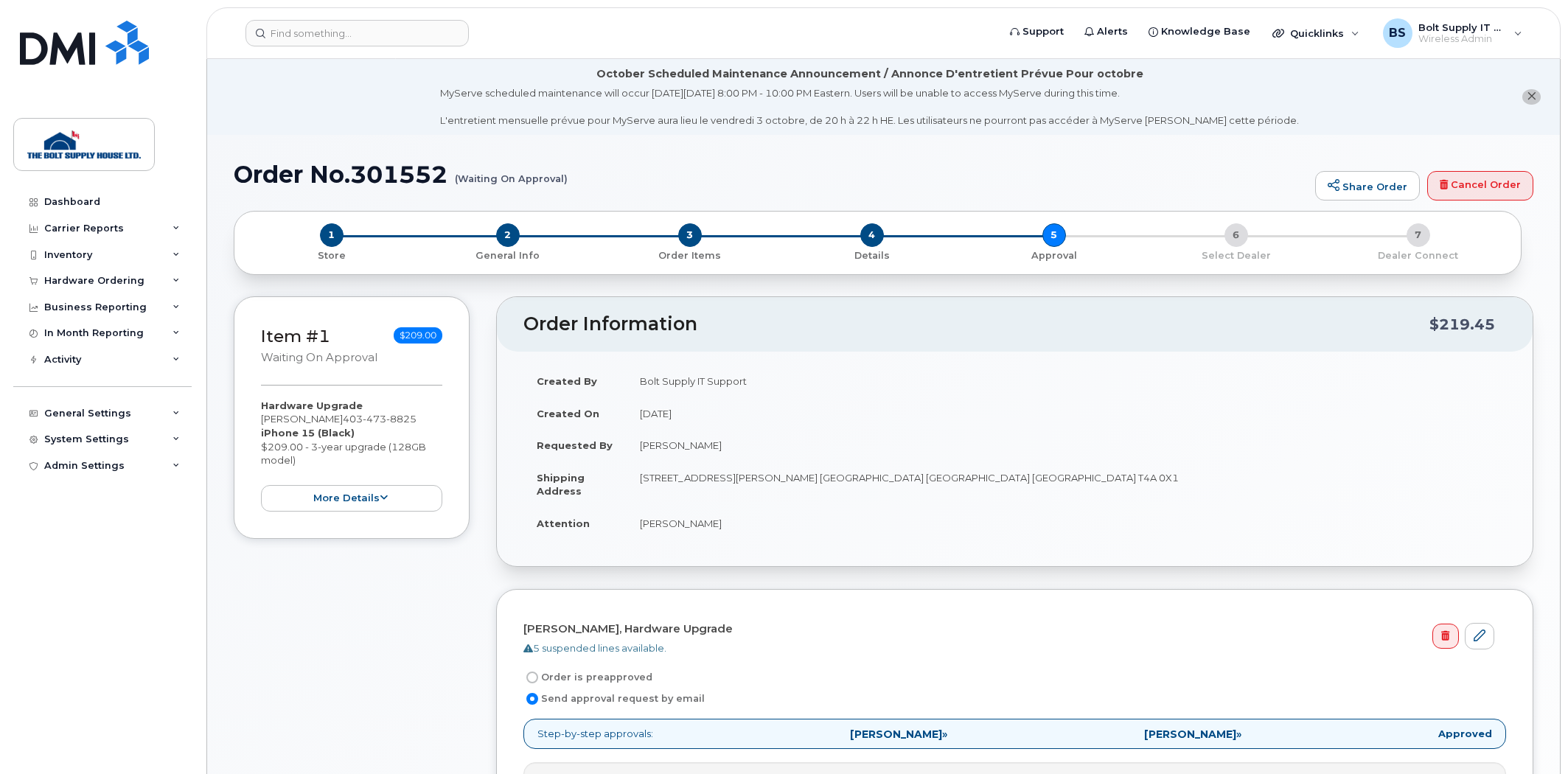
select select
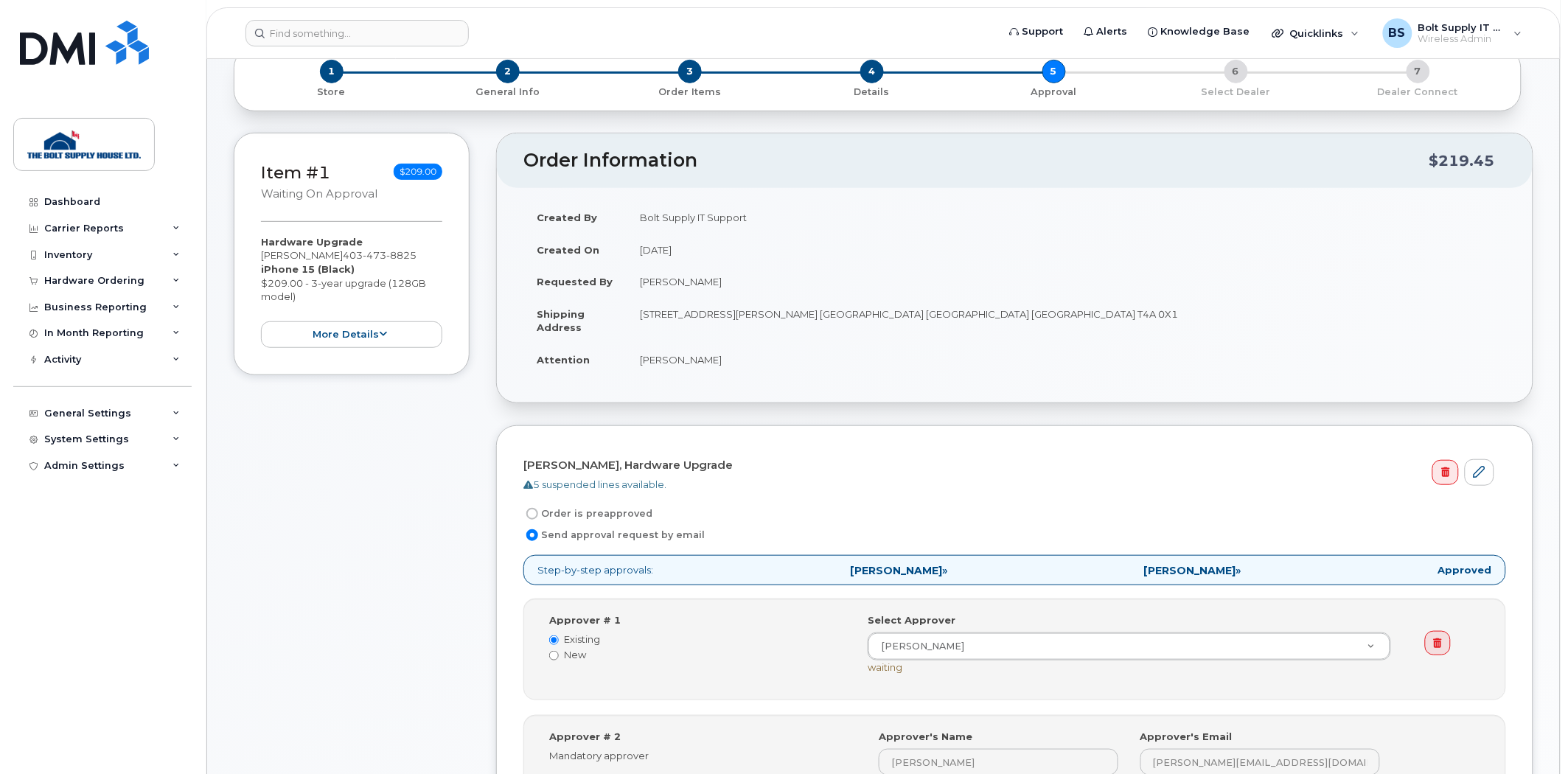
scroll to position [491, 0]
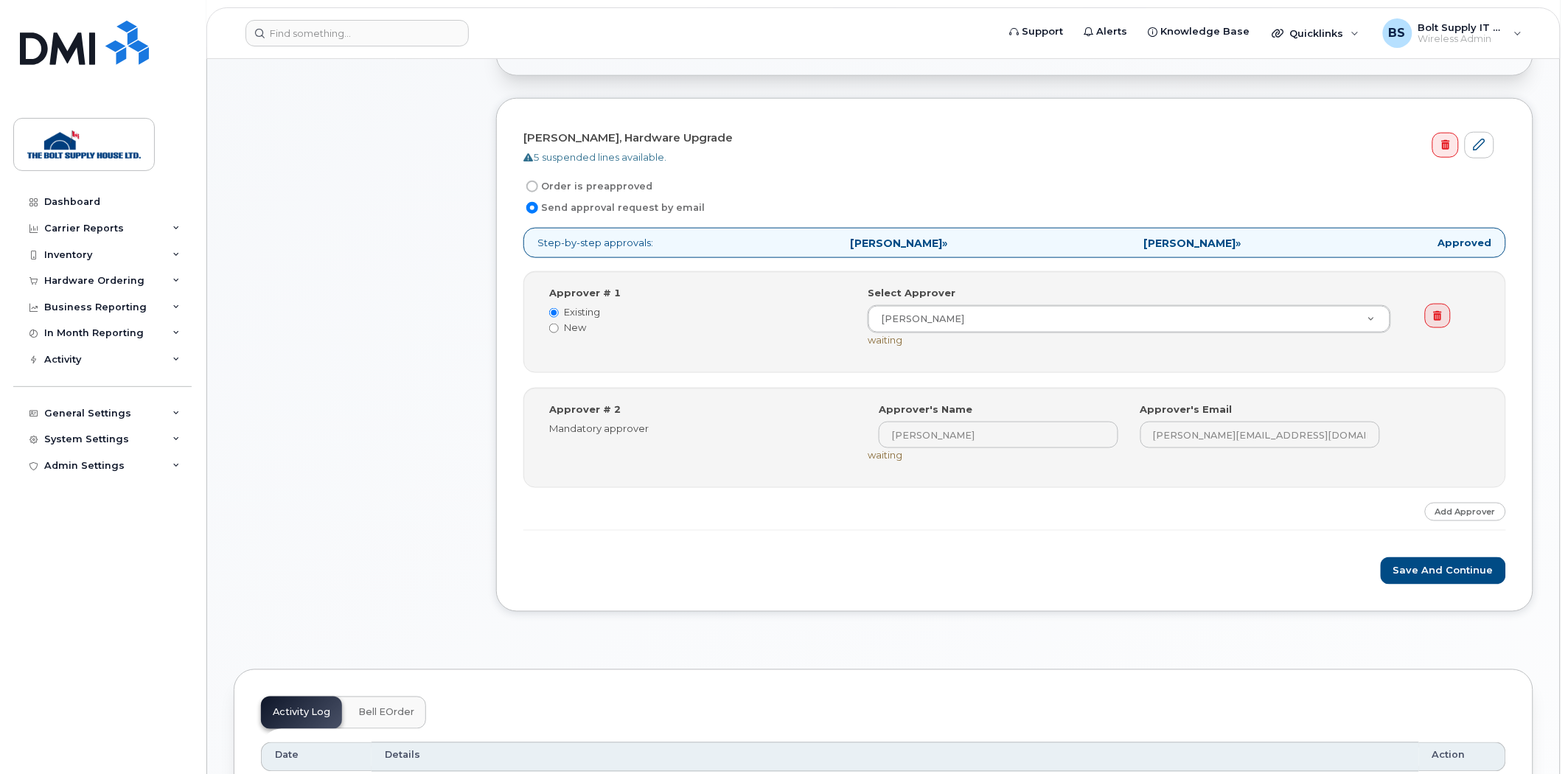
click at [640, 182] on label "Order is preapproved" at bounding box center [588, 186] width 129 height 18
click at [538, 182] on input "Order is preapproved" at bounding box center [532, 186] width 11 height 11
radio input "true"
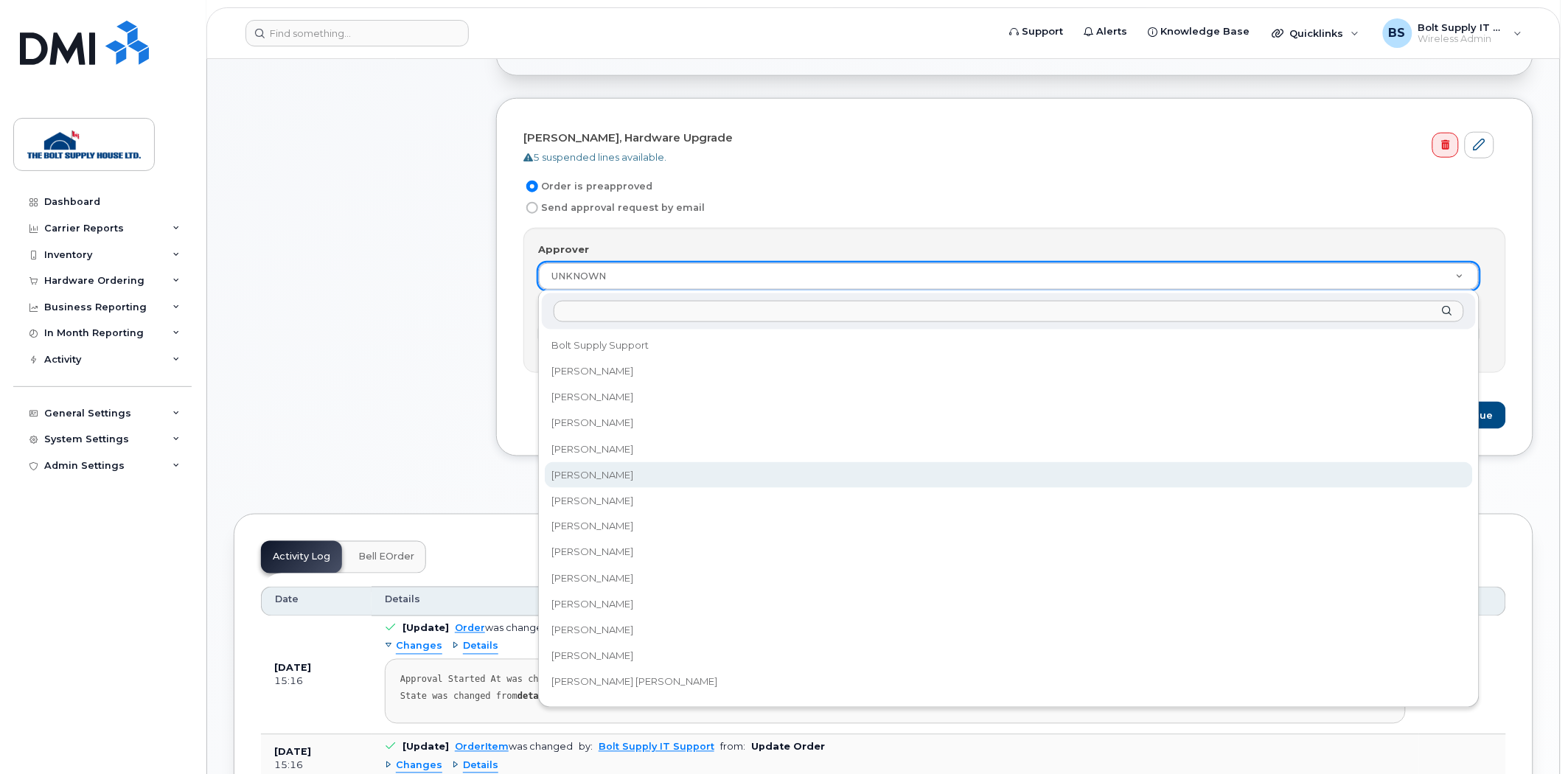
scroll to position [164, 0]
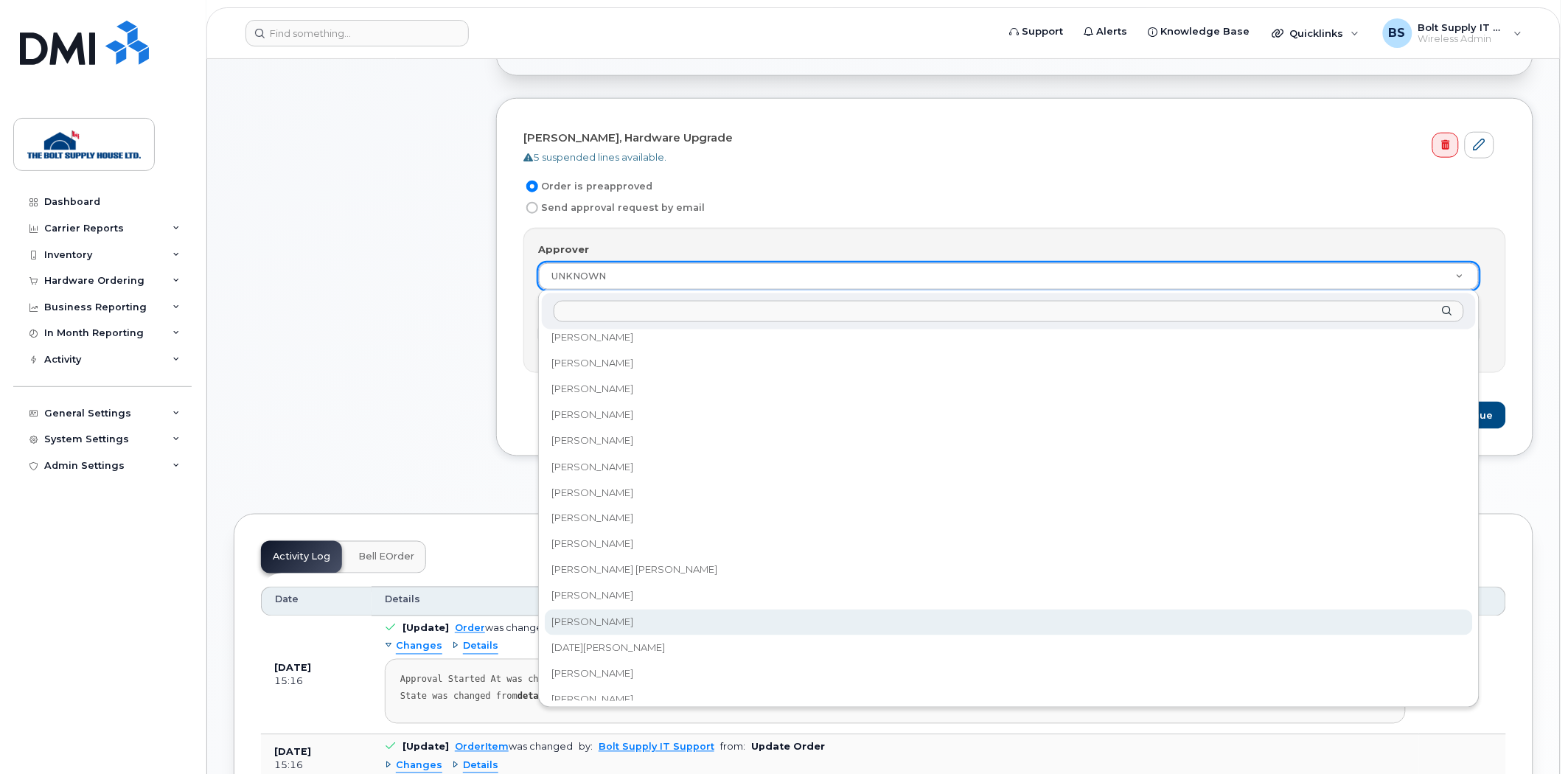
select select "881022"
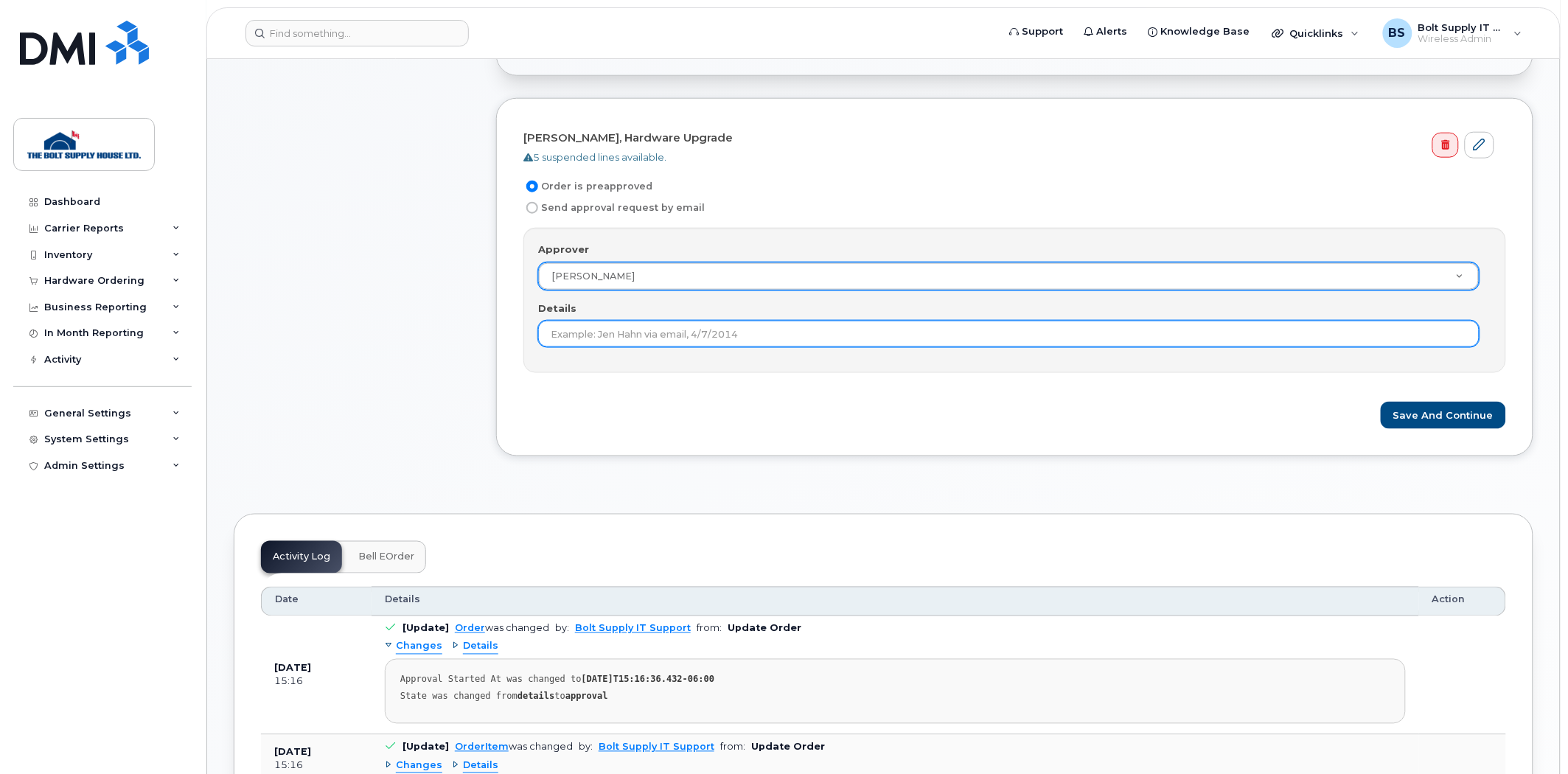
click at [599, 341] on input "Details" at bounding box center [1009, 334] width 942 height 26
type input "Verbal Approval"
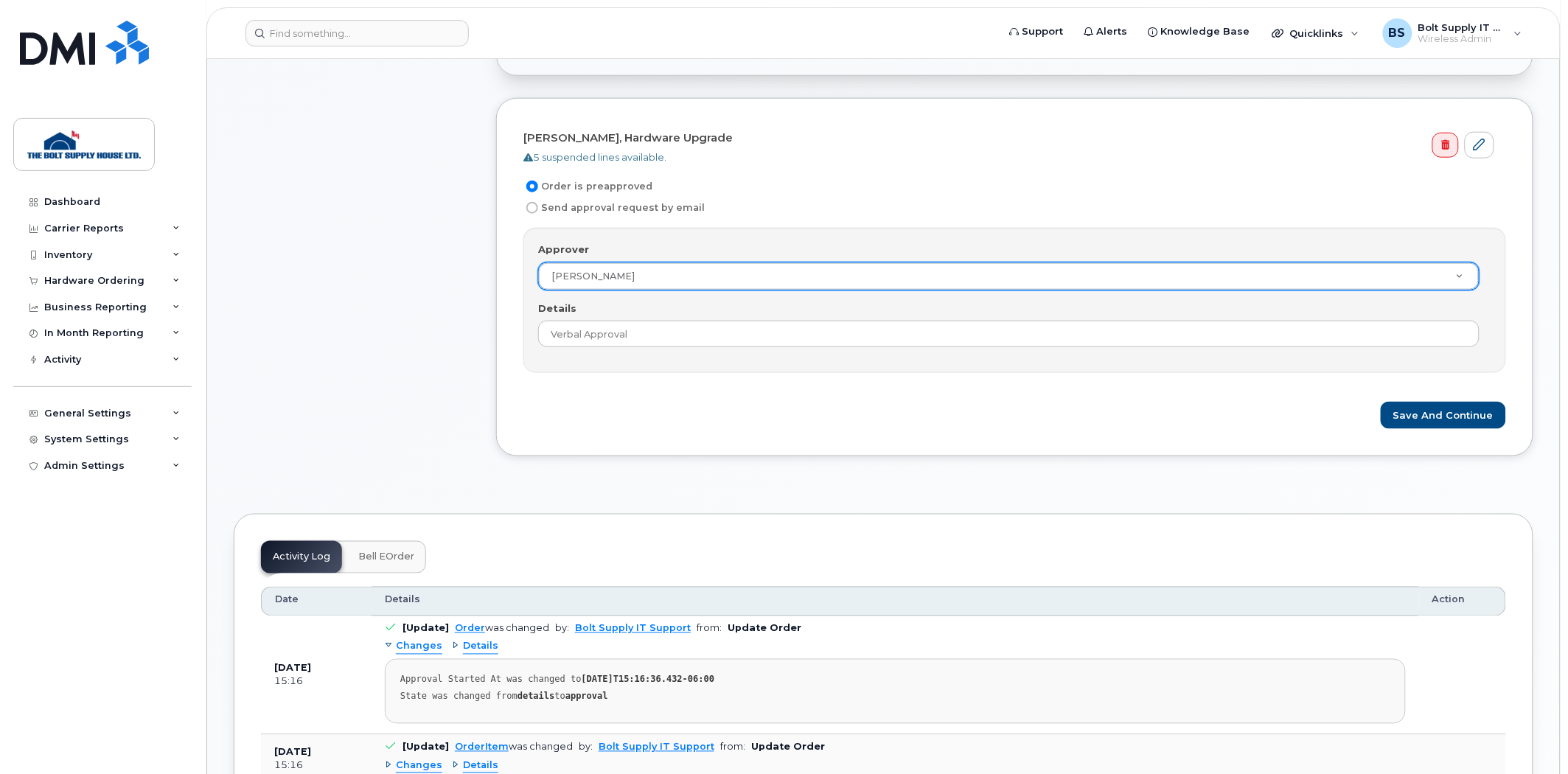
click at [635, 389] on form "[PERSON_NAME], Hardware Upgrade 5 suspended lines available. Order is preapprov…" at bounding box center [1015, 277] width 982 height 303
click at [1414, 439] on div "[PERSON_NAME], Hardware Upgrade 5 suspended lines available. Order is preapprov…" at bounding box center [1015, 277] width 1037 height 358
click at [1440, 429] on div "[PERSON_NAME], Hardware Upgrade 5 suspended lines available. Order is preapprov…" at bounding box center [1015, 277] width 1037 height 358
click at [1437, 421] on button "Save and Continue" at bounding box center [1444, 415] width 125 height 27
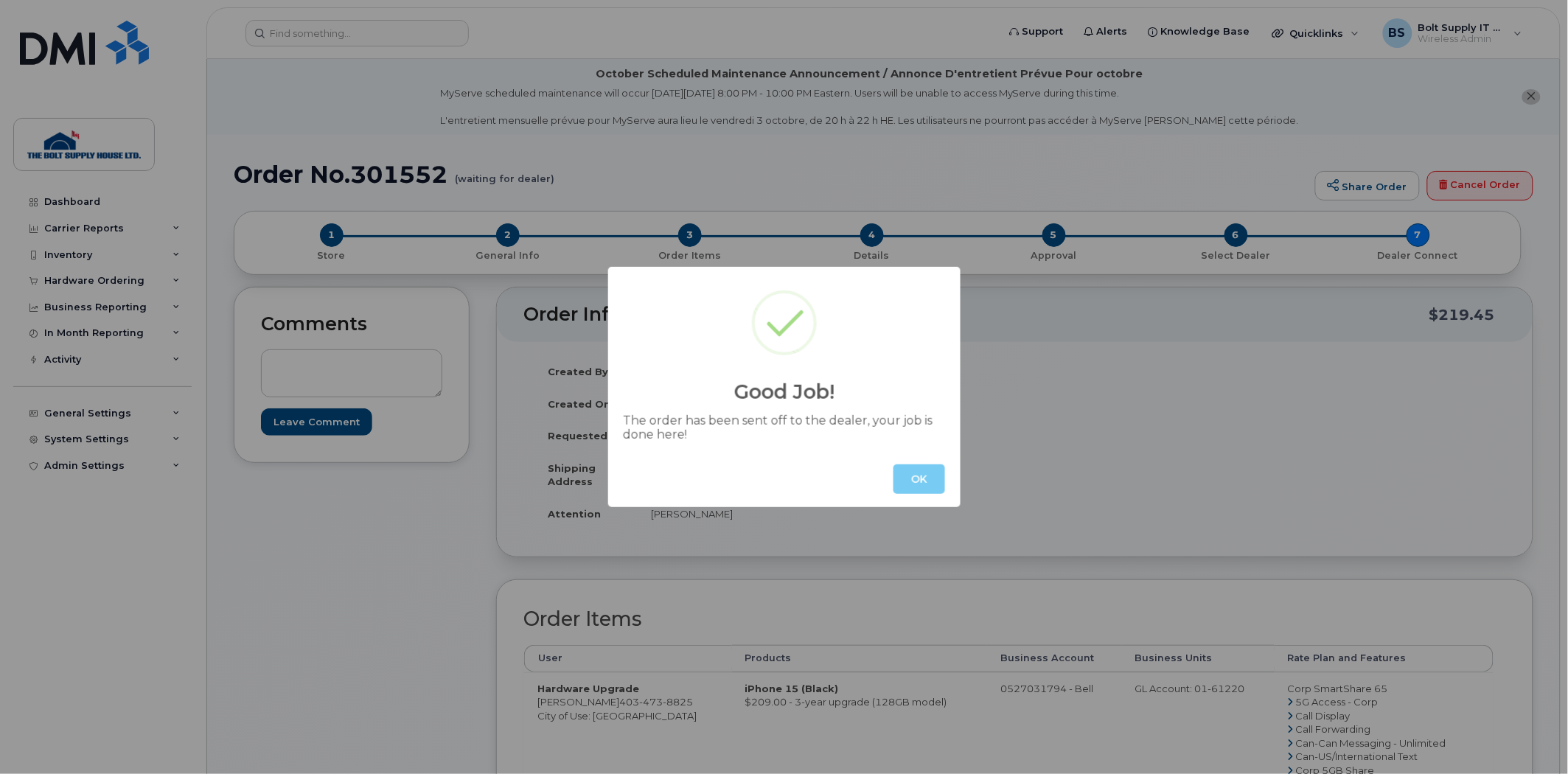
click at [902, 473] on button "OK" at bounding box center [919, 479] width 52 height 29
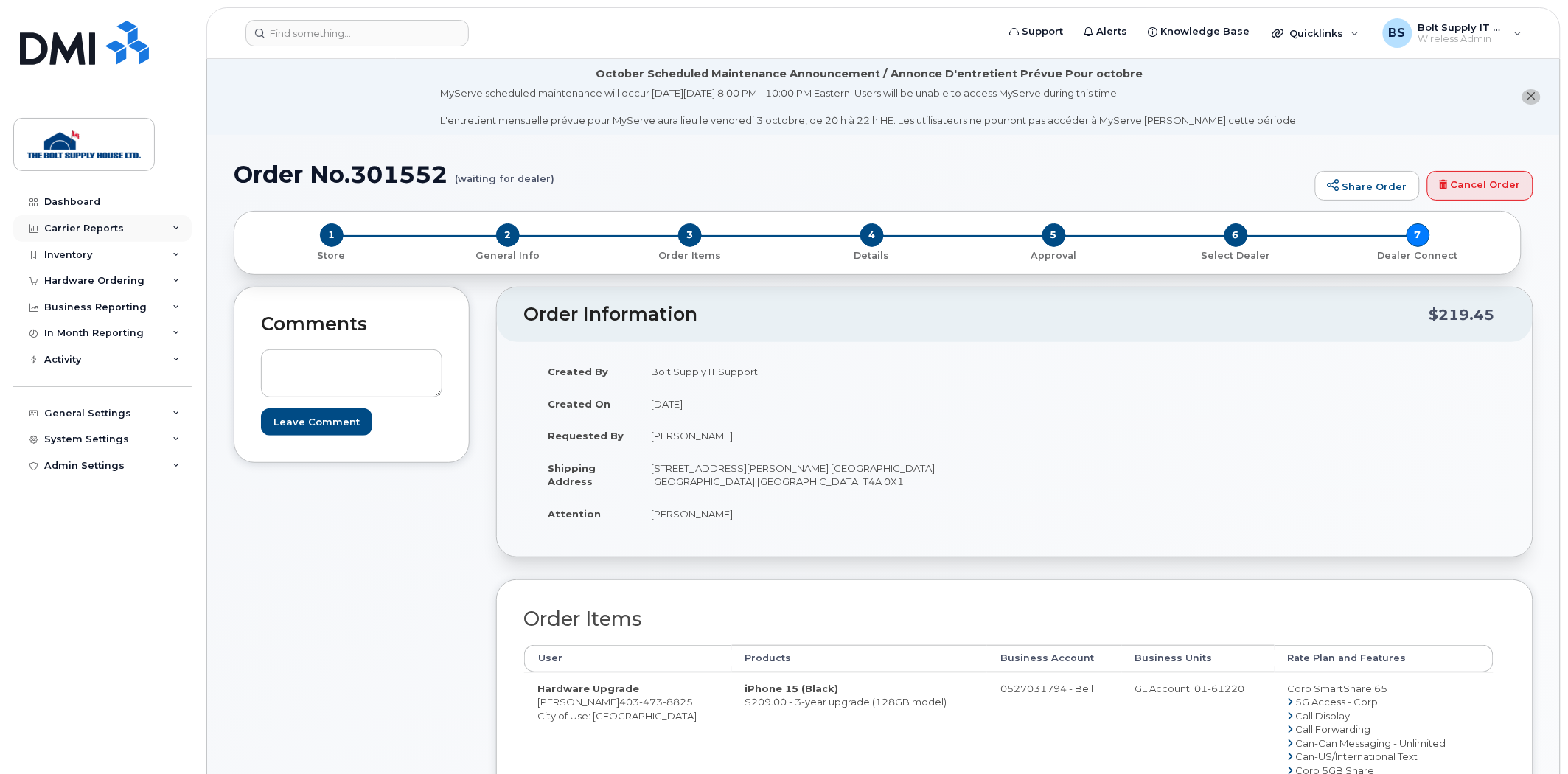
click at [120, 231] on div "Carrier Reports" at bounding box center [102, 228] width 178 height 26
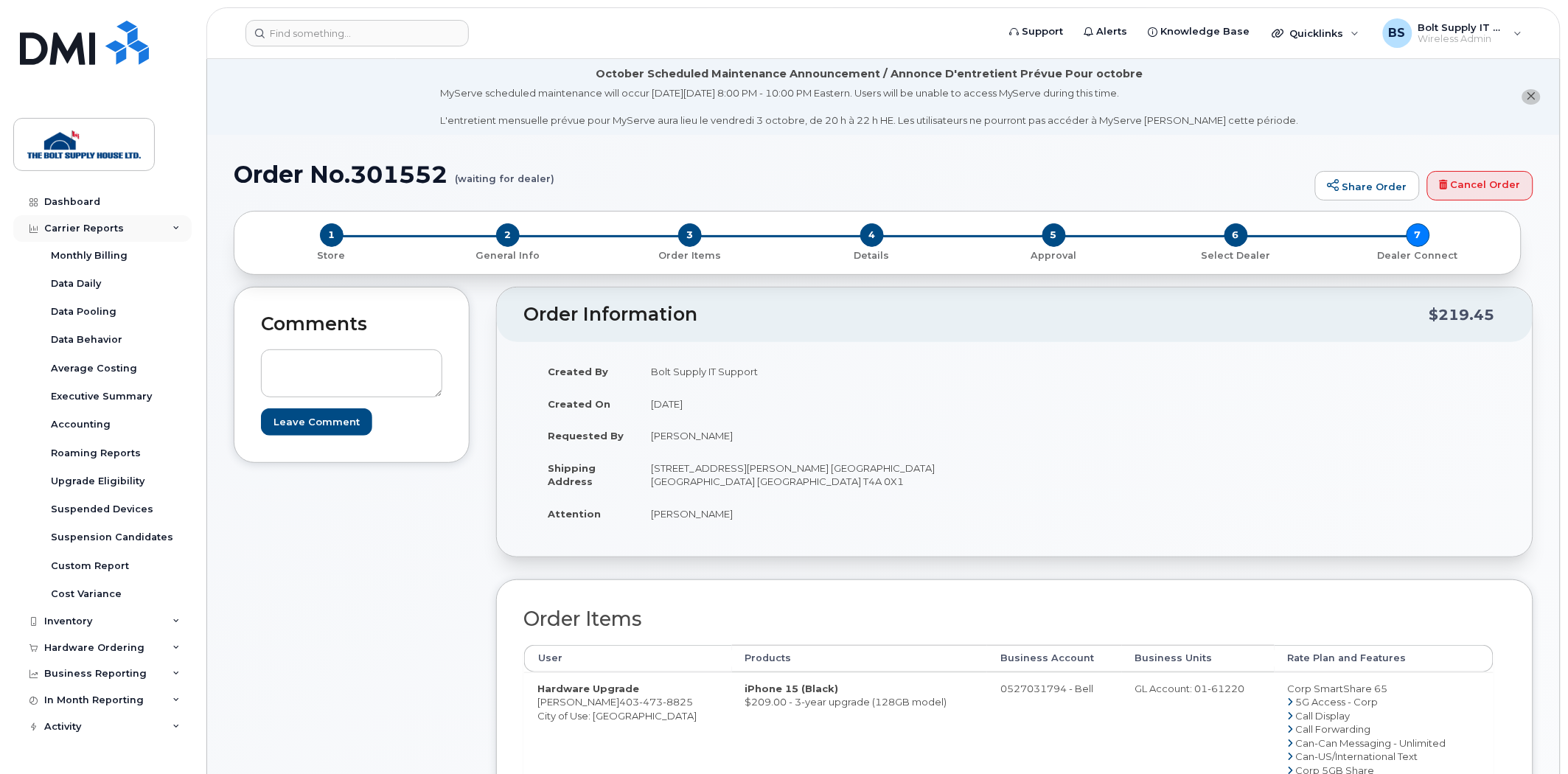
click at [120, 231] on div "Carrier Reports" at bounding box center [102, 228] width 178 height 26
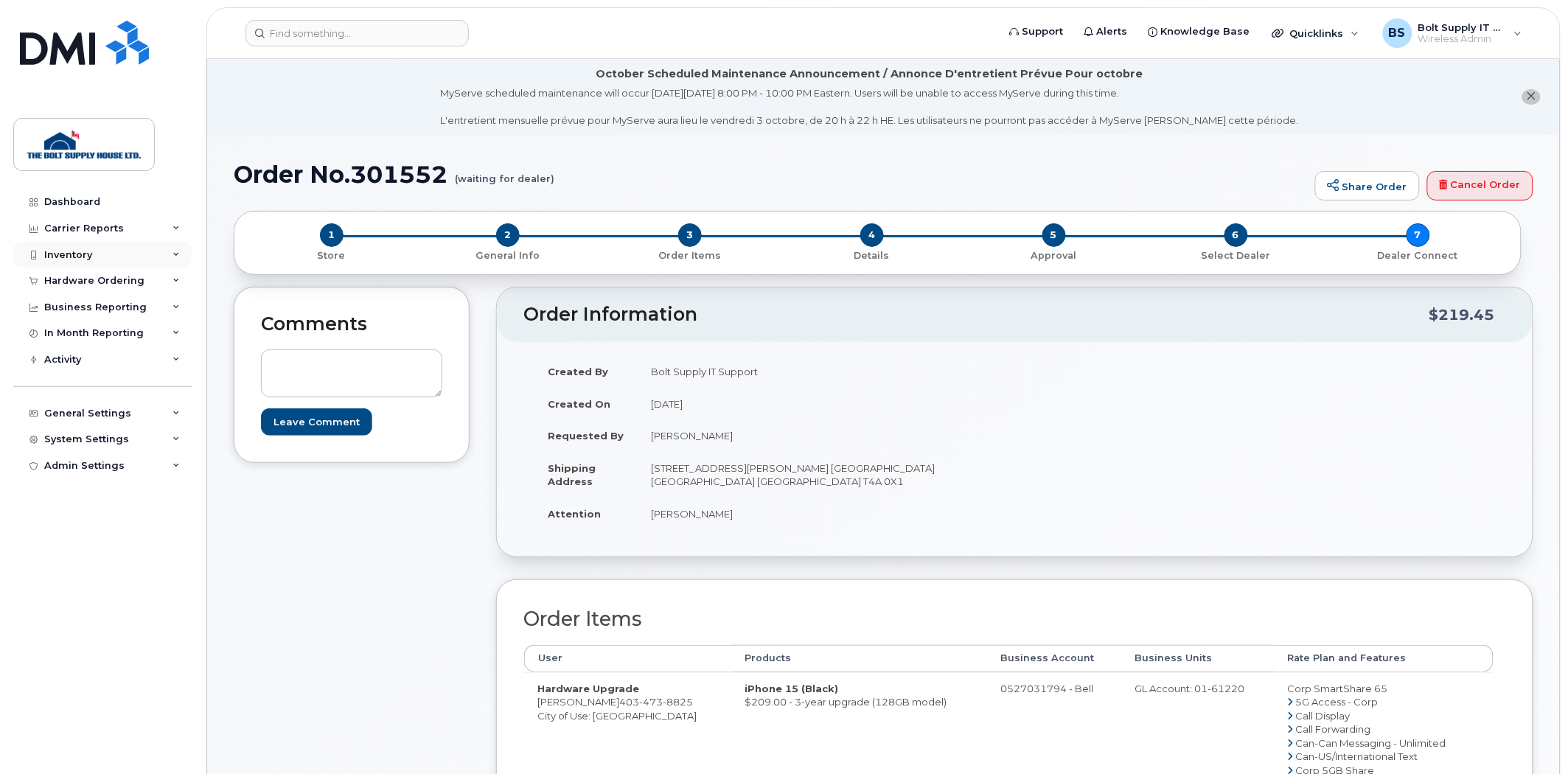
click at [116, 254] on div "Inventory" at bounding box center [102, 255] width 178 height 26
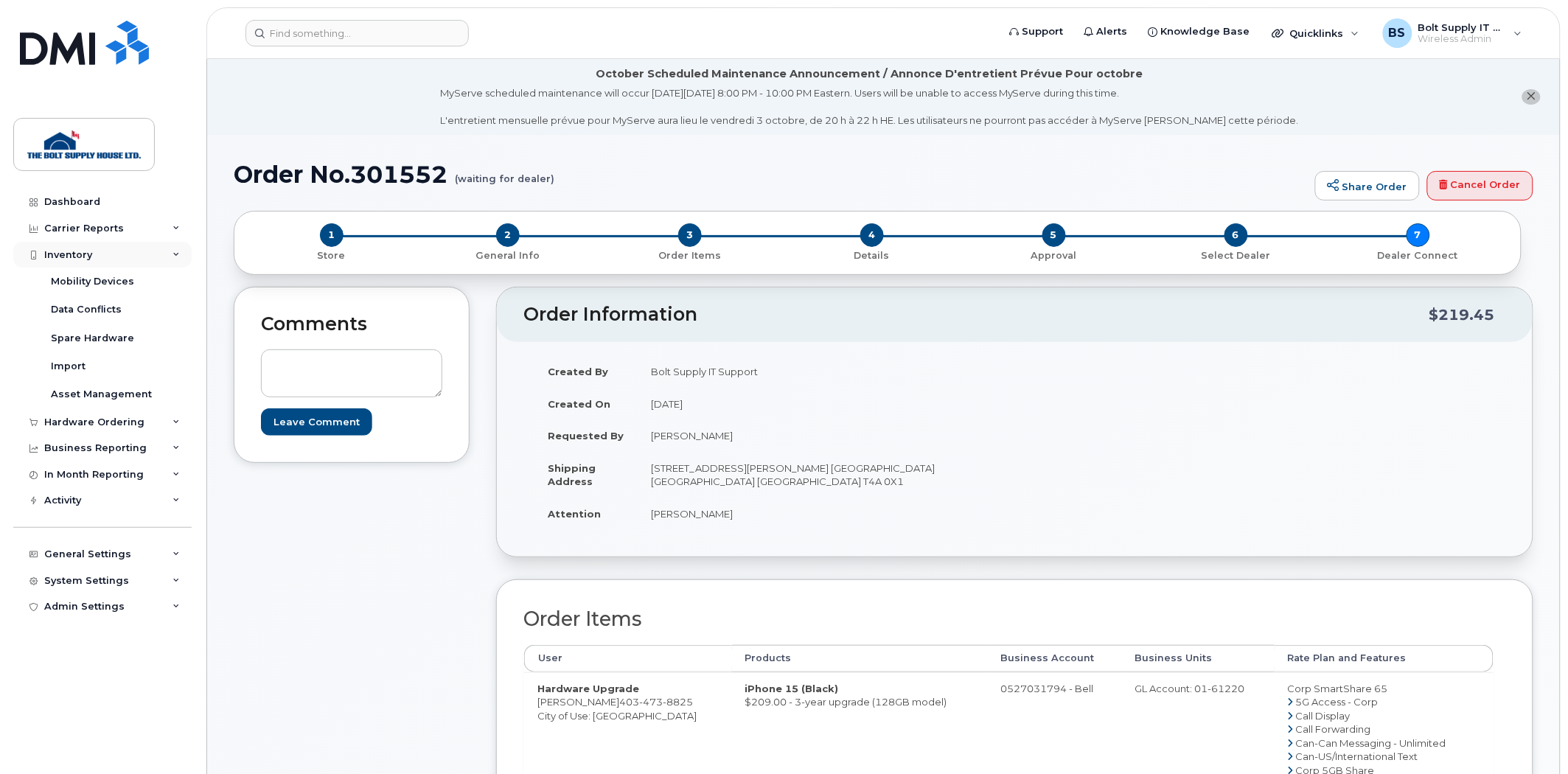
click at [116, 267] on div "Inventory" at bounding box center [102, 255] width 178 height 26
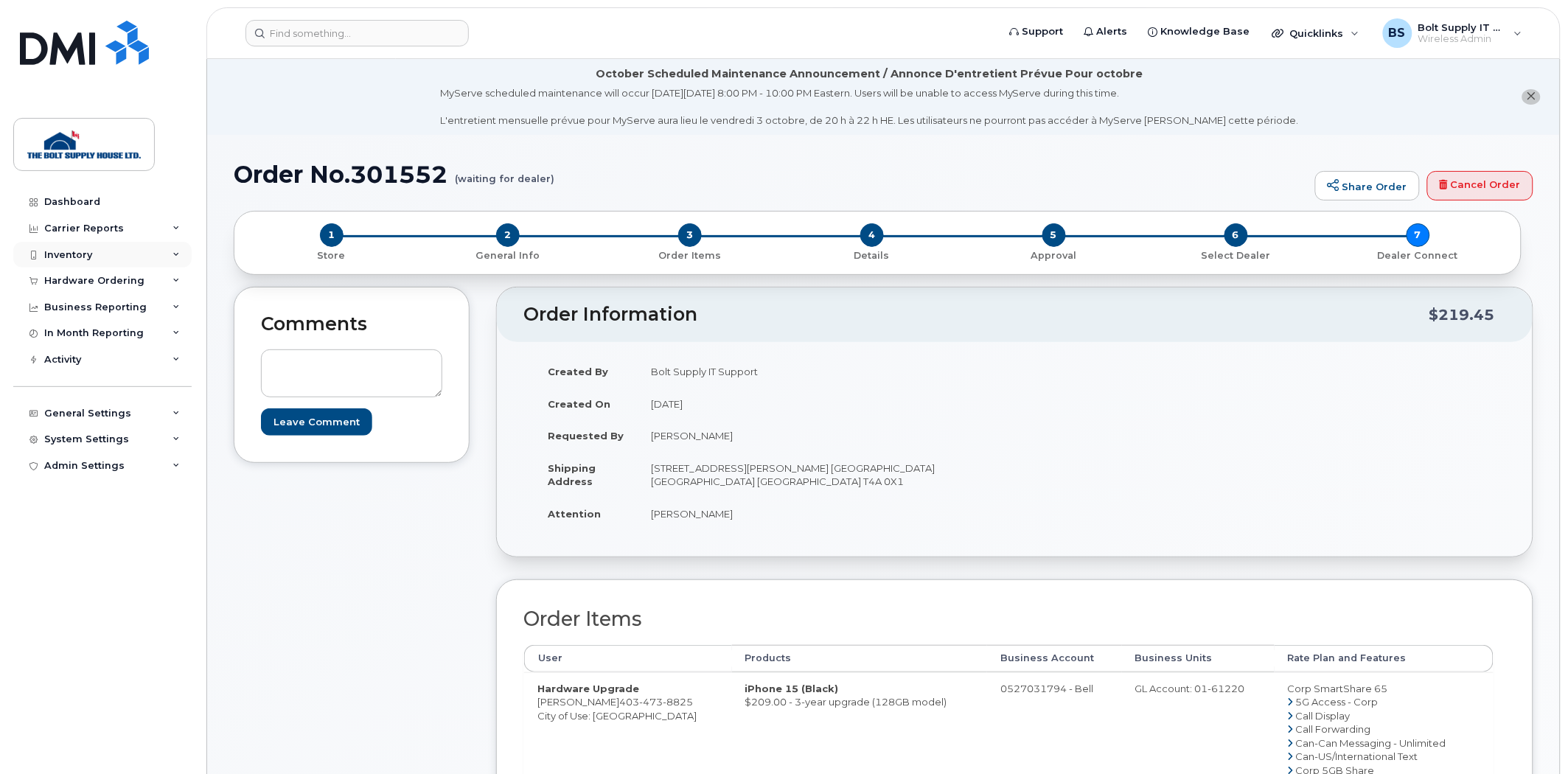
click at [112, 253] on div "Inventory" at bounding box center [102, 255] width 178 height 26
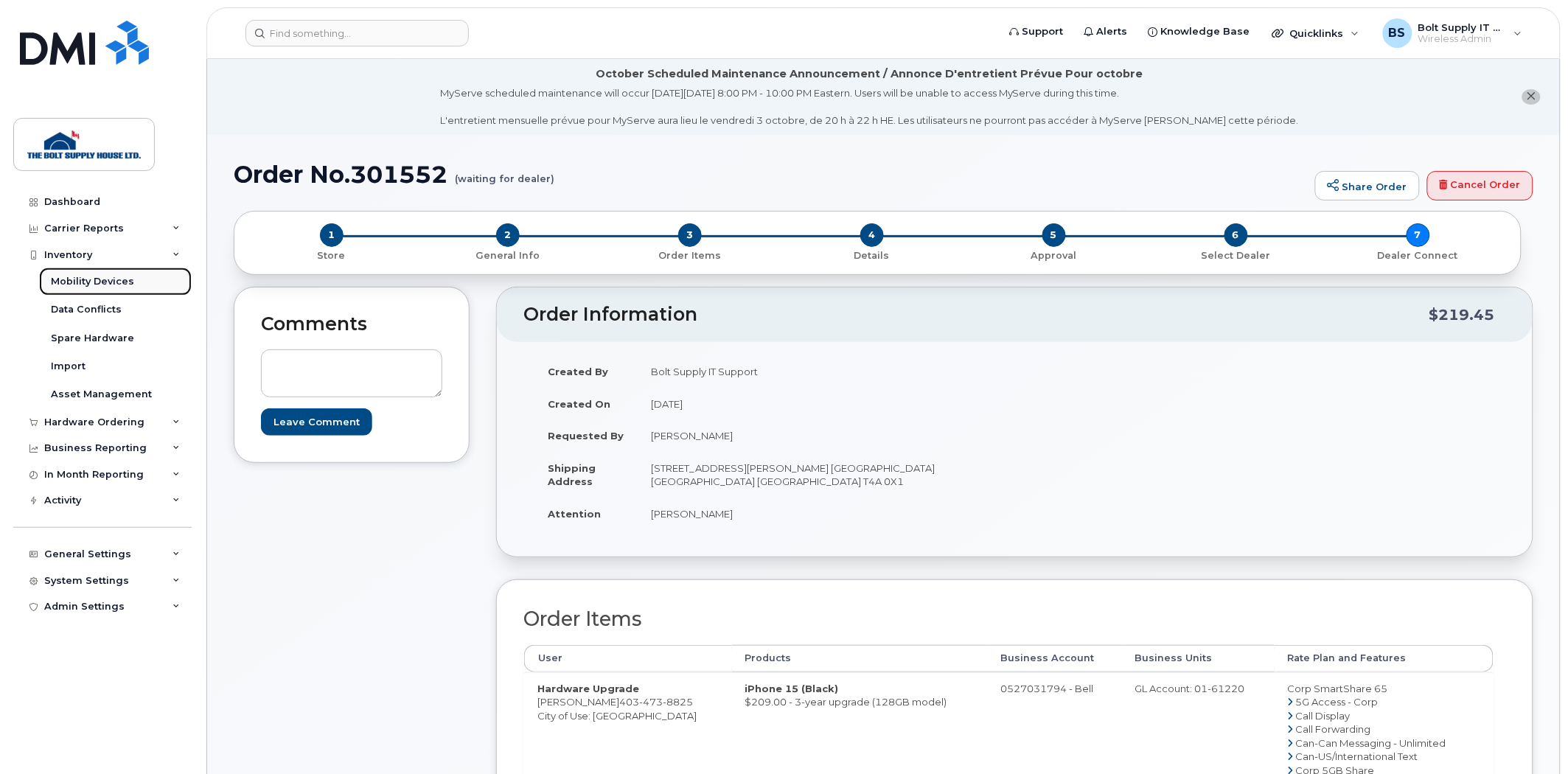
click at [101, 285] on div "Mobility Devices" at bounding box center [93, 281] width 83 height 13
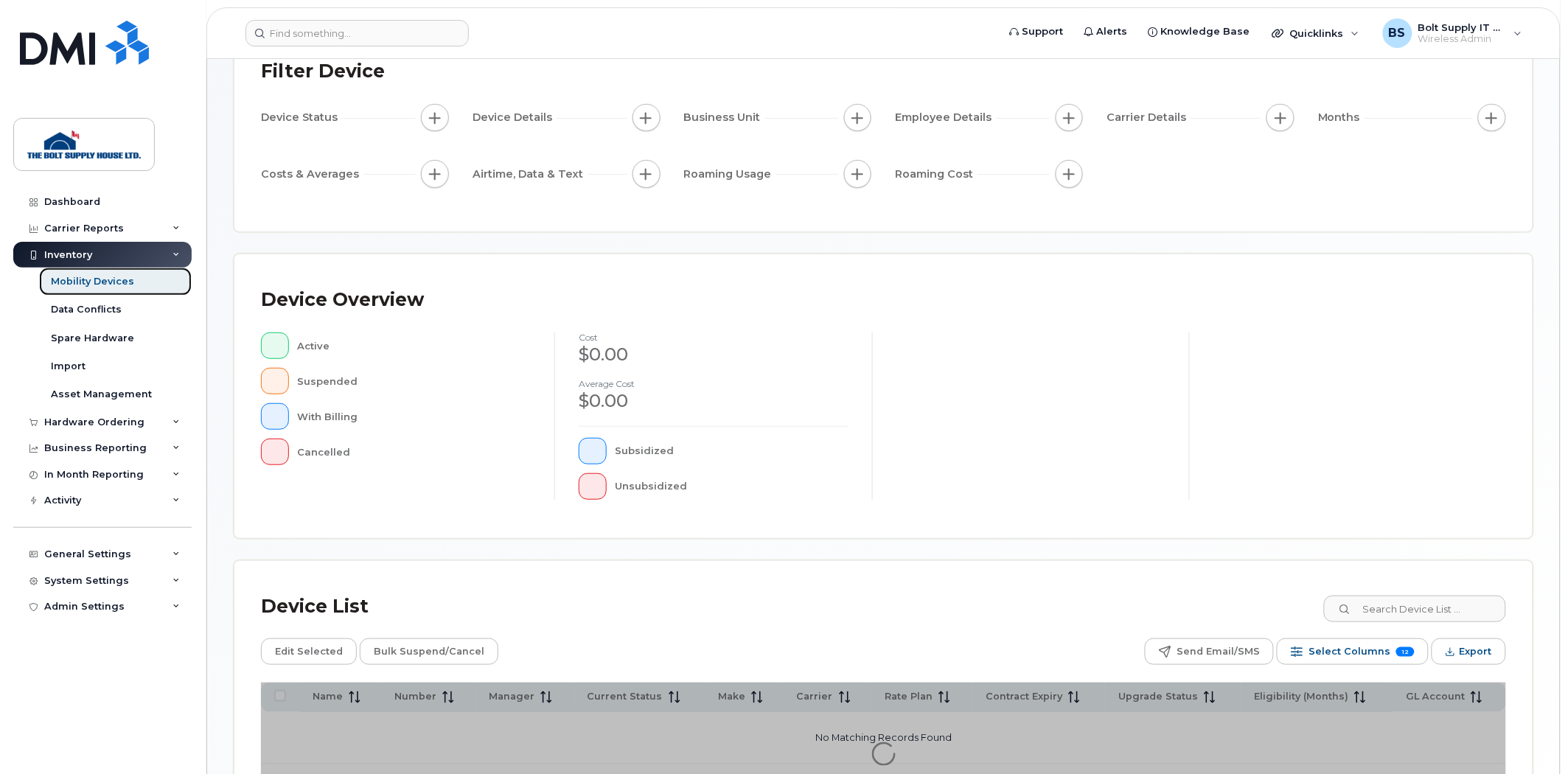
scroll to position [240, 0]
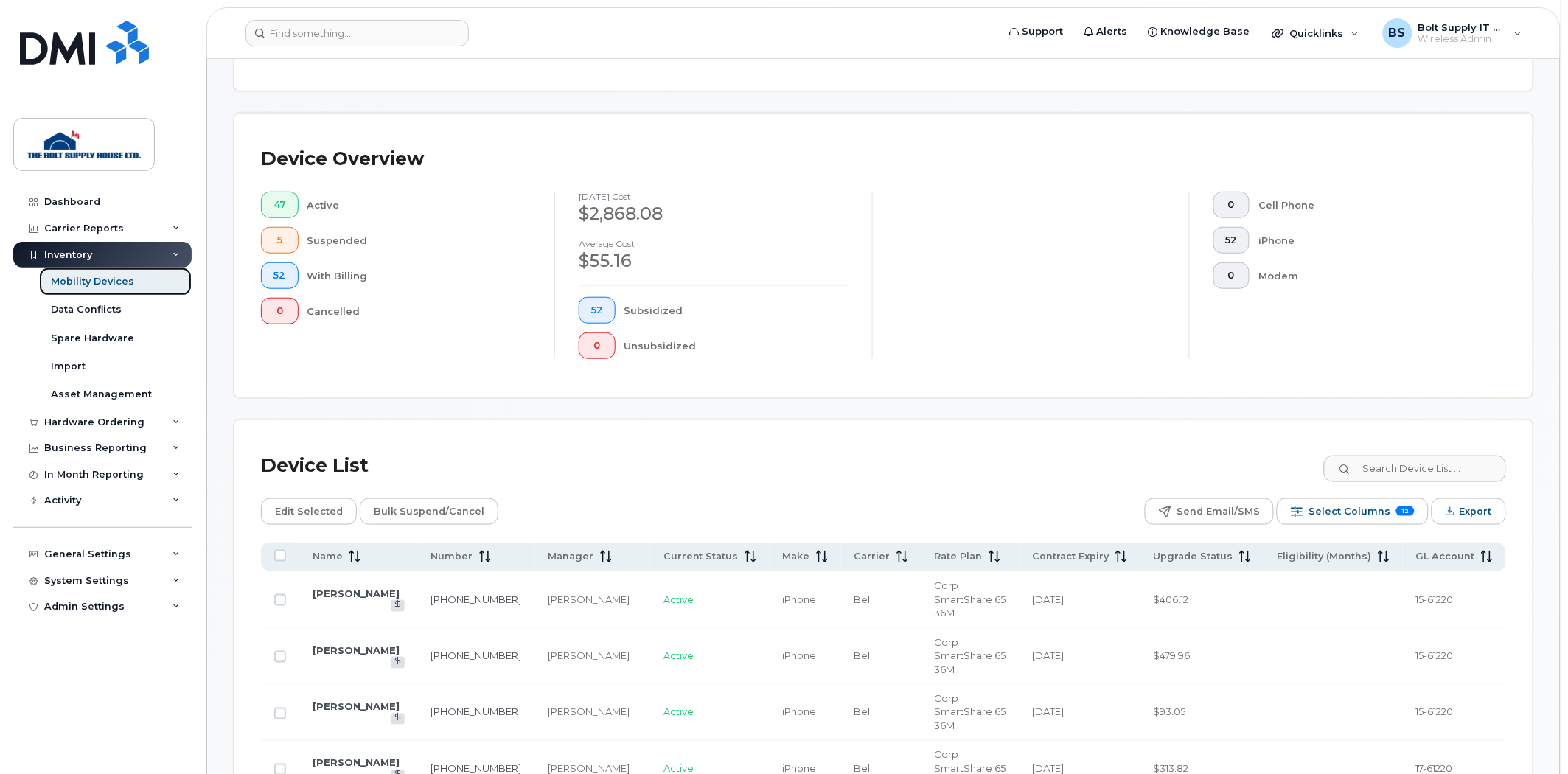
scroll to position [321, 0]
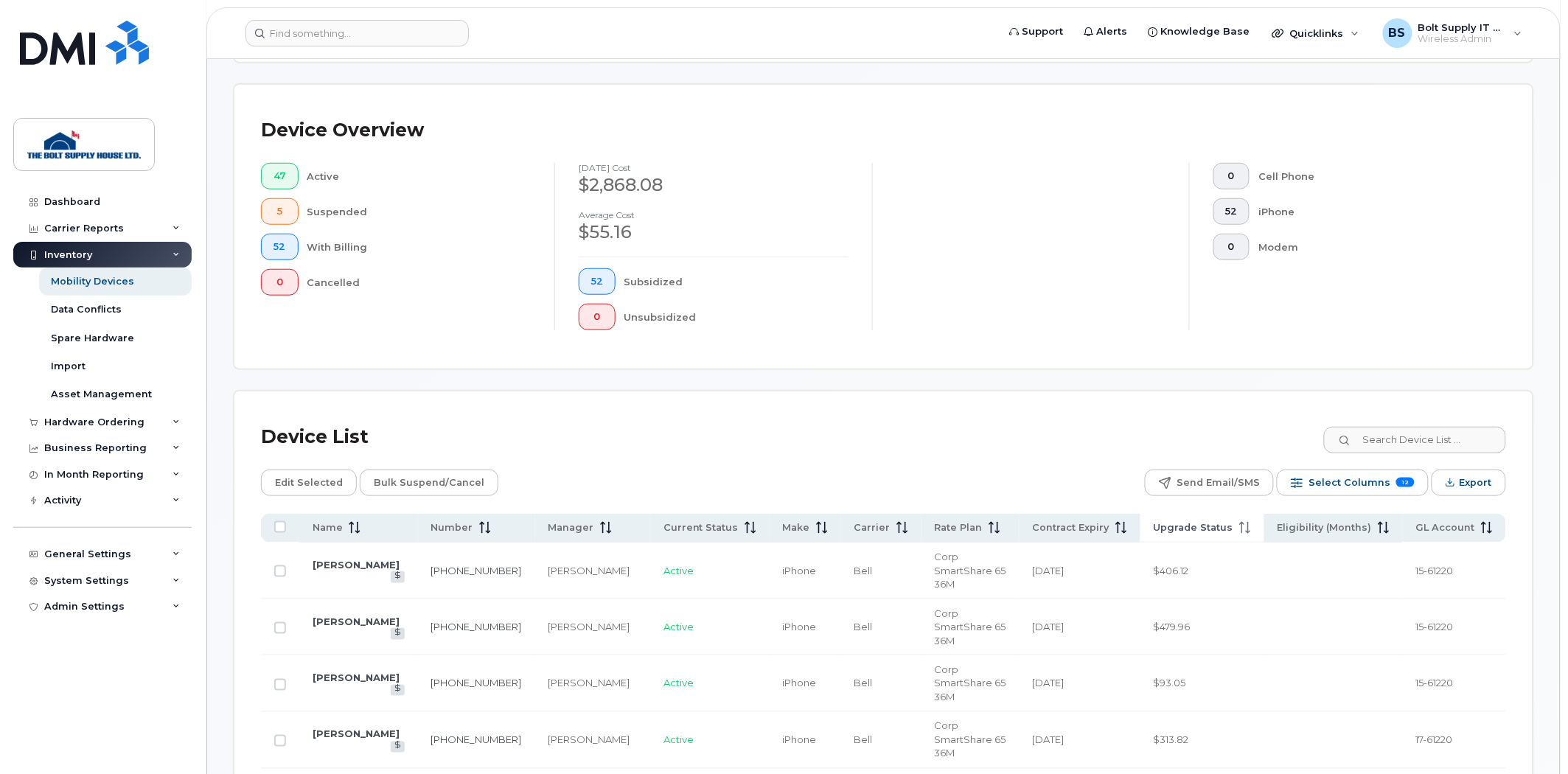
click at [1196, 533] on span "Upgrade Status" at bounding box center [1193, 527] width 79 height 13
click at [332, 615] on link "[PERSON_NAME]" at bounding box center [355, 621] width 87 height 11
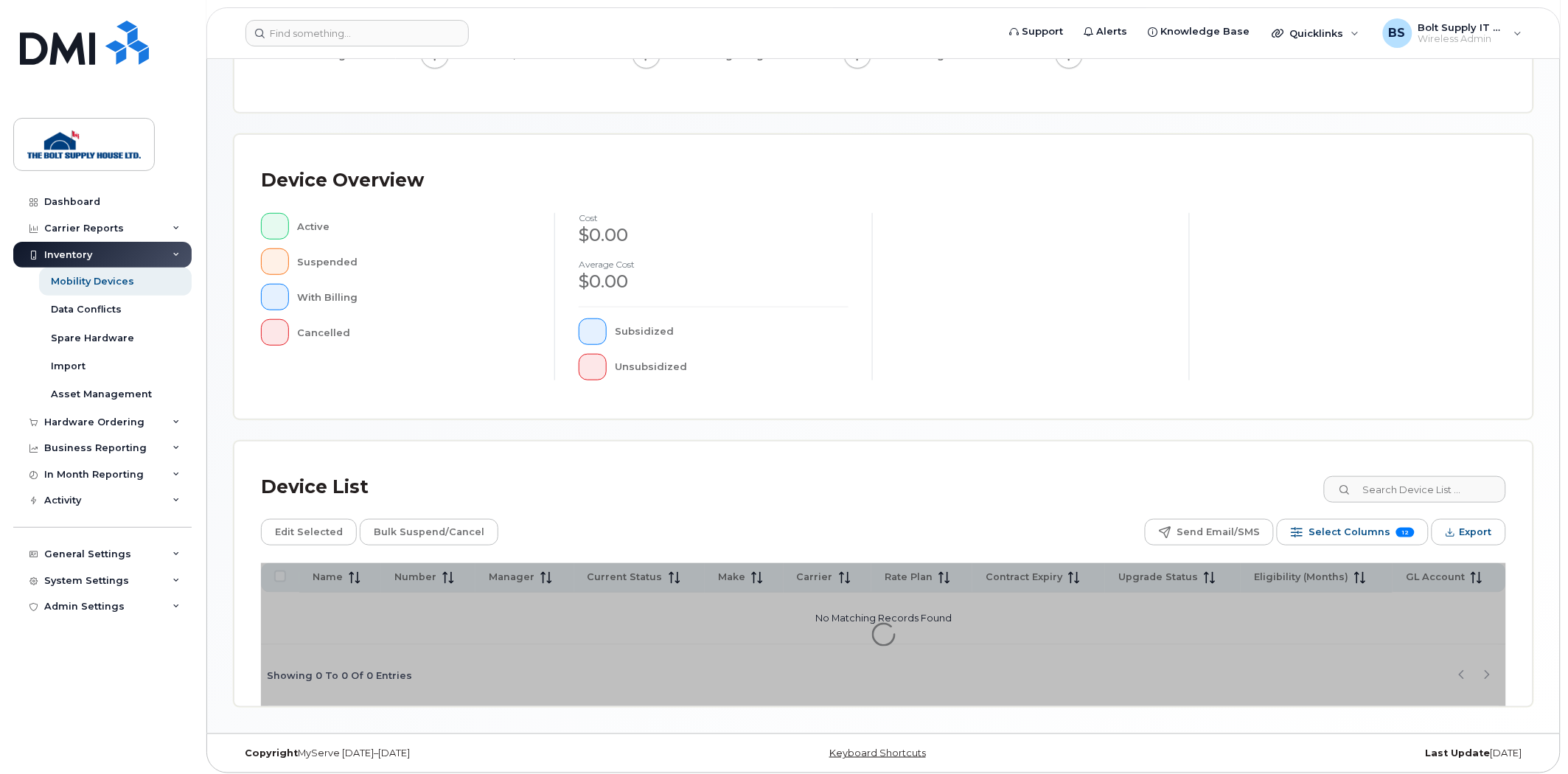
scroll to position [240, 0]
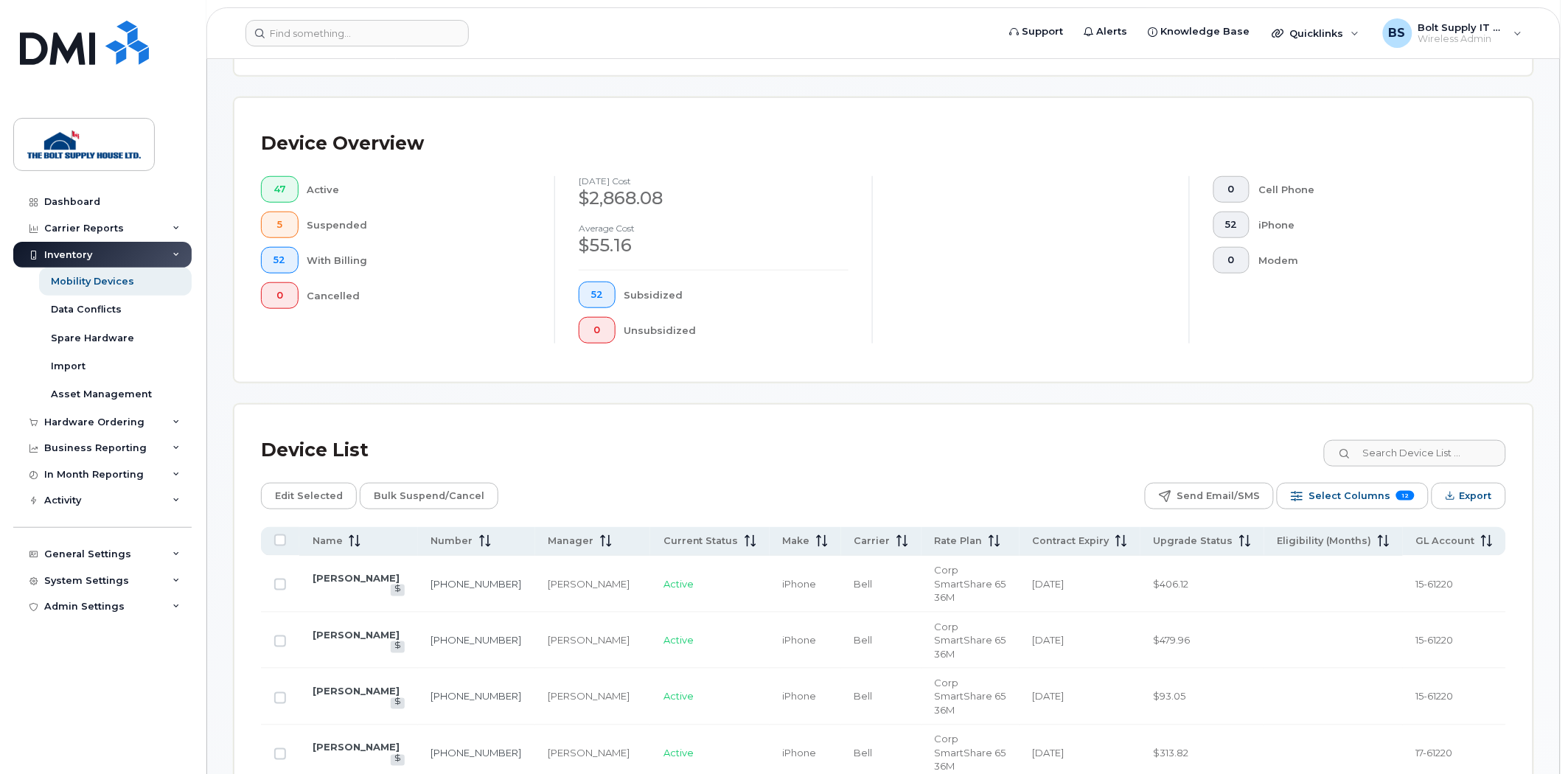
scroll to position [403, 0]
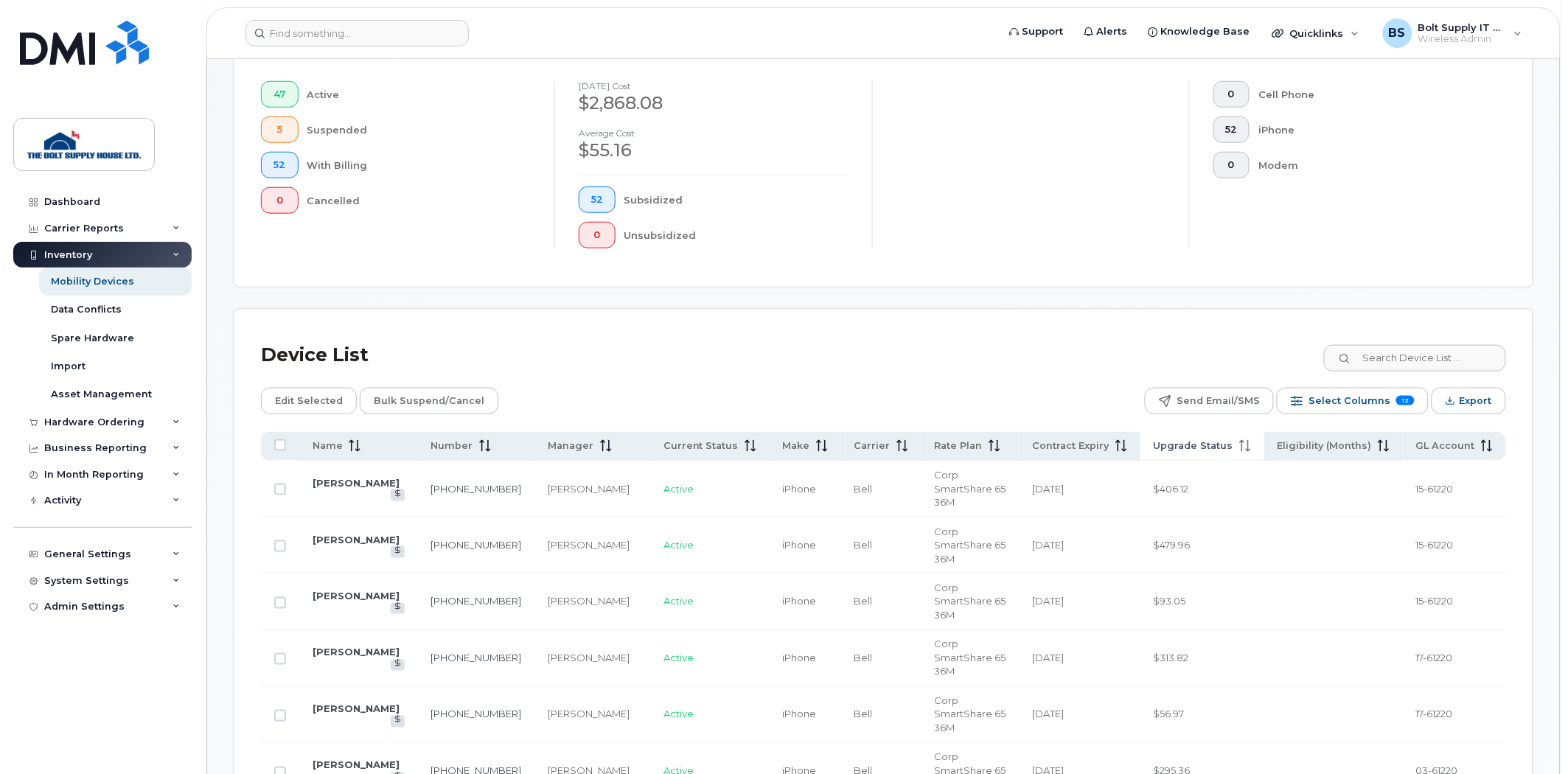
click at [1198, 439] on span "Upgrade Status" at bounding box center [1193, 445] width 79 height 13
click at [282, 540] on input "Row Unselected" at bounding box center [280, 546] width 11 height 11
checkbox input "true"
click at [337, 533] on link "[PERSON_NAME]" at bounding box center [355, 539] width 87 height 11
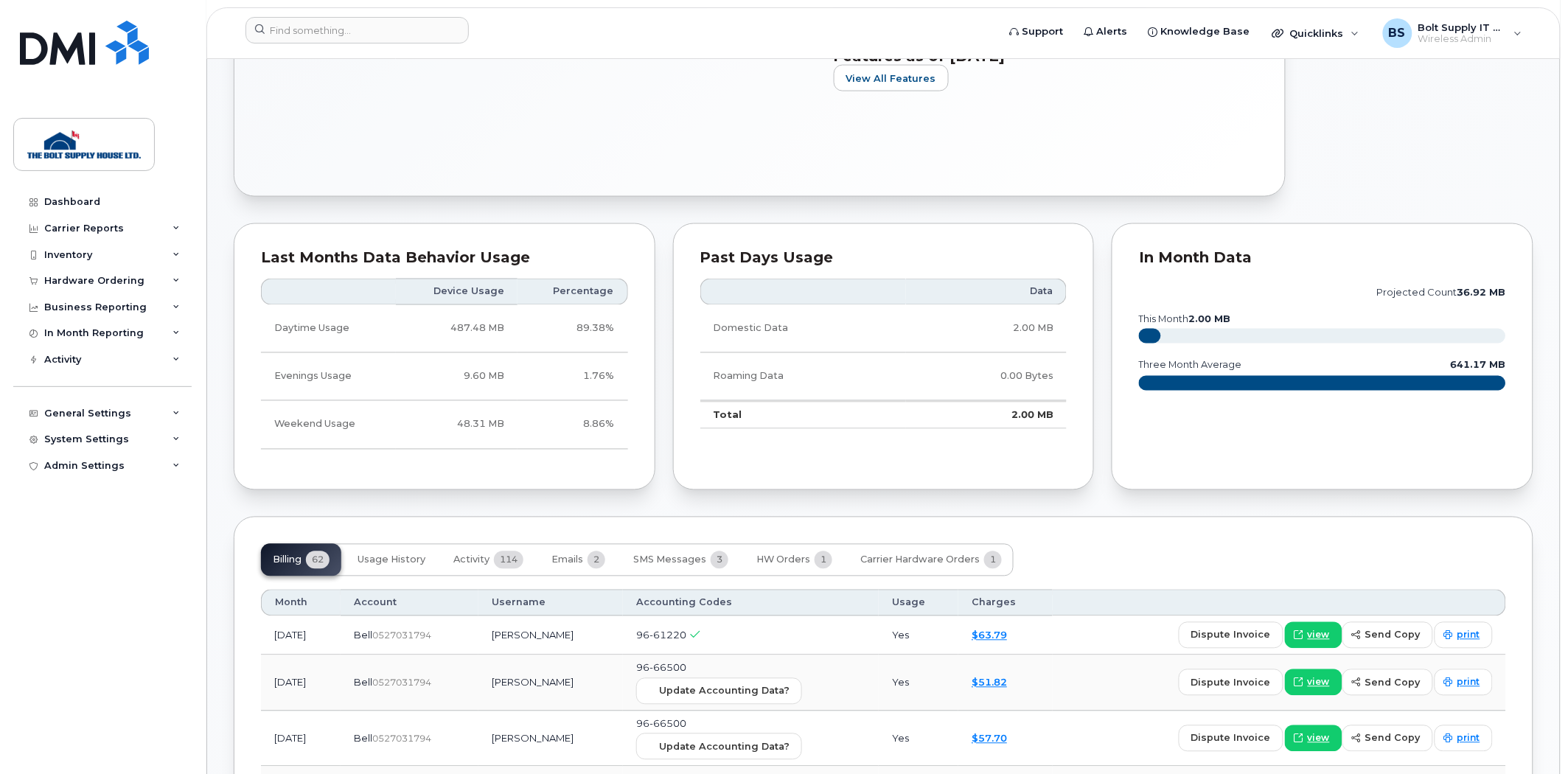
scroll to position [737, 0]
click at [123, 253] on div "Inventory" at bounding box center [102, 255] width 178 height 26
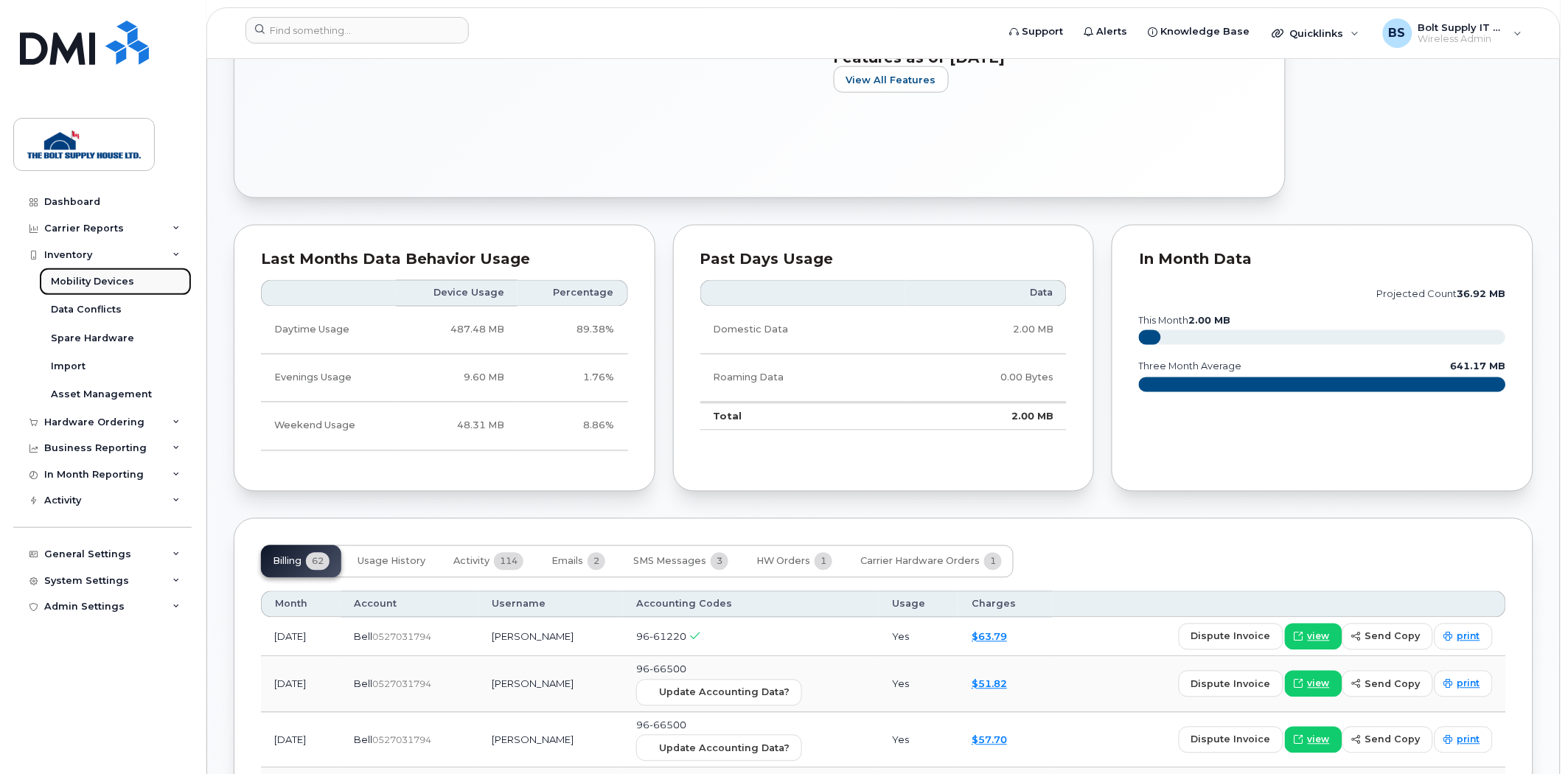
click at [125, 290] on link "Mobility Devices" at bounding box center [115, 281] width 153 height 28
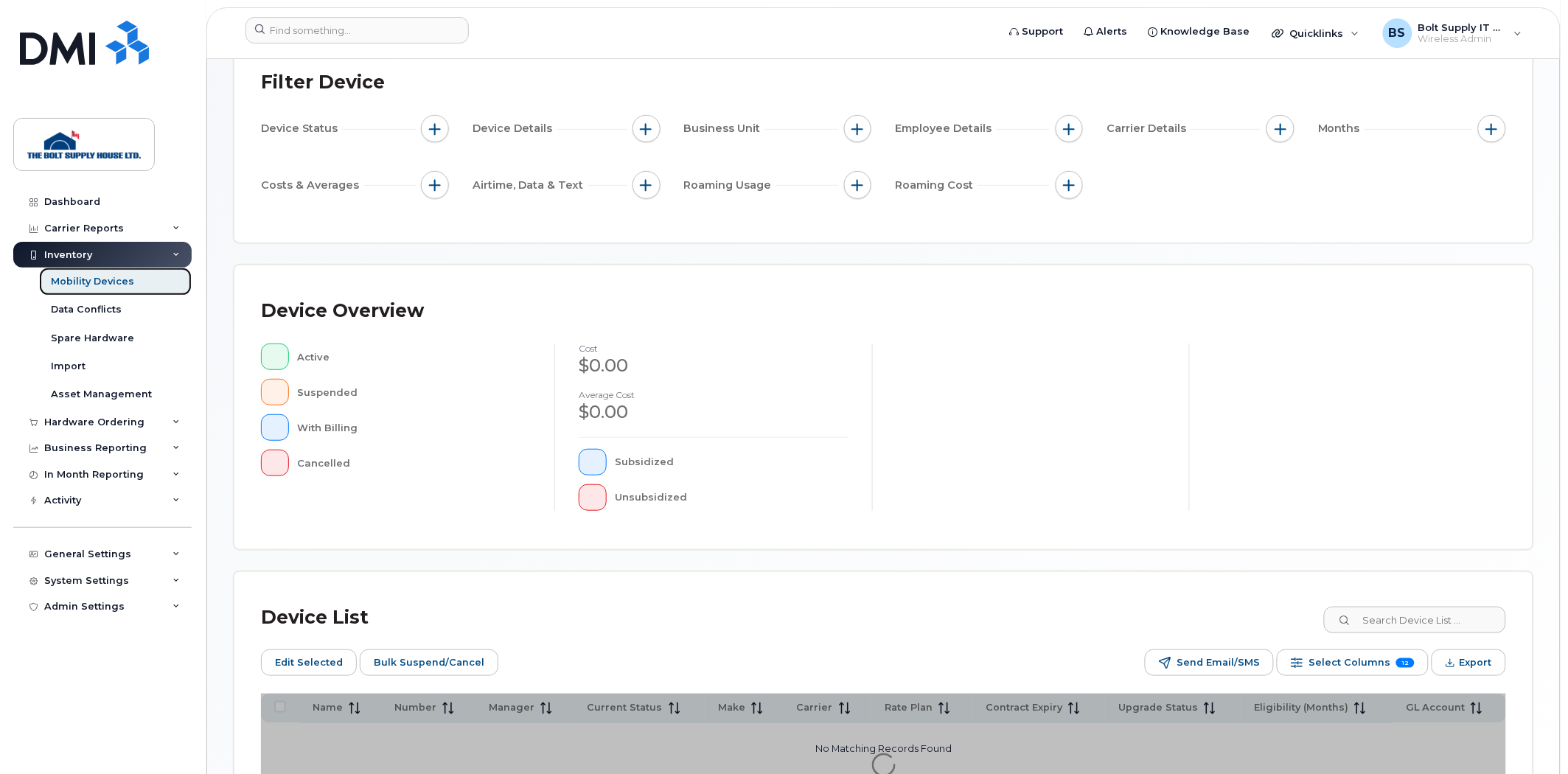
scroll to position [266, 0]
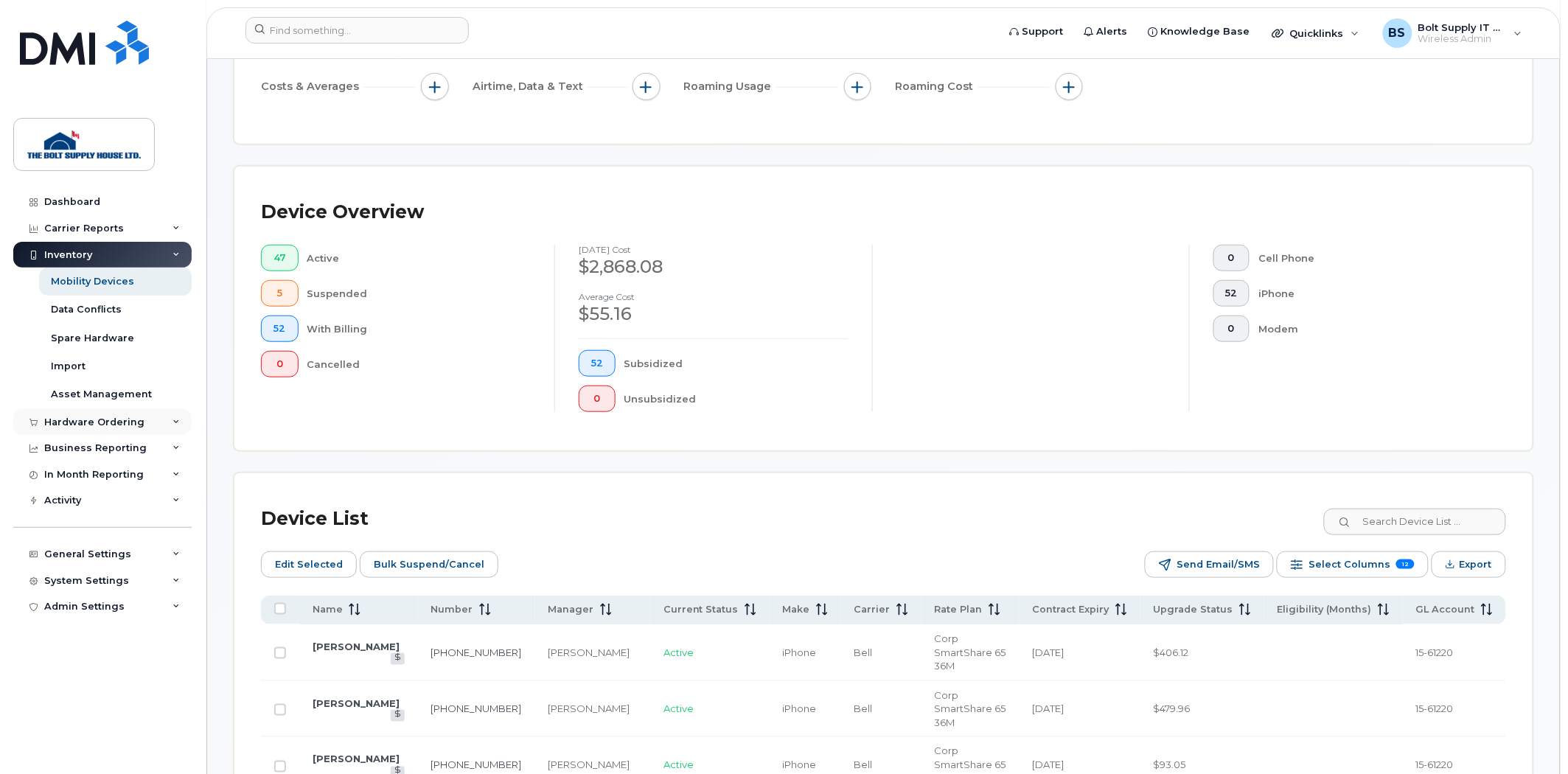
click at [125, 409] on div "Hardware Ordering" at bounding box center [102, 422] width 178 height 26
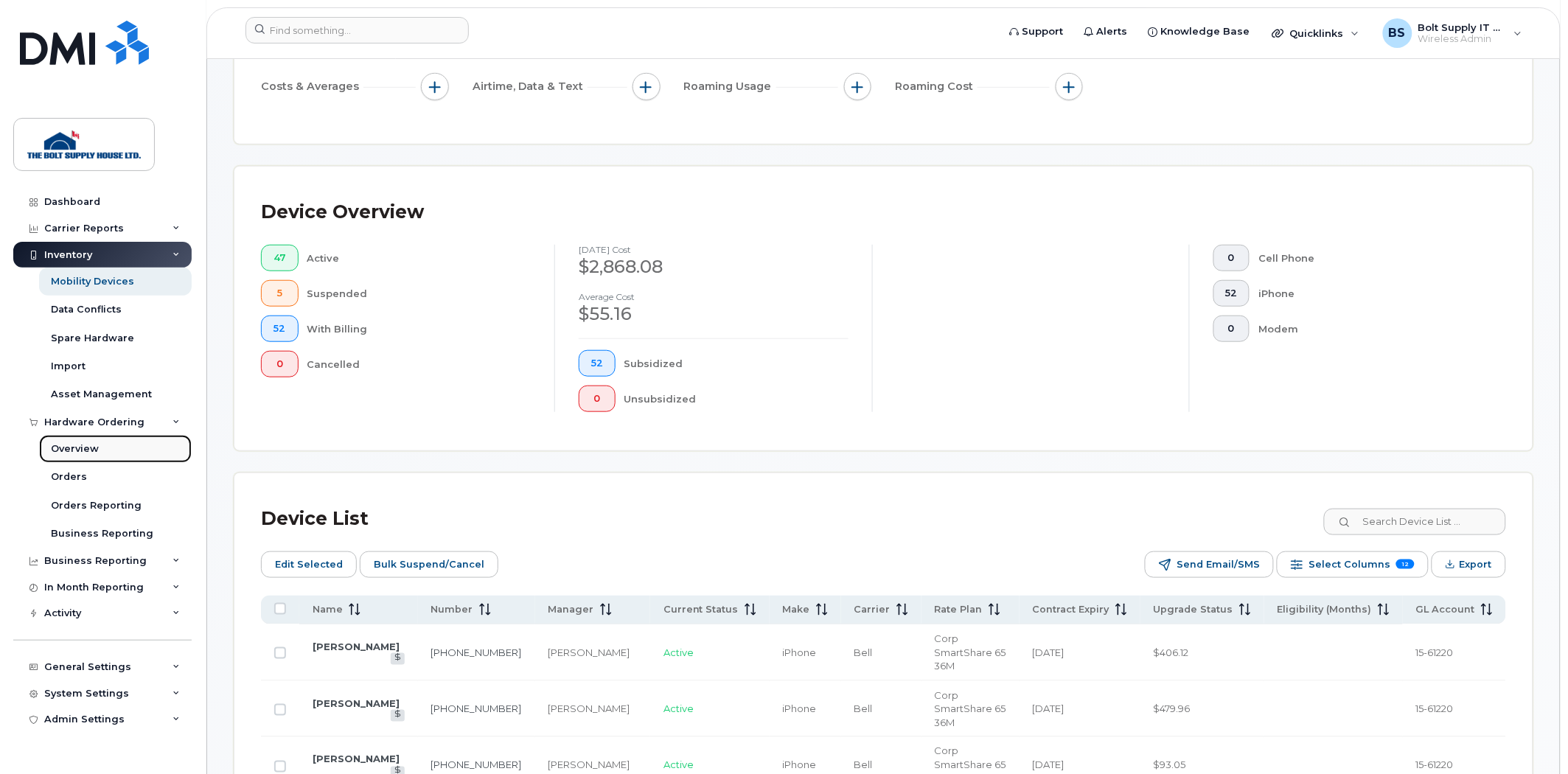
click at [96, 455] on div "Overview" at bounding box center [75, 449] width 48 height 13
click at [94, 463] on link "Orders" at bounding box center [115, 477] width 153 height 28
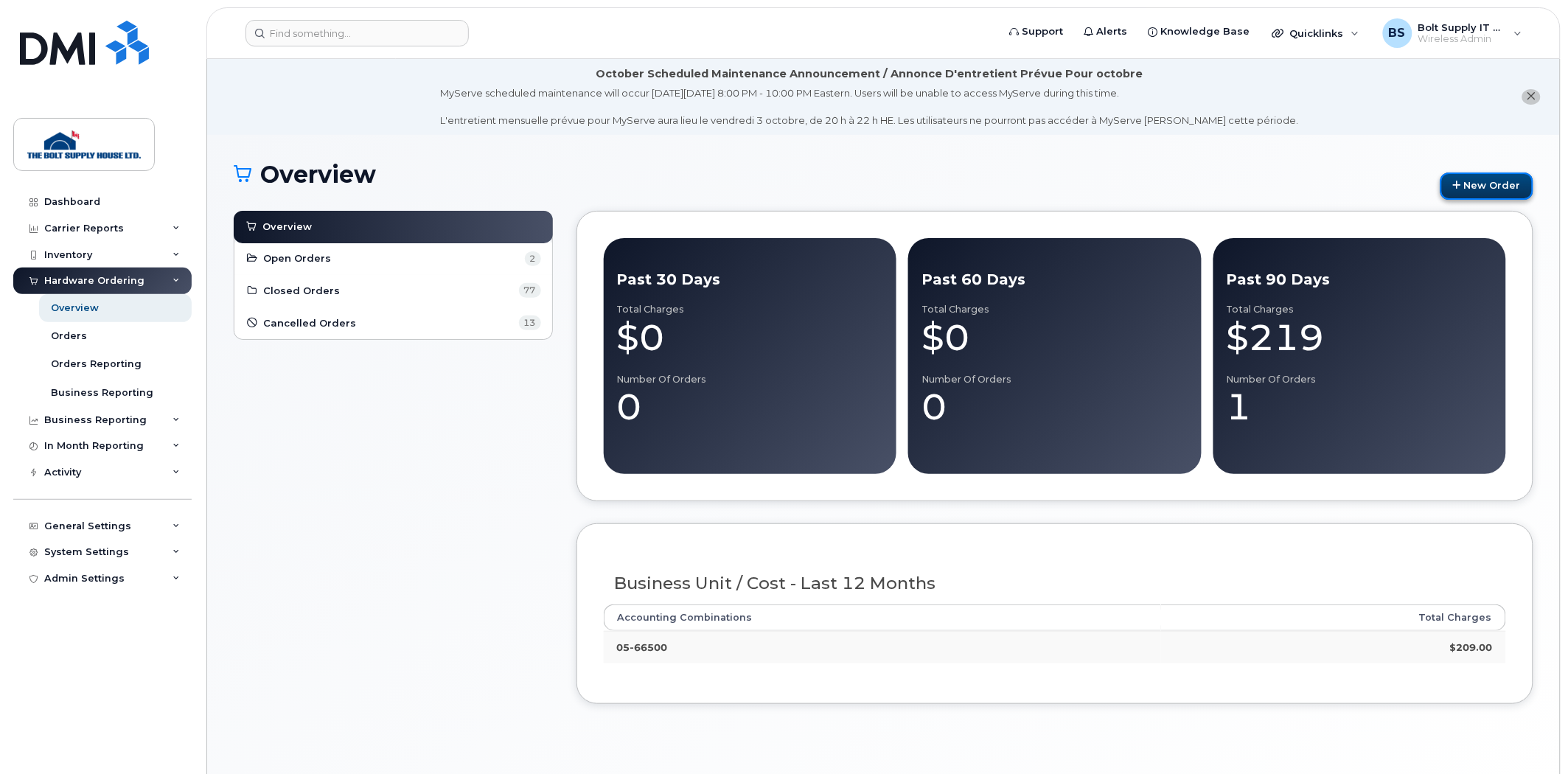
click at [1494, 190] on link "New Order" at bounding box center [1487, 186] width 93 height 27
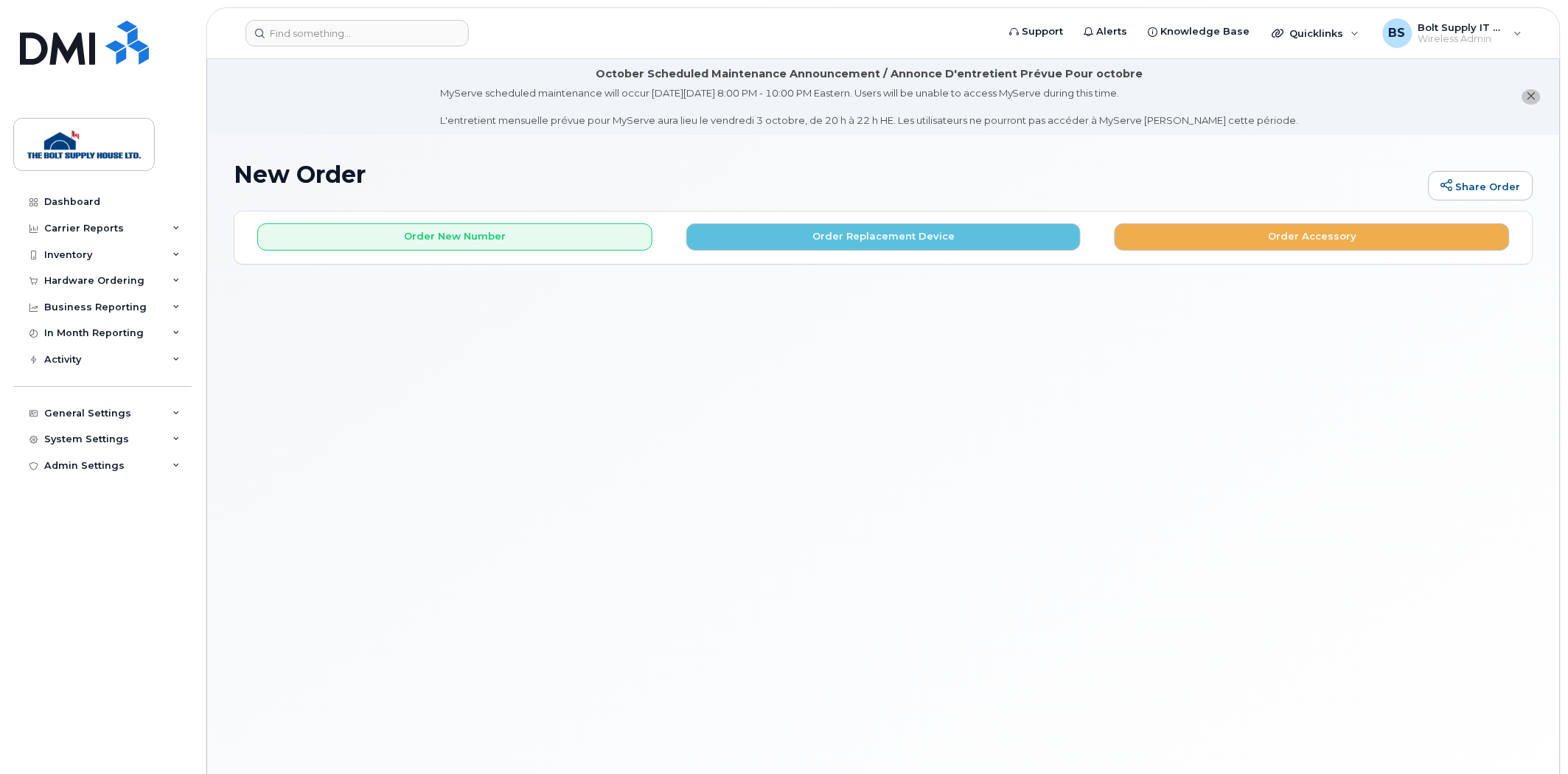
click at [1000, 265] on div "New Order Share Order × Share This Order If you want to allow others to create …" at bounding box center [884, 473] width 1353 height 675
click at [989, 256] on div "Order New Number Order Replacement Device Order Accessory" at bounding box center [884, 237] width 1298 height 52
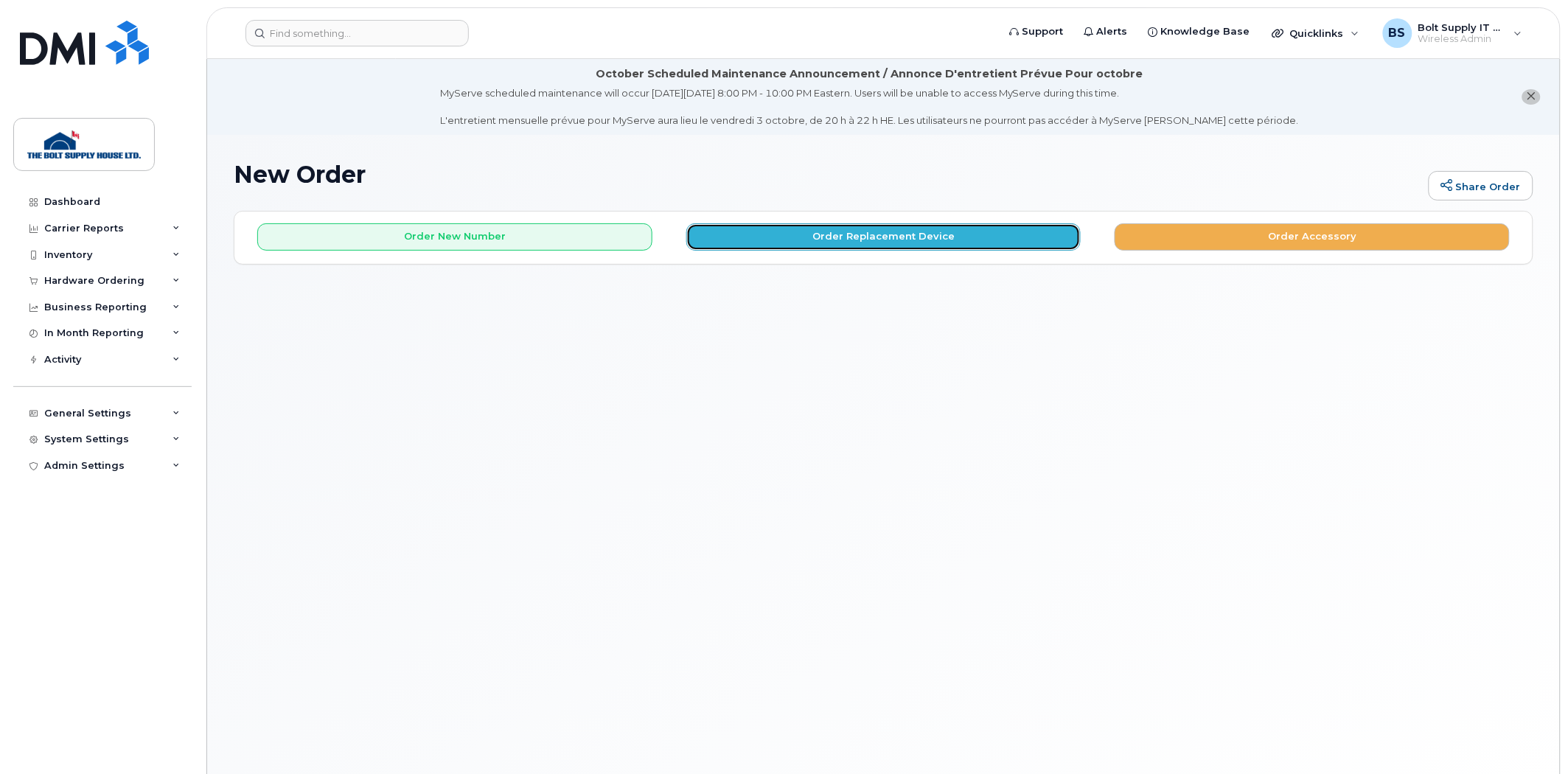
click at [978, 249] on button "Order Replacement Device" at bounding box center [884, 236] width 395 height 27
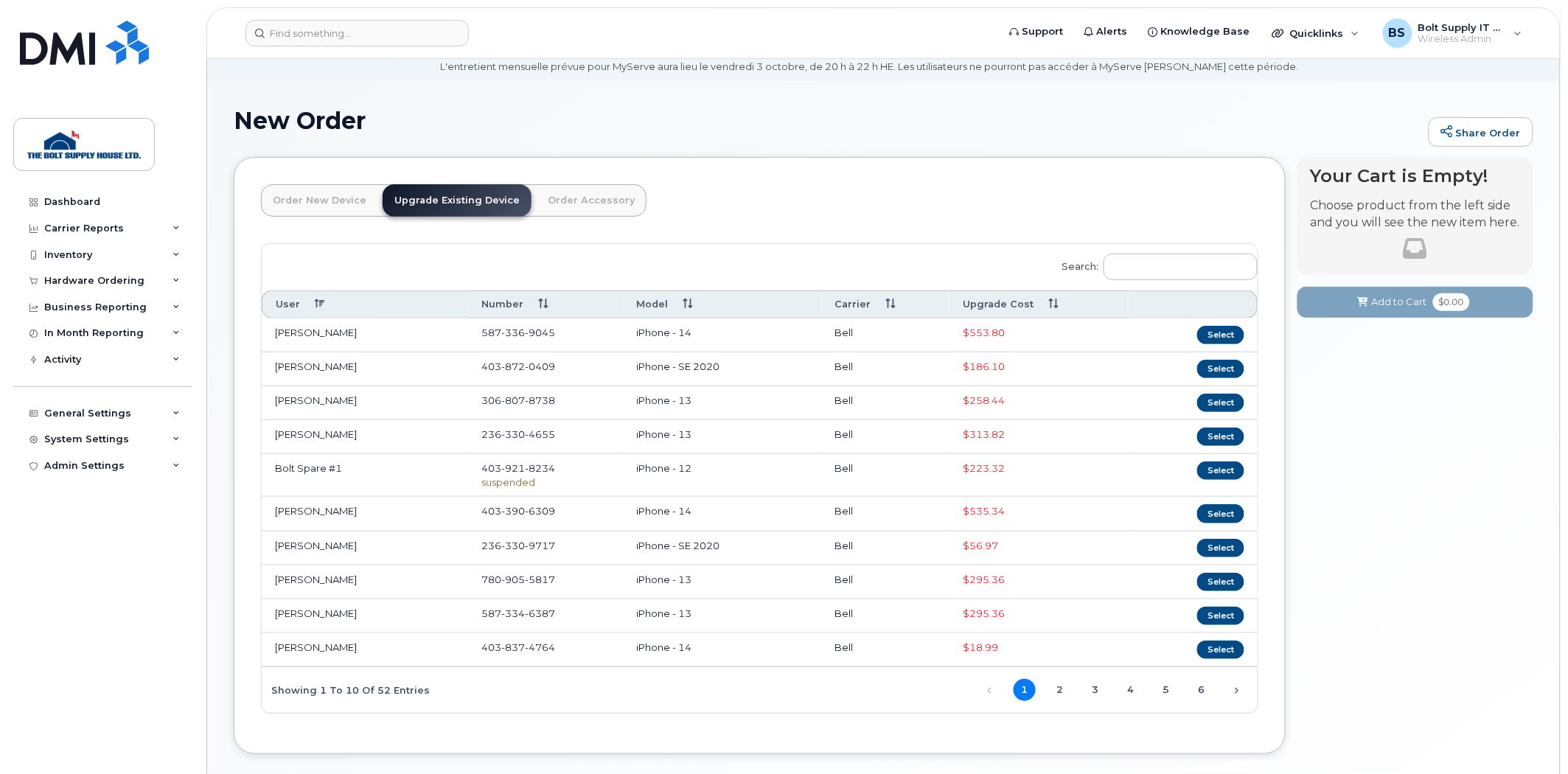
scroll to position [82, 0]
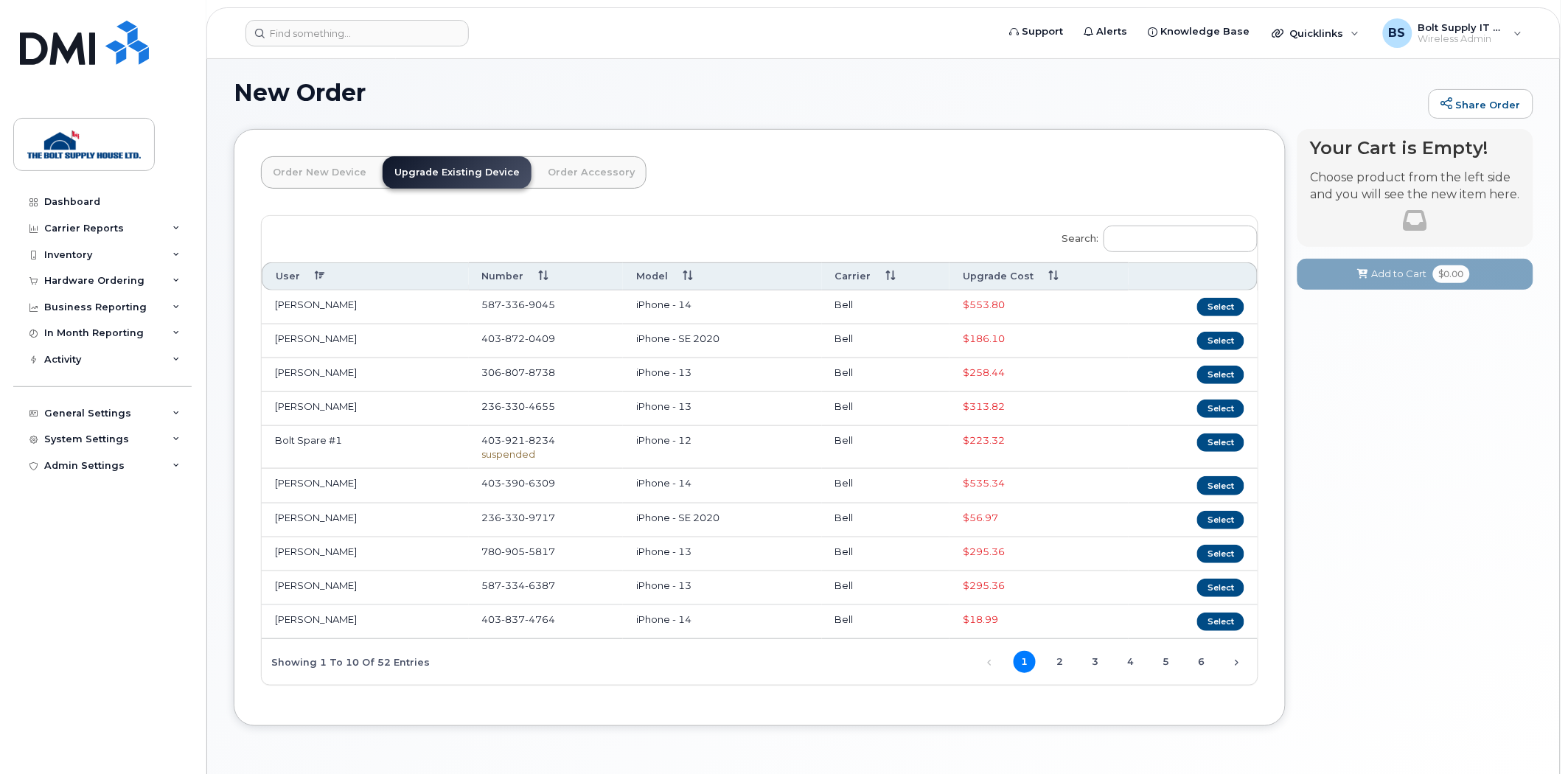
click at [1023, 275] on th "Upgrade Cost" at bounding box center [1039, 276] width 179 height 27
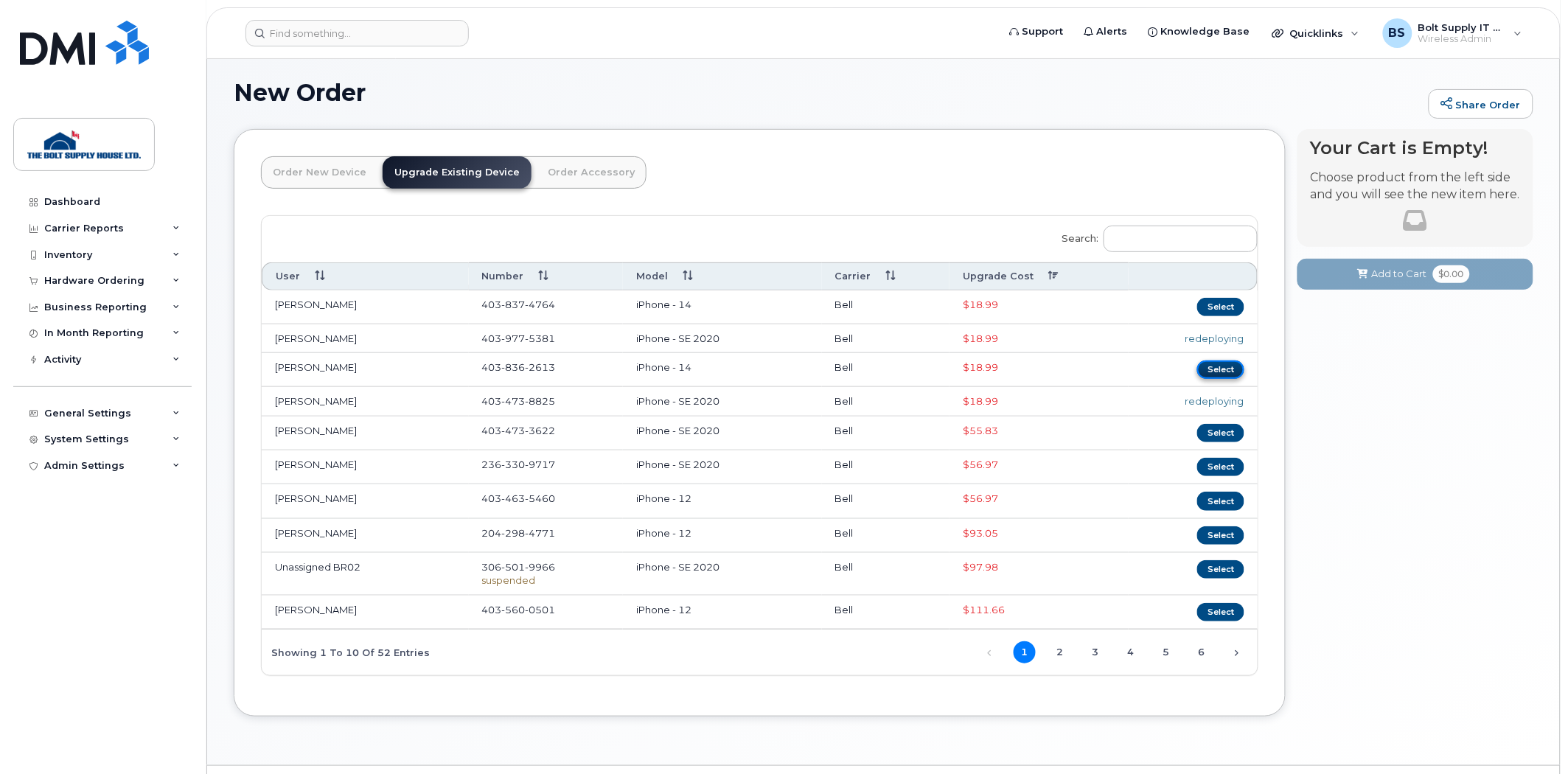
click at [1219, 373] on button "Select" at bounding box center [1221, 369] width 48 height 19
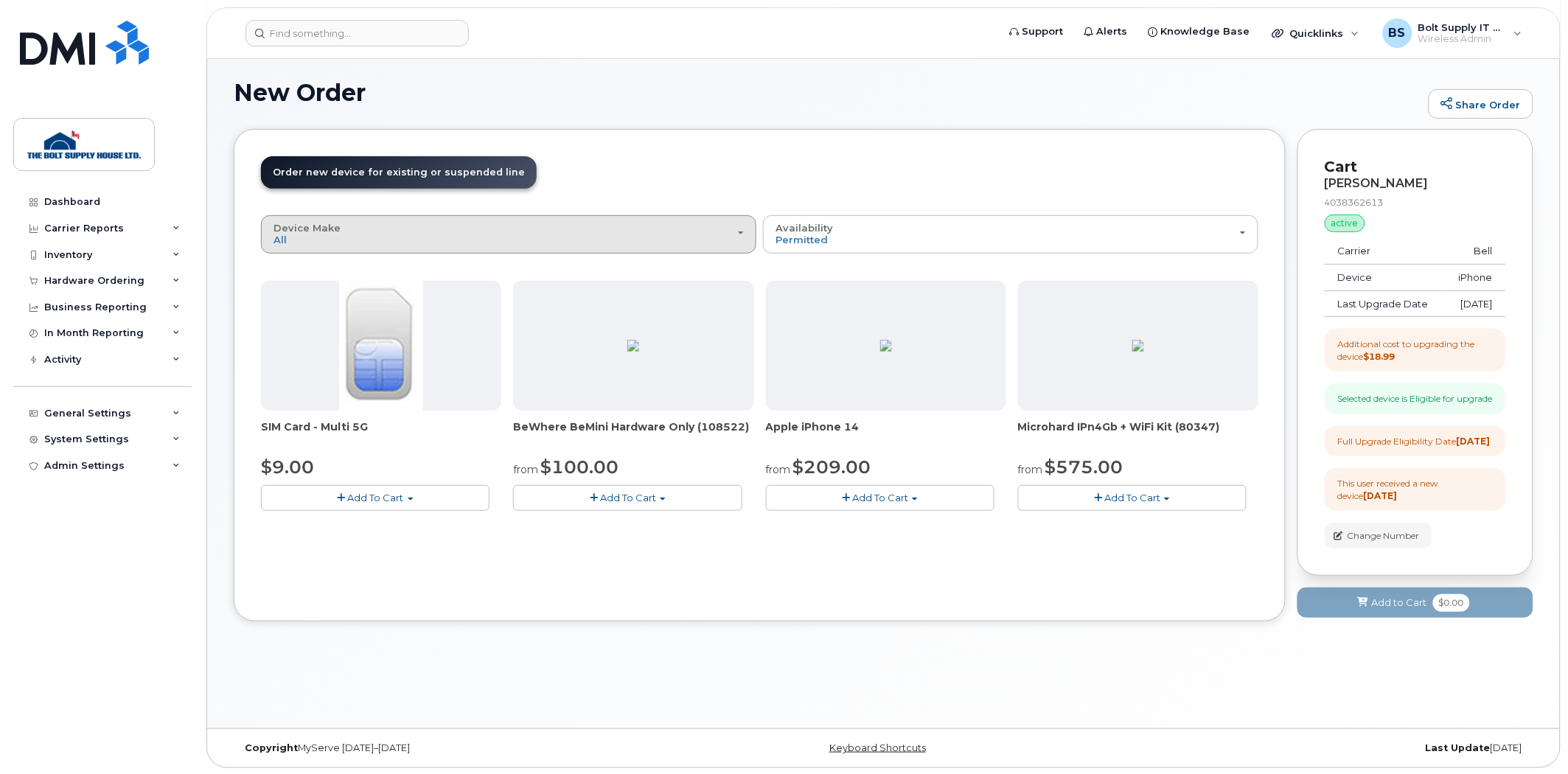
click at [690, 240] on div "Device Make All iPhone Modem" at bounding box center [508, 234] width 470 height 23
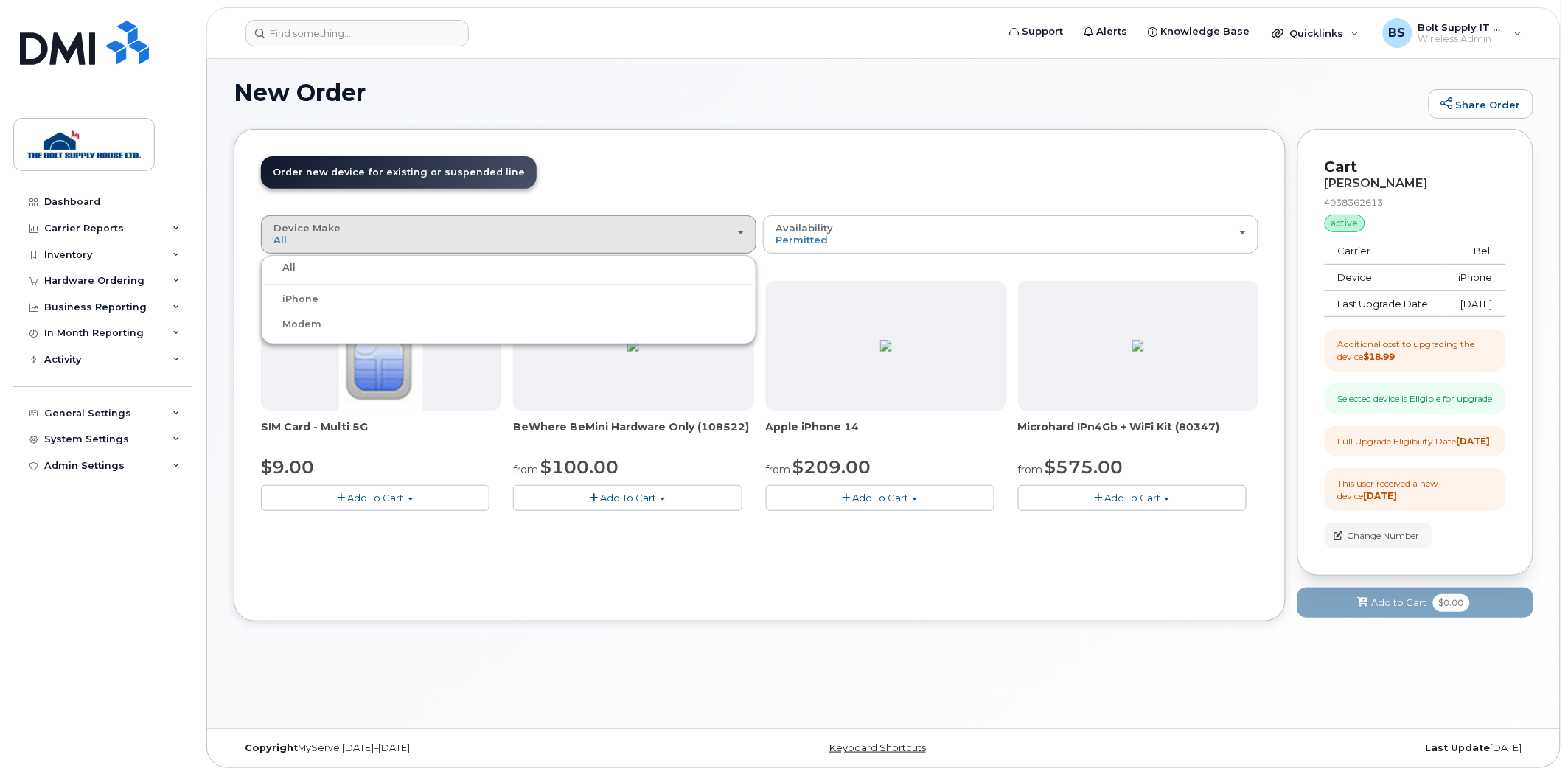
click at [664, 288] on ul "All iPhone Modem" at bounding box center [509, 299] width 496 height 89
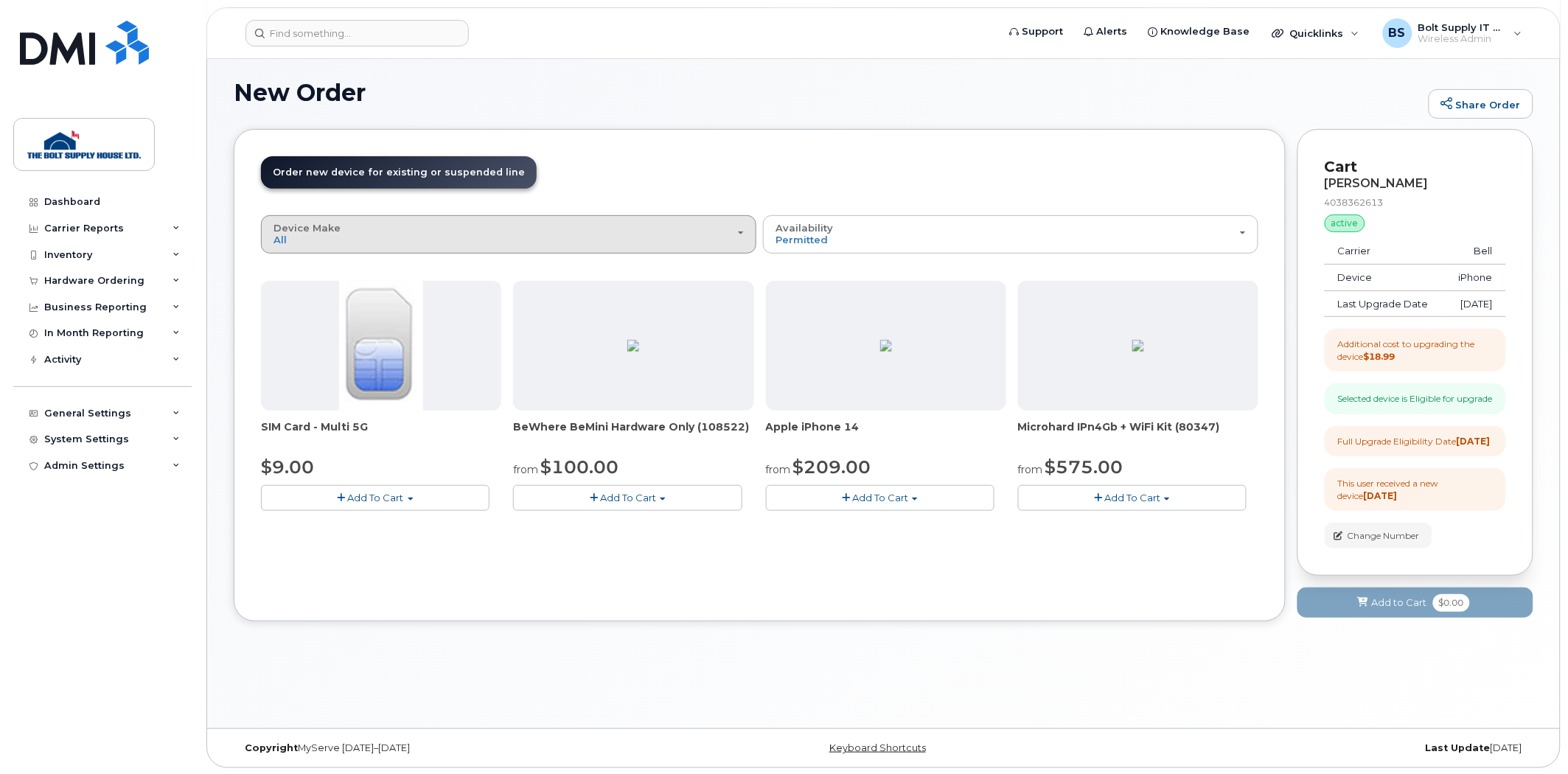
click at [389, 245] on div "Device Make All iPhone Modem" at bounding box center [508, 234] width 470 height 23
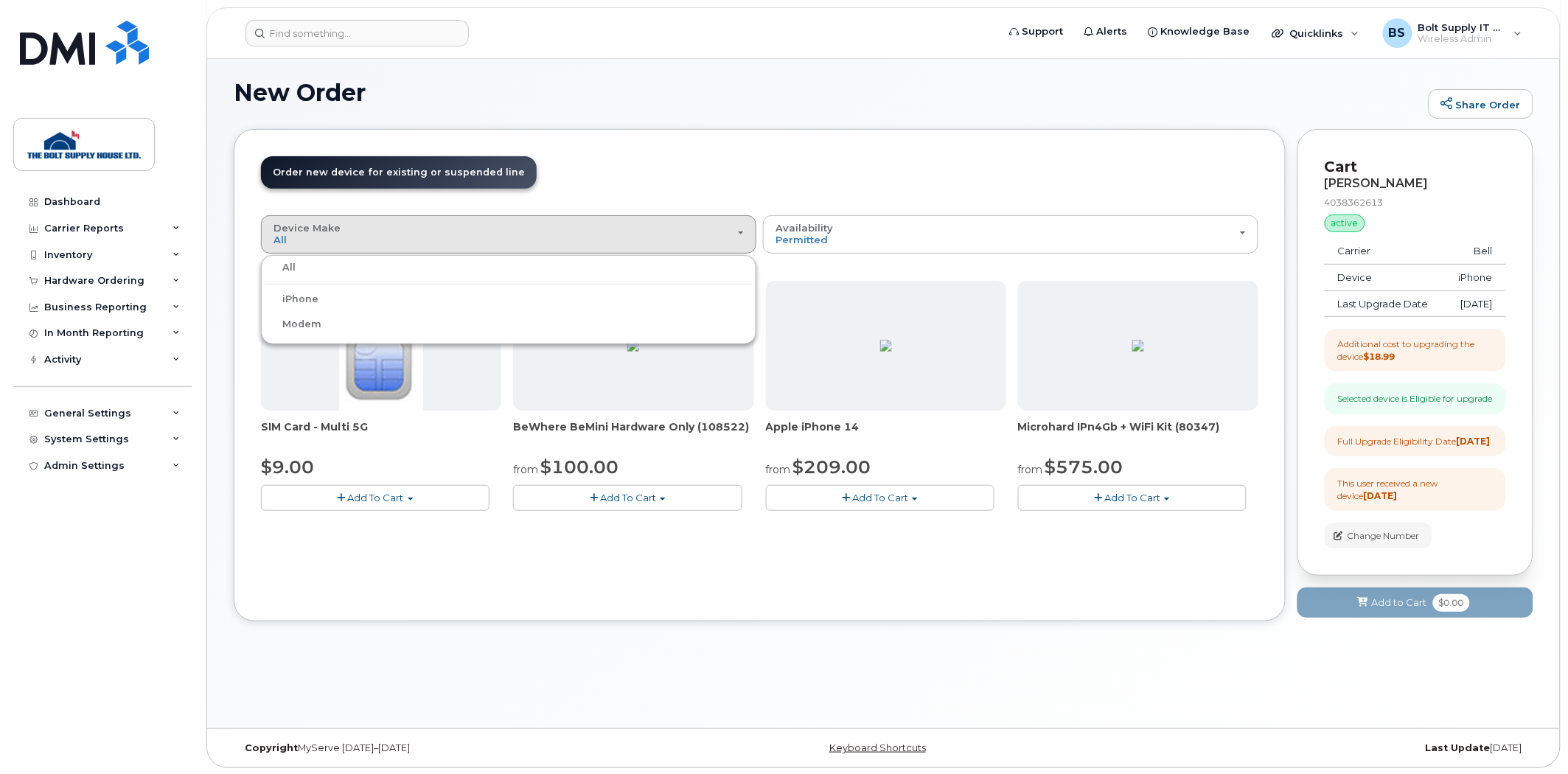
click at [304, 294] on label "iPhone" at bounding box center [291, 299] width 54 height 18
click at [0, 0] on input "iPhone" at bounding box center [0, 0] width 0 height 0
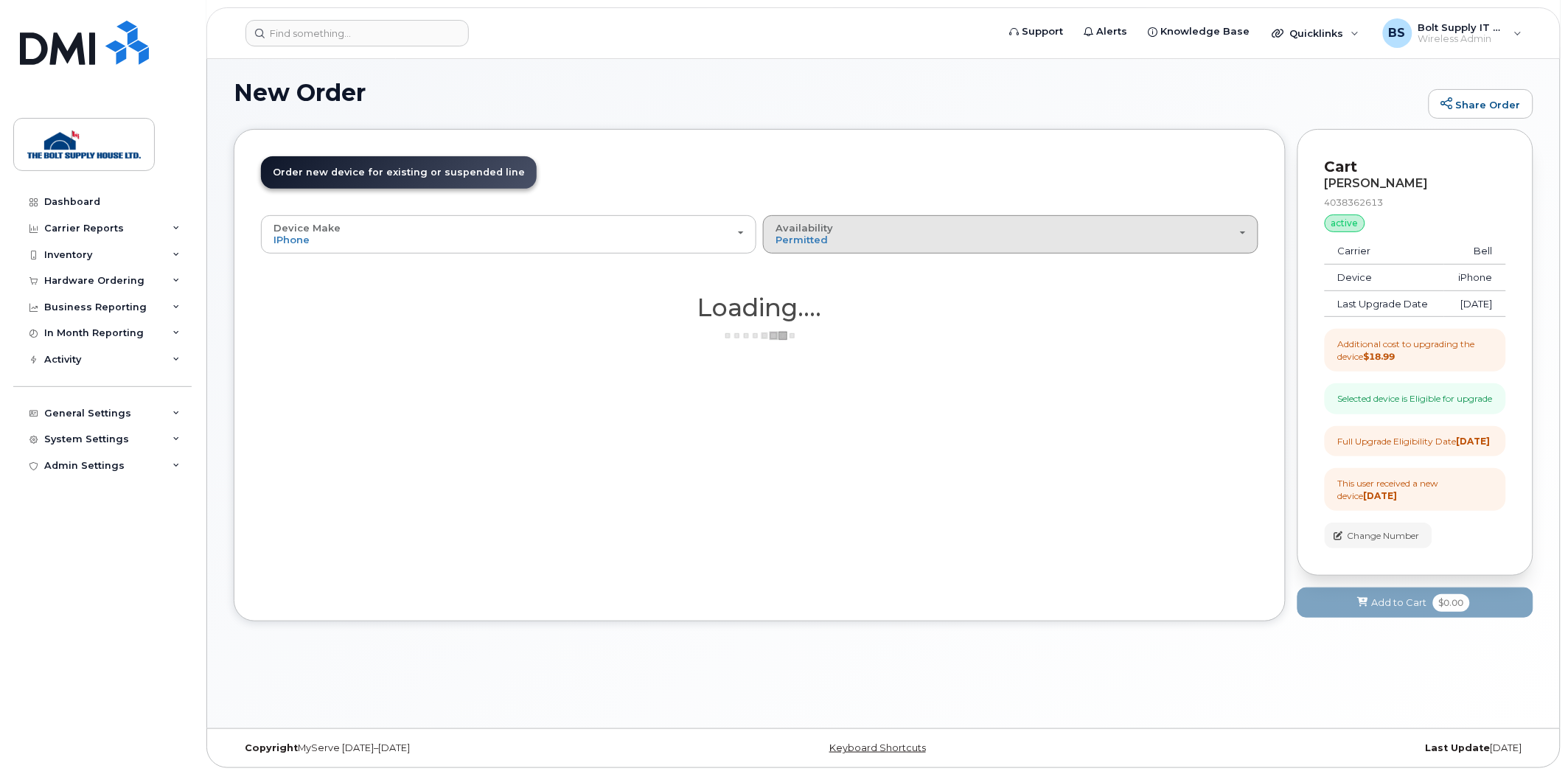
click at [871, 236] on div "Availability Permitted All" at bounding box center [1010, 234] width 470 height 23
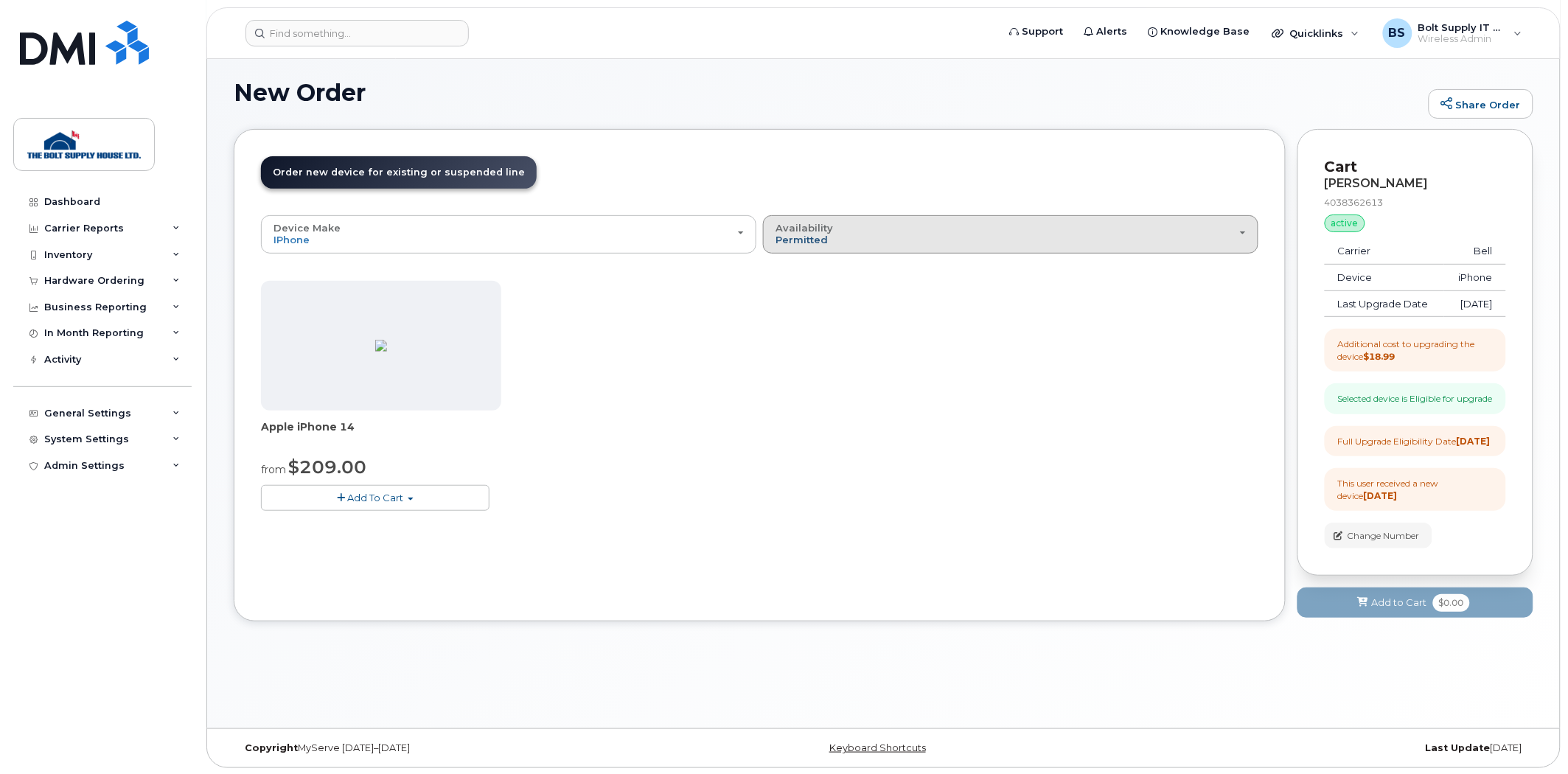
click at [803, 243] on span "Permitted" at bounding box center [801, 239] width 52 height 11
click at [802, 288] on div "All" at bounding box center [1010, 293] width 488 height 18
click at [785, 234] on span "Permitted" at bounding box center [801, 239] width 52 height 11
click at [790, 288] on label "All" at bounding box center [781, 293] width 31 height 18
click at [0, 0] on input "All" at bounding box center [0, 0] width 0 height 0
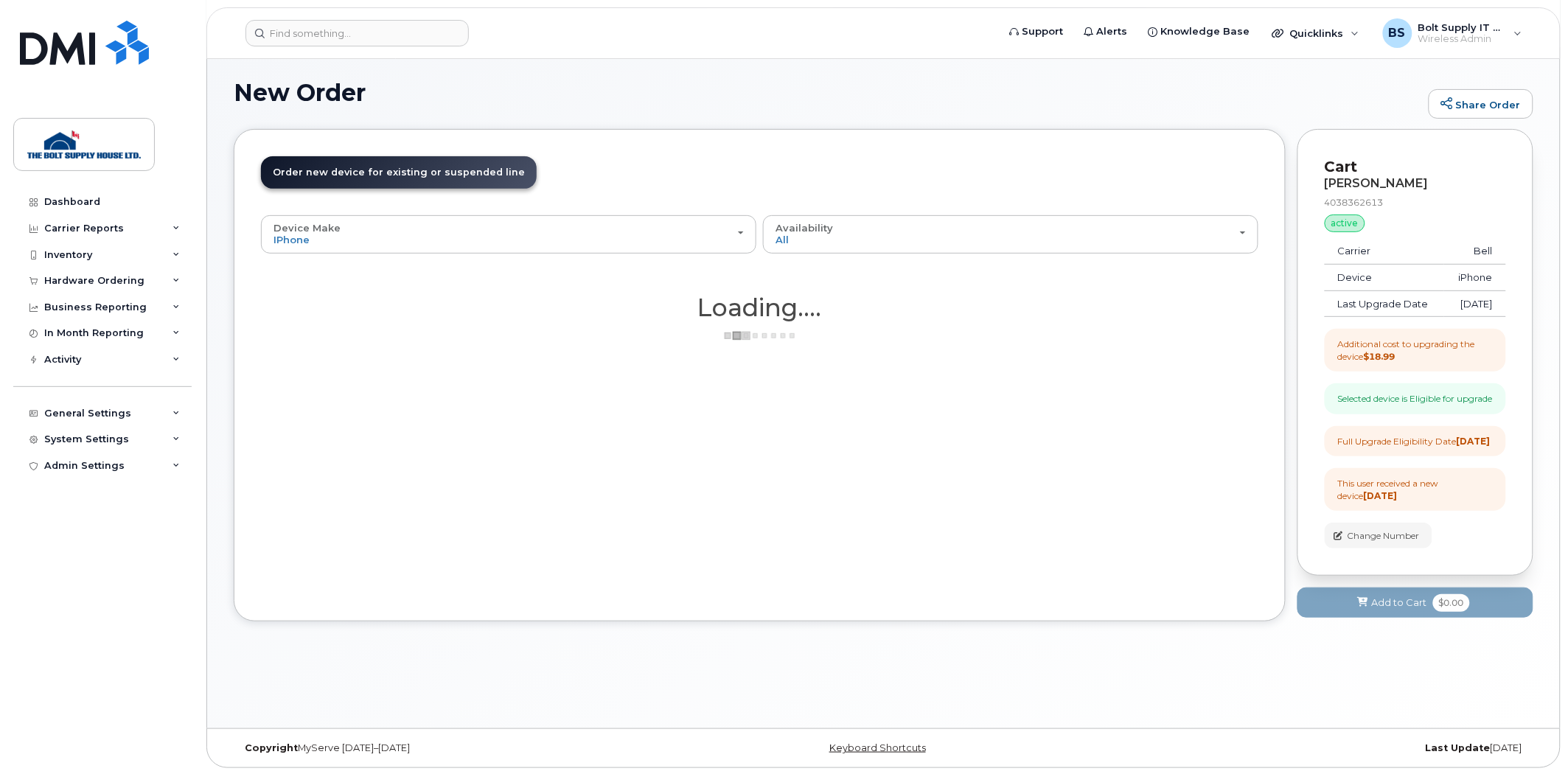
click at [647, 182] on header "Order New Device Upgrade Existing Device Order Accessory Order new device and n…" at bounding box center [759, 185] width 997 height 59
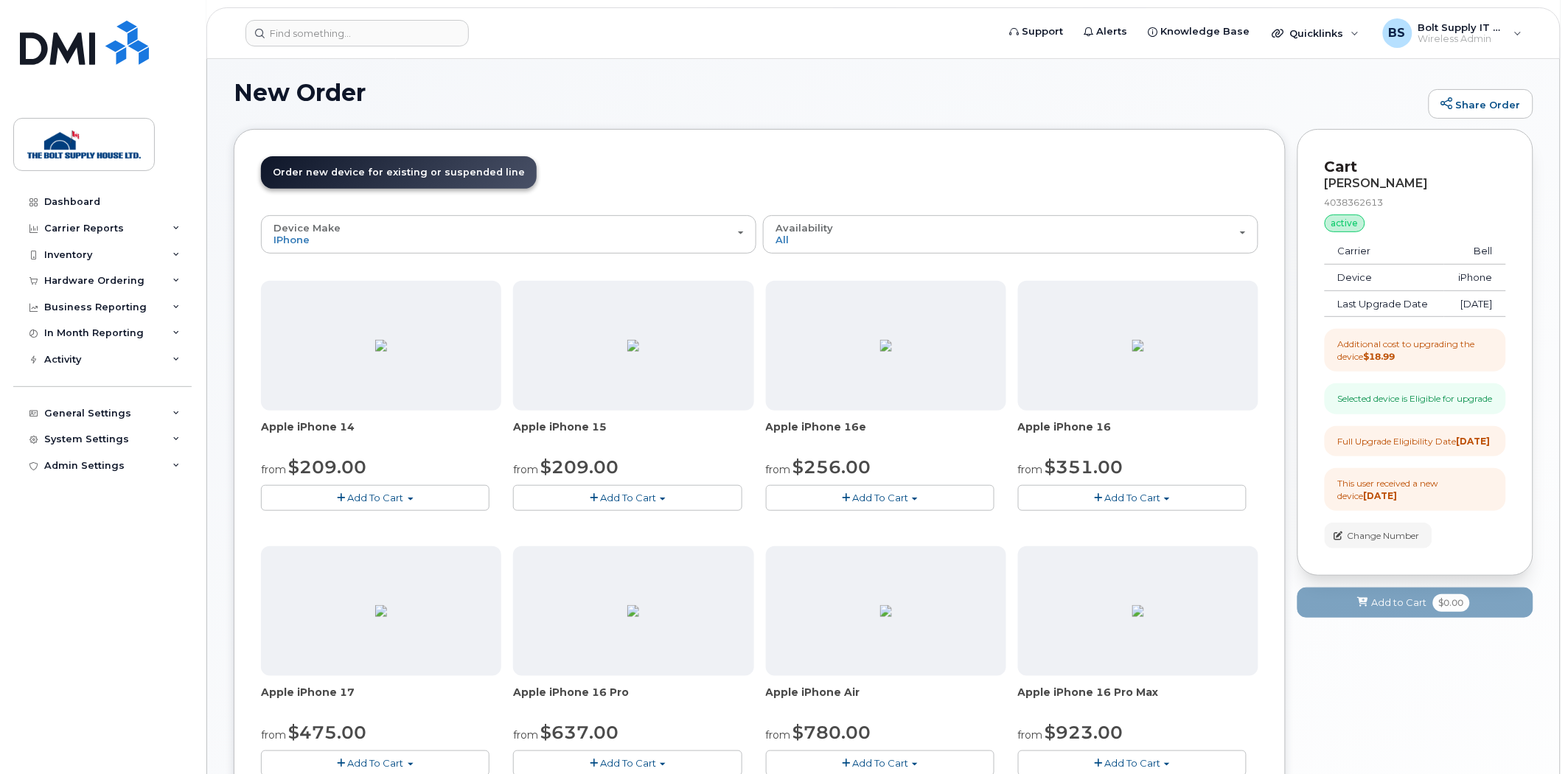
click at [599, 496] on button "Add To Cart" at bounding box center [627, 497] width 228 height 26
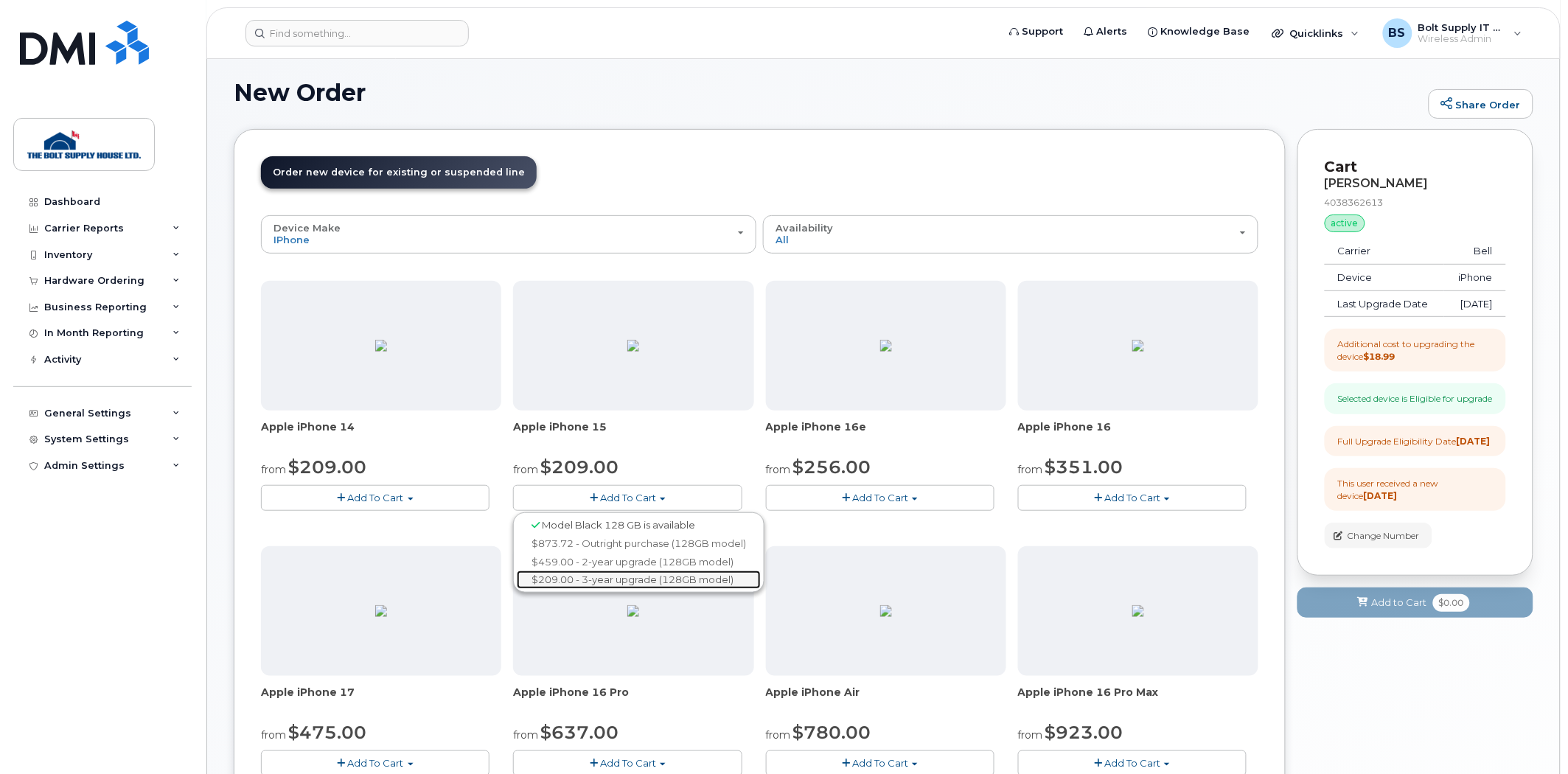
click at [610, 576] on link "$209.00 - 3-year upgrade (128GB model)" at bounding box center [638, 579] width 244 height 19
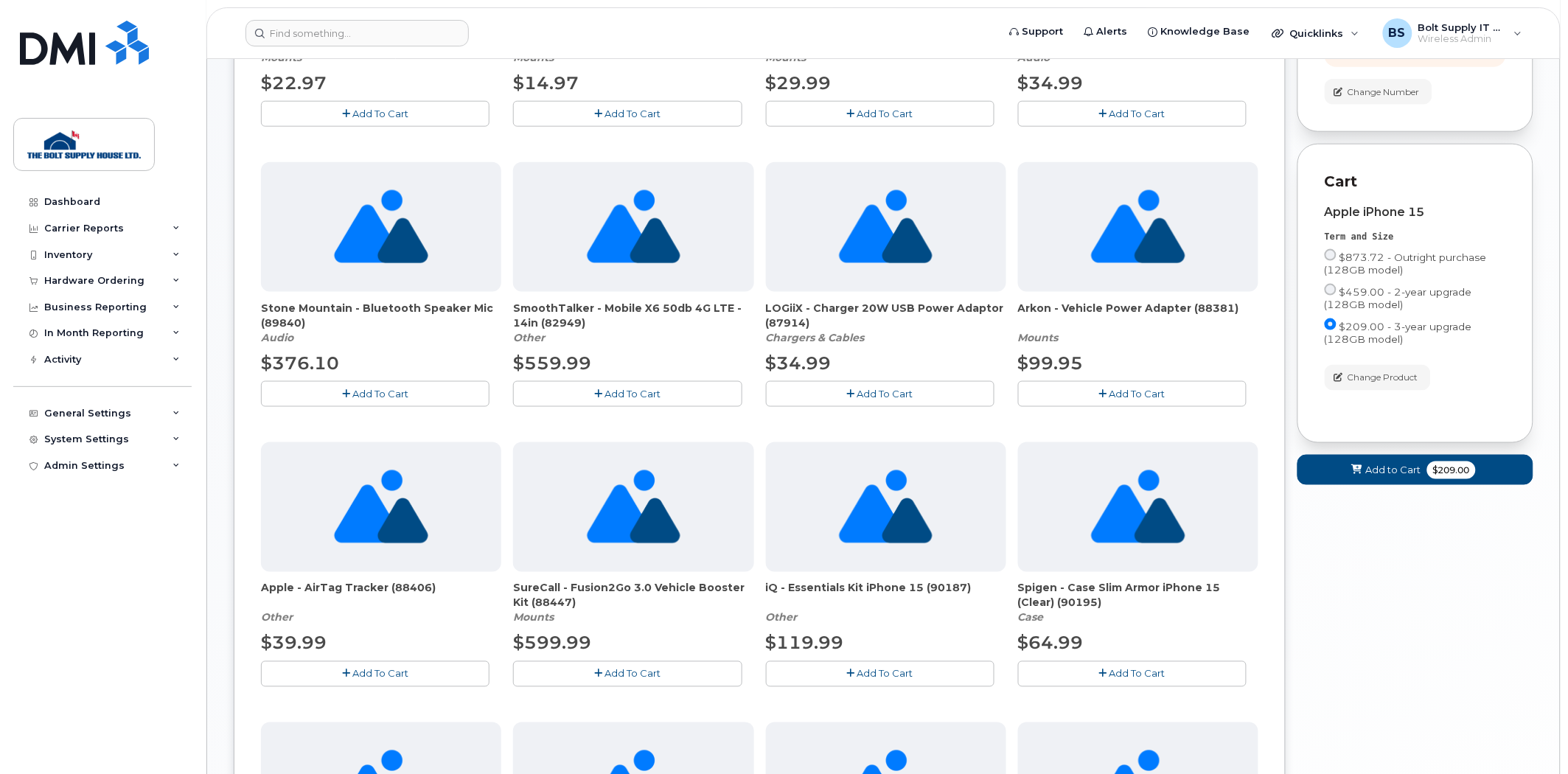
scroll to position [573, 0]
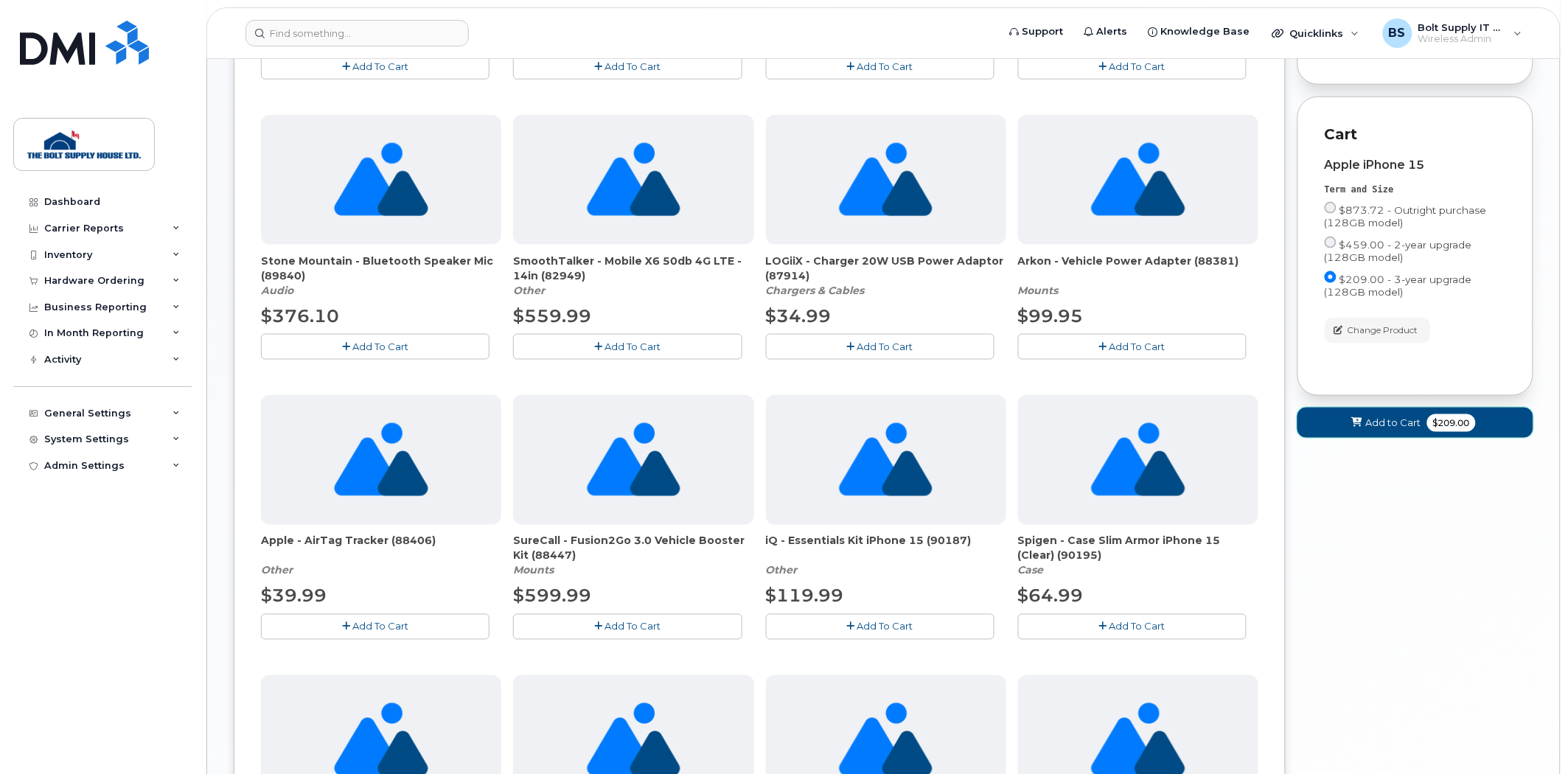
click at [1345, 438] on button "Add to Cart $209.00" at bounding box center [1415, 422] width 236 height 30
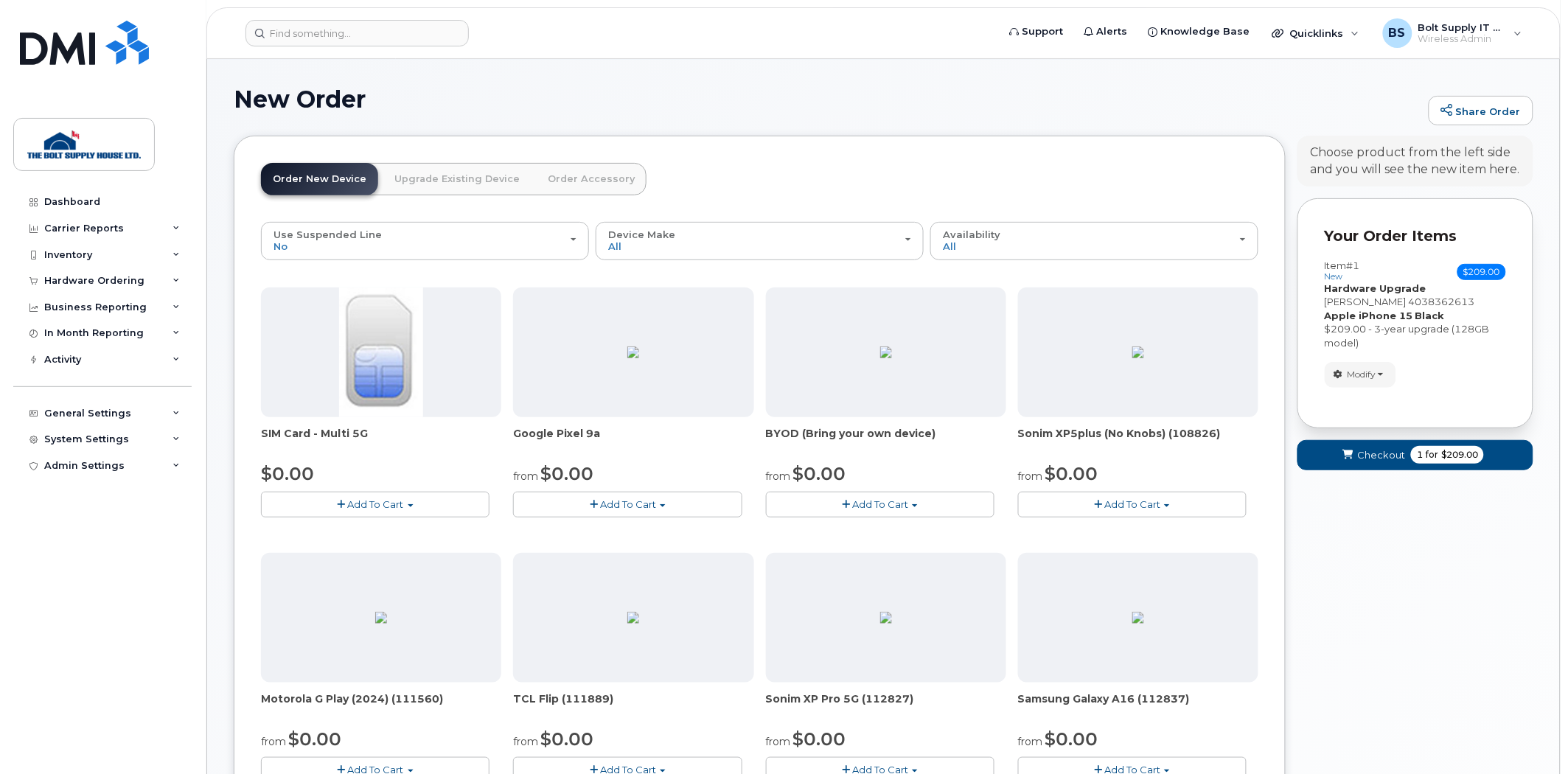
scroll to position [0, 0]
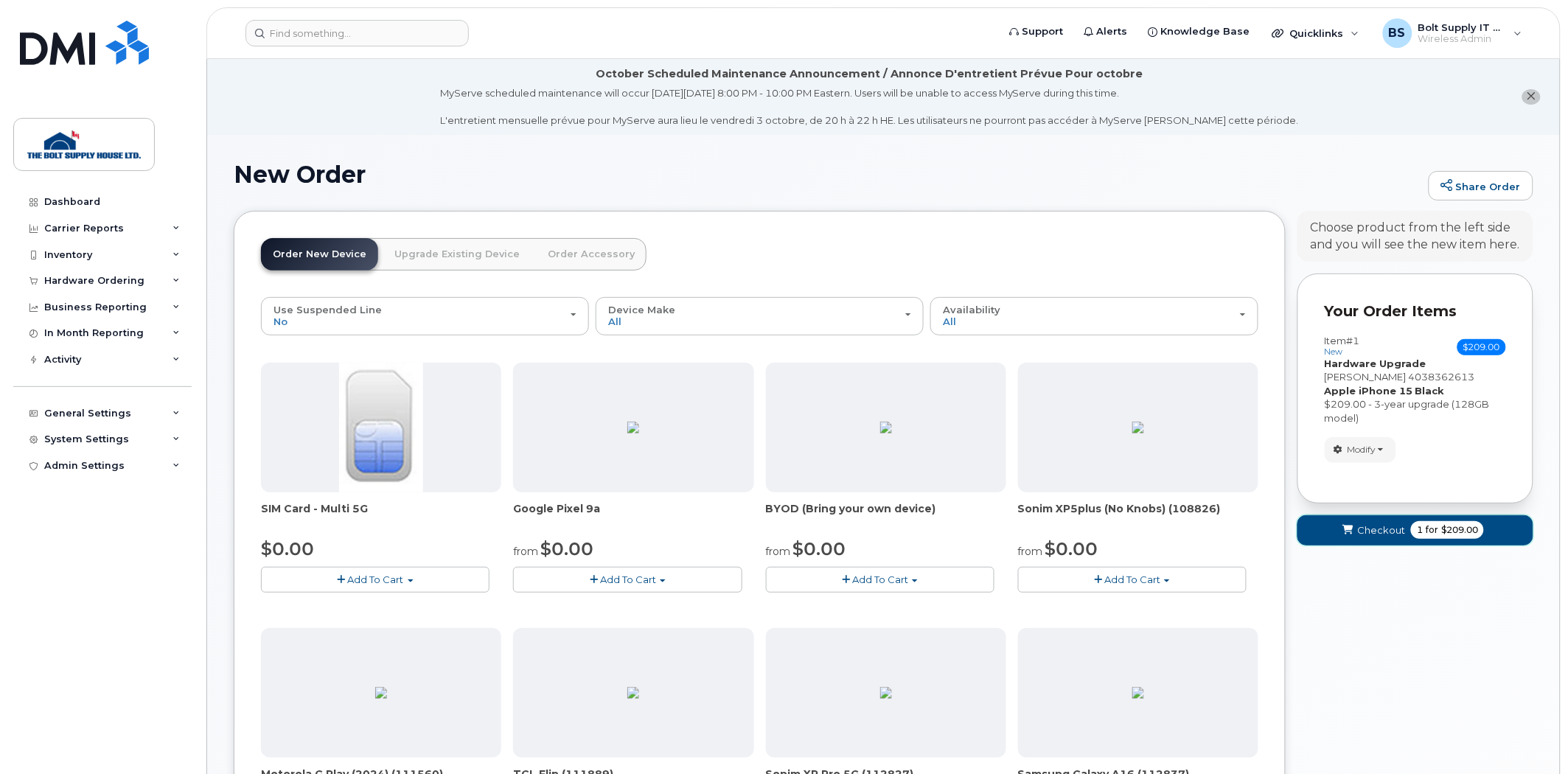
click at [1376, 521] on button "Checkout 1 for $209.00" at bounding box center [1415, 530] width 236 height 30
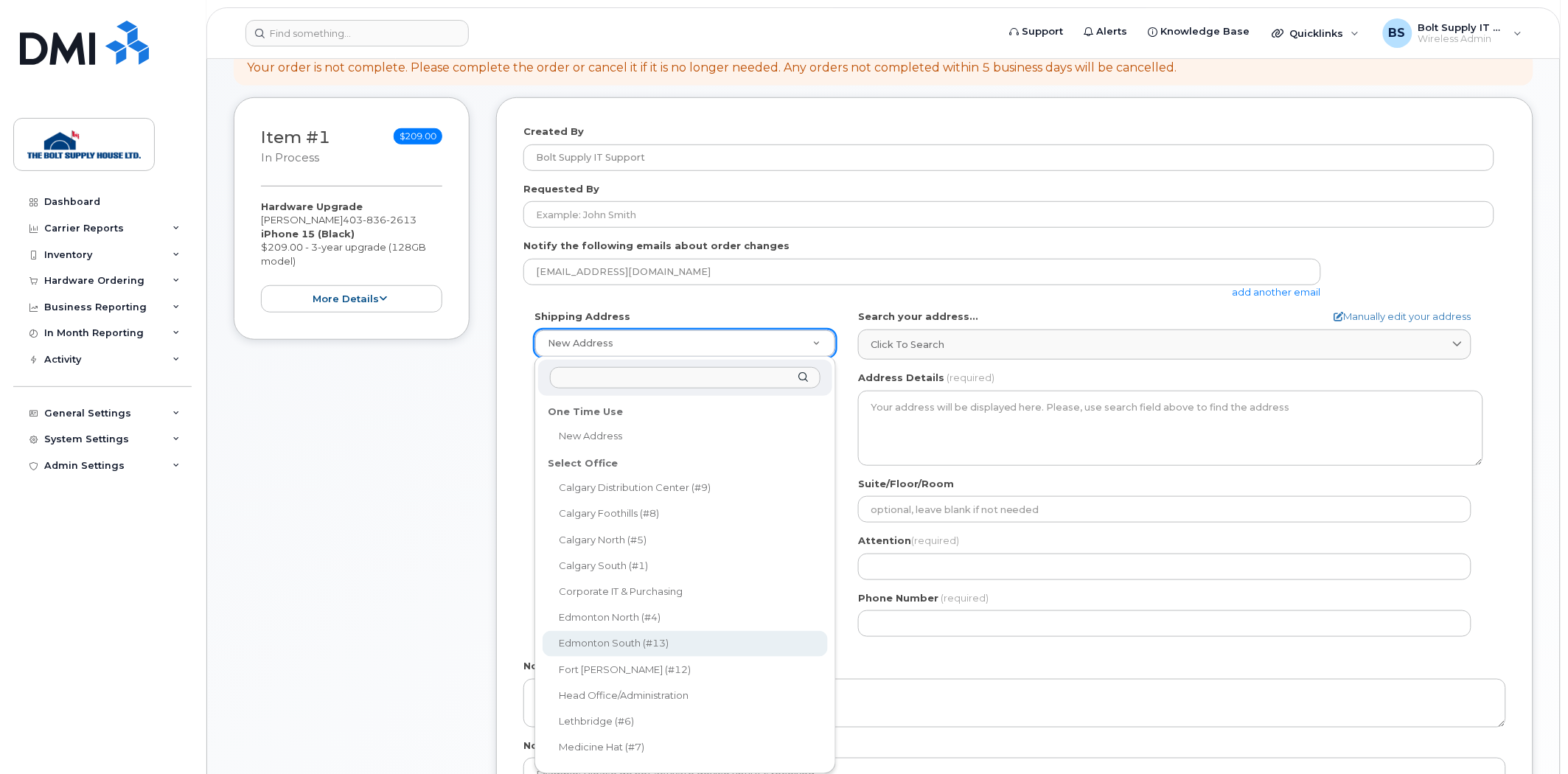
scroll to position [82, 0]
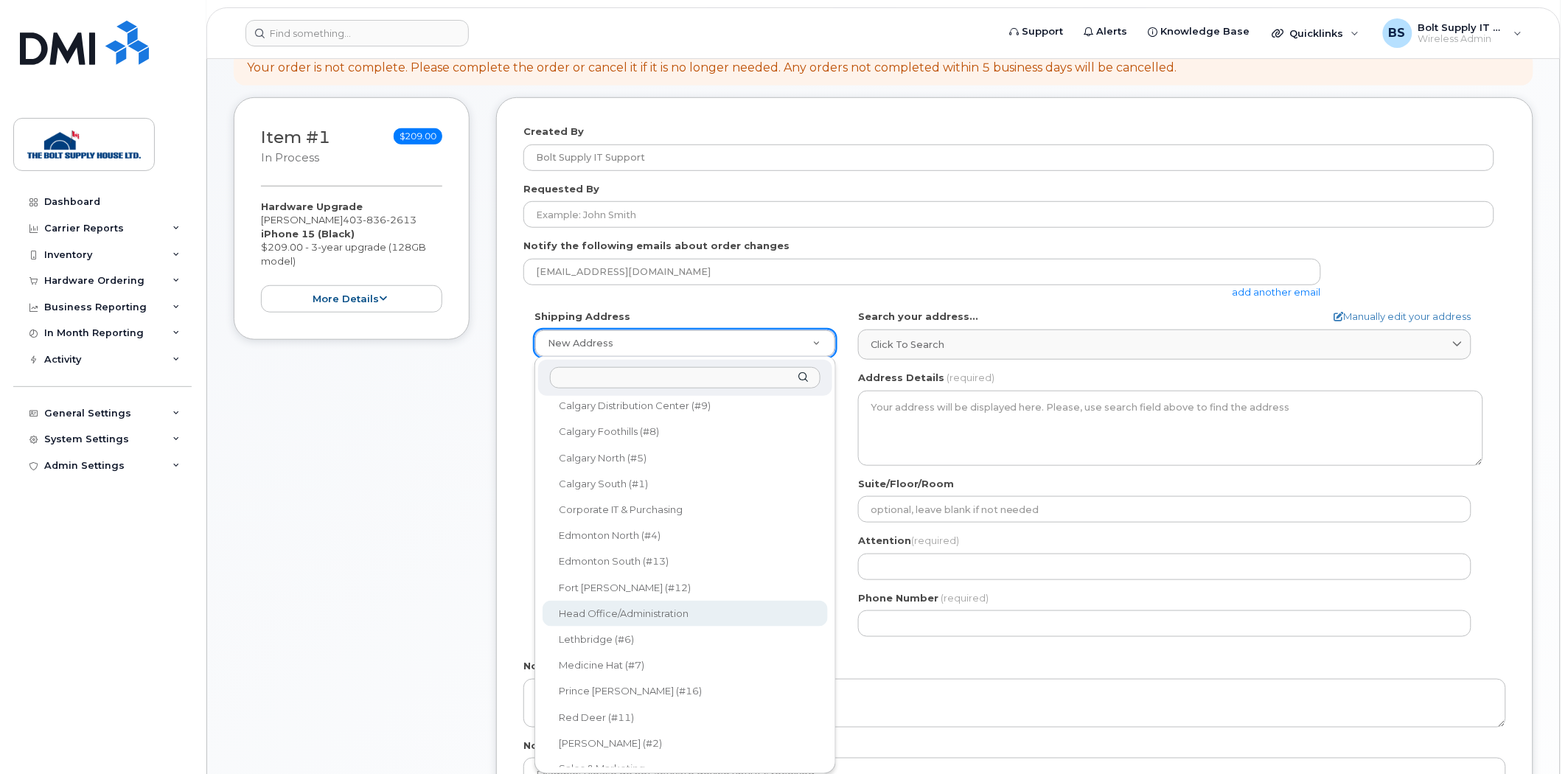
select select
type textarea "101-293029 James Jones Way ROCKY VIEW COUNTY AB T4A 0X1 CANADA Rocky View Count…"
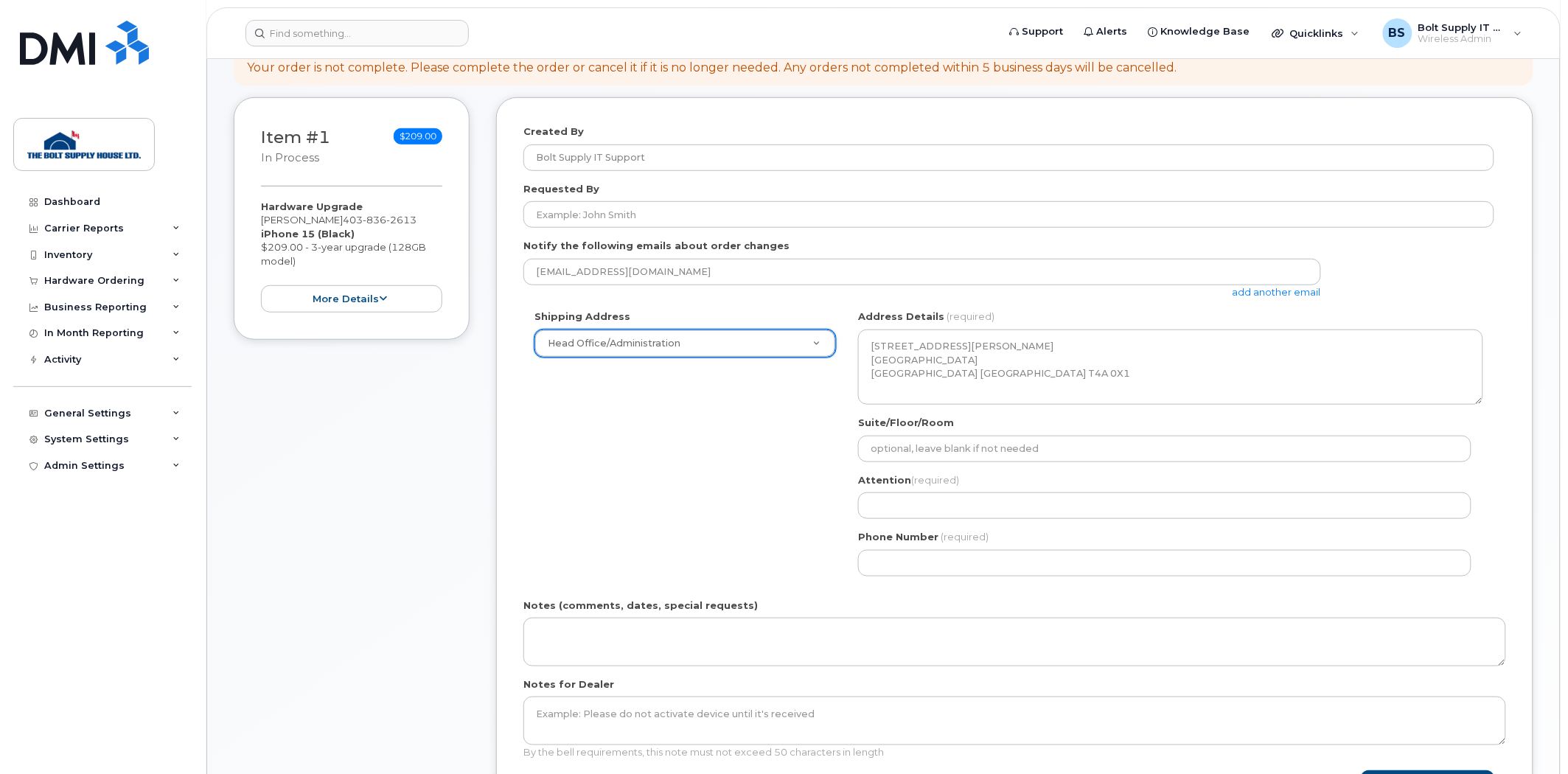
click at [591, 490] on div "Shipping Address Head Office/Administration New Address Calgary Distribution Ce…" at bounding box center [1009, 448] width 971 height 277
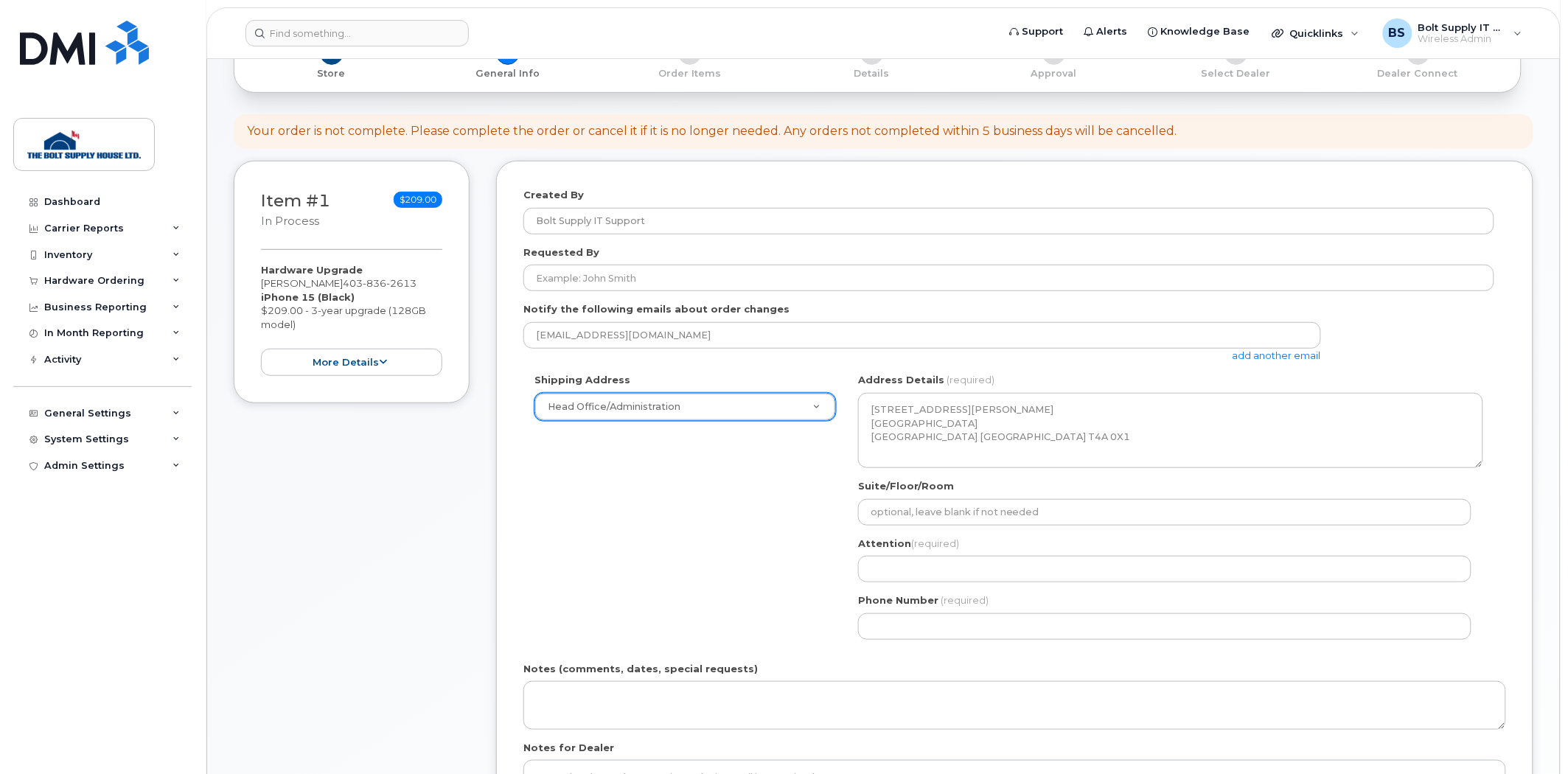
scroll to position [164, 0]
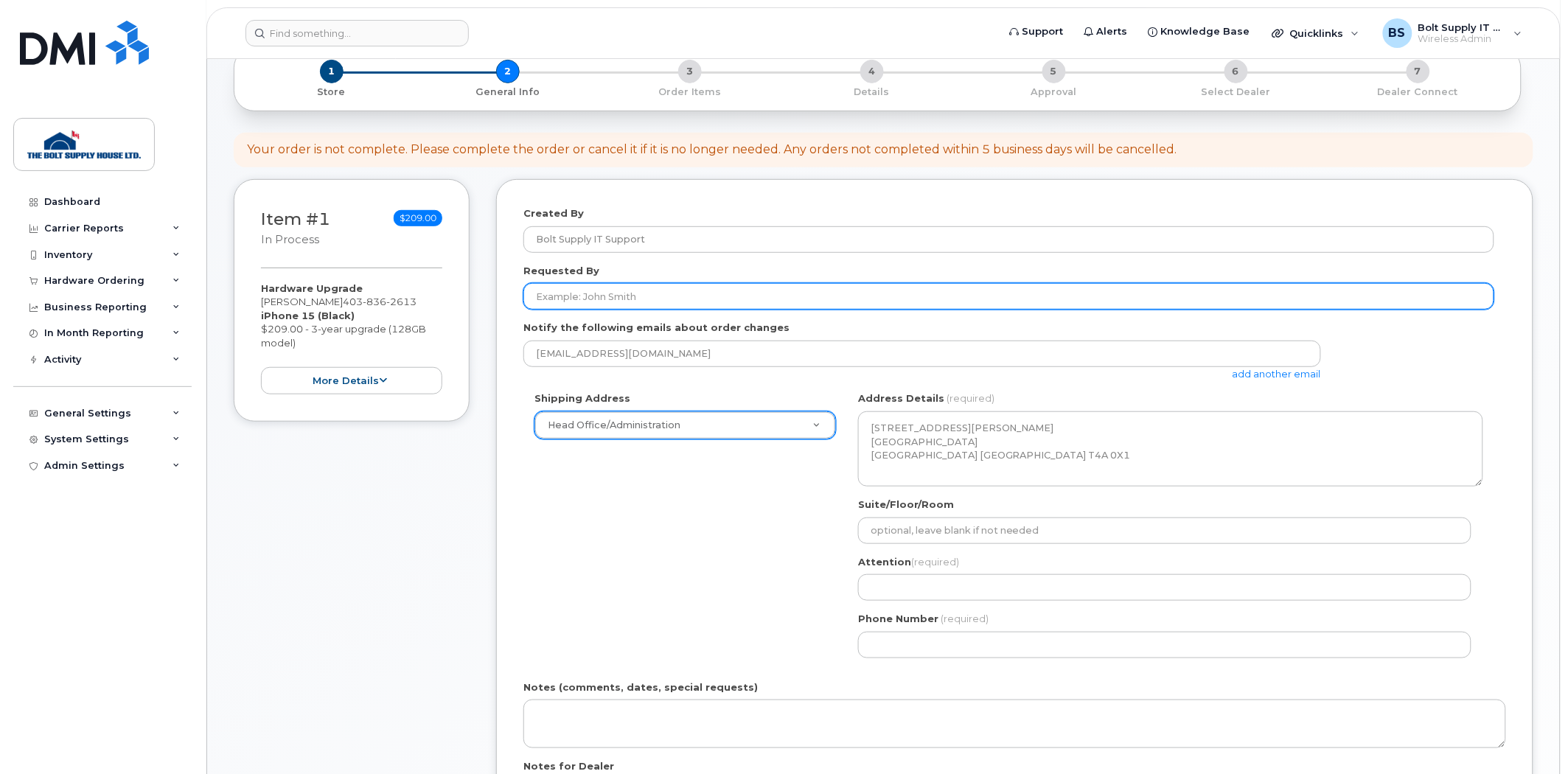
click at [654, 296] on input "Requested By" at bounding box center [1009, 296] width 971 height 26
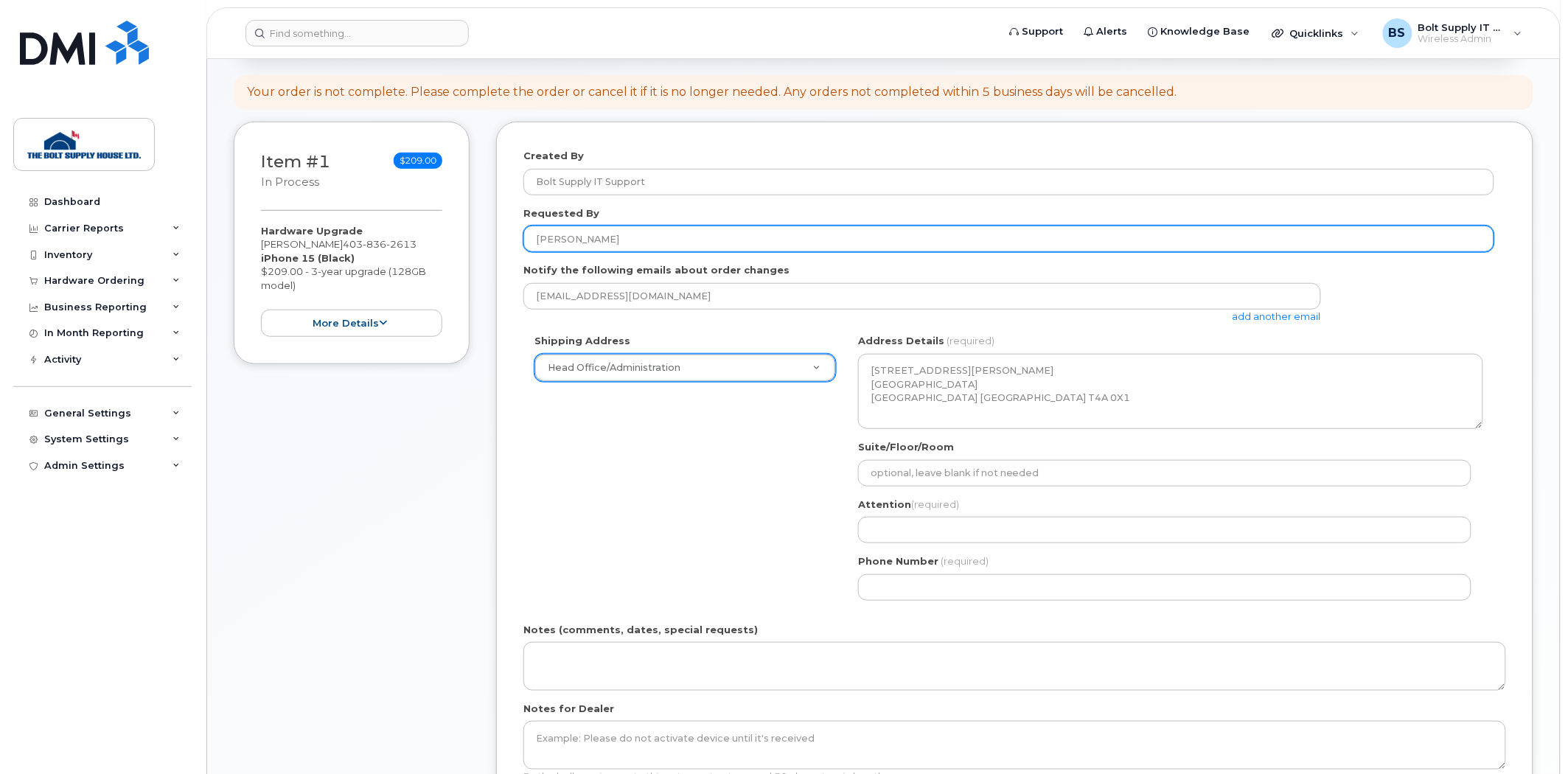
scroll to position [245, 0]
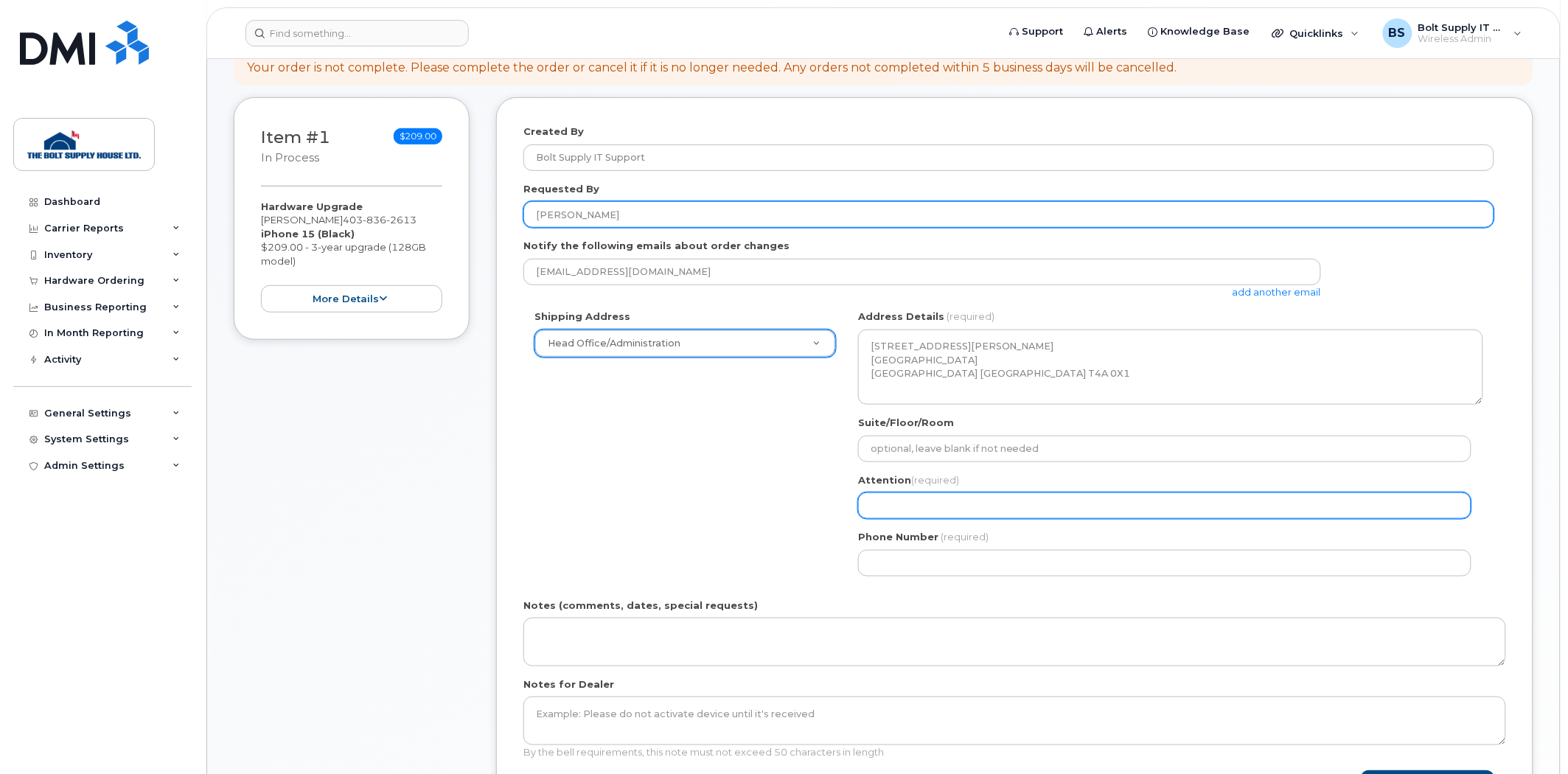
type input "[PERSON_NAME]"
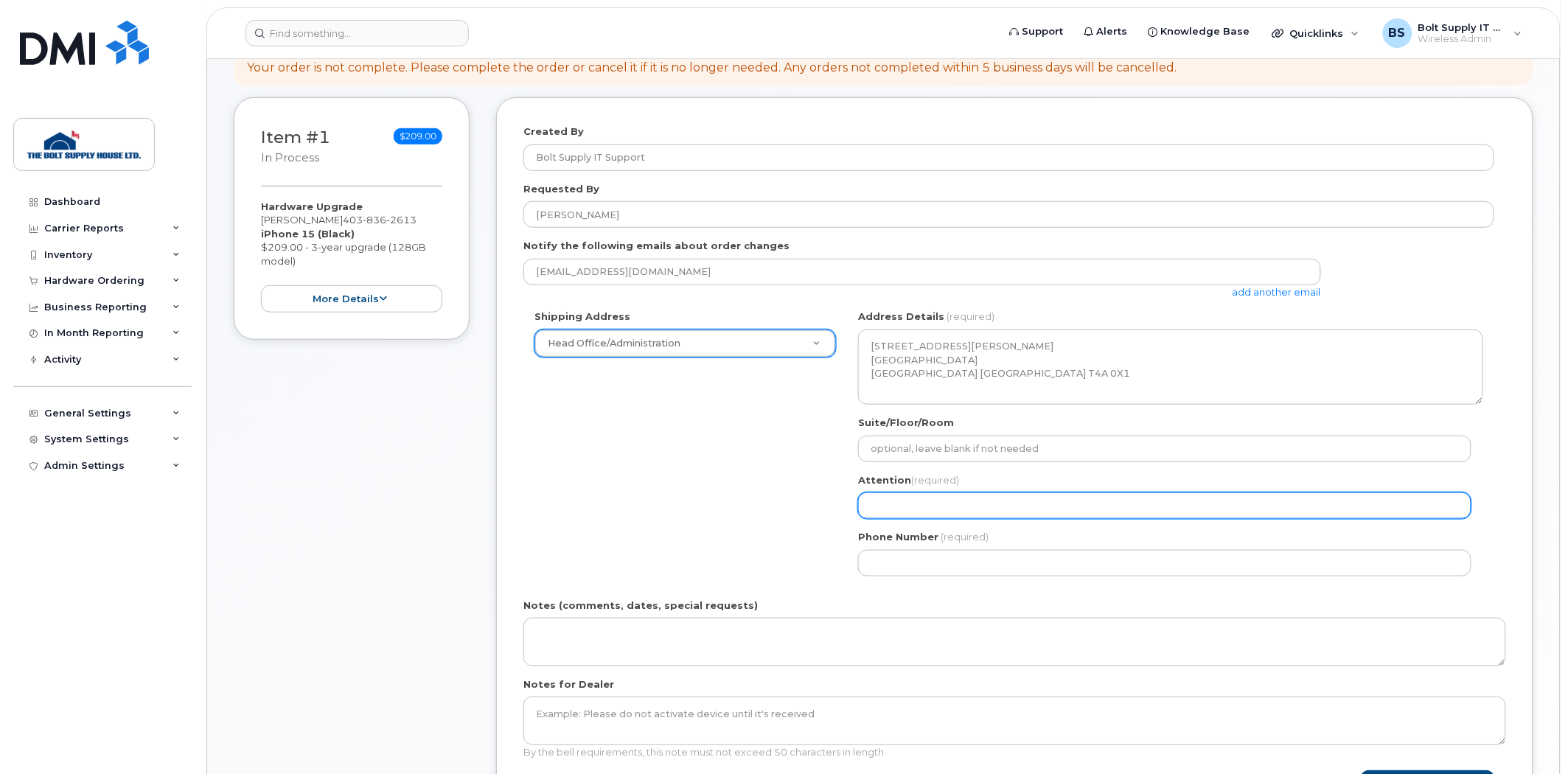
click at [883, 495] on input "Attention (required)" at bounding box center [1165, 505] width 614 height 26
select select
type input "J"
select select
type input "Ja"
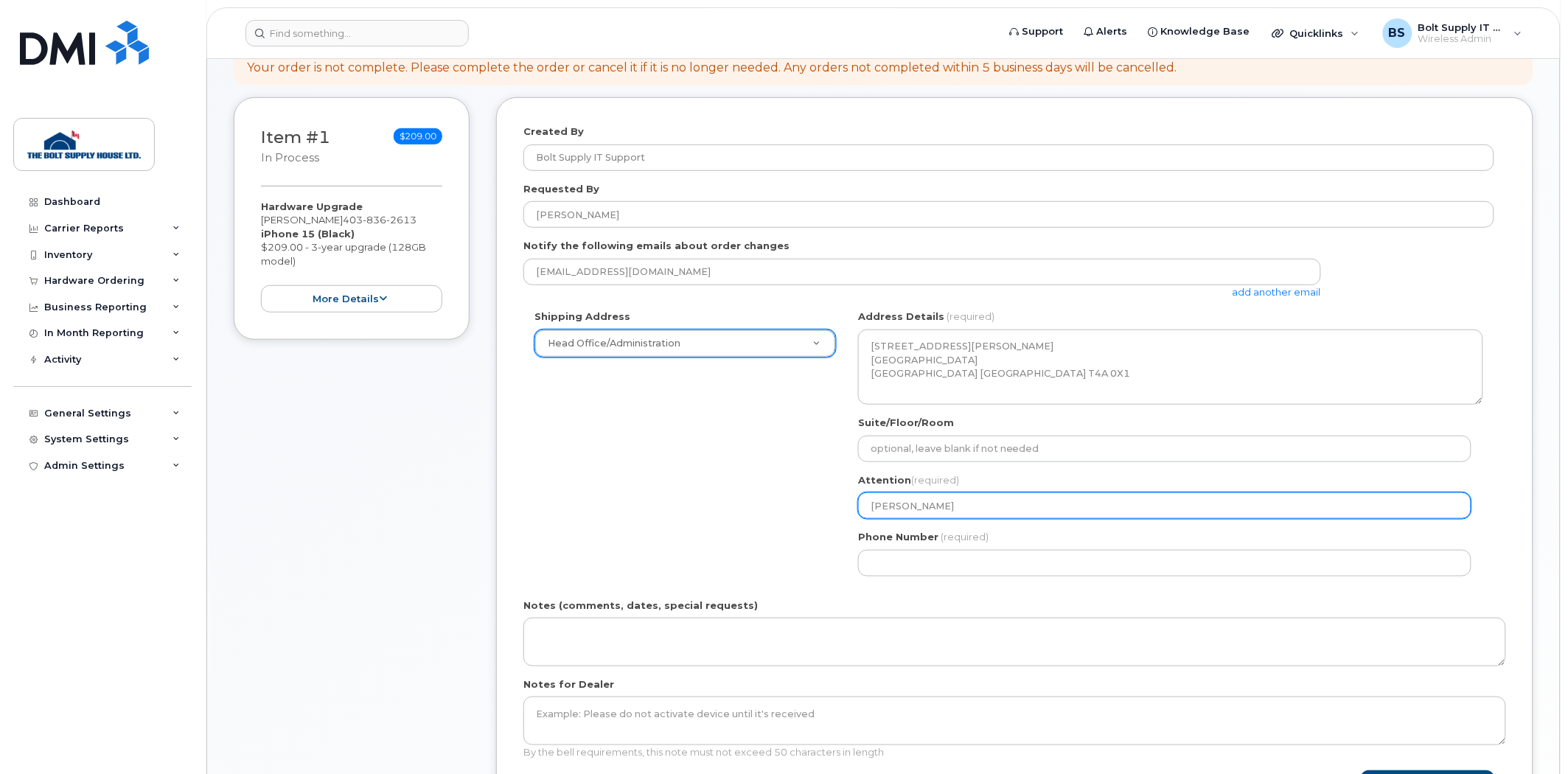
select select
type input "Jac"
select select
type input "Jacq"
select select
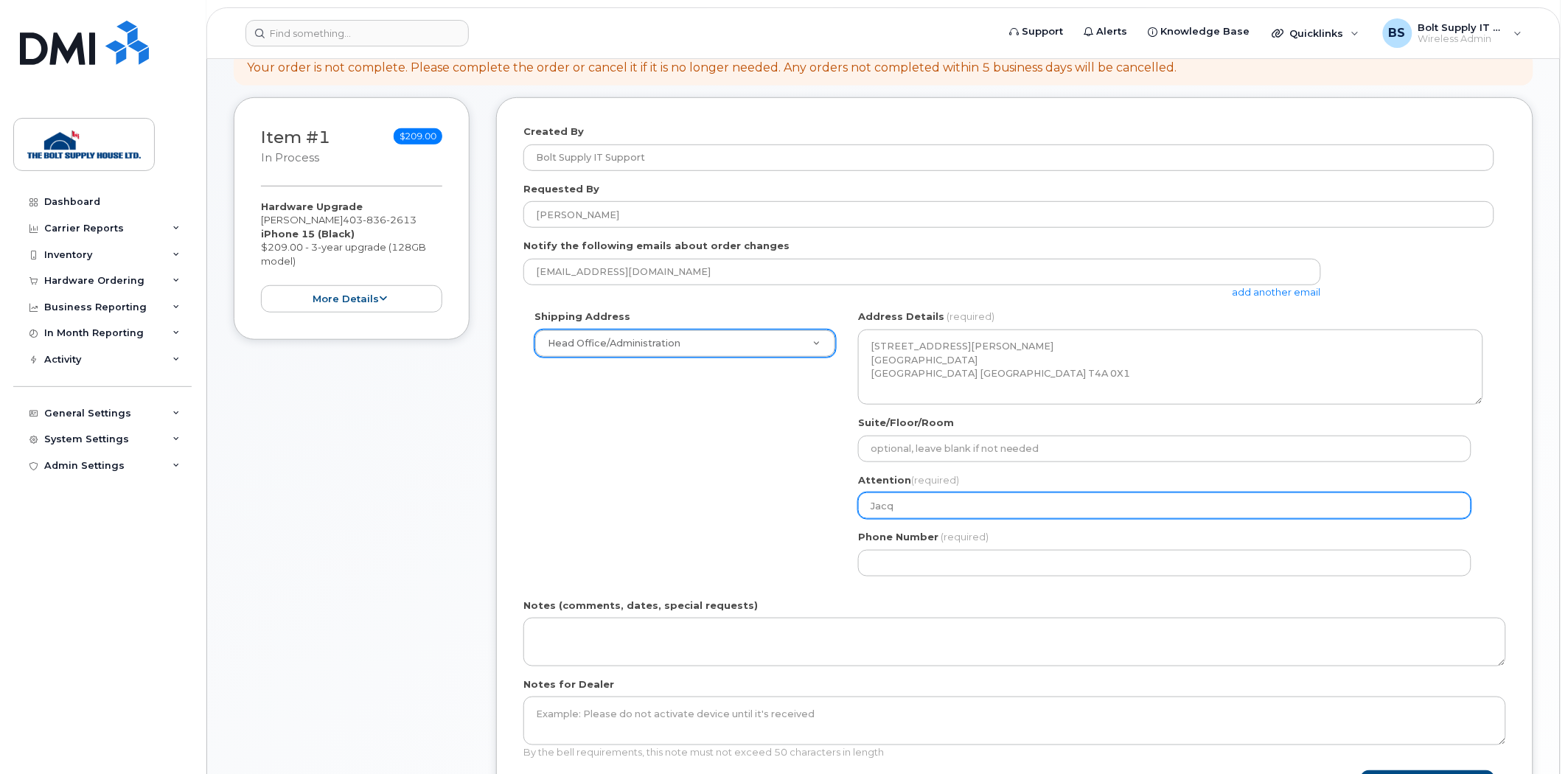
type input "Jacqu"
select select
type input "Jacque"
select select
type input "Jacque P"
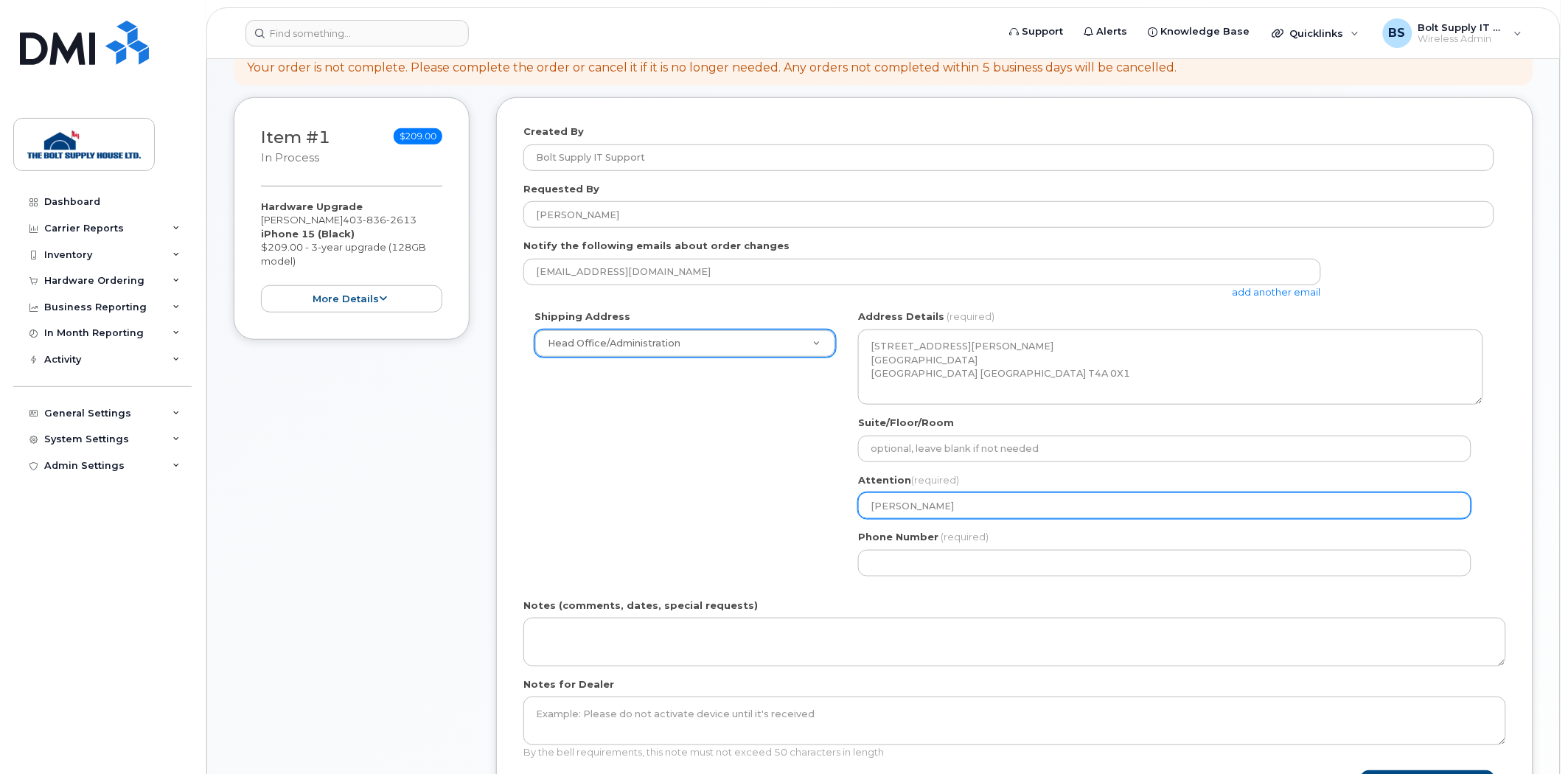
select select
type input "Jacque Po"
select select
type input "Jacque Poi"
select select
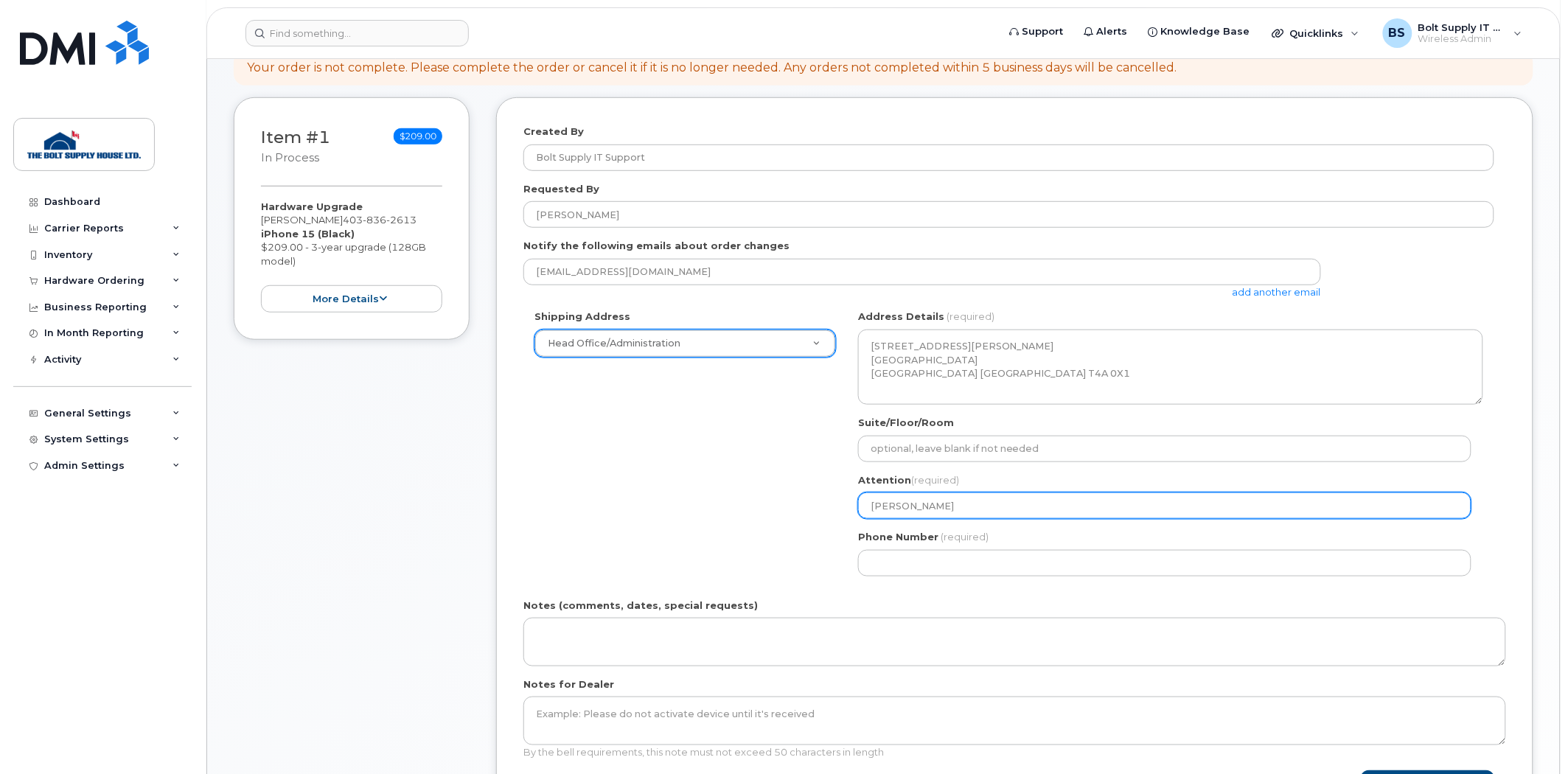
type input "Jacque Poin"
select select
type input "Jacque Point"
select select
type input "Jacque Pointe"
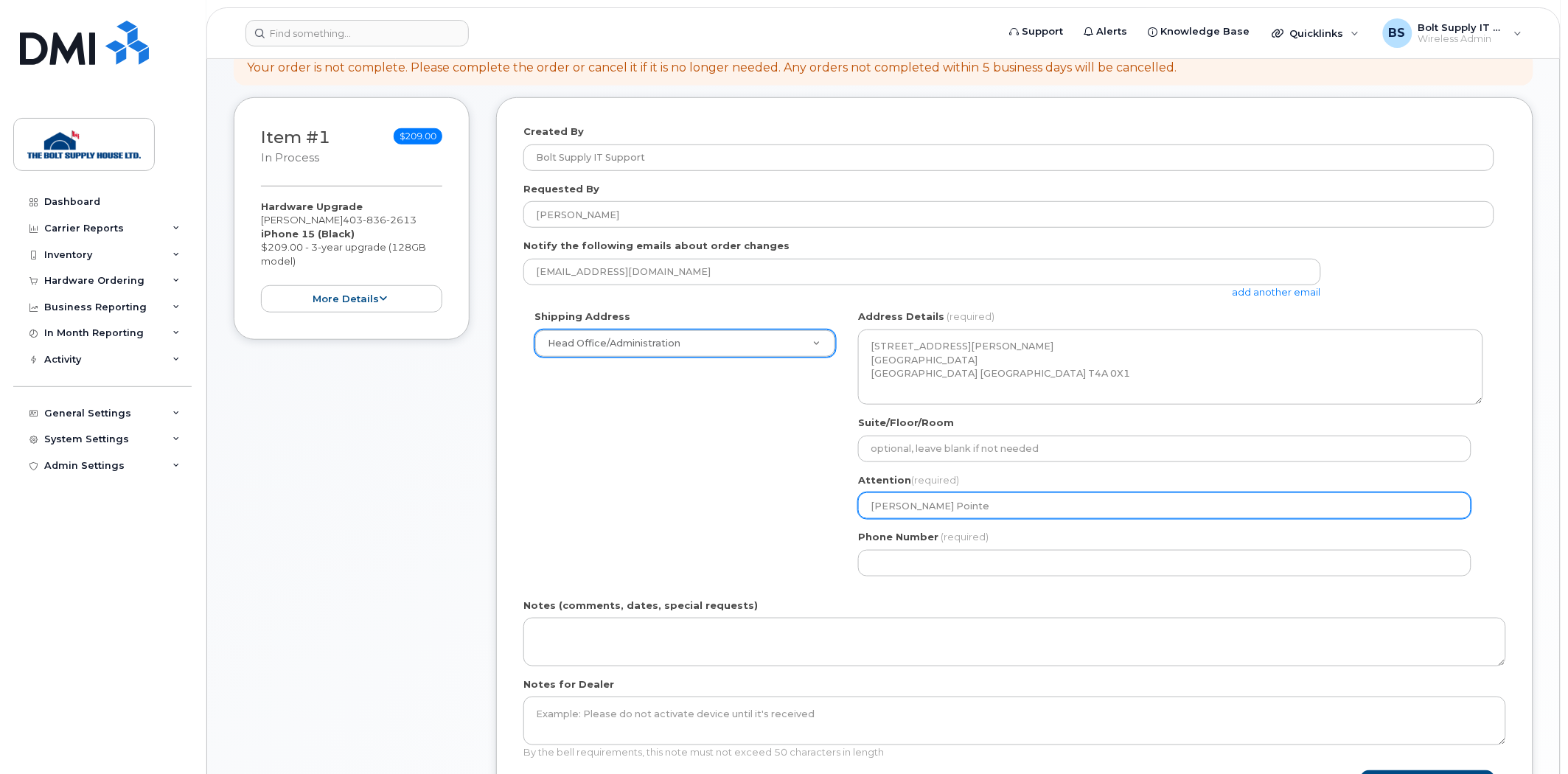
select select
type input "Jacque Pointer"
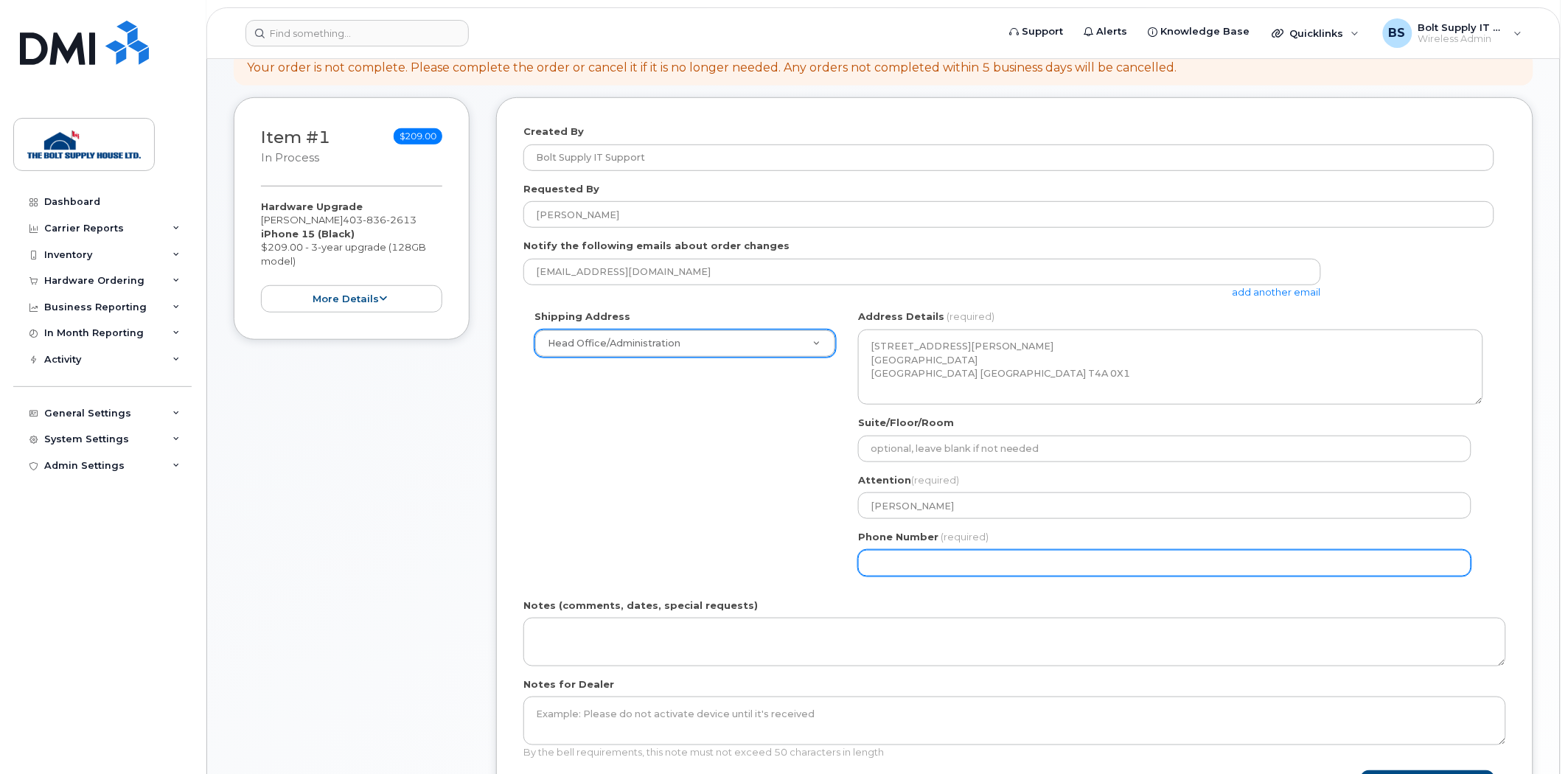
paste input "4039302792"
select select
type input "4039302792"
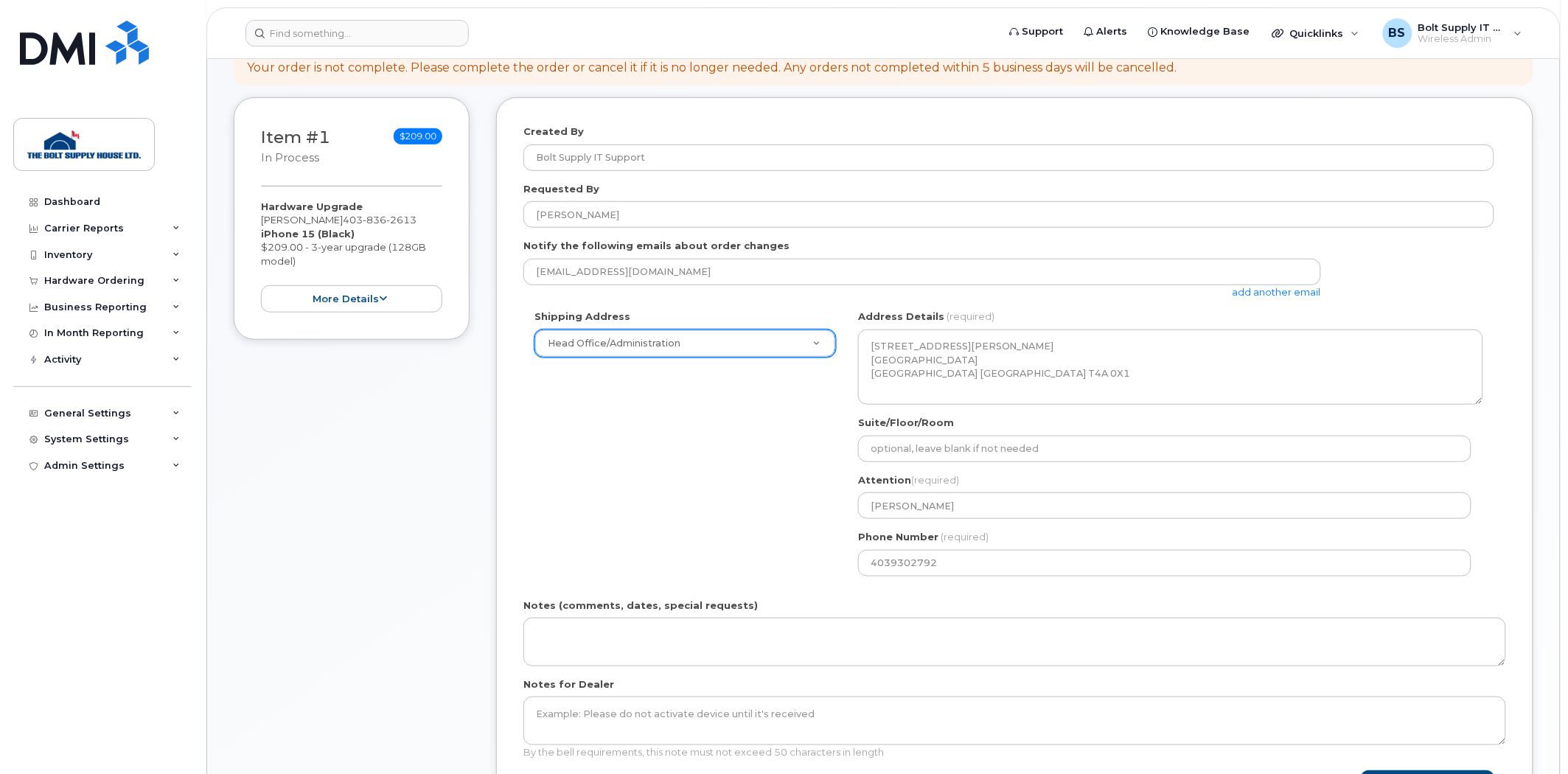
click at [815, 490] on div "Shipping Address Head Office/Administration New Address Calgary Distribution Ce…" at bounding box center [1009, 448] width 971 height 277
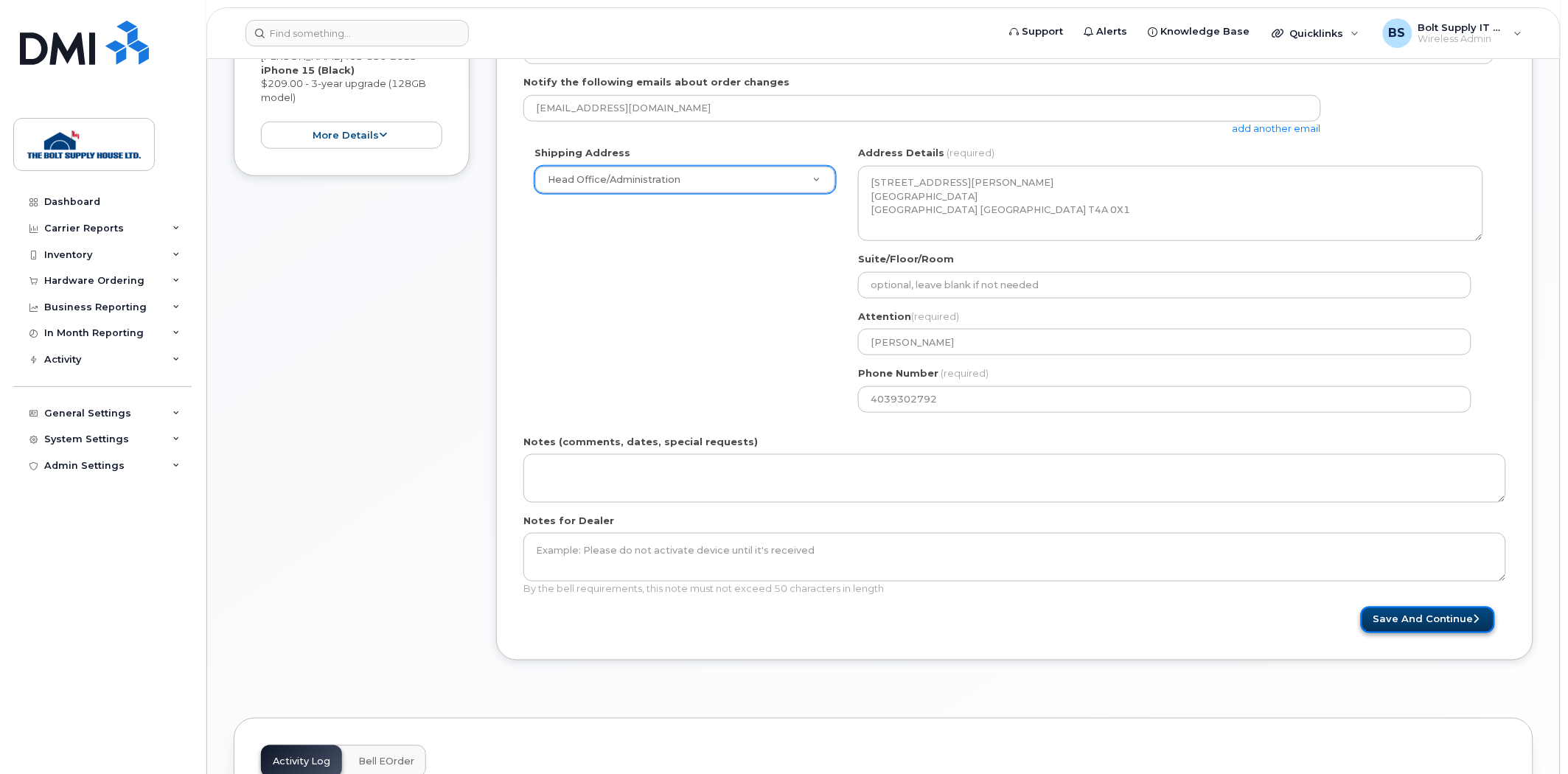
click at [1392, 615] on button "Save and Continue" at bounding box center [1428, 620] width 134 height 27
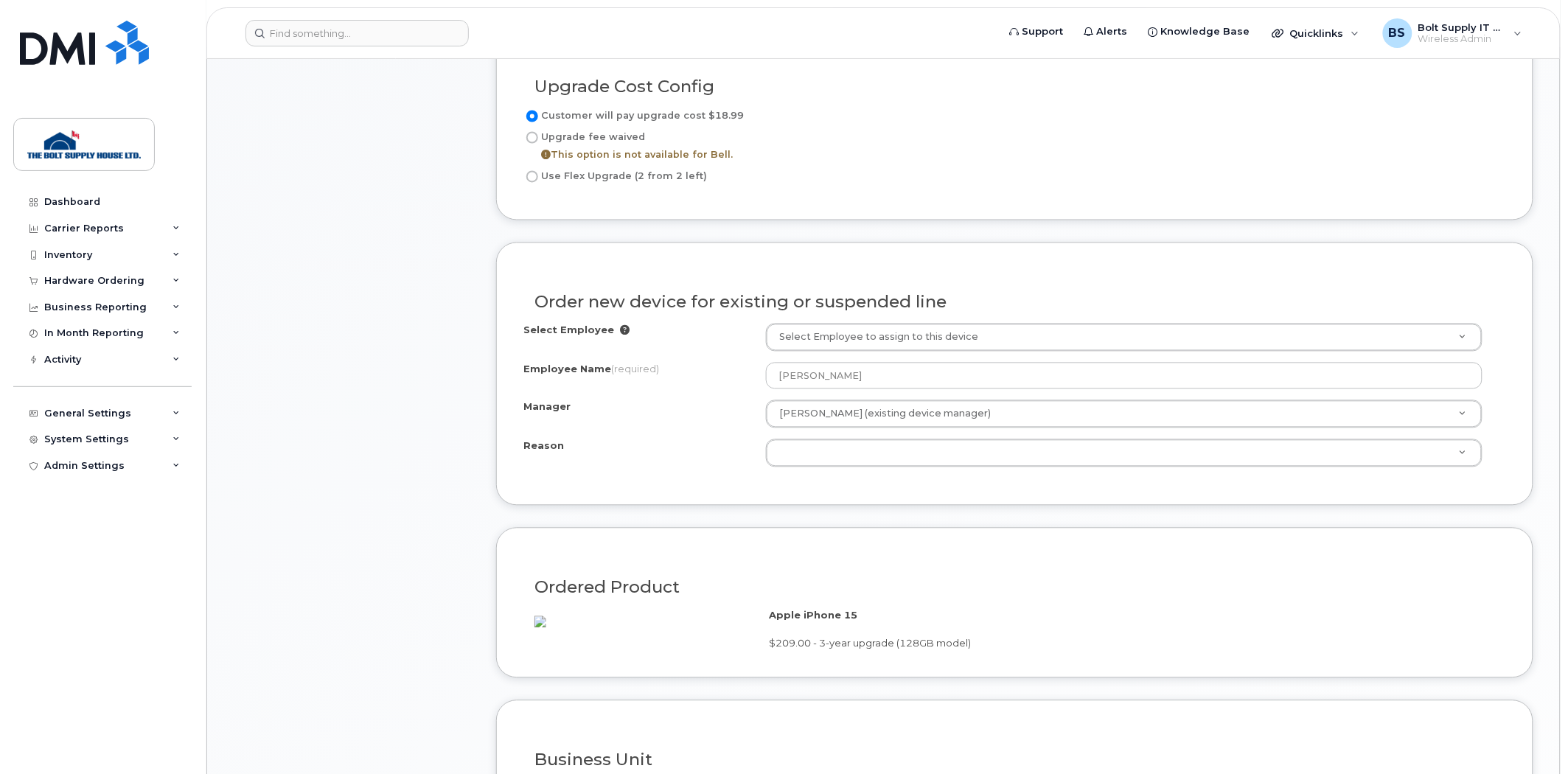
scroll to position [901, 0]
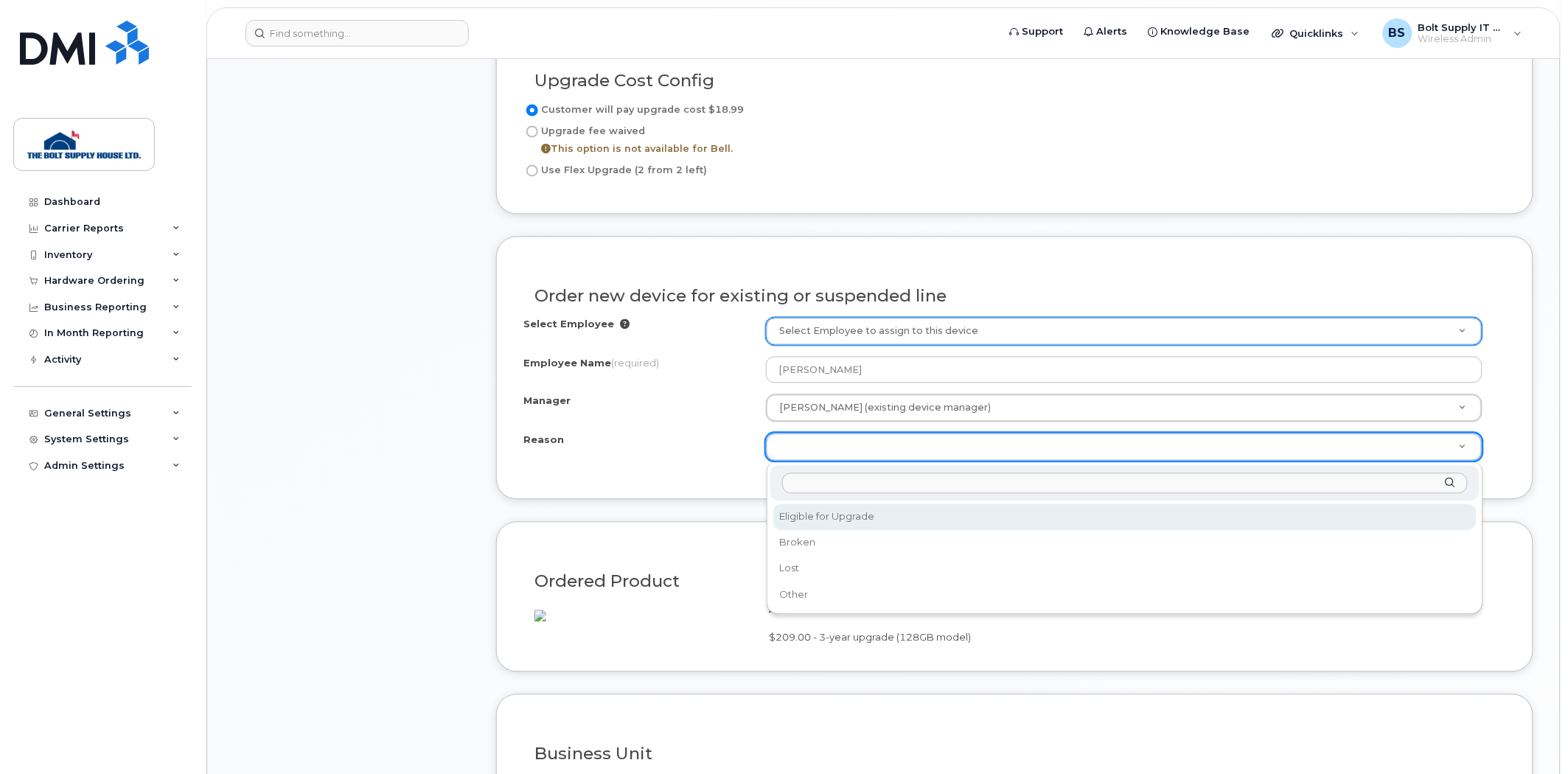
select select "eligible_for_upgrade"
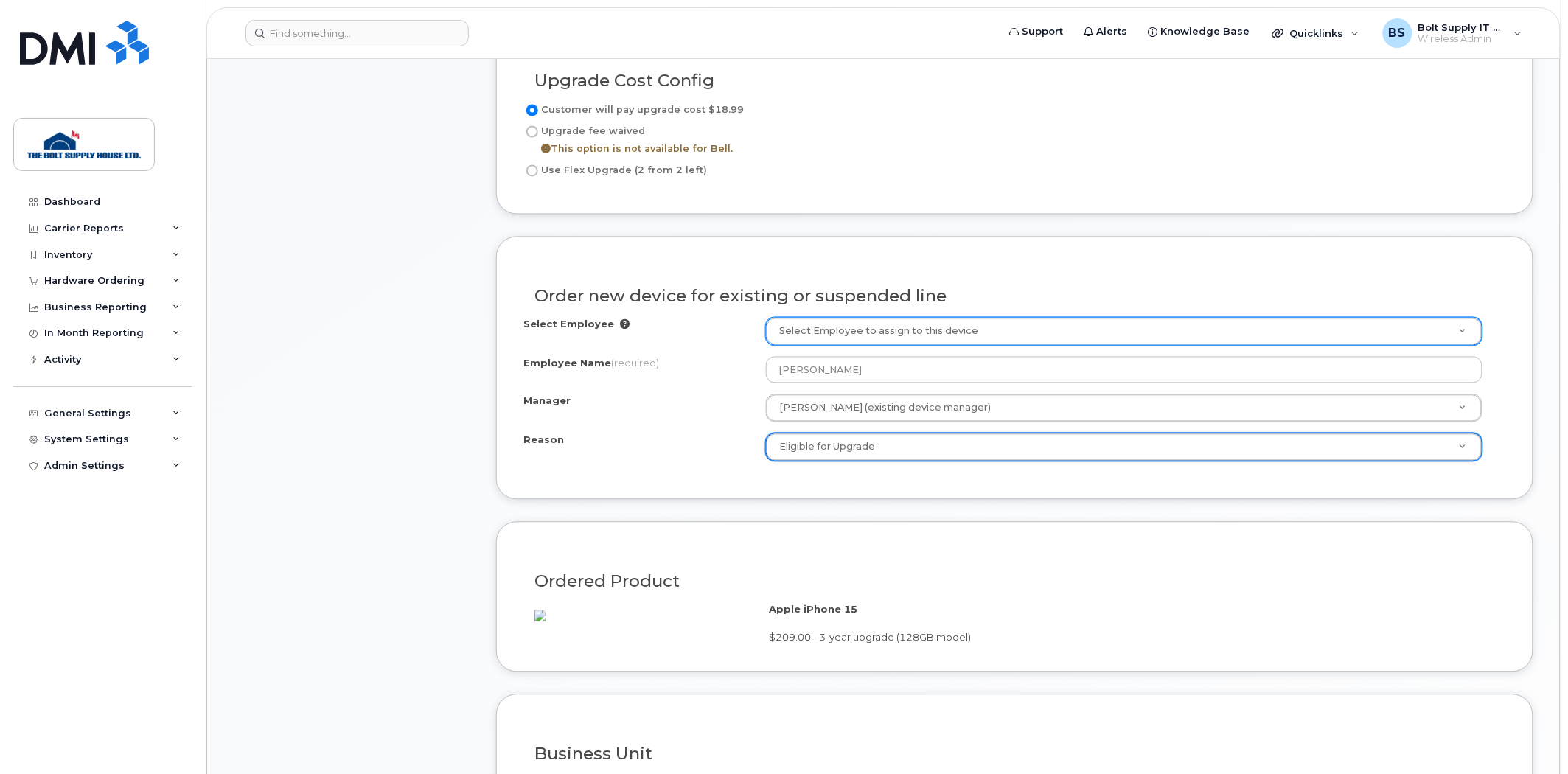
click at [761, 475] on div "Order new device for existing or suspended line Select Employee Select Employee…" at bounding box center [1015, 368] width 1037 height 263
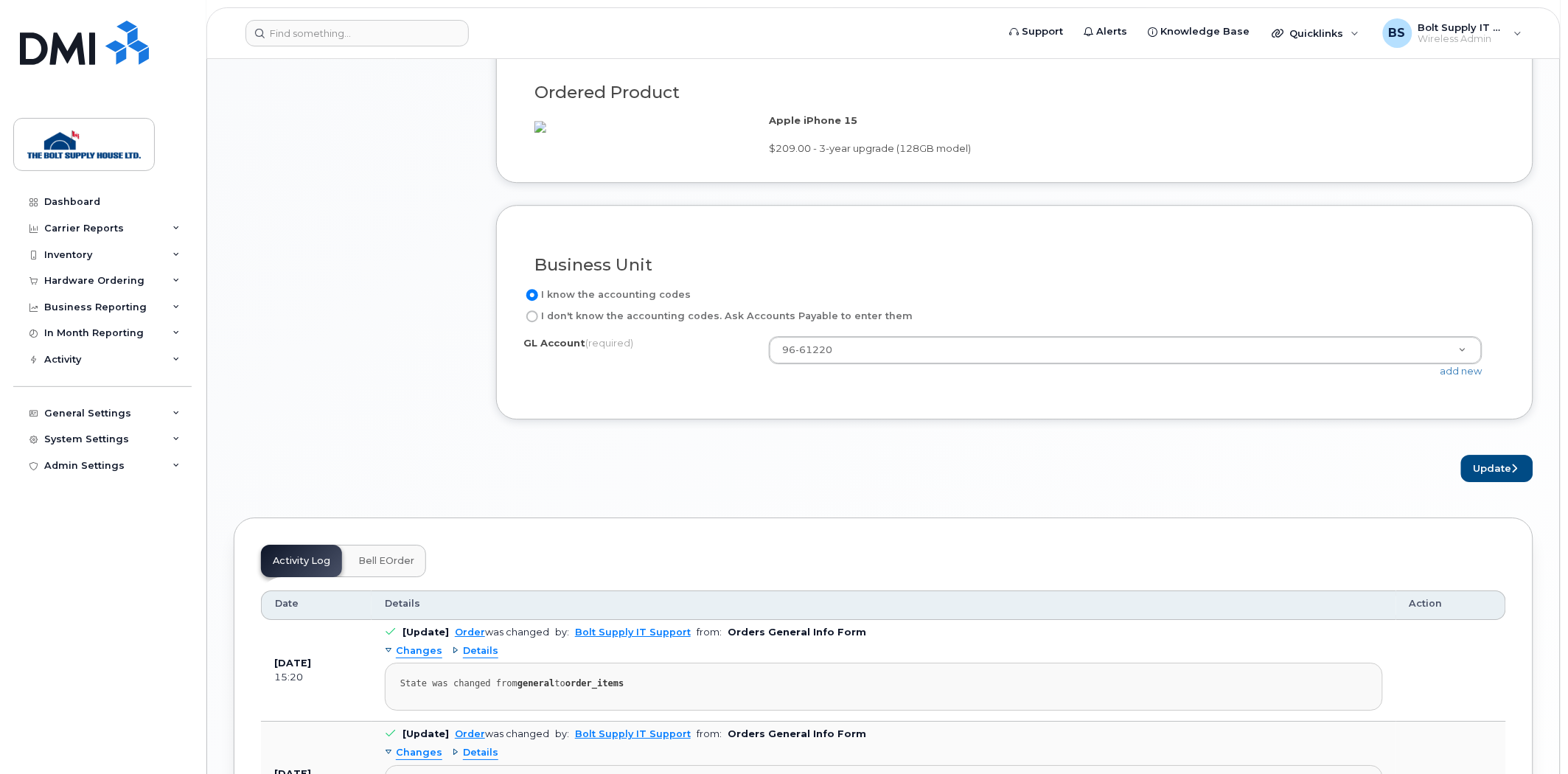
scroll to position [1391, 0]
click at [1483, 480] on button "Update" at bounding box center [1497, 466] width 72 height 27
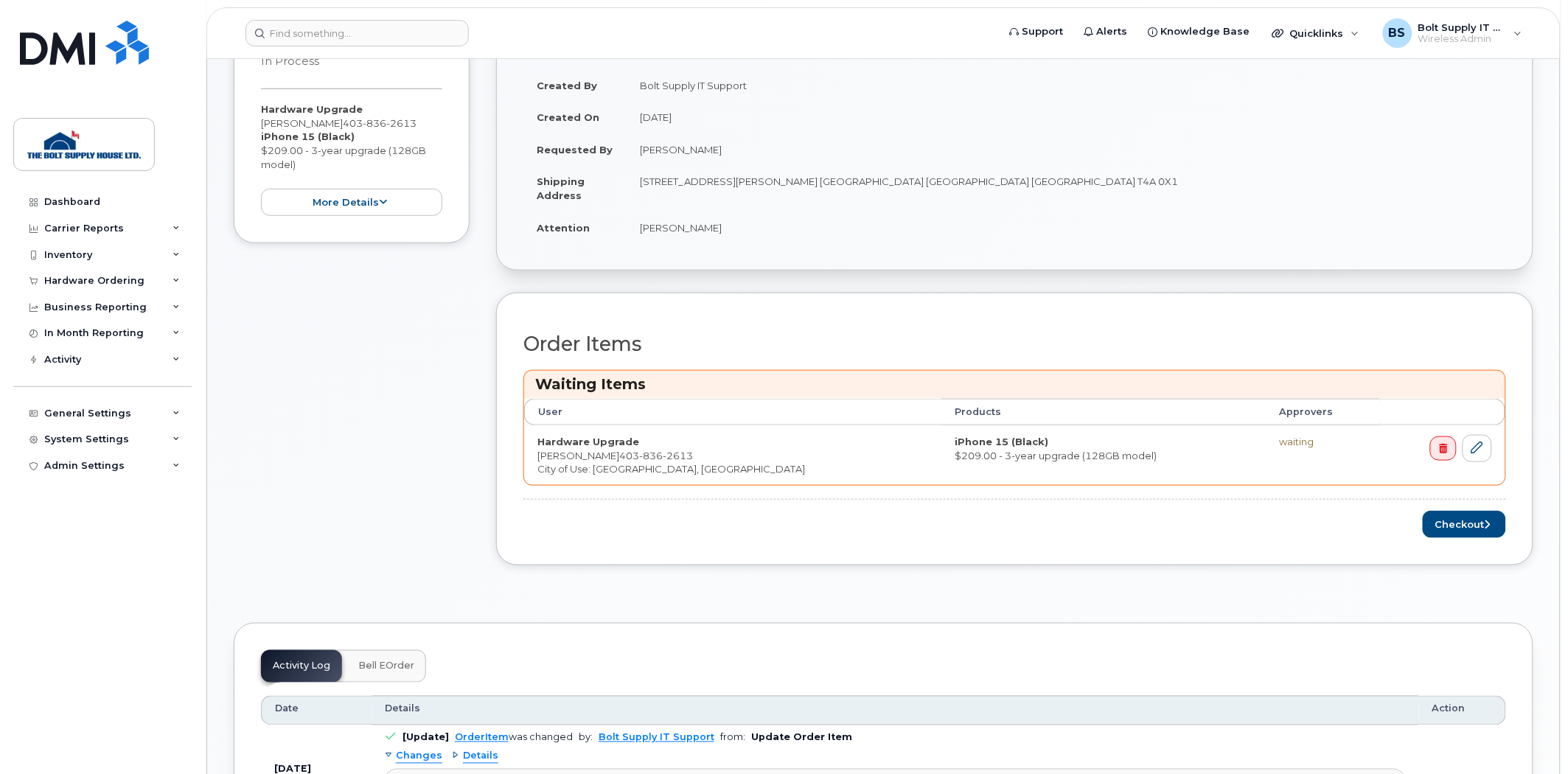
scroll to position [327, 0]
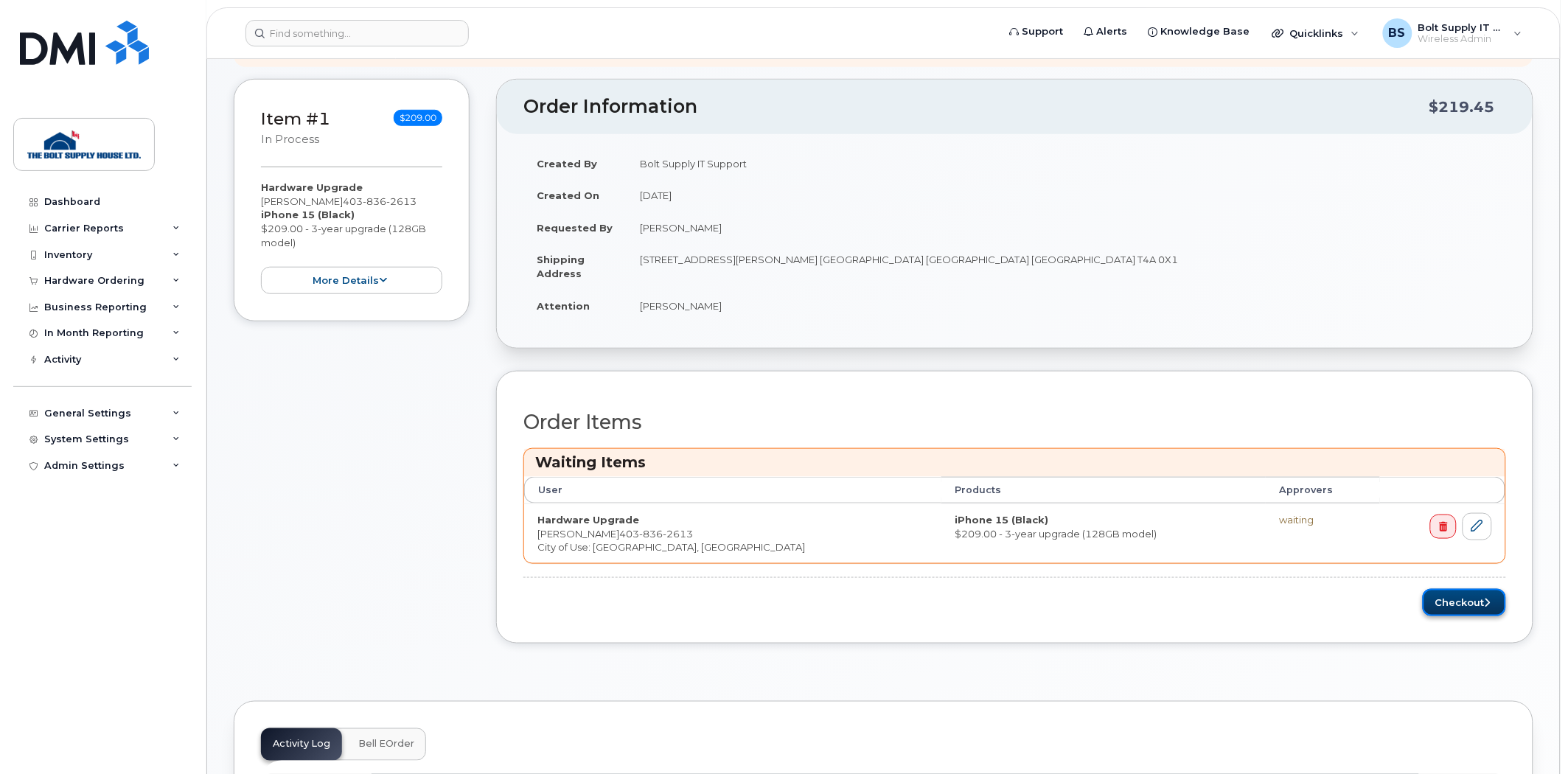
click at [1445, 597] on button "Checkout" at bounding box center [1464, 602] width 83 height 27
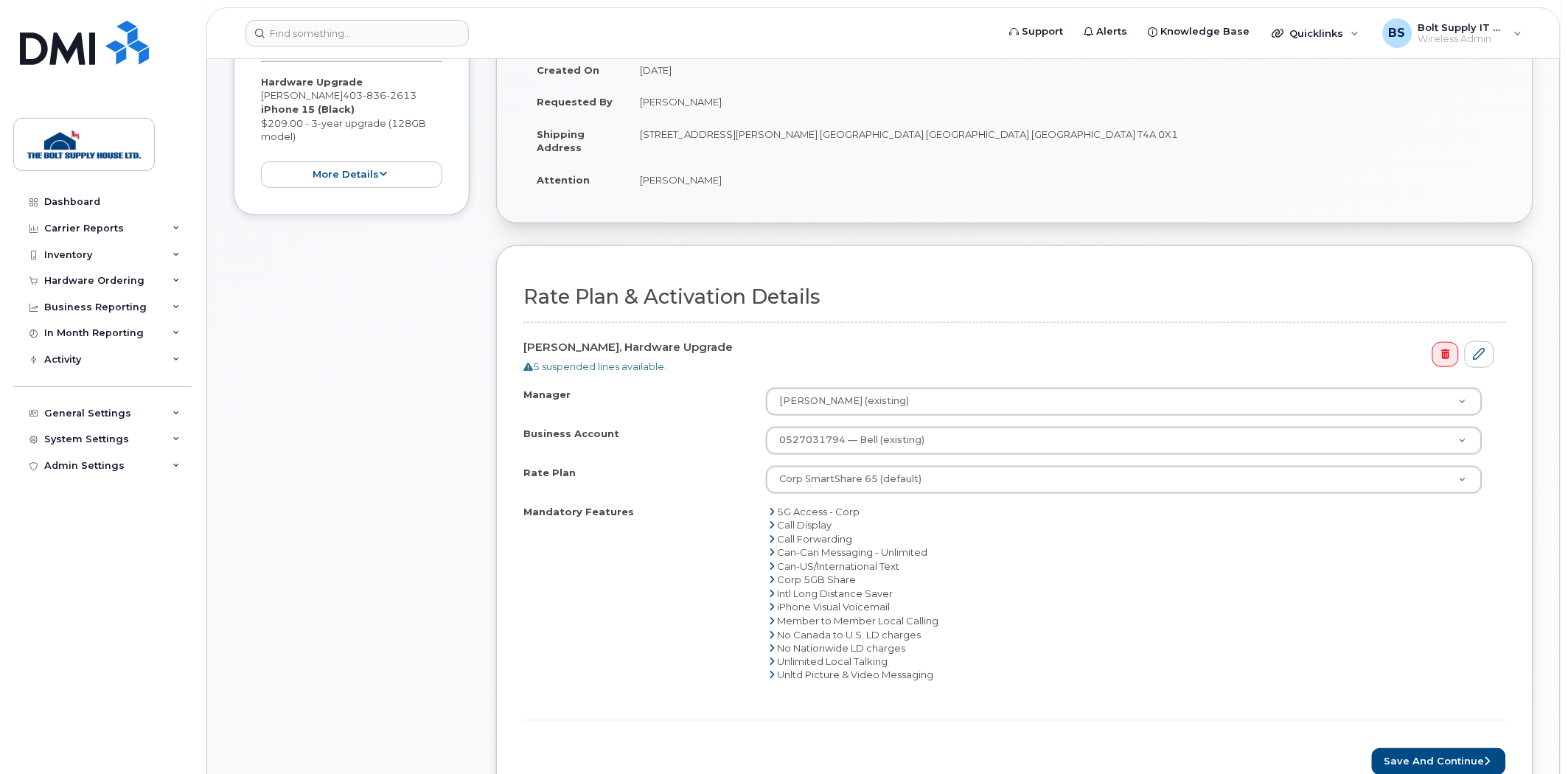
scroll to position [491, 0]
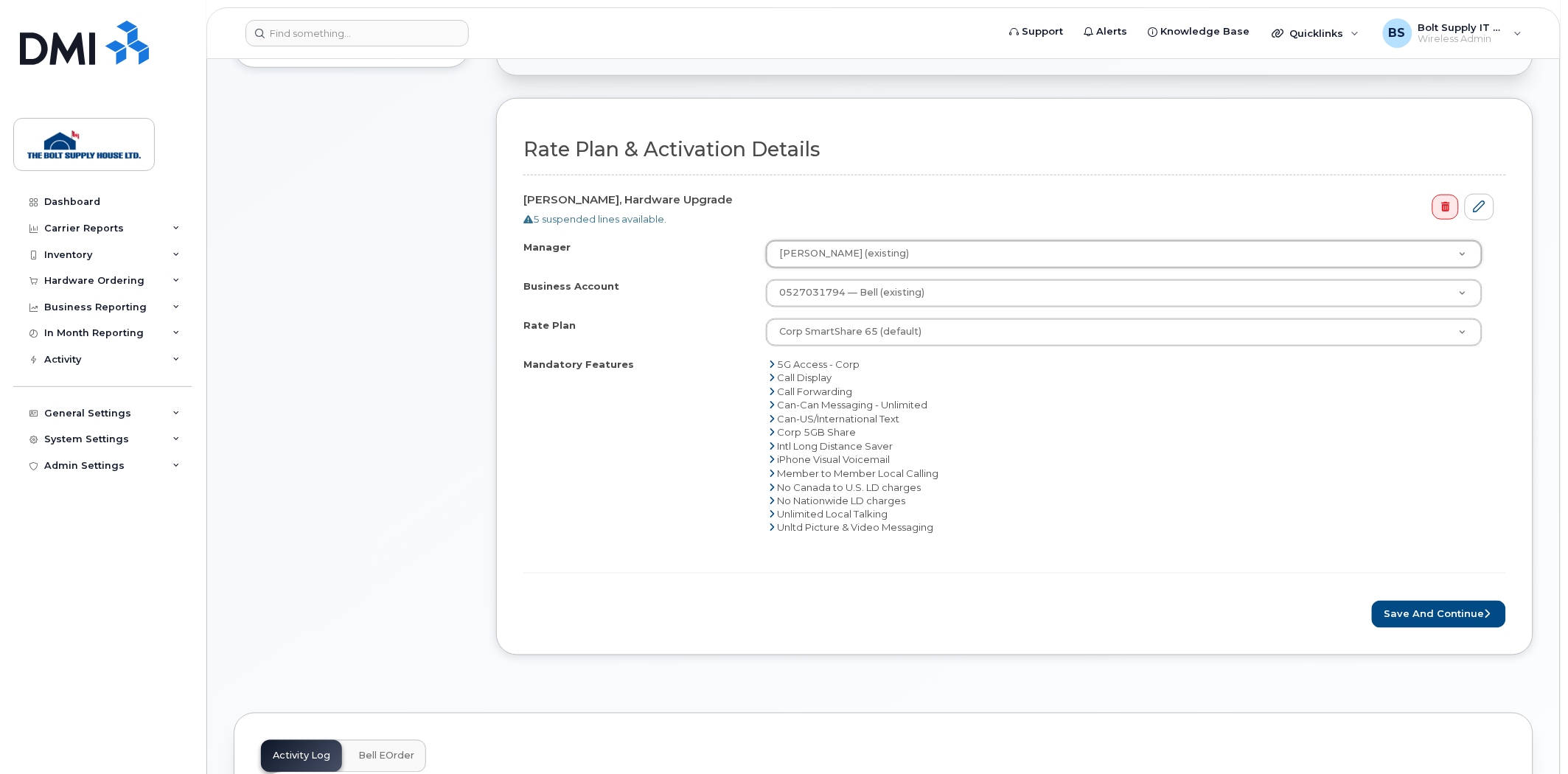
click at [989, 211] on div "[PERSON_NAME], Hardware Upgrade 5 suspended lines available." at bounding box center [1015, 206] width 982 height 39
click at [1424, 614] on button "Save and Continue" at bounding box center [1439, 614] width 134 height 27
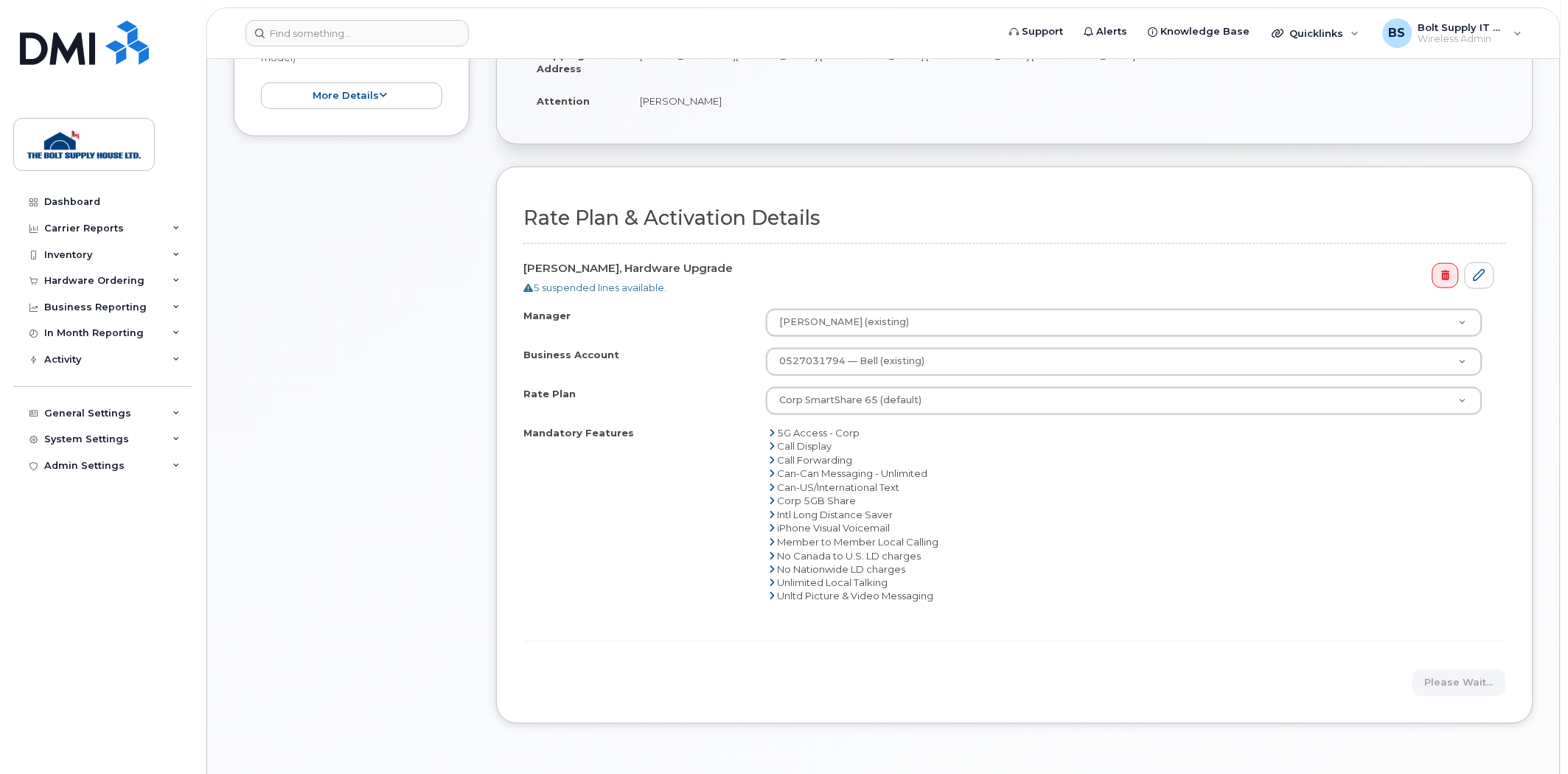
scroll to position [327, 0]
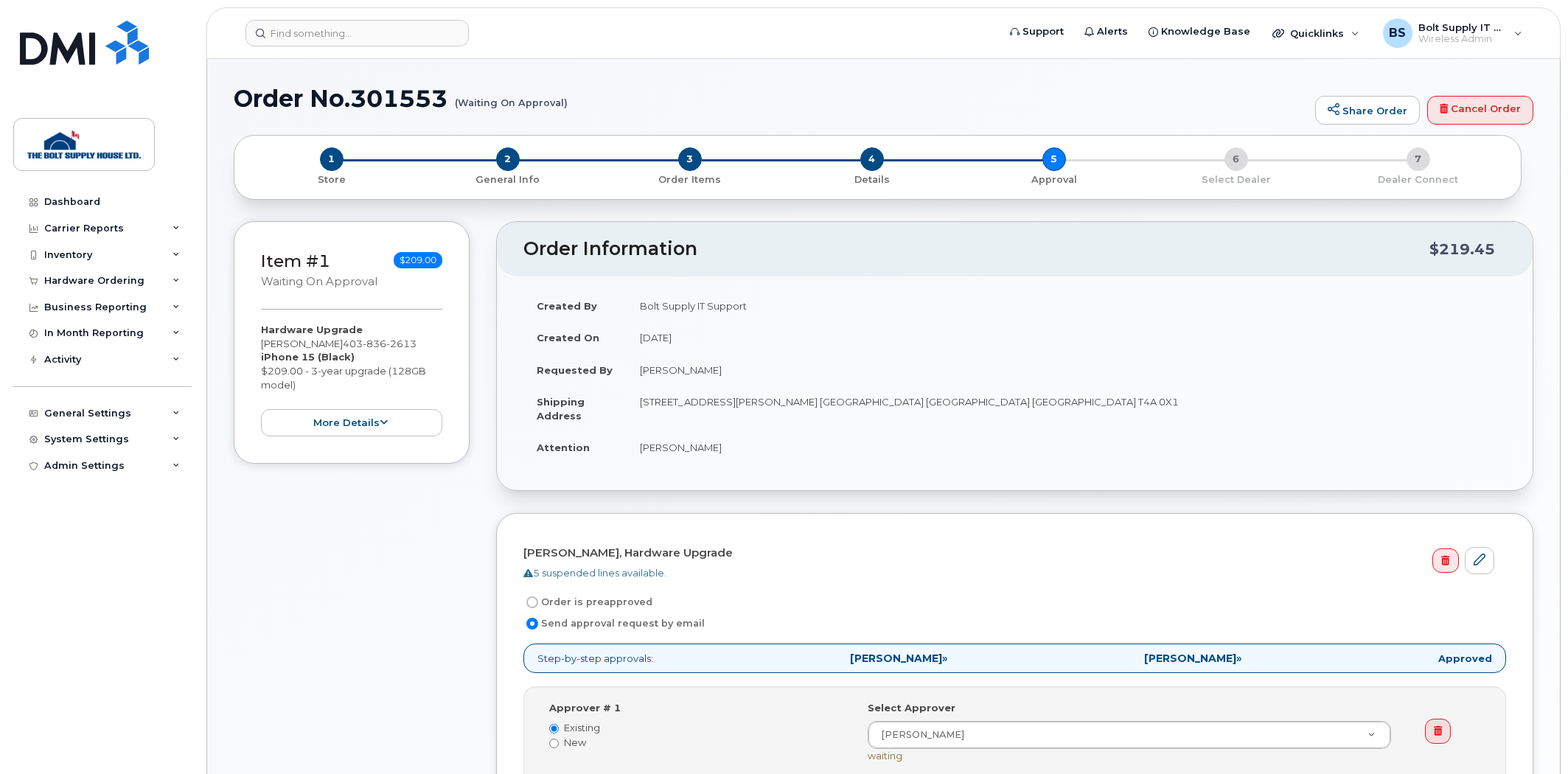
select select
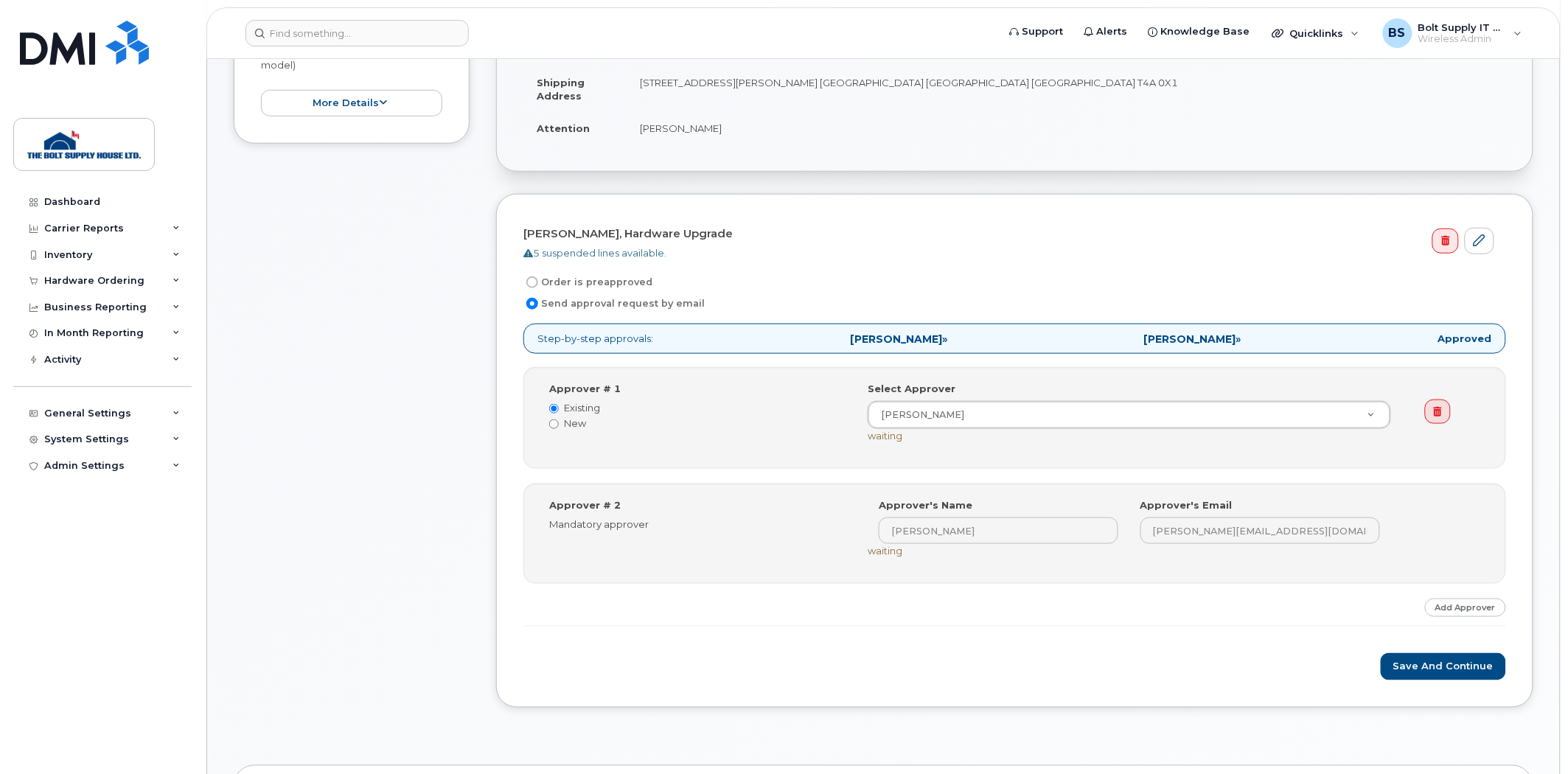
scroll to position [409, 0]
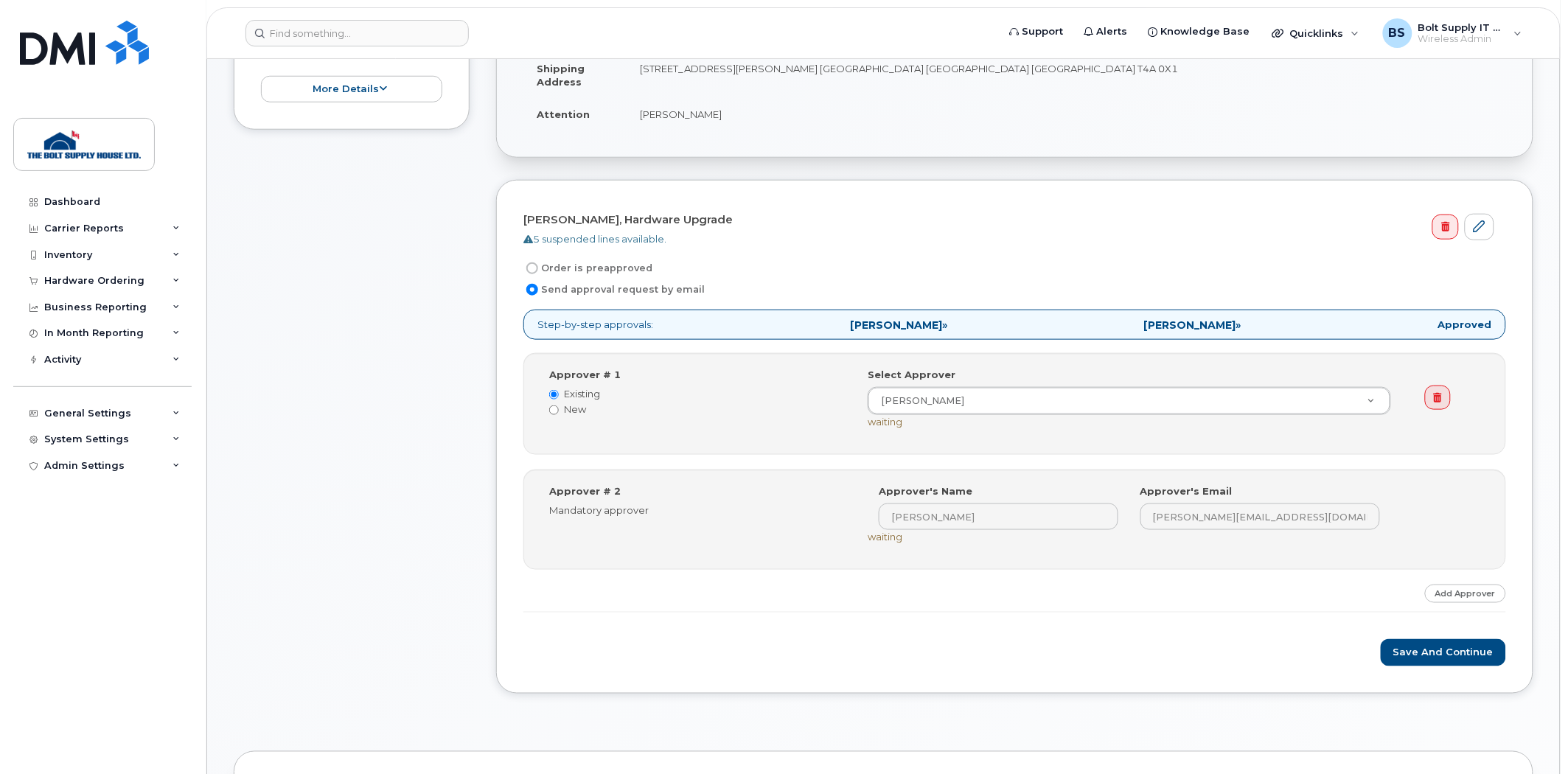
click at [646, 266] on div "Order is preapproved" at bounding box center [1009, 268] width 971 height 18
click at [629, 270] on label "Order is preapproved" at bounding box center [588, 268] width 129 height 18
click at [538, 270] on input "Order is preapproved" at bounding box center [532, 268] width 11 height 11
radio input "true"
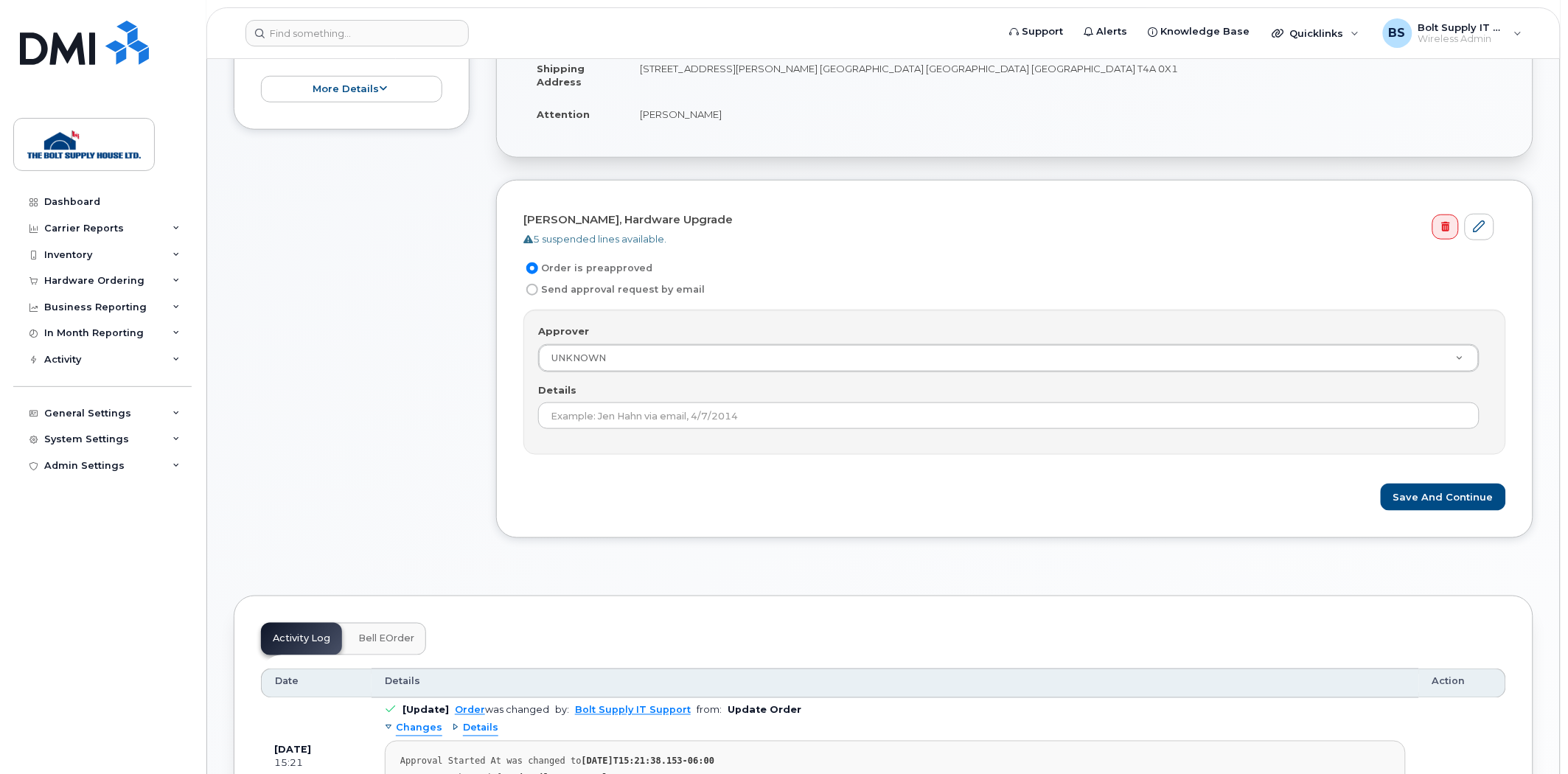
click at [635, 380] on div "Approver UNKNOWN Approver Approver UNKNOWN [PERSON_NAME] Bolt Supply Support [P…" at bounding box center [1015, 382] width 982 height 145
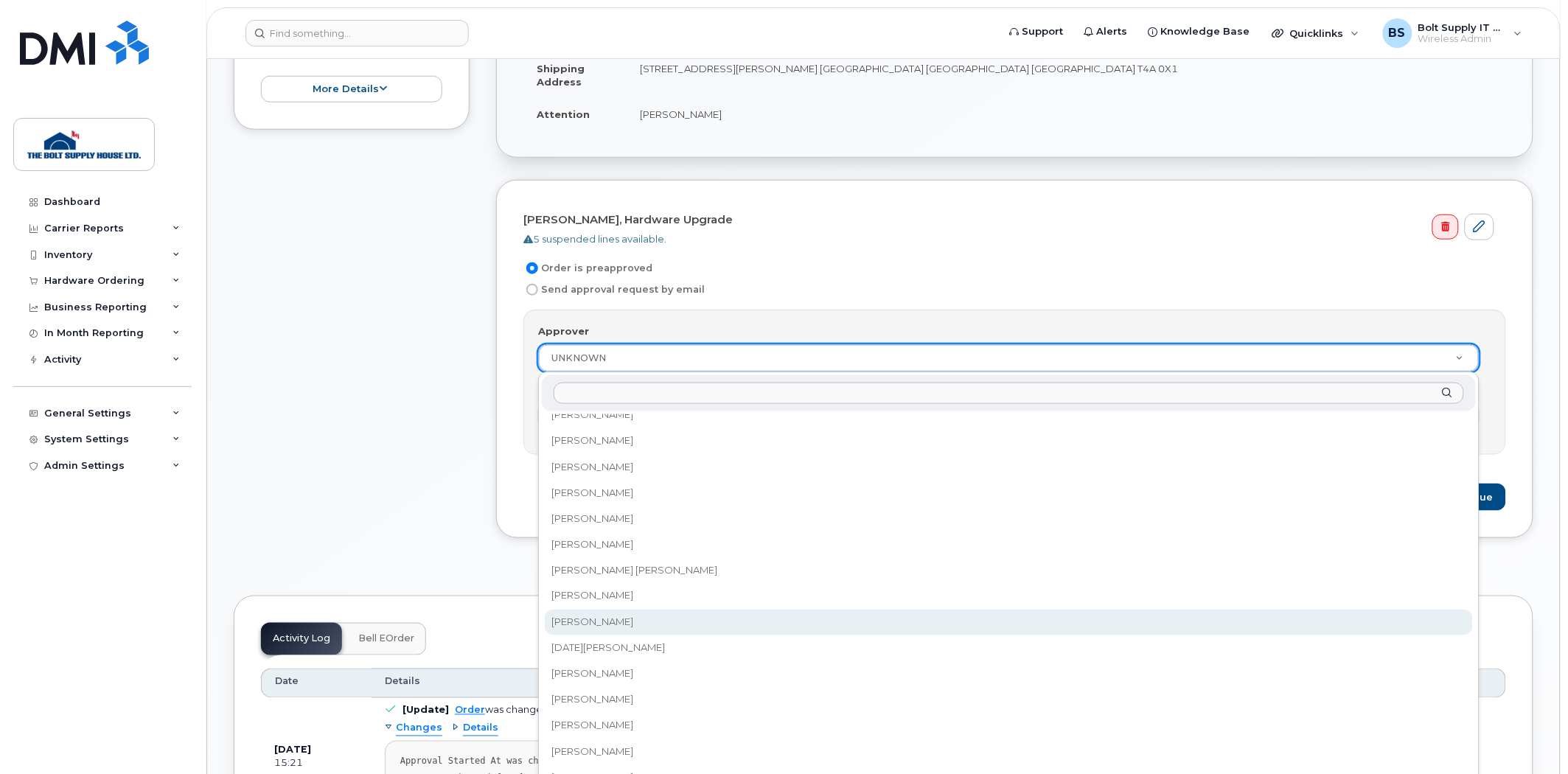
scroll to position [247, 0]
drag, startPoint x: 624, startPoint y: 584, endPoint x: 636, endPoint y: 592, distance: 14.4
select select "881022"
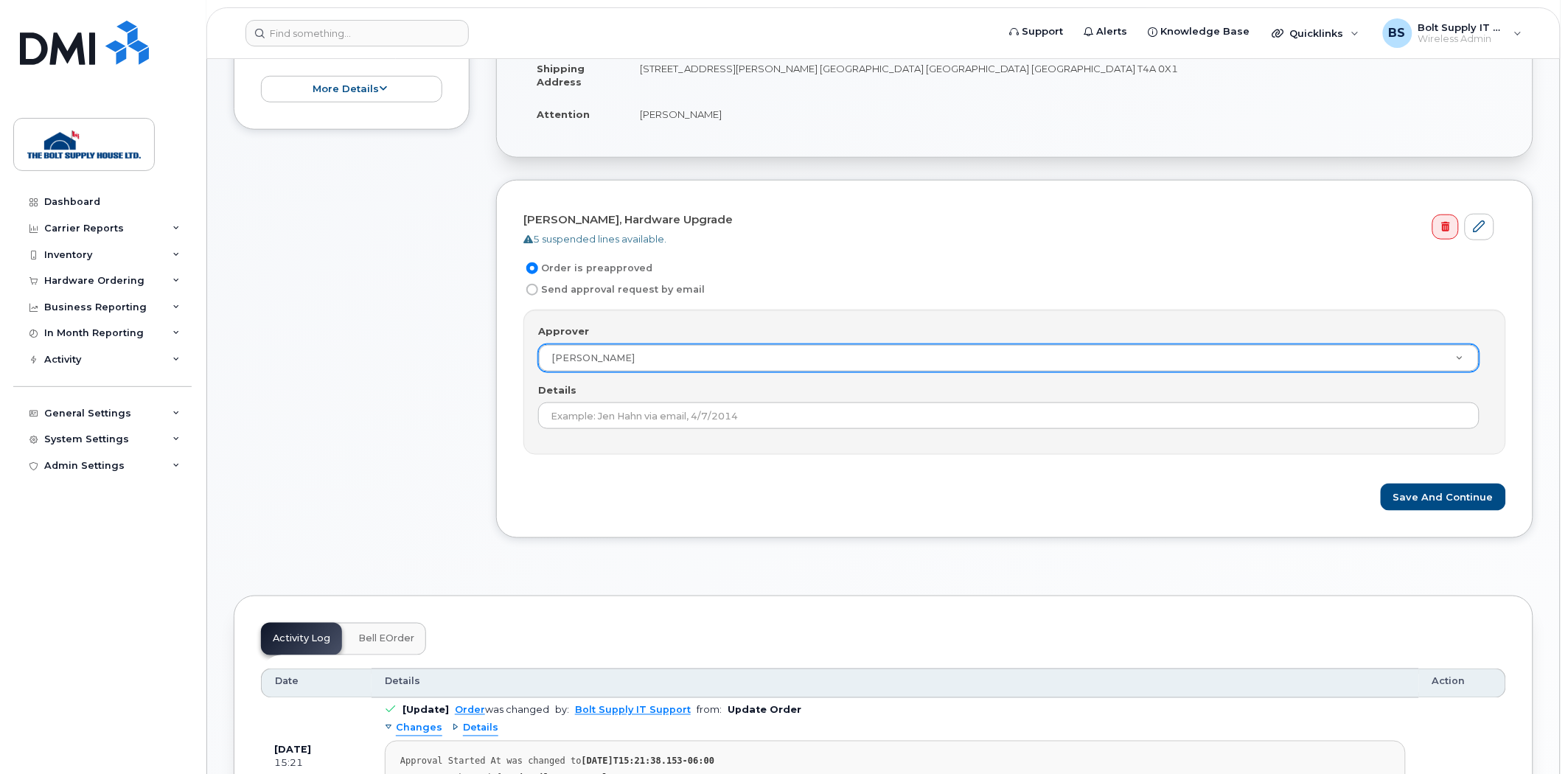
click at [628, 431] on div "Approver Mary Loucks Approver UNKNOWN Becky Herford Bolt Supply Support Brett D…" at bounding box center [1015, 382] width 982 height 145
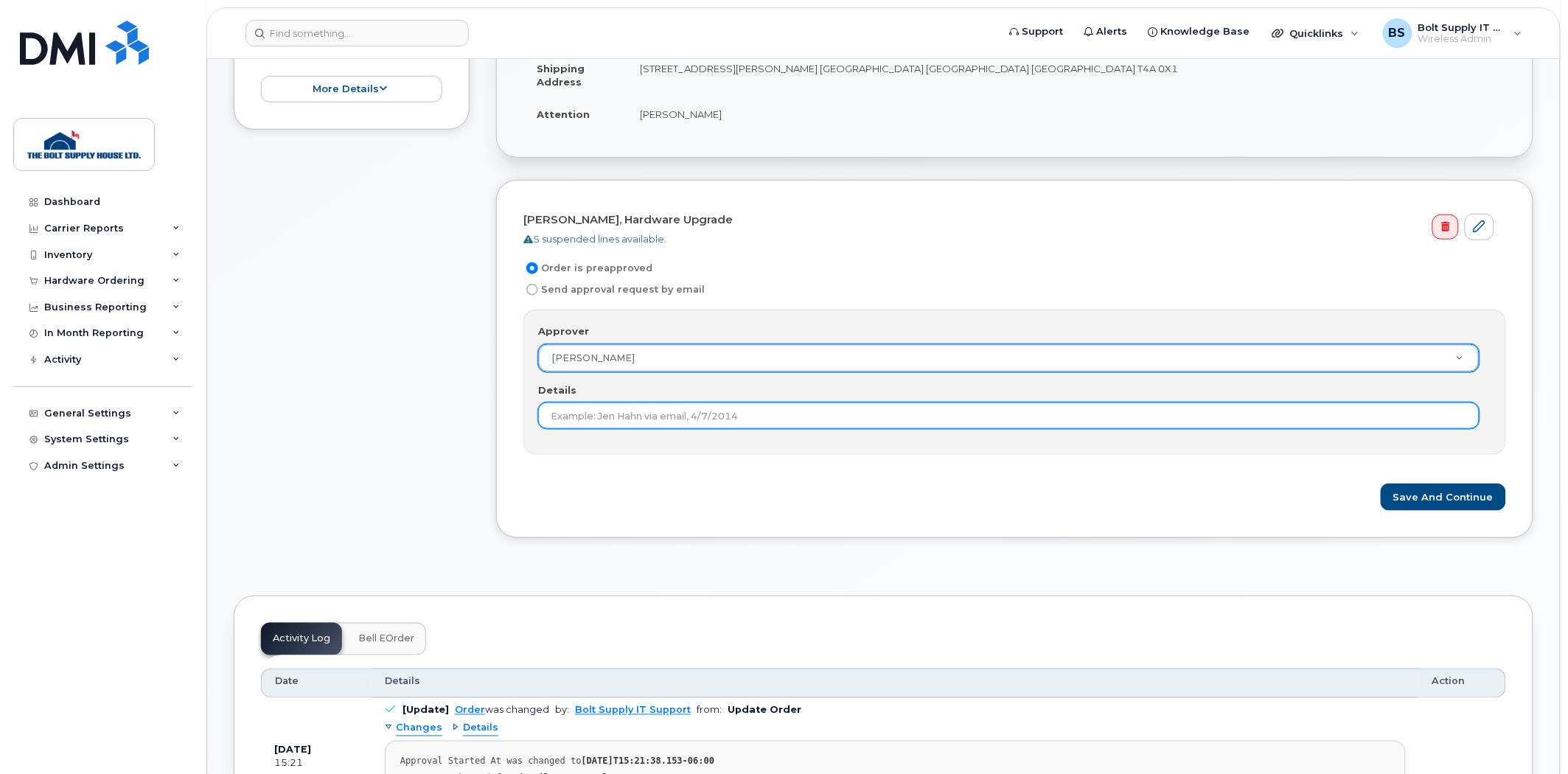
click at [619, 425] on input "Details" at bounding box center [1009, 415] width 942 height 26
type input "P"
type input "Verbal Approval"
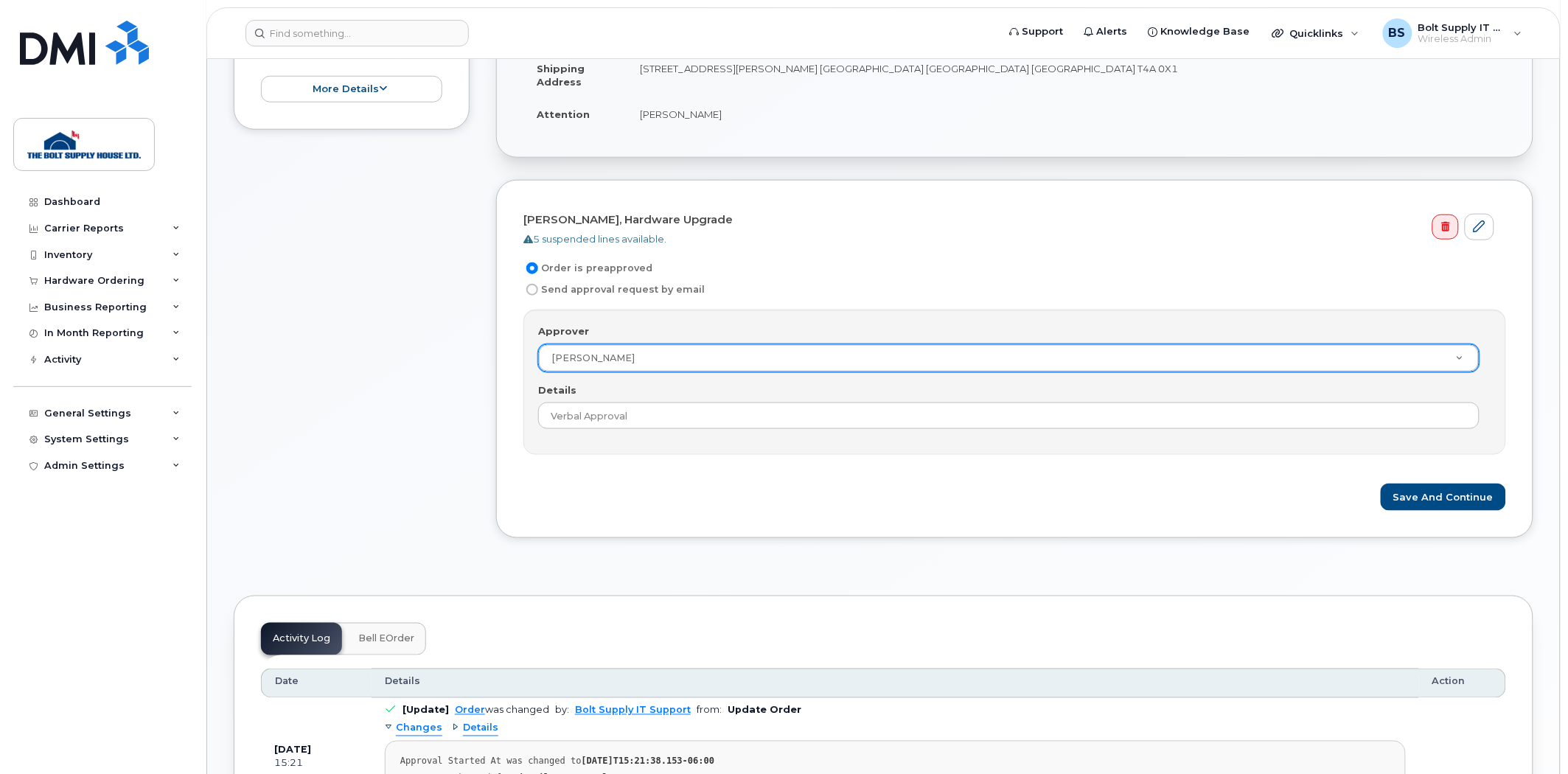
click at [1023, 571] on div "× Share This Order If you want to allow others to create or edit orders, share …" at bounding box center [884, 780] width 1300 height 1958
click at [1454, 507] on button "Save and Continue" at bounding box center [1444, 496] width 125 height 27
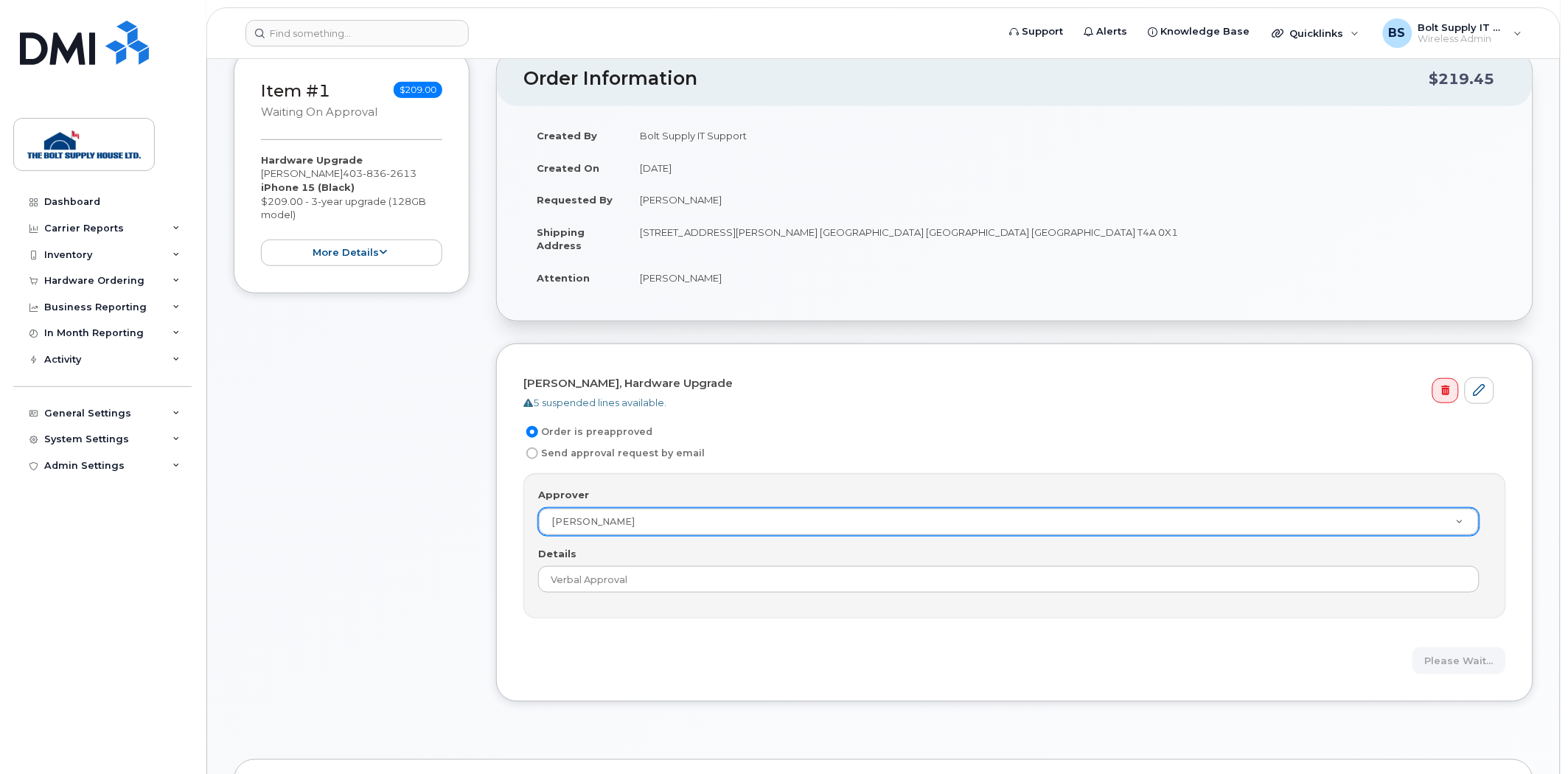
scroll to position [177, 0]
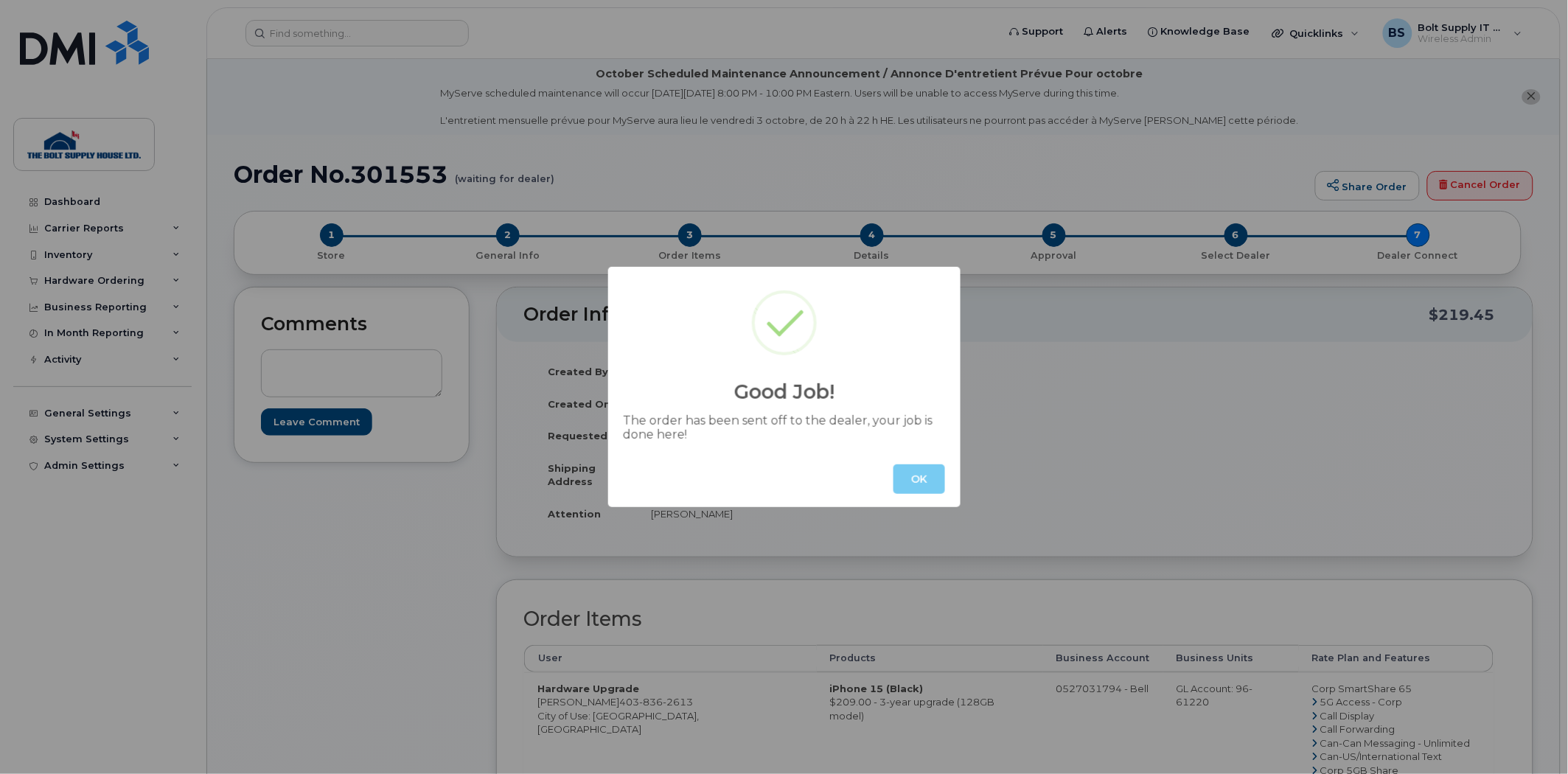
click at [895, 473] on button "OK" at bounding box center [919, 479] width 52 height 29
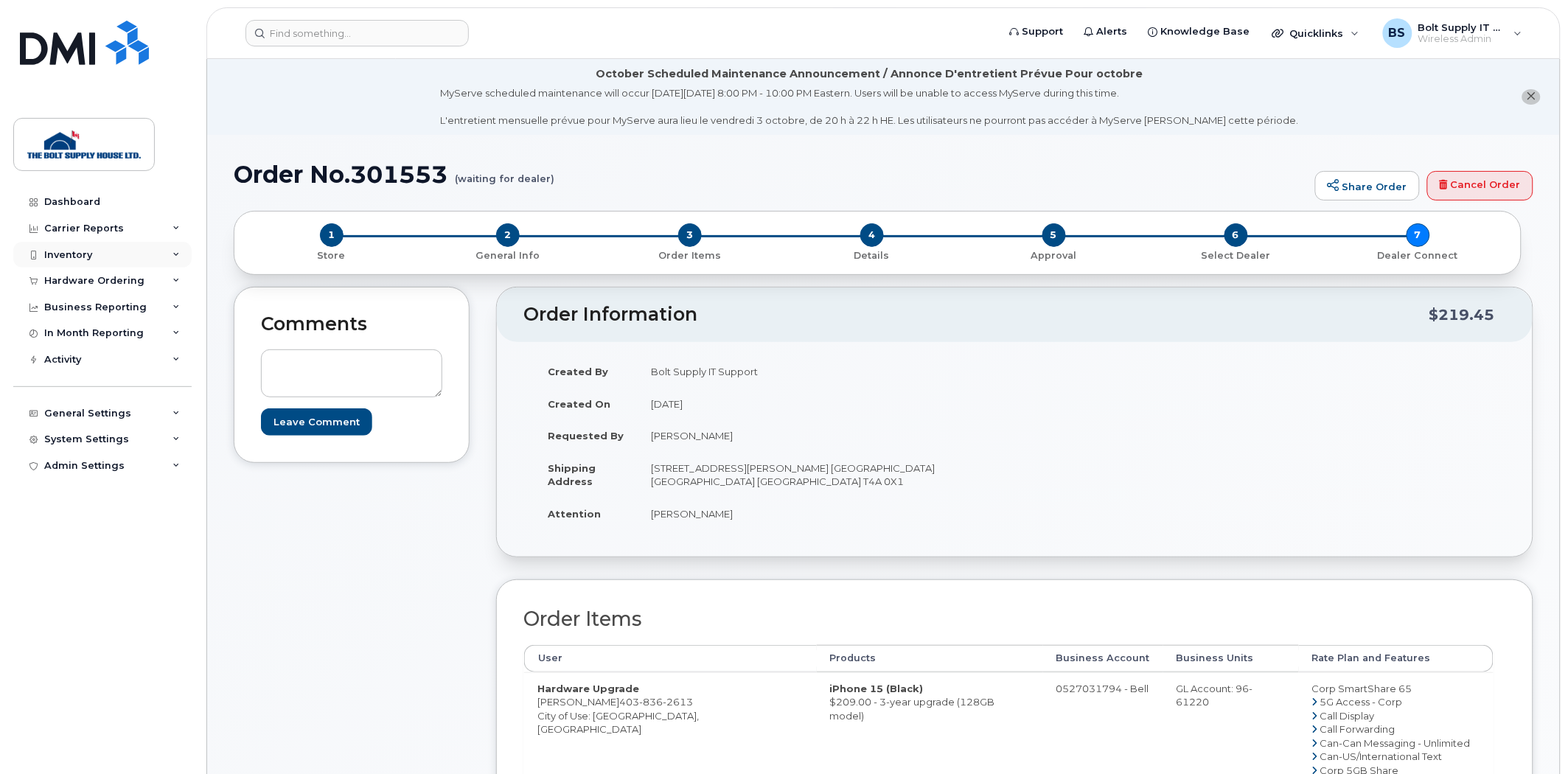
click at [93, 256] on div "Inventory" at bounding box center [102, 255] width 178 height 26
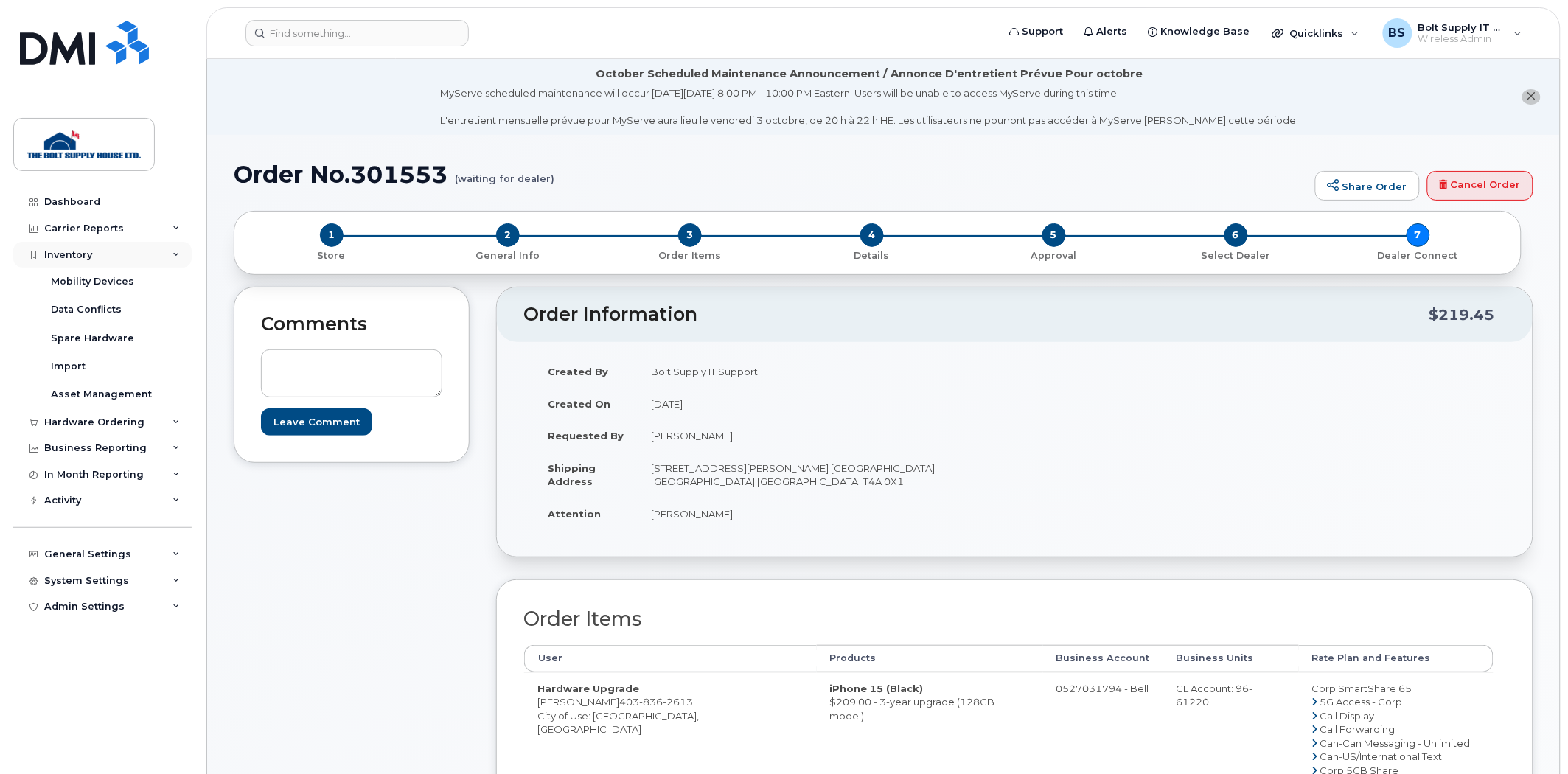
click at [86, 255] on div "Inventory" at bounding box center [68, 255] width 48 height 11
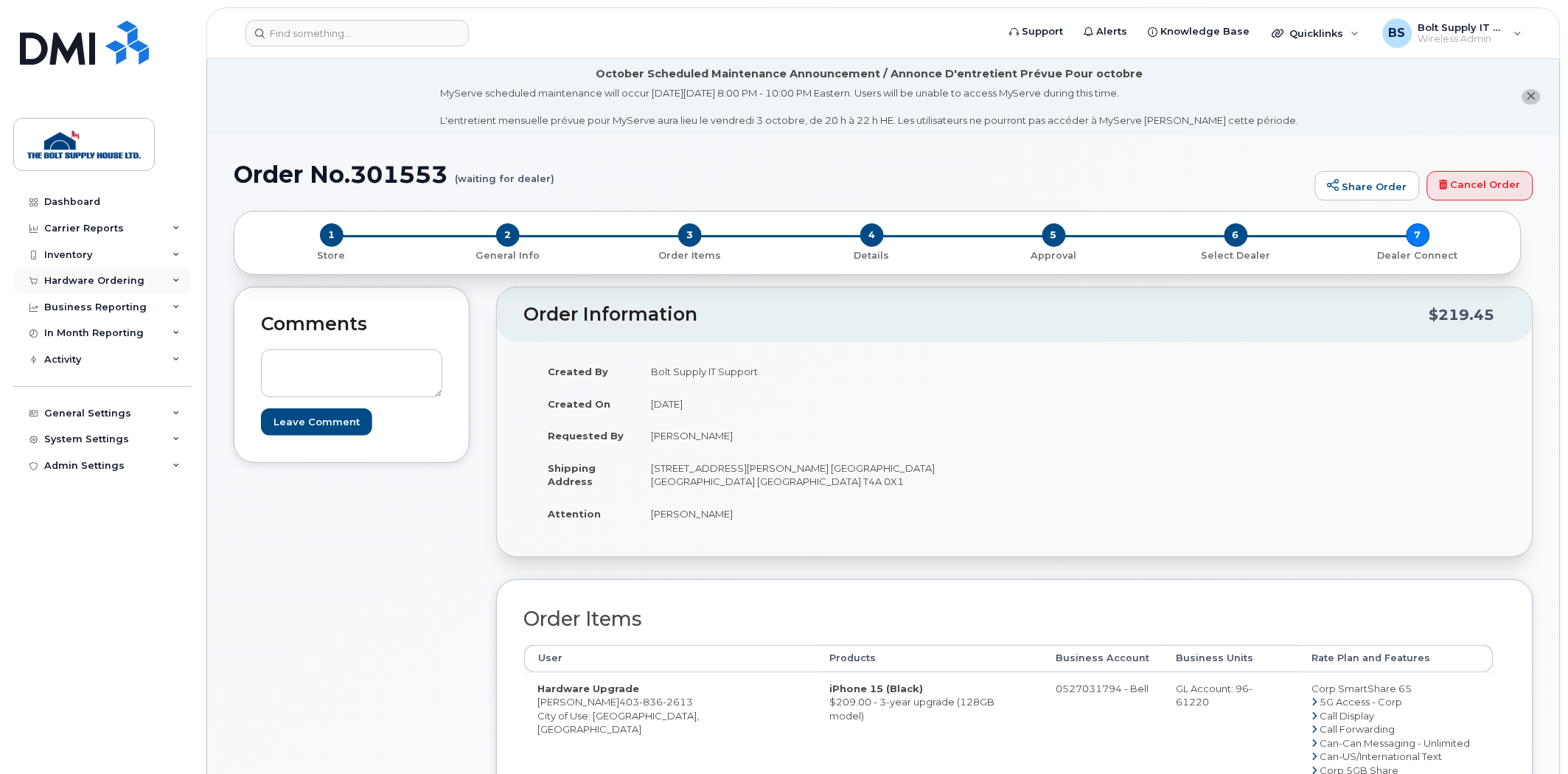
click at [100, 284] on div "Hardware Ordering" at bounding box center [94, 280] width 101 height 11
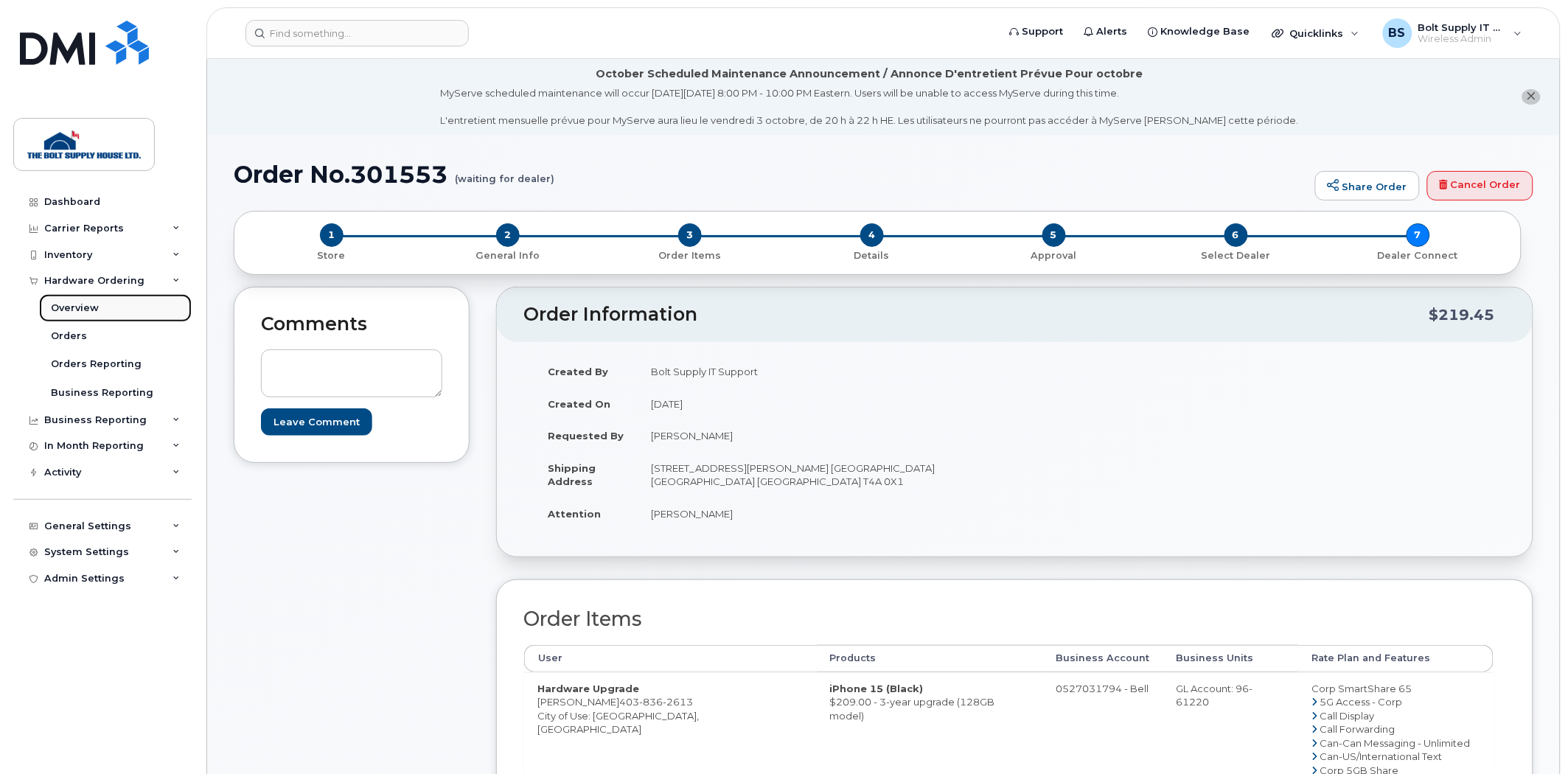
click at [108, 305] on link "Overview" at bounding box center [115, 309] width 153 height 28
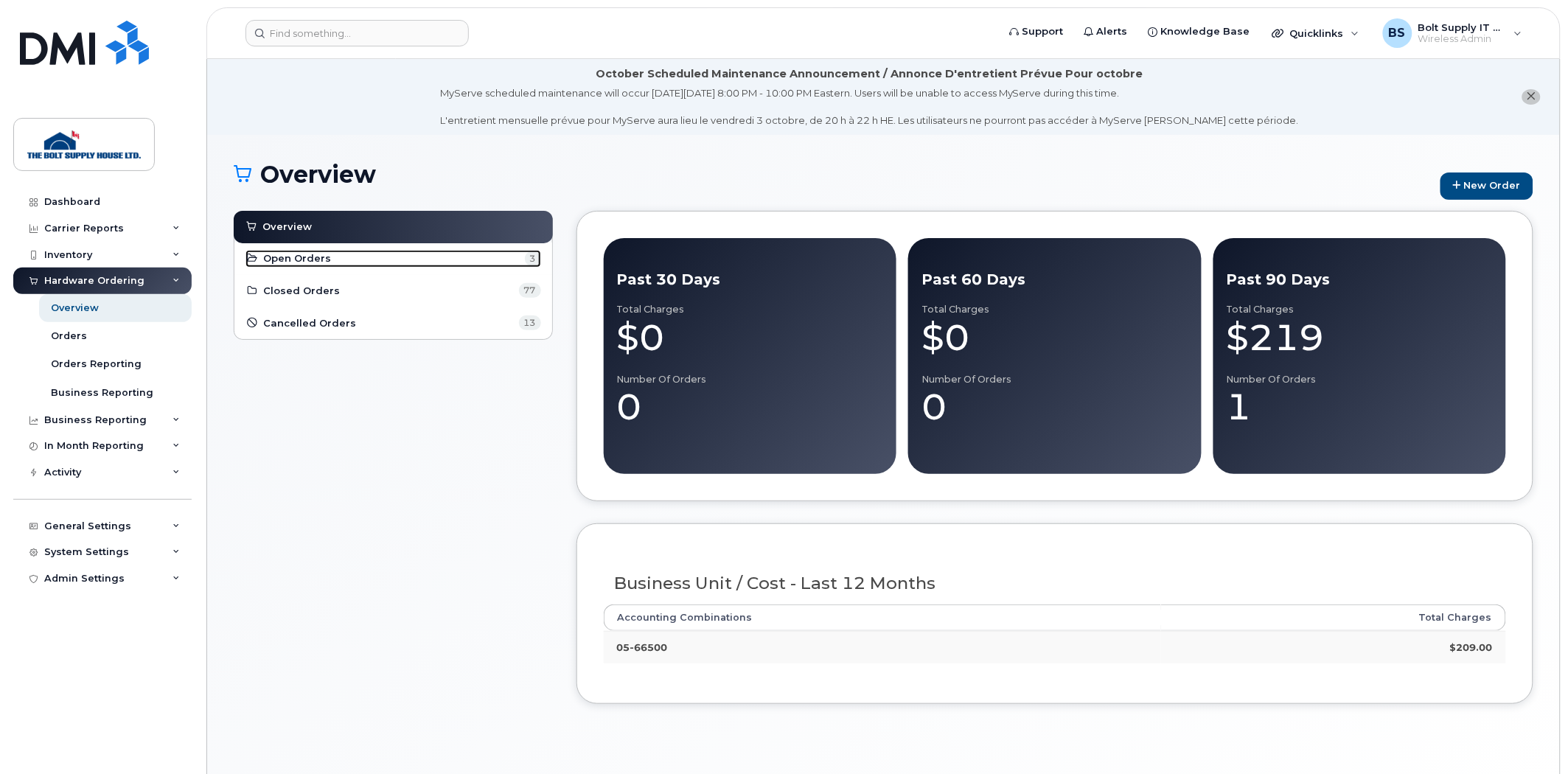
click at [336, 252] on link "Open Orders 3" at bounding box center [392, 258] width 295 height 18
